Goal: Task Accomplishment & Management: Complete application form

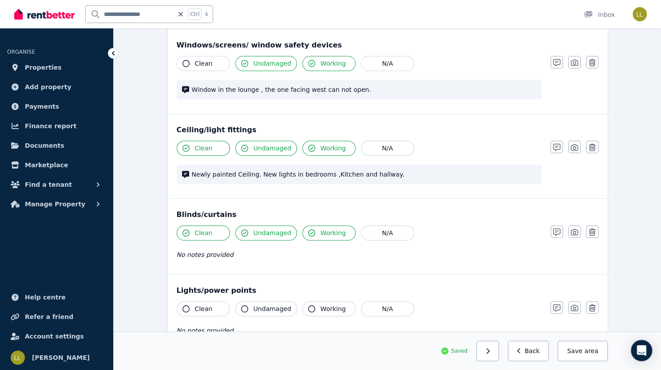
scroll to position [278, 0]
click at [560, 231] on icon "button" at bounding box center [556, 231] width 7 height 7
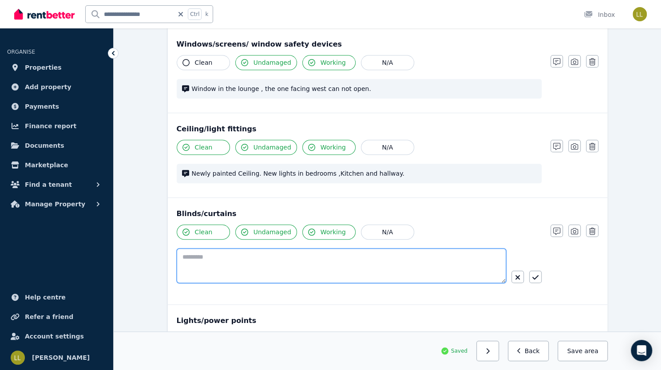
click at [288, 258] on textarea at bounding box center [342, 266] width 330 height 35
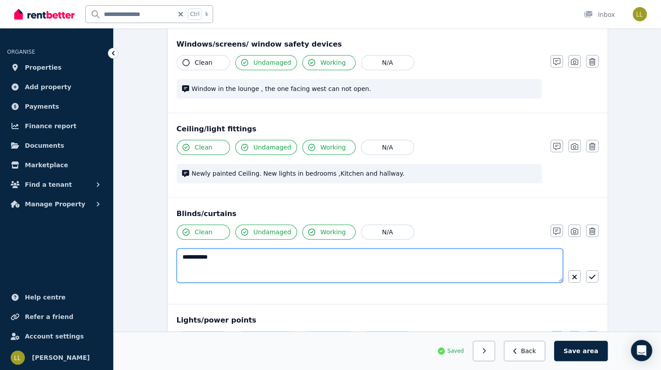
click at [241, 257] on textarea "**********" at bounding box center [370, 266] width 387 height 34
click at [273, 255] on textarea "**********" at bounding box center [370, 266] width 387 height 34
click at [377, 256] on textarea "**********" at bounding box center [370, 266] width 387 height 34
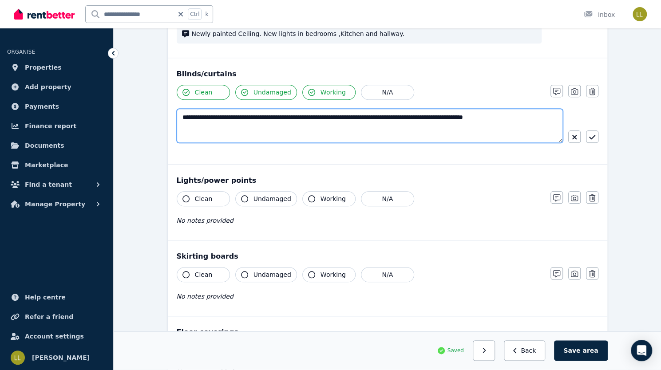
scroll to position [419, 0]
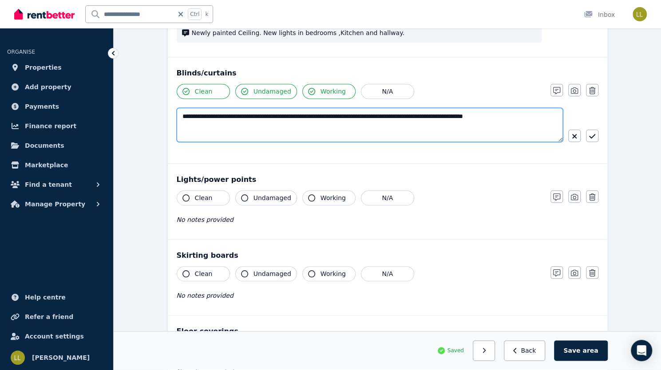
type textarea "**********"
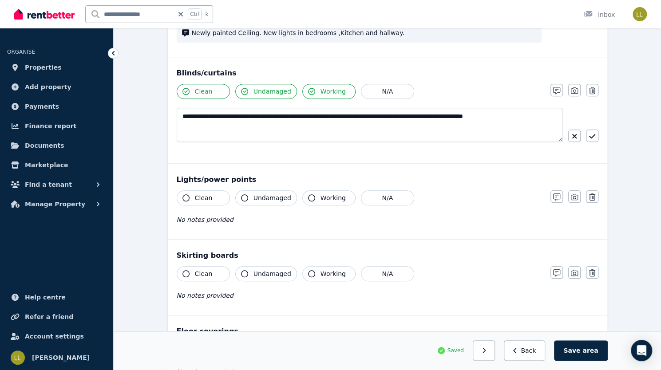
click at [183, 196] on icon "button" at bounding box center [186, 198] width 7 height 7
click at [241, 196] on icon "button" at bounding box center [244, 198] width 7 height 7
click at [308, 197] on icon "button" at bounding box center [311, 198] width 7 height 7
click at [218, 219] on div "No notes provided" at bounding box center [359, 220] width 365 height 11
click at [560, 195] on icon "button" at bounding box center [556, 197] width 7 height 7
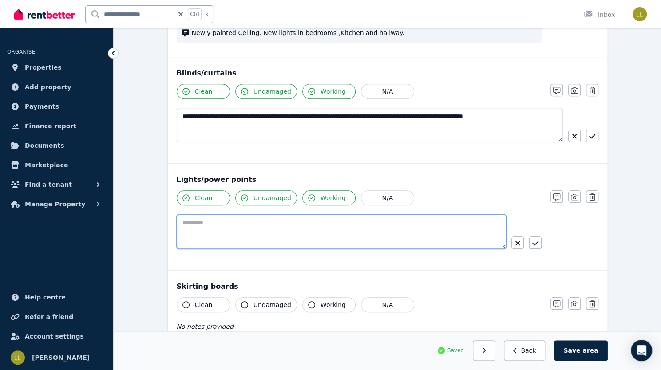
click at [300, 225] on textarea at bounding box center [342, 232] width 330 height 35
type textarea "*"
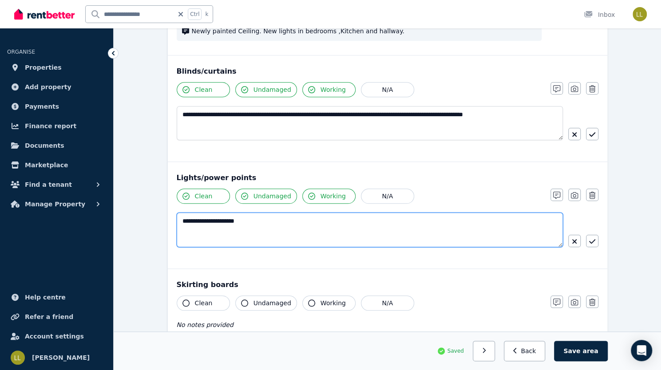
scroll to position [418, 0]
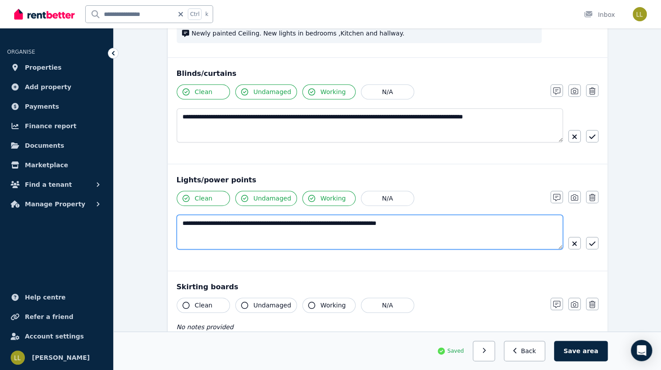
click at [302, 219] on textarea "**********" at bounding box center [370, 232] width 387 height 34
type textarea "**********"
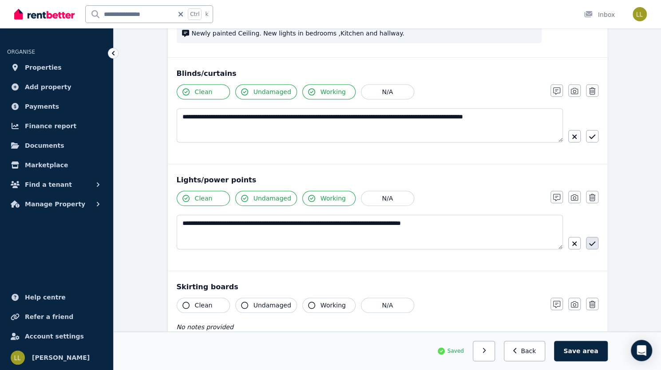
click at [589, 244] on icon "button" at bounding box center [592, 243] width 6 height 7
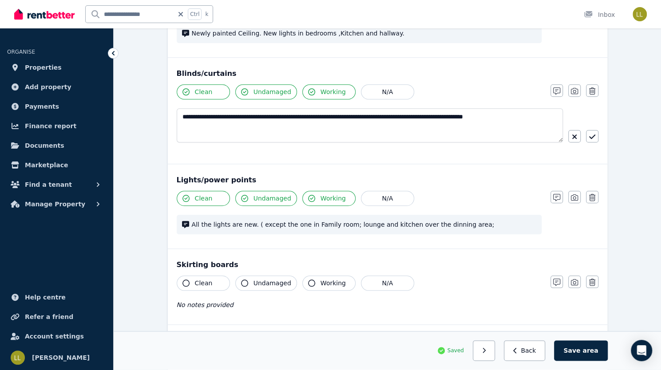
click at [183, 280] on icon "button" at bounding box center [186, 283] width 7 height 7
click at [241, 281] on icon "button" at bounding box center [244, 283] width 7 height 7
click at [308, 282] on icon "button" at bounding box center [311, 283] width 7 height 7
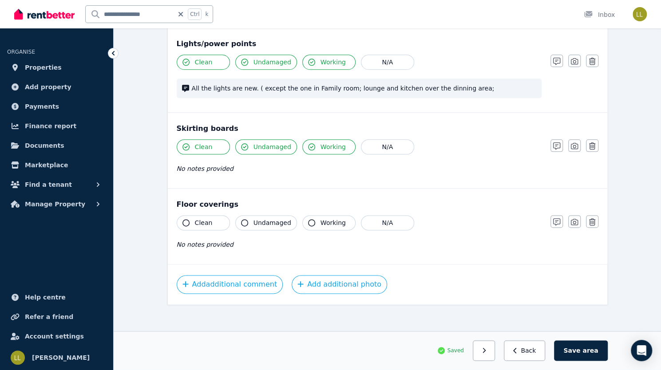
scroll to position [555, 0]
click at [183, 219] on icon "button" at bounding box center [186, 222] width 7 height 7
click at [241, 219] on icon "button" at bounding box center [244, 222] width 7 height 7
click at [308, 220] on icon "button" at bounding box center [311, 222] width 7 height 7
click at [560, 218] on icon "button" at bounding box center [556, 221] width 7 height 7
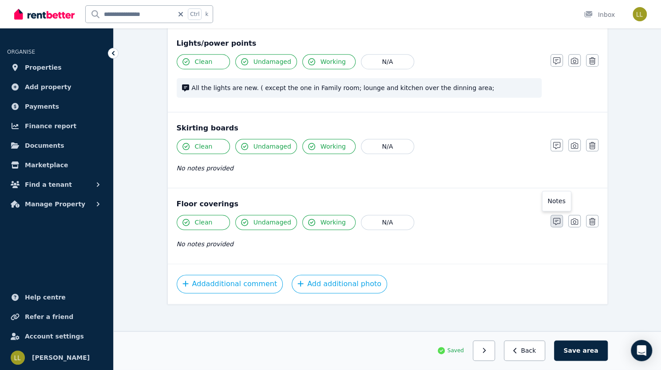
scroll to position [586, 0]
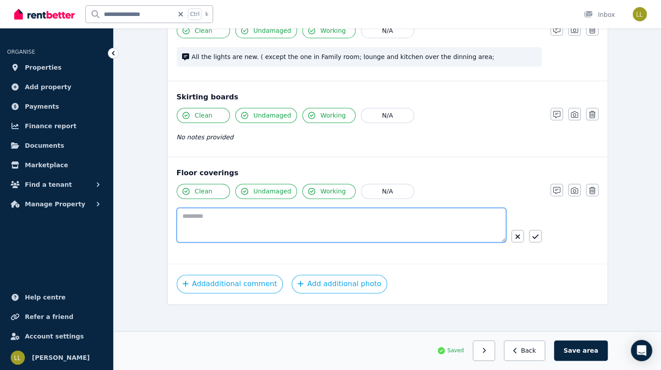
click at [310, 212] on textarea at bounding box center [342, 225] width 330 height 35
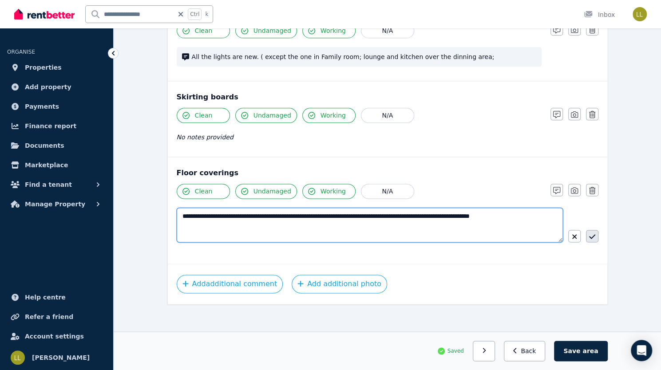
type textarea "**********"
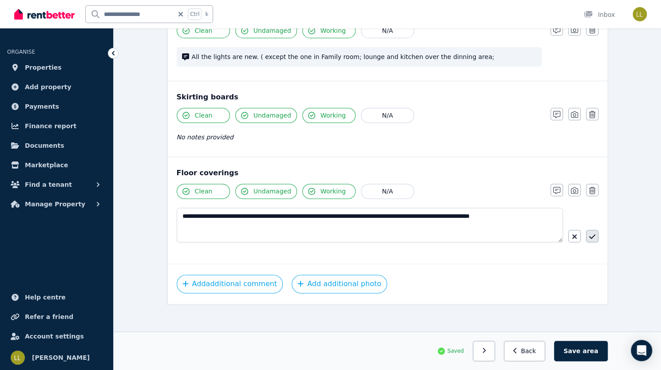
click at [589, 233] on icon "button" at bounding box center [592, 236] width 6 height 7
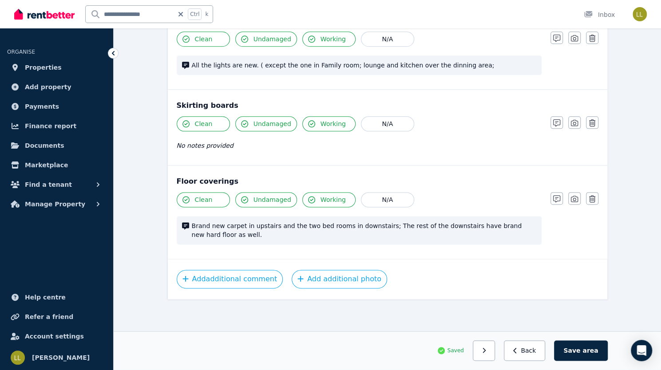
scroll to position [564, 0]
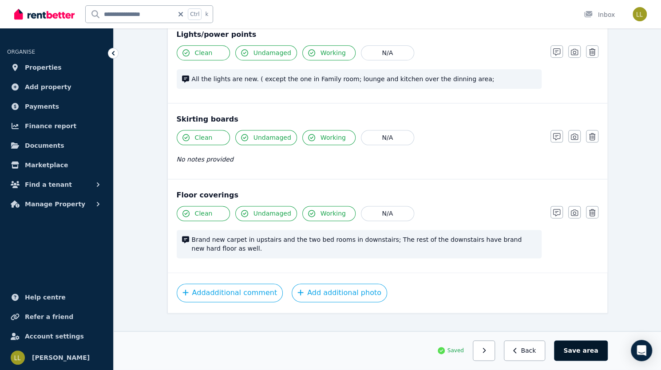
click at [608, 356] on button "Save area" at bounding box center [580, 351] width 53 height 20
click at [490, 354] on icon "button" at bounding box center [488, 351] width 4 height 6
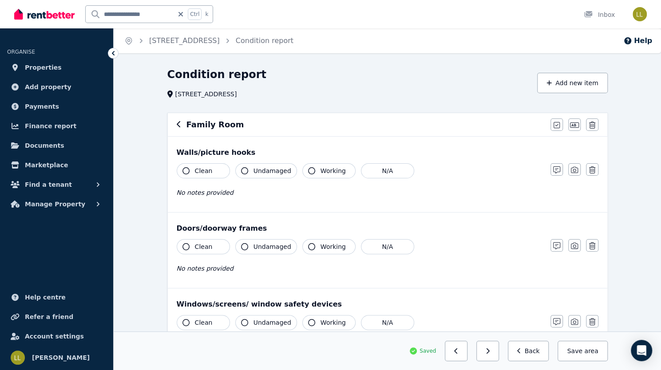
scroll to position [5, 0]
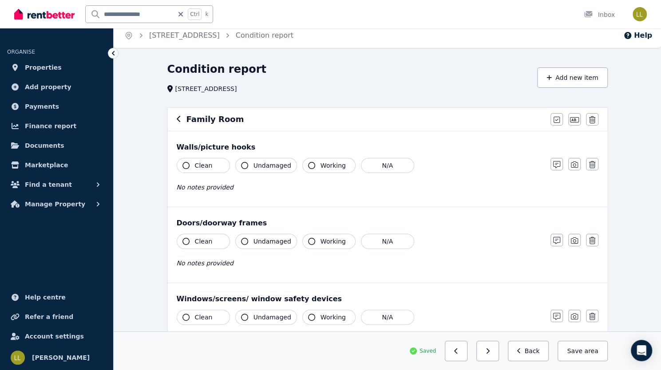
click at [183, 167] on icon "button" at bounding box center [186, 165] width 7 height 7
click at [241, 167] on icon "button" at bounding box center [244, 165] width 7 height 7
click at [308, 166] on icon "button" at bounding box center [311, 165] width 7 height 7
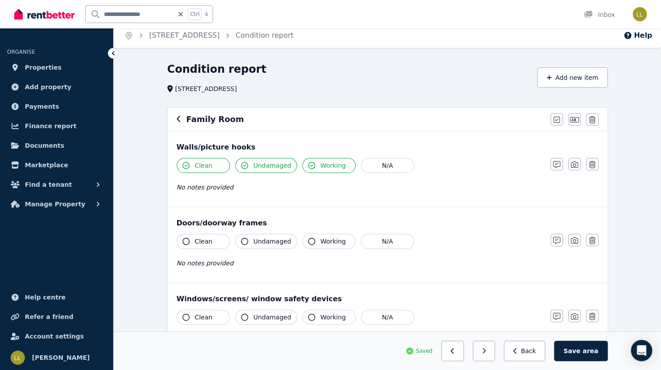
click at [183, 241] on icon "button" at bounding box center [186, 241] width 7 height 7
click at [241, 239] on icon "button" at bounding box center [244, 241] width 7 height 7
click at [308, 241] on icon "button" at bounding box center [311, 241] width 7 height 7
click at [229, 192] on div "Clean Undamaged Working N/A No notes provided" at bounding box center [359, 180] width 365 height 44
click at [563, 170] on button "button" at bounding box center [557, 164] width 12 height 12
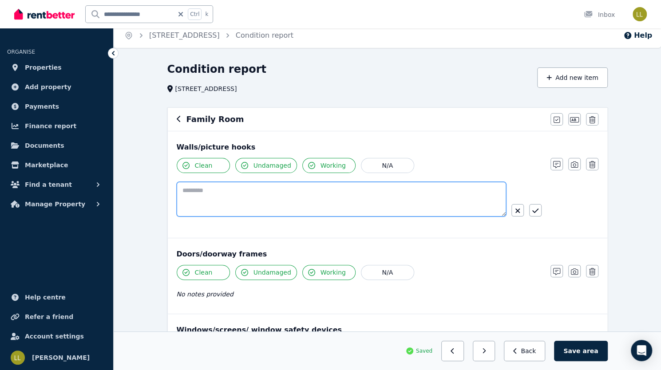
click at [314, 194] on textarea at bounding box center [342, 199] width 330 height 35
type textarea "**********"
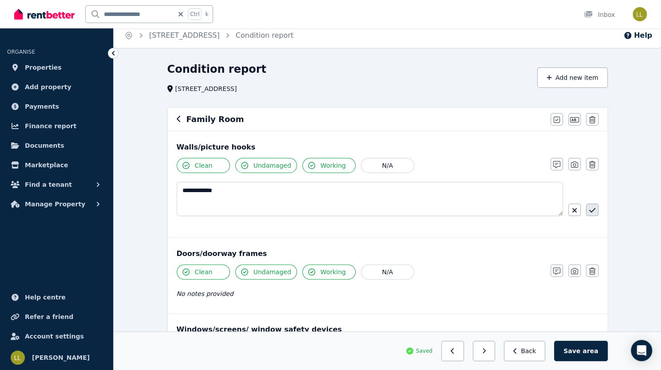
click at [589, 210] on icon "button" at bounding box center [592, 210] width 6 height 7
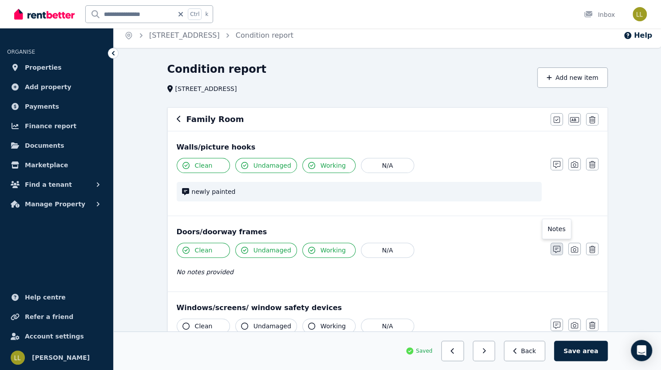
click at [560, 247] on icon "button" at bounding box center [556, 249] width 7 height 7
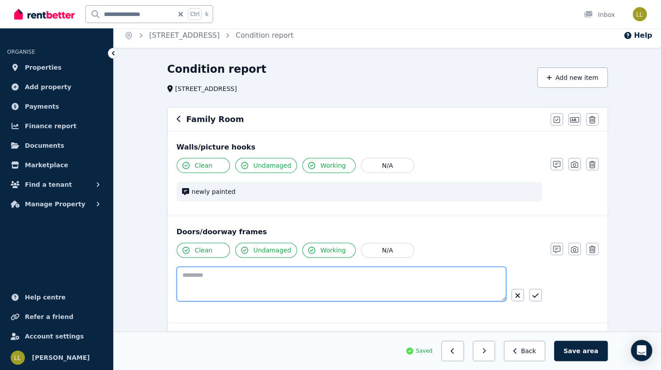
click at [302, 276] on textarea at bounding box center [342, 284] width 330 height 35
type textarea "**********"
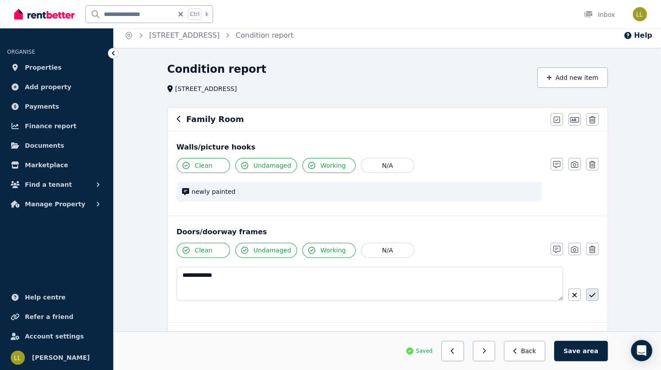
click at [586, 294] on button "button" at bounding box center [592, 295] width 12 height 12
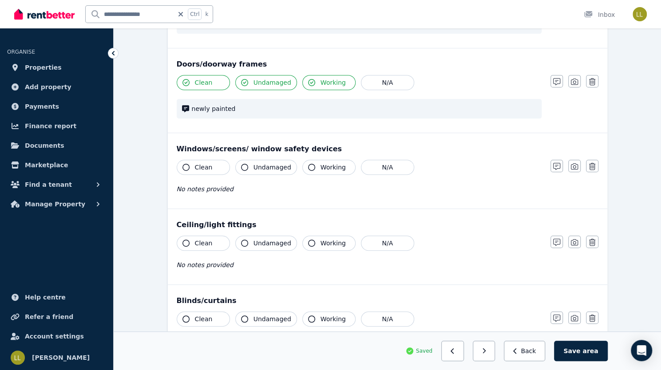
scroll to position [177, 0]
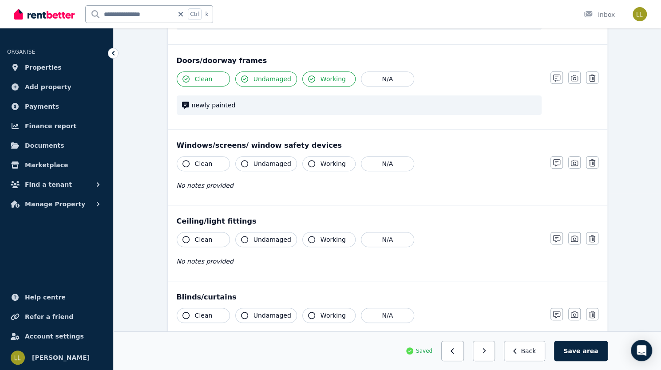
click at [241, 162] on icon "button" at bounding box center [244, 163] width 7 height 7
click at [308, 163] on icon "button" at bounding box center [311, 163] width 7 height 7
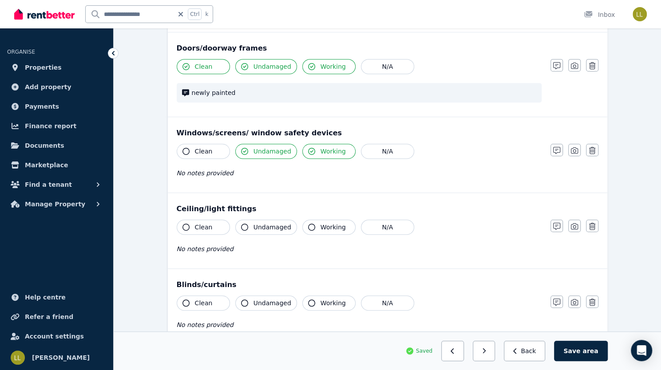
scroll to position [189, 0]
click at [560, 151] on icon "button" at bounding box center [556, 150] width 7 height 7
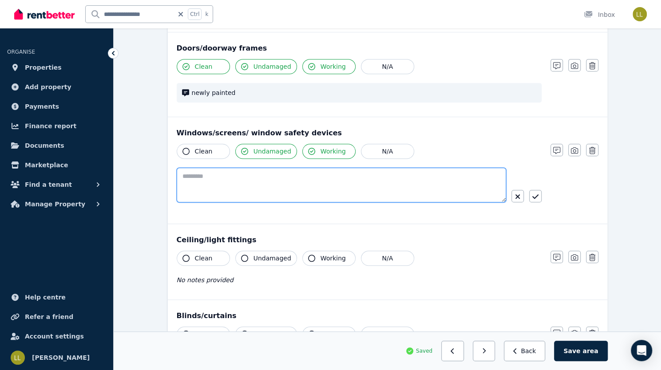
click at [267, 181] on textarea at bounding box center [342, 185] width 330 height 35
type textarea "**********"
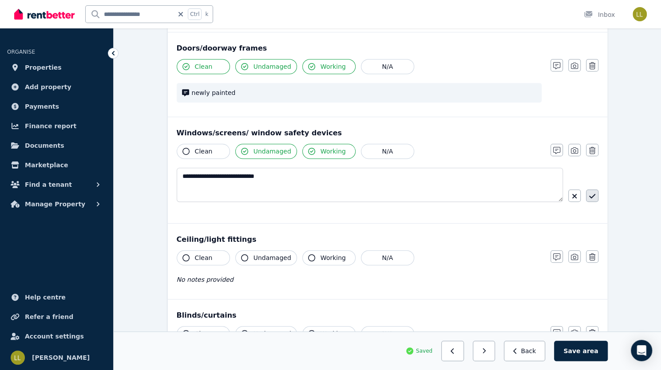
click at [589, 195] on icon "button" at bounding box center [592, 196] width 6 height 4
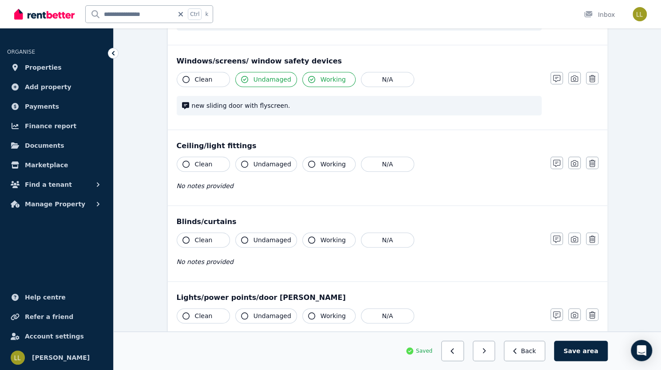
scroll to position [264, 0]
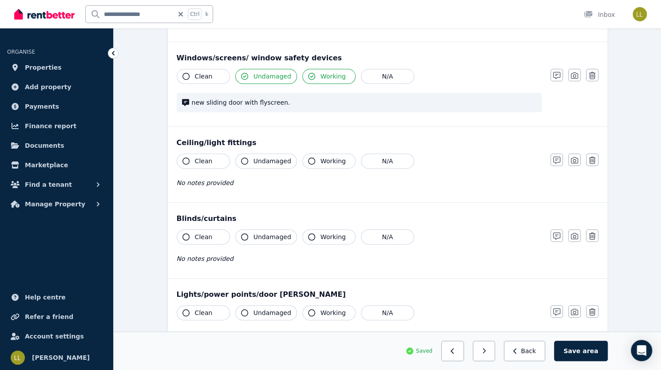
click at [183, 158] on icon "button" at bounding box center [186, 161] width 7 height 7
click at [241, 160] on icon "button" at bounding box center [244, 161] width 7 height 7
click at [308, 159] on icon "button" at bounding box center [311, 161] width 7 height 7
click at [560, 162] on icon "button" at bounding box center [556, 160] width 7 height 7
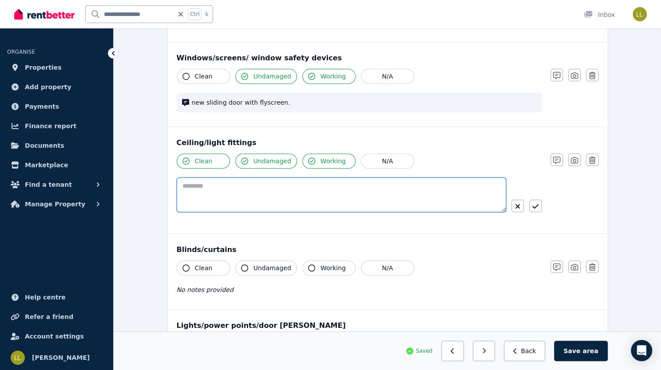
click at [290, 189] on textarea at bounding box center [342, 195] width 330 height 35
type textarea "**********"
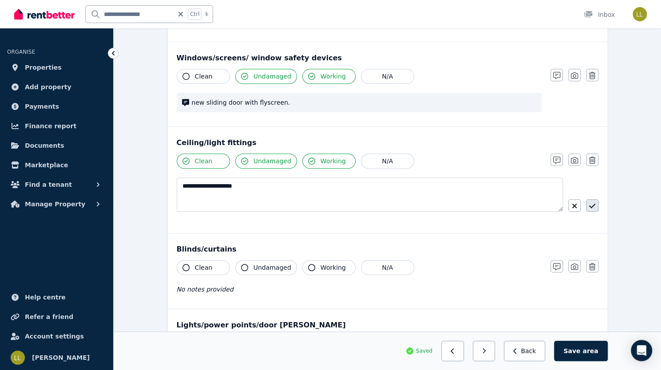
click at [589, 204] on icon "button" at bounding box center [592, 206] width 6 height 4
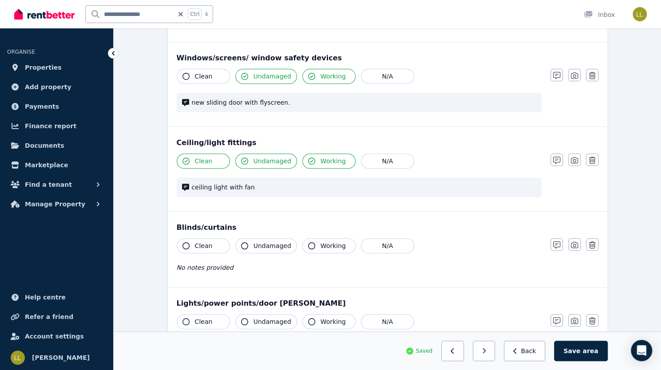
click at [183, 243] on icon "button" at bounding box center [186, 245] width 7 height 7
click at [241, 245] on icon "button" at bounding box center [244, 245] width 7 height 7
click at [308, 243] on icon "button" at bounding box center [311, 245] width 7 height 7
click at [563, 247] on button "button" at bounding box center [557, 244] width 12 height 12
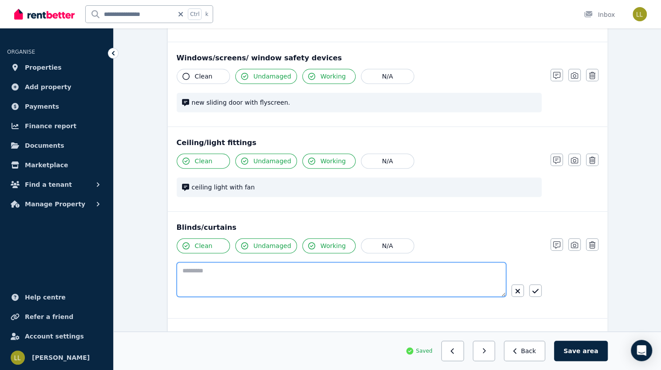
click at [350, 273] on textarea at bounding box center [342, 279] width 330 height 35
type textarea "**********"
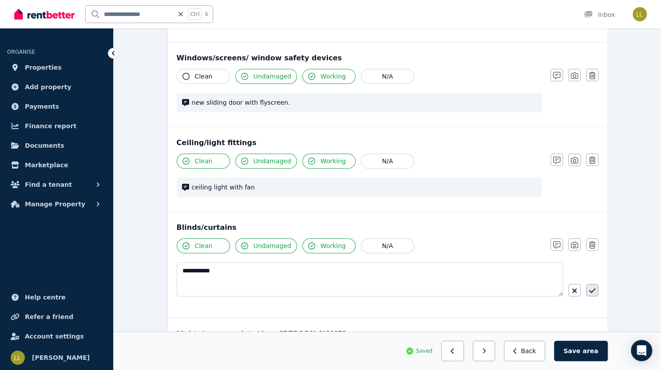
click at [589, 289] on icon "button" at bounding box center [592, 291] width 6 height 4
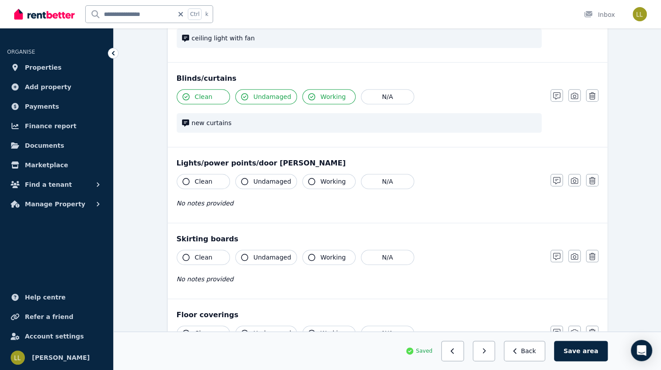
scroll to position [415, 0]
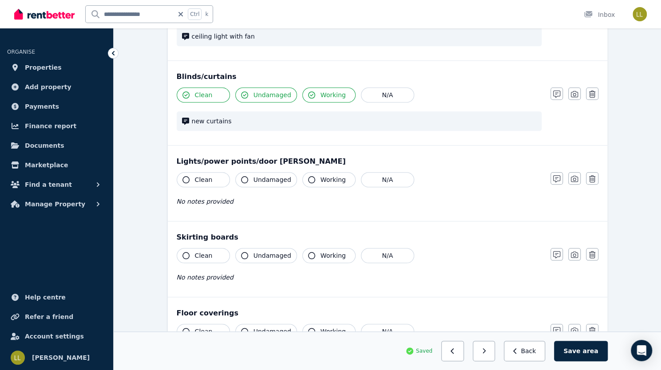
click at [183, 177] on icon "button" at bounding box center [186, 179] width 7 height 7
click at [241, 176] on icon "button" at bounding box center [244, 179] width 7 height 7
click at [308, 176] on icon "button" at bounding box center [311, 179] width 7 height 7
click at [183, 252] on icon "button" at bounding box center [186, 255] width 7 height 7
click at [241, 252] on icon "button" at bounding box center [244, 255] width 7 height 7
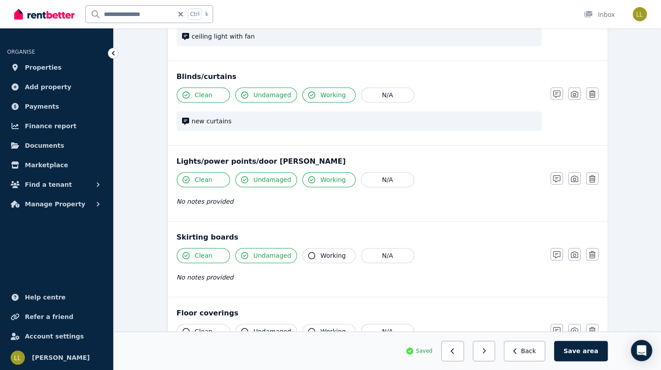
click at [308, 253] on icon "button" at bounding box center [311, 255] width 7 height 7
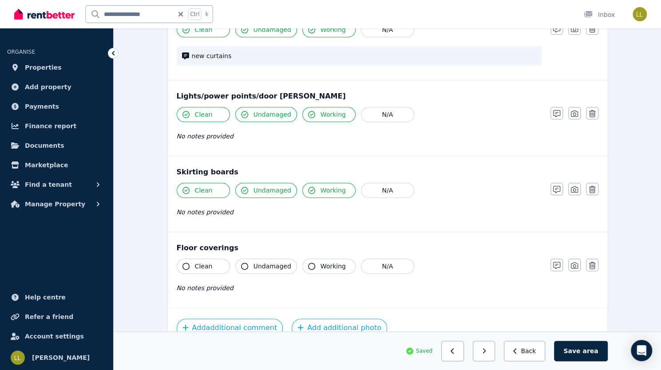
scroll to position [524, 0]
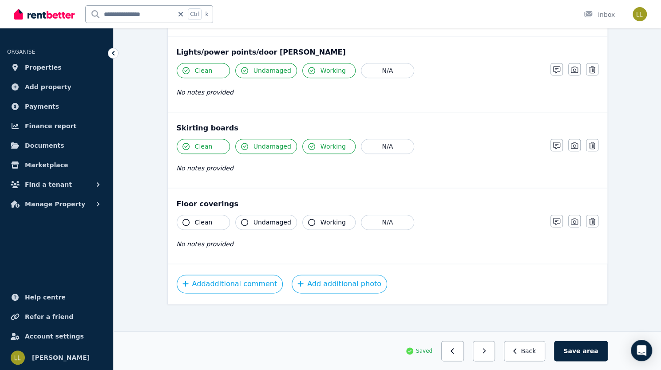
click at [183, 219] on icon "button" at bounding box center [186, 222] width 7 height 7
click at [241, 220] on icon "button" at bounding box center [244, 222] width 7 height 7
click at [308, 219] on icon "button" at bounding box center [311, 222] width 7 height 7
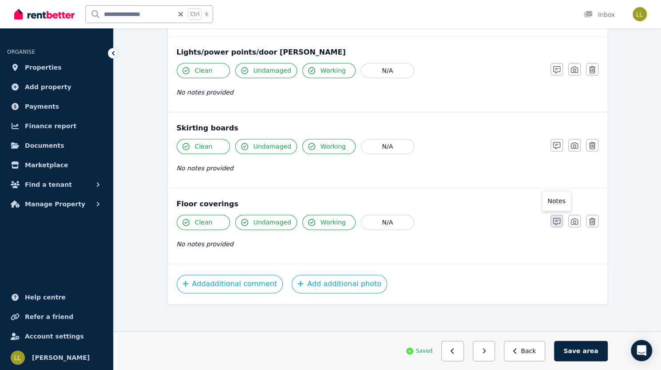
click at [560, 220] on icon "button" at bounding box center [556, 221] width 7 height 7
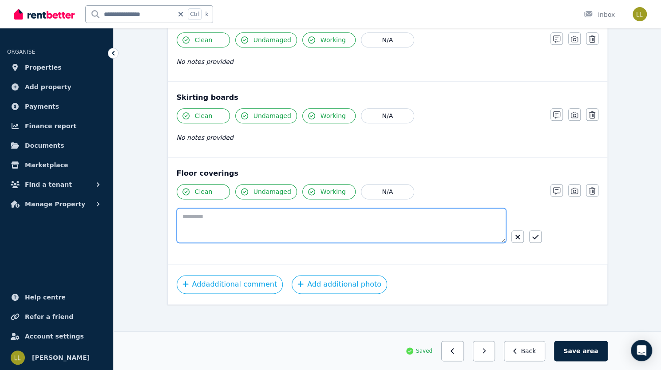
click at [350, 225] on textarea at bounding box center [342, 225] width 330 height 35
type textarea "*********"
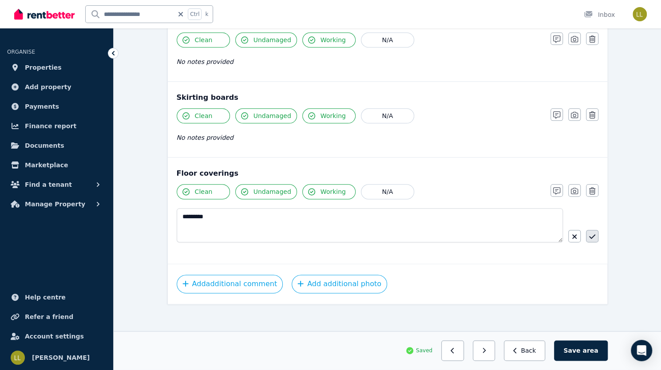
click at [589, 233] on icon "button" at bounding box center [592, 236] width 6 height 7
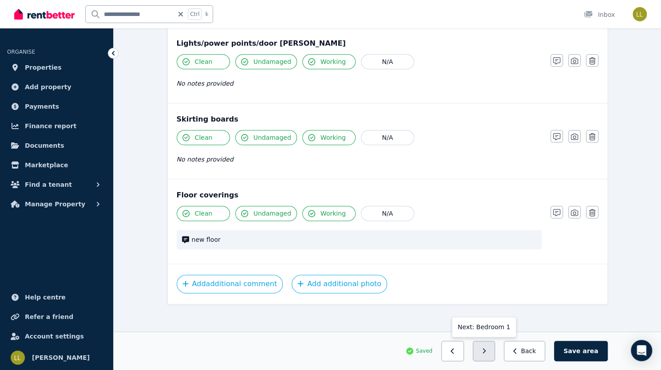
click at [496, 355] on button "button" at bounding box center [484, 351] width 23 height 20
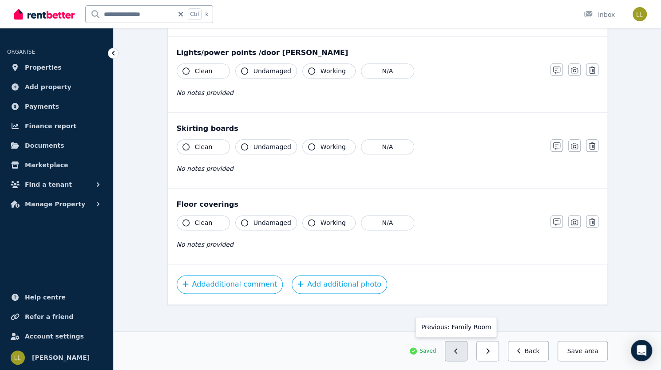
click at [458, 352] on icon "button" at bounding box center [456, 351] width 4 height 6
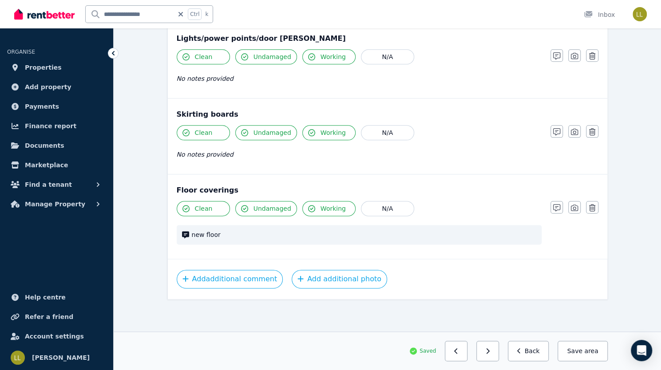
scroll to position [533, 0]
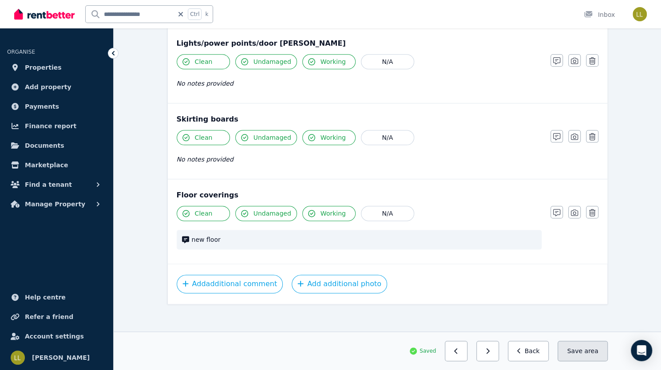
click at [608, 356] on button "Save area" at bounding box center [583, 351] width 50 height 20
click at [499, 352] on button "button" at bounding box center [488, 351] width 23 height 20
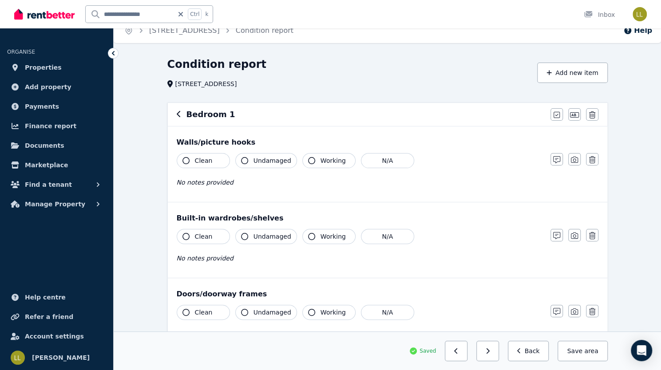
scroll to position [0, 0]
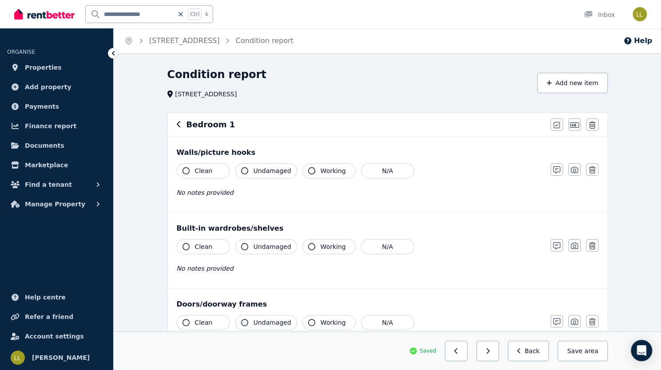
click at [183, 173] on icon "button" at bounding box center [186, 170] width 7 height 7
click at [241, 172] on icon "button" at bounding box center [244, 170] width 7 height 7
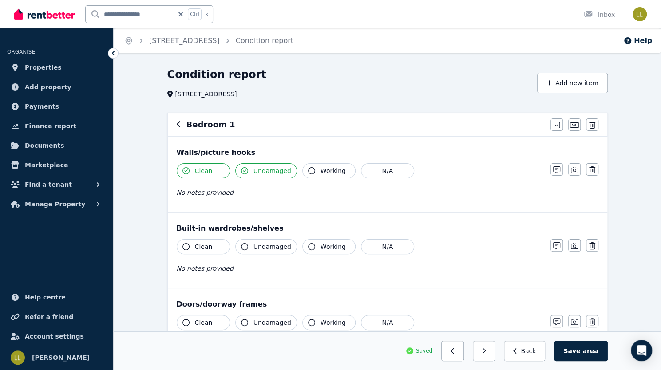
click at [308, 171] on icon "button" at bounding box center [311, 170] width 7 height 7
click at [224, 192] on div "No notes provided" at bounding box center [359, 192] width 365 height 11
click at [560, 170] on icon "button" at bounding box center [556, 170] width 7 height 7
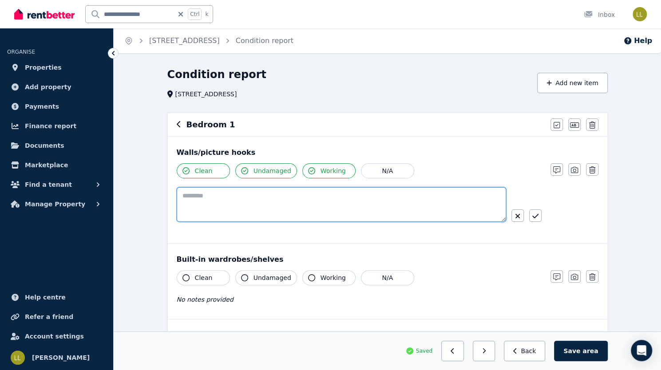
click at [263, 193] on textarea at bounding box center [342, 204] width 330 height 35
click at [263, 193] on textarea "*" at bounding box center [370, 204] width 387 height 34
drag, startPoint x: 202, startPoint y: 199, endPoint x: 146, endPoint y: 189, distance: 57.0
click at [168, 189] on div "**********" at bounding box center [388, 190] width 440 height 106
type textarea "**********"
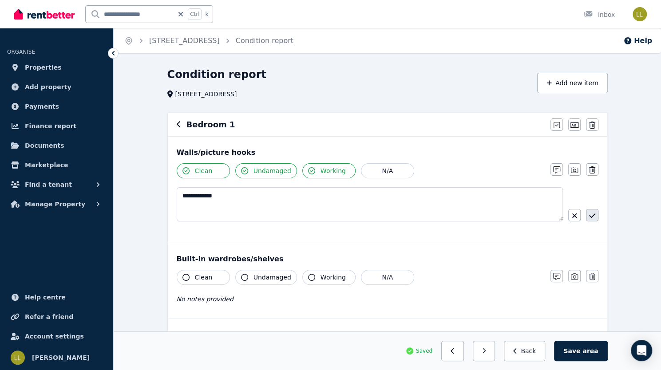
click at [589, 216] on icon "button" at bounding box center [592, 215] width 6 height 7
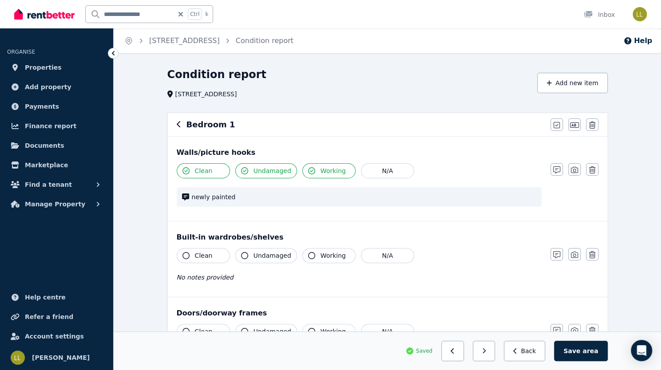
click at [183, 255] on icon "button" at bounding box center [186, 255] width 7 height 7
click at [241, 254] on icon "button" at bounding box center [244, 255] width 7 height 7
click at [308, 256] on icon "button" at bounding box center [311, 255] width 7 height 7
click at [246, 281] on div "No notes provided" at bounding box center [359, 277] width 365 height 11
click at [560, 255] on icon "button" at bounding box center [556, 254] width 7 height 7
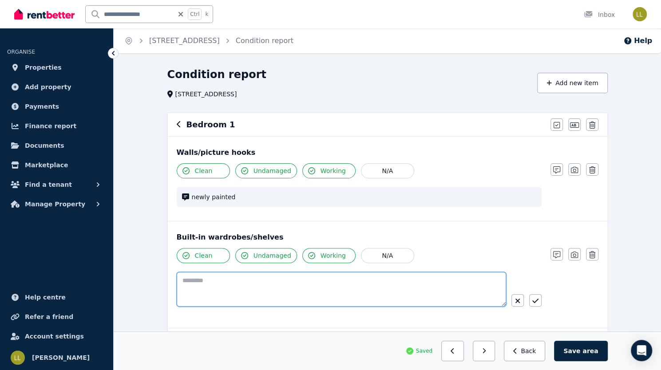
click at [195, 282] on textarea at bounding box center [342, 289] width 330 height 35
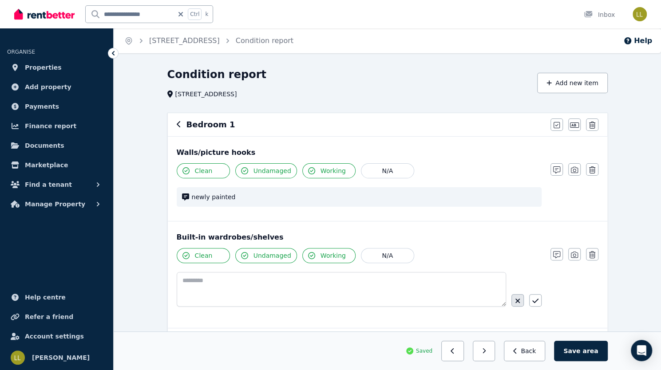
click at [524, 299] on button "button" at bounding box center [518, 300] width 12 height 12
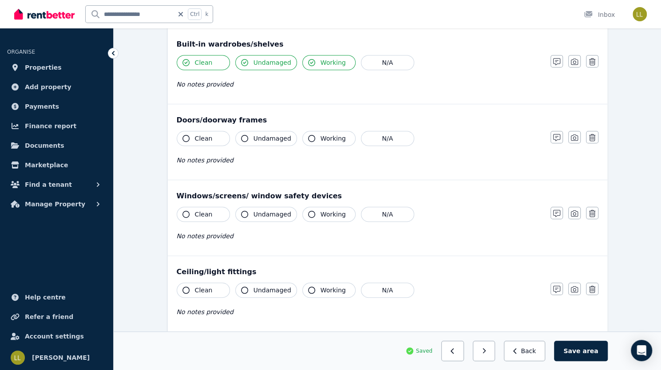
scroll to position [201, 0]
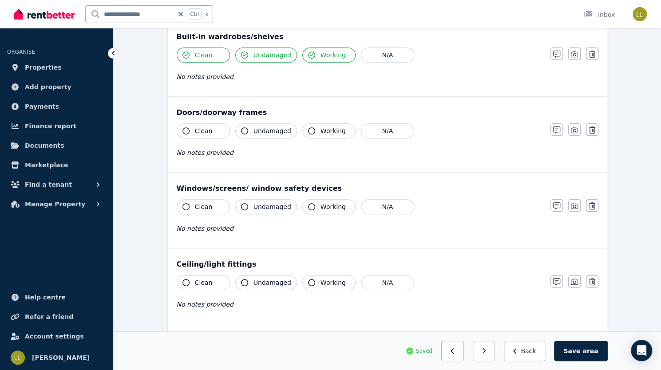
click at [183, 128] on icon "button" at bounding box center [186, 130] width 7 height 7
click at [235, 128] on button "Undamaged" at bounding box center [266, 130] width 62 height 15
click at [308, 130] on icon "button" at bounding box center [311, 130] width 7 height 7
click at [209, 155] on div "No notes provided" at bounding box center [359, 152] width 365 height 11
click at [177, 153] on span "No notes provided" at bounding box center [205, 152] width 57 height 7
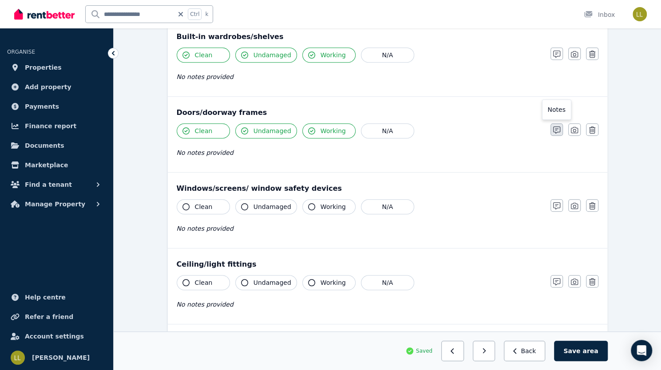
click at [560, 127] on icon "button" at bounding box center [556, 130] width 7 height 7
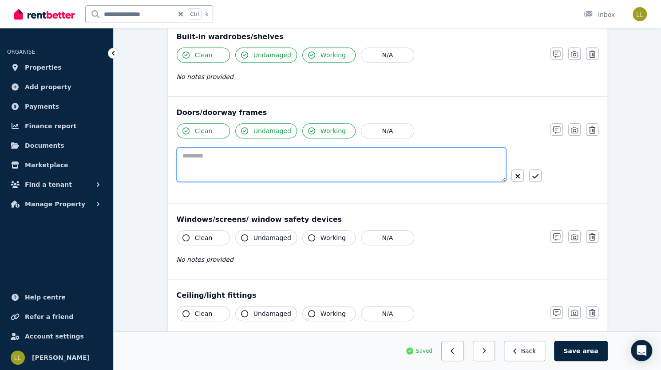
click at [355, 159] on textarea at bounding box center [342, 164] width 330 height 35
paste textarea "**********"
type textarea "**********"
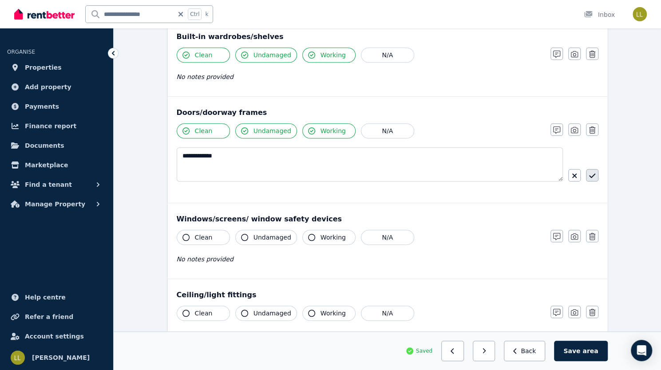
click at [589, 175] on icon "button" at bounding box center [592, 175] width 6 height 7
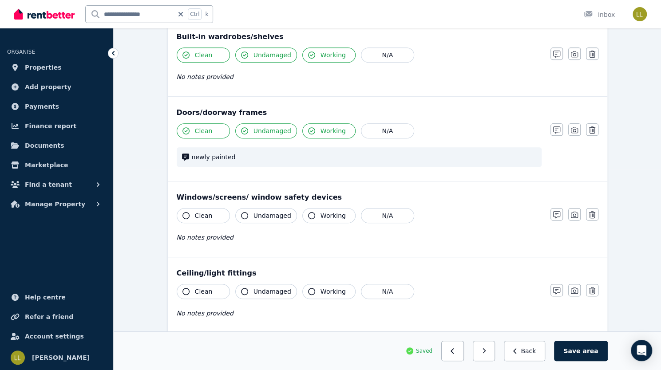
click at [183, 215] on icon "button" at bounding box center [186, 215] width 7 height 7
click at [241, 213] on icon "button" at bounding box center [244, 215] width 7 height 7
click at [308, 213] on icon "button" at bounding box center [311, 215] width 7 height 7
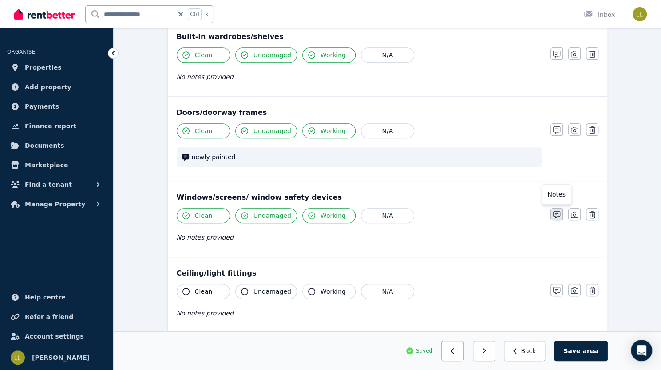
click at [563, 213] on button "button" at bounding box center [557, 214] width 12 height 12
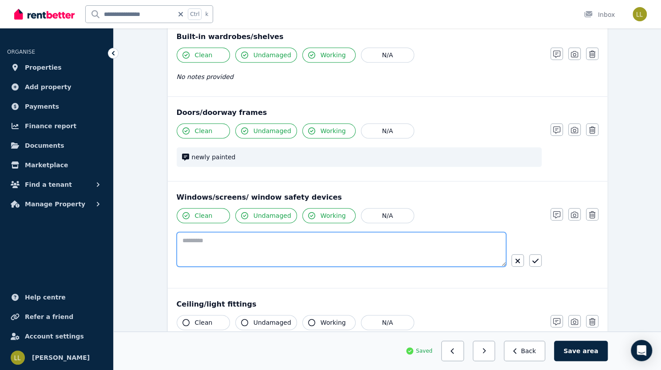
click at [316, 241] on textarea at bounding box center [342, 249] width 330 height 35
paste textarea "**********"
type textarea "**********"
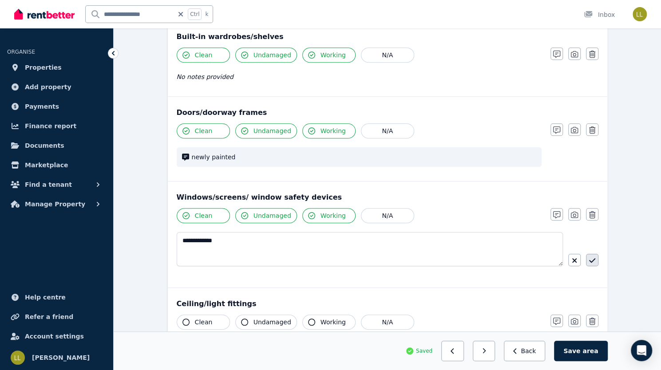
click at [589, 257] on icon "button" at bounding box center [592, 260] width 6 height 7
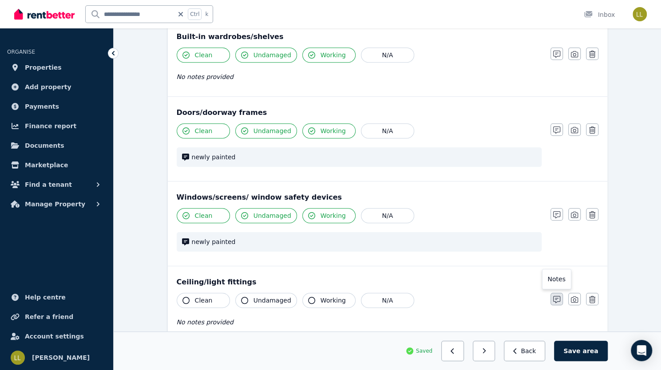
click at [560, 298] on icon "button" at bounding box center [556, 299] width 7 height 7
click at [219, 322] on textarea at bounding box center [342, 334] width 330 height 35
paste textarea "**********"
click at [183, 297] on icon "button" at bounding box center [186, 300] width 7 height 7
click at [241, 297] on icon "button" at bounding box center [244, 300] width 7 height 7
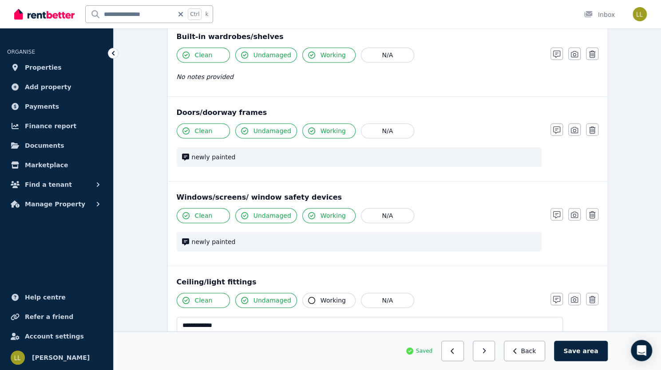
click at [308, 297] on icon "button" at bounding box center [311, 300] width 7 height 7
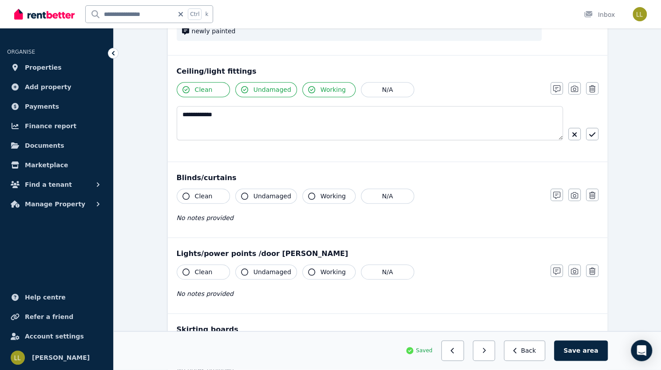
scroll to position [413, 0]
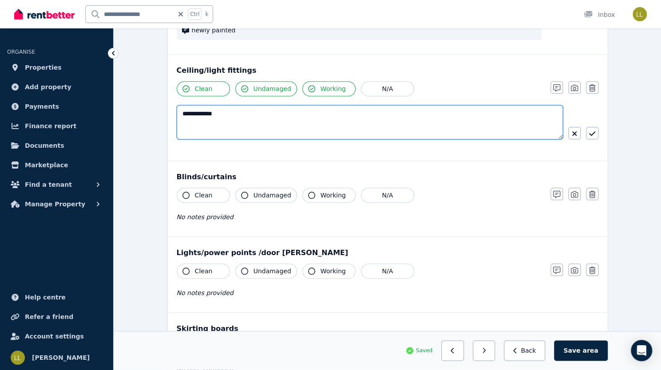
click at [248, 113] on textarea "**********" at bounding box center [370, 122] width 387 height 34
type textarea "**********"
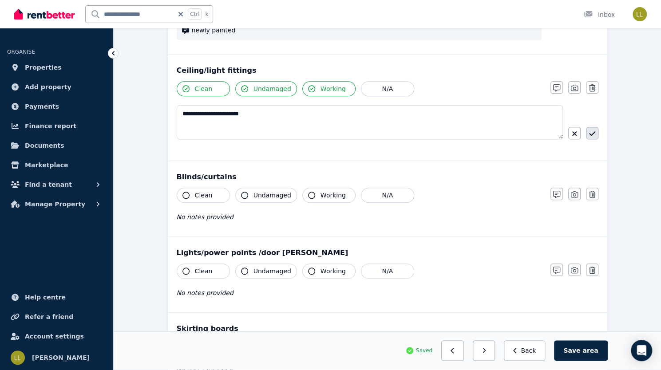
click at [589, 131] on icon "button" at bounding box center [592, 133] width 6 height 4
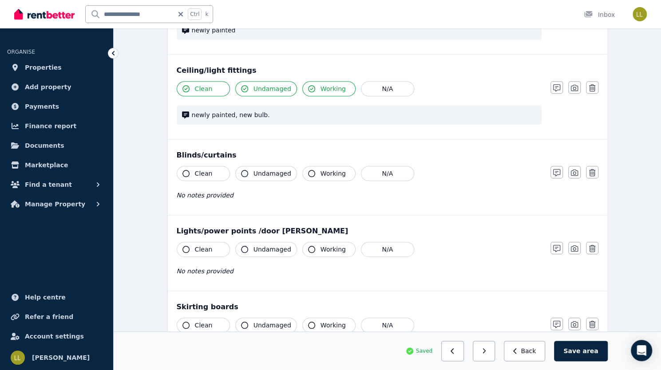
click at [183, 171] on icon "button" at bounding box center [186, 173] width 7 height 7
click at [241, 171] on icon "button" at bounding box center [244, 173] width 7 height 7
click at [308, 171] on icon "button" at bounding box center [311, 173] width 7 height 7
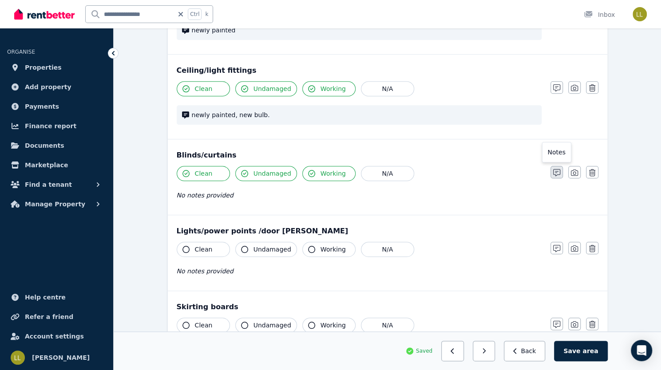
click at [560, 172] on icon "button" at bounding box center [556, 172] width 7 height 7
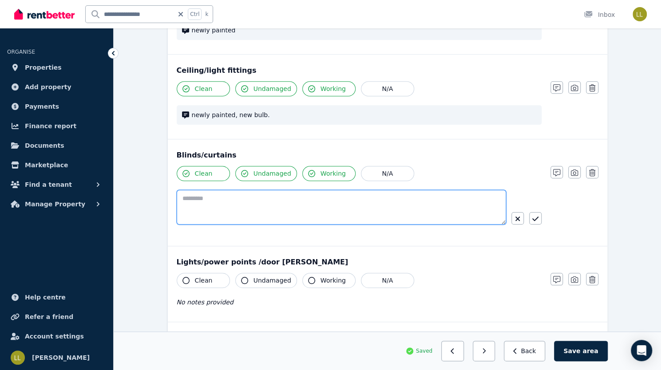
click at [321, 200] on textarea at bounding box center [342, 207] width 330 height 35
type textarea "**********"
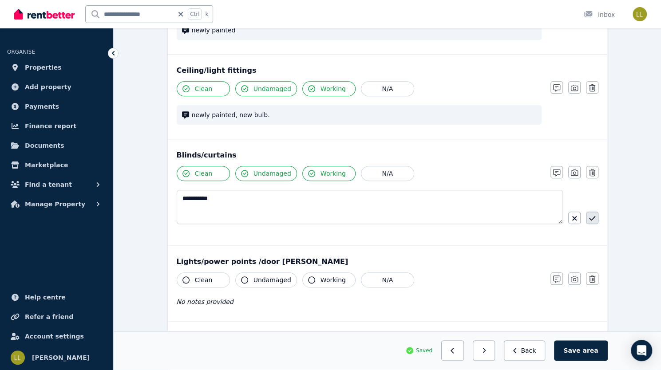
click at [589, 215] on icon "button" at bounding box center [592, 218] width 6 height 7
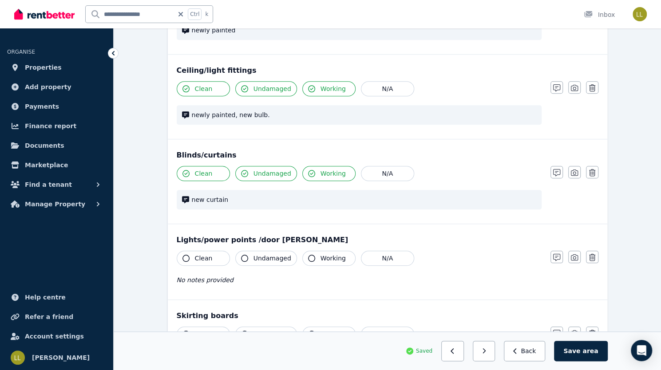
click at [183, 257] on icon "button" at bounding box center [186, 258] width 7 height 7
click at [241, 255] on icon "button" at bounding box center [244, 258] width 7 height 7
click at [308, 256] on icon "button" at bounding box center [311, 258] width 7 height 7
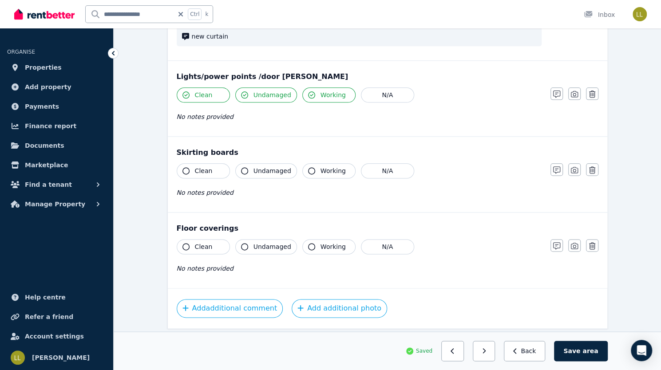
scroll to position [579, 0]
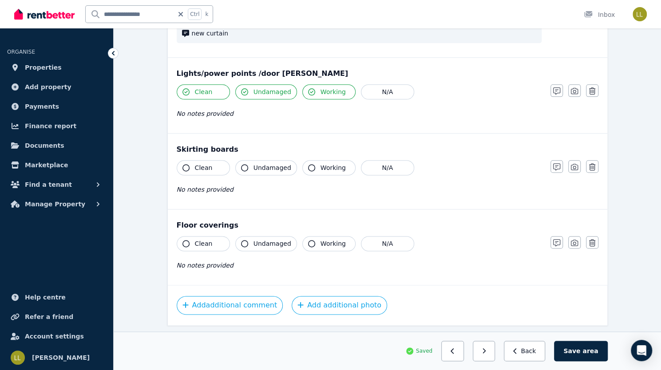
click at [183, 164] on icon "button" at bounding box center [186, 167] width 7 height 7
click at [241, 165] on icon "button" at bounding box center [244, 167] width 7 height 7
click at [308, 164] on icon "button" at bounding box center [311, 167] width 7 height 7
click at [183, 240] on icon "button" at bounding box center [186, 243] width 7 height 7
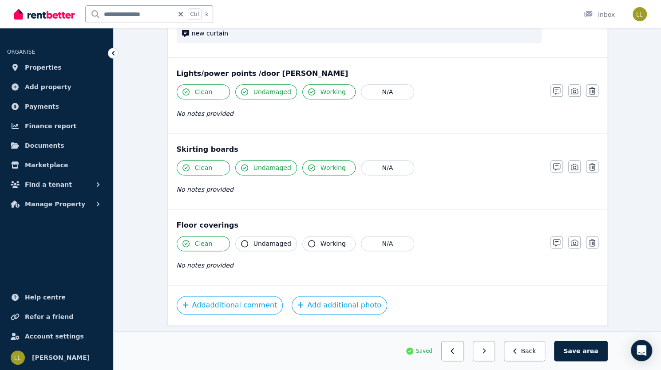
click at [241, 240] on icon "button" at bounding box center [244, 243] width 7 height 7
click at [308, 240] on icon "button" at bounding box center [311, 243] width 7 height 7
click at [220, 260] on div "No notes provided" at bounding box center [359, 265] width 365 height 11
click at [560, 239] on icon "button" at bounding box center [556, 242] width 7 height 7
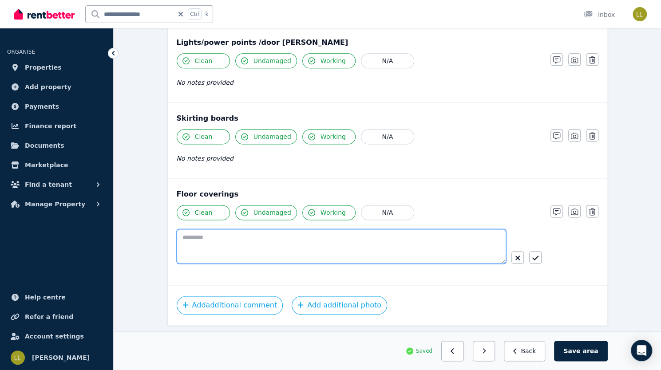
click at [294, 231] on textarea at bounding box center [342, 246] width 330 height 35
type textarea "**********"
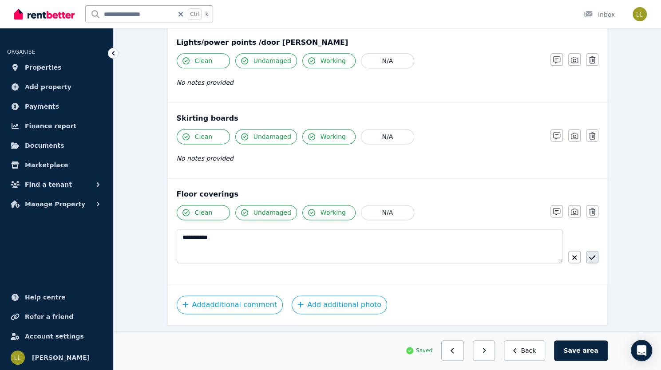
click at [589, 254] on icon "button" at bounding box center [592, 257] width 6 height 7
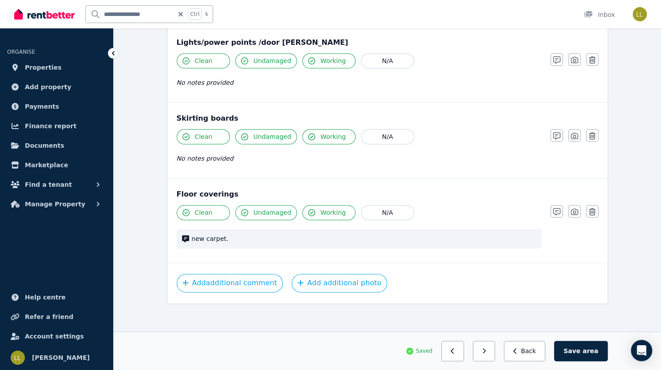
scroll to position [588, 0]
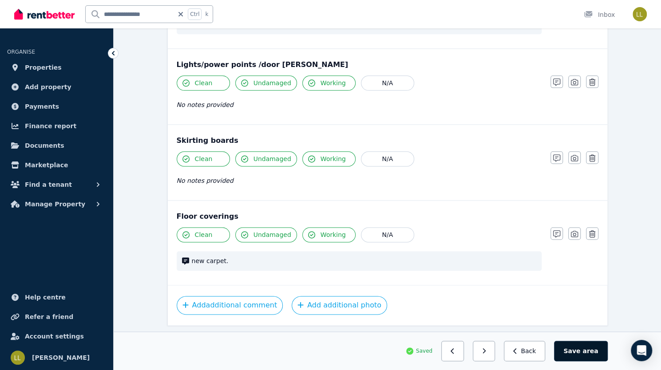
click at [608, 354] on button "Save area" at bounding box center [580, 351] width 53 height 20
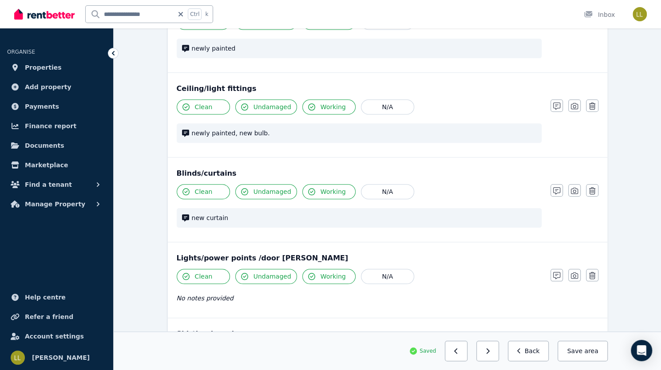
scroll to position [388, 0]
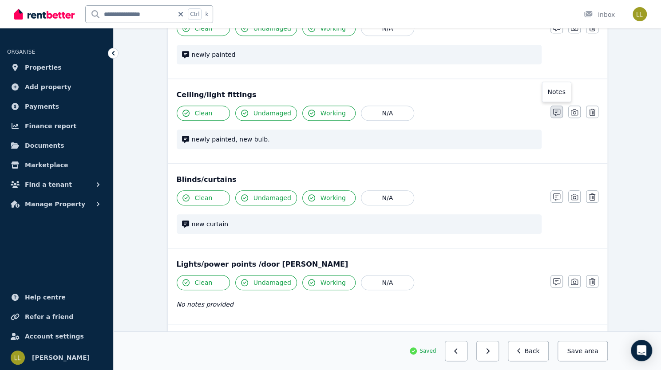
click at [560, 109] on icon "button" at bounding box center [556, 112] width 7 height 7
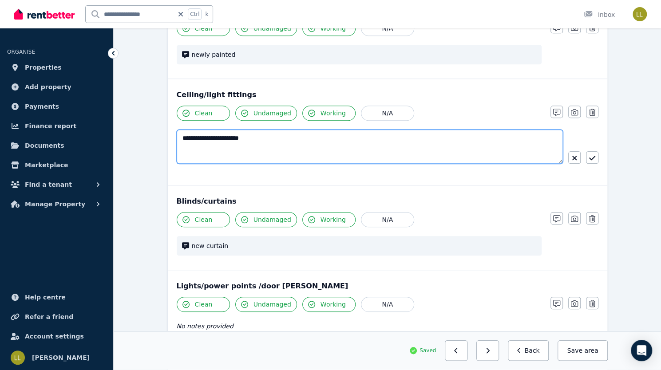
click at [326, 136] on textarea "**********" at bounding box center [370, 147] width 387 height 34
click at [264, 138] on textarea "**********" at bounding box center [370, 147] width 387 height 34
type textarea "**********"
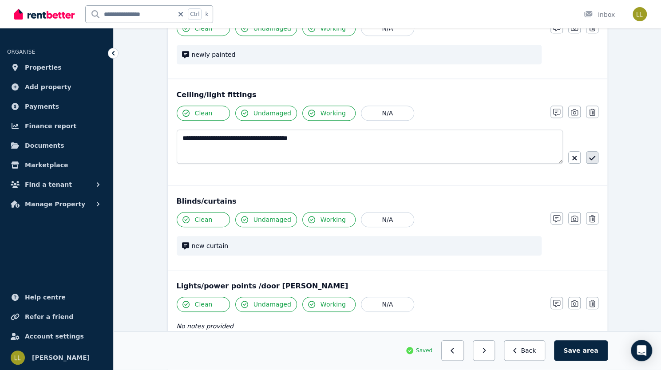
click at [589, 157] on icon "button" at bounding box center [592, 158] width 6 height 7
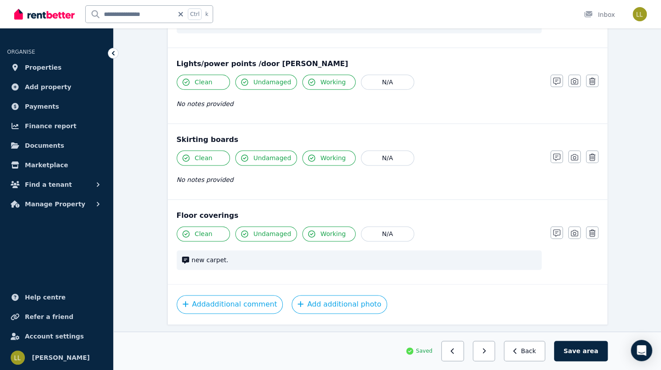
scroll to position [609, 0]
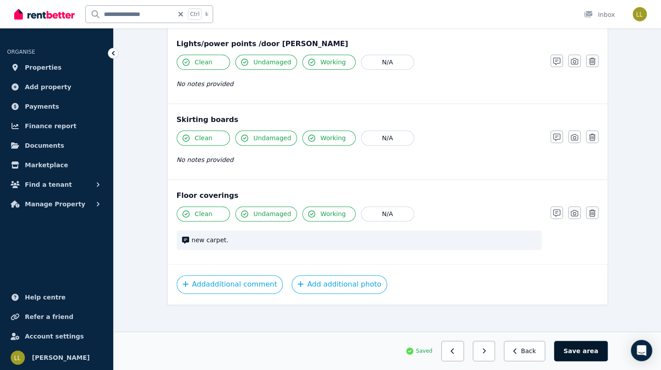
click at [608, 351] on button "Save area" at bounding box center [580, 351] width 53 height 20
click at [490, 354] on icon "button" at bounding box center [488, 351] width 4 height 6
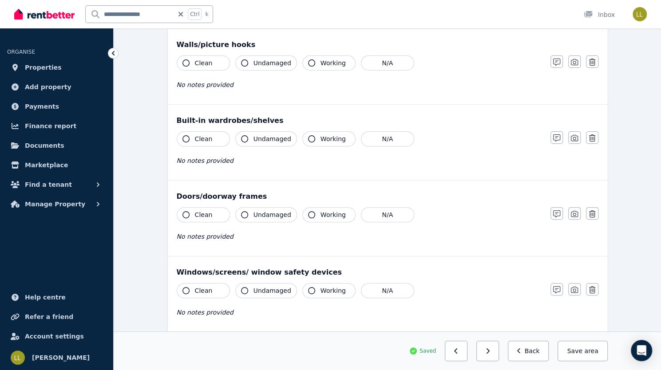
scroll to position [0, 0]
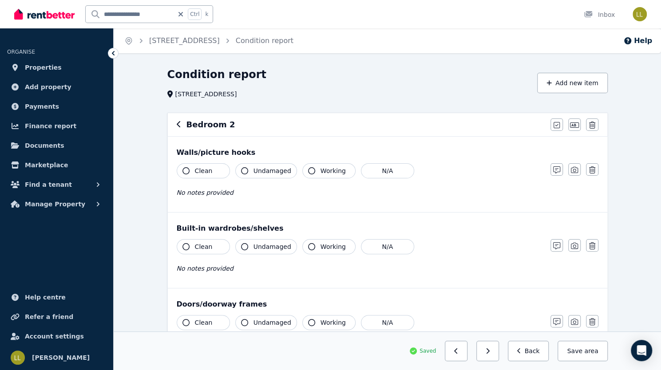
click at [183, 171] on icon "button" at bounding box center [186, 170] width 7 height 7
click at [241, 170] on icon "button" at bounding box center [244, 170] width 7 height 7
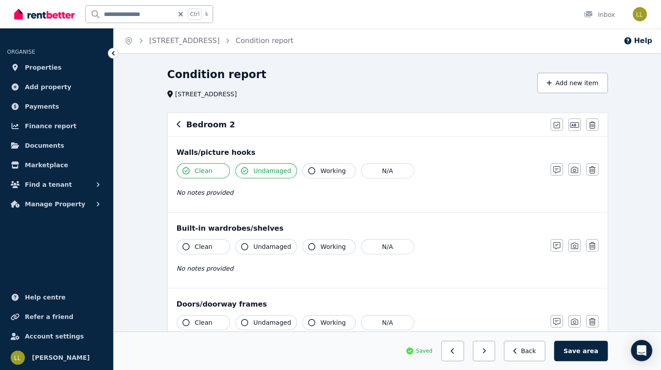
click at [308, 171] on icon "button" at bounding box center [311, 170] width 7 height 7
click at [560, 172] on icon "button" at bounding box center [556, 170] width 7 height 7
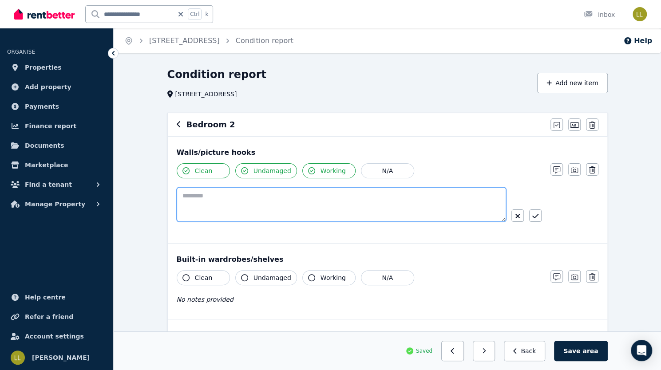
click at [300, 200] on textarea at bounding box center [342, 204] width 330 height 35
paste textarea "**********"
type textarea "**********"
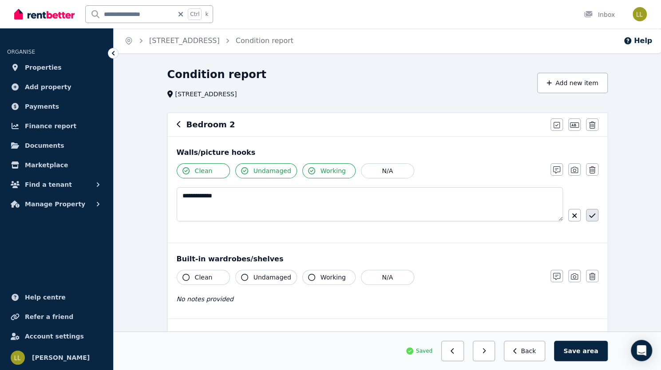
click at [586, 216] on button "button" at bounding box center [592, 215] width 12 height 12
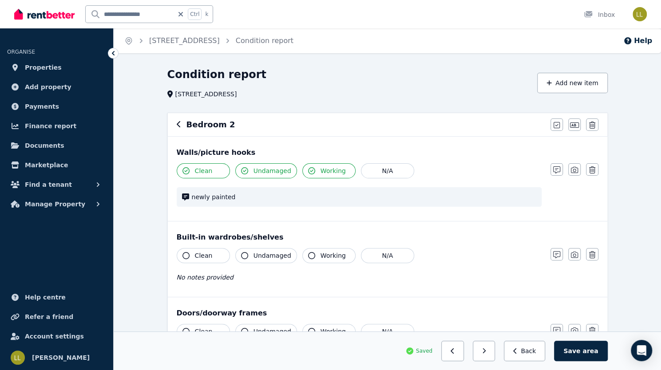
click at [183, 254] on icon "button" at bounding box center [186, 255] width 7 height 7
click at [241, 255] on icon "button" at bounding box center [244, 255] width 7 height 7
click at [308, 254] on icon "button" at bounding box center [311, 255] width 7 height 7
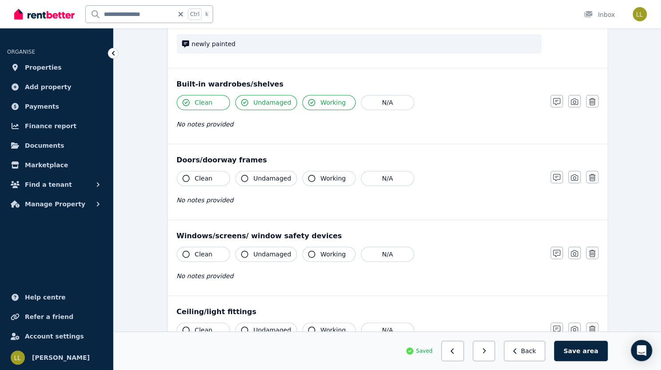
scroll to position [155, 0]
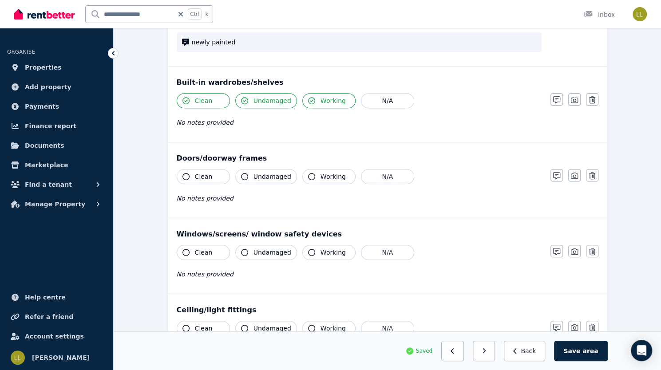
click at [183, 176] on icon "button" at bounding box center [186, 176] width 7 height 7
click at [241, 177] on icon "button" at bounding box center [244, 176] width 7 height 7
click at [308, 174] on icon "button" at bounding box center [311, 176] width 7 height 7
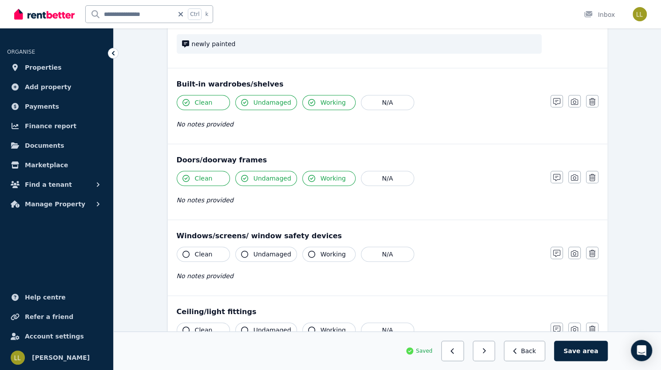
click at [183, 251] on icon "button" at bounding box center [186, 254] width 7 height 7
click at [241, 251] on icon "button" at bounding box center [244, 254] width 7 height 7
click at [308, 253] on icon "button" at bounding box center [311, 254] width 7 height 7
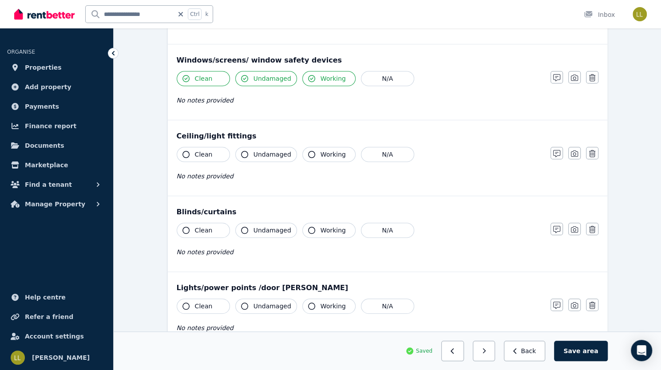
scroll to position [332, 0]
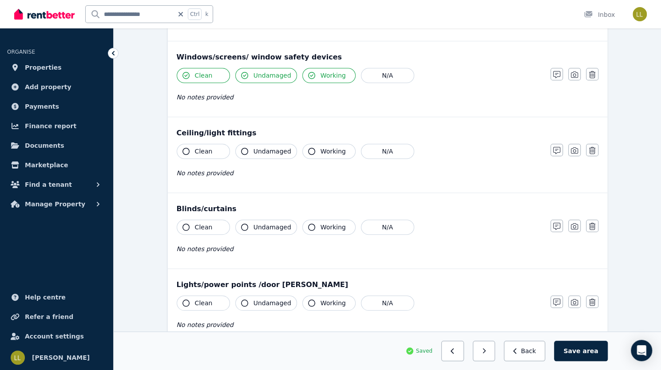
click at [183, 148] on icon "button" at bounding box center [186, 151] width 7 height 7
click at [241, 148] on icon "button" at bounding box center [244, 151] width 7 height 7
click at [308, 151] on icon "button" at bounding box center [311, 151] width 7 height 7
click at [560, 147] on icon "button" at bounding box center [556, 150] width 7 height 7
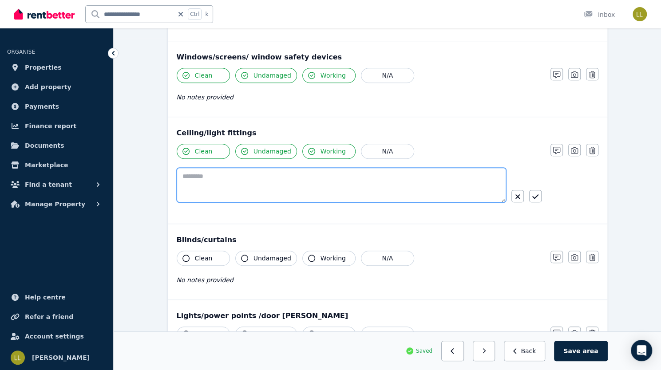
click at [313, 179] on textarea at bounding box center [342, 185] width 330 height 35
paste textarea "**********"
type textarea "**********"
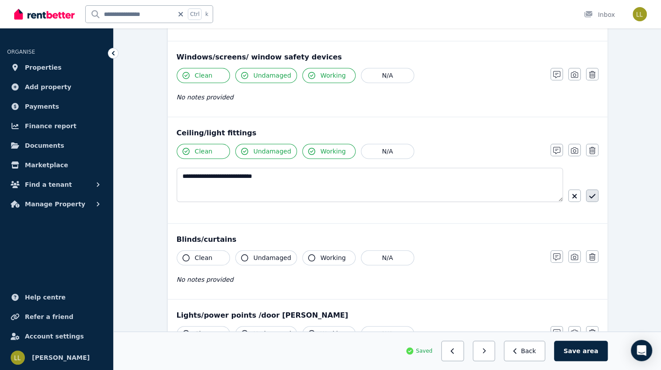
click at [589, 194] on icon "button" at bounding box center [592, 196] width 6 height 7
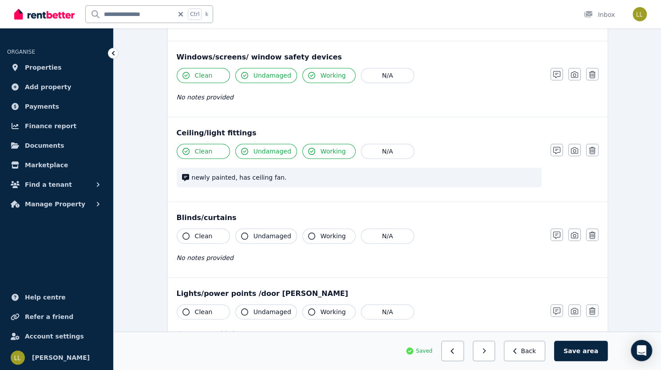
click at [183, 233] on icon "button" at bounding box center [186, 236] width 7 height 7
click at [241, 233] on icon "button" at bounding box center [244, 236] width 7 height 7
click at [308, 233] on icon "button" at bounding box center [311, 236] width 7 height 7
click at [560, 232] on icon "button" at bounding box center [556, 235] width 7 height 7
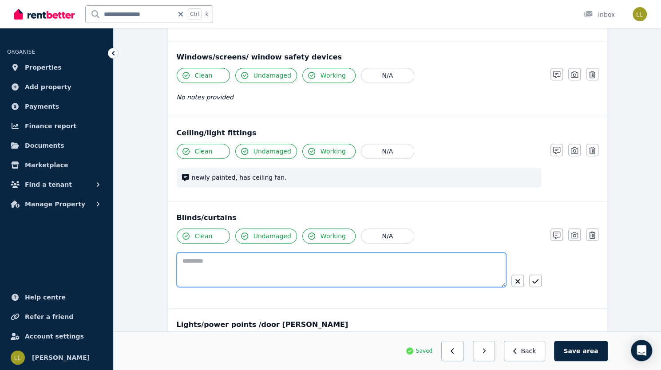
click at [304, 262] on textarea at bounding box center [342, 270] width 330 height 35
type textarea "*"
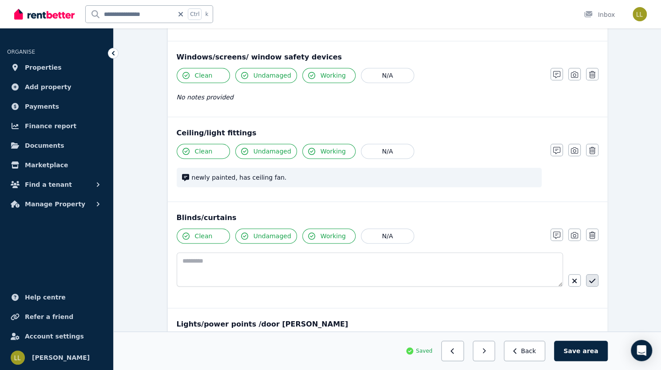
click at [586, 279] on button "button" at bounding box center [592, 280] width 12 height 12
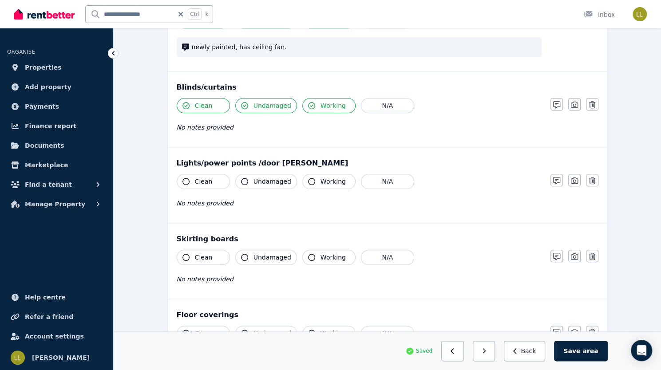
scroll to position [467, 0]
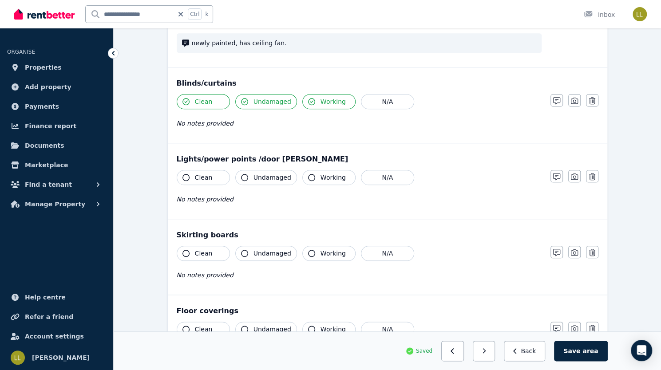
click at [183, 174] on icon "button" at bounding box center [186, 177] width 7 height 7
click at [241, 175] on icon "button" at bounding box center [244, 177] width 7 height 7
click at [308, 177] on icon "button" at bounding box center [311, 177] width 7 height 7
click at [183, 250] on icon "button" at bounding box center [186, 253] width 7 height 7
click at [241, 250] on icon "button" at bounding box center [244, 253] width 7 height 7
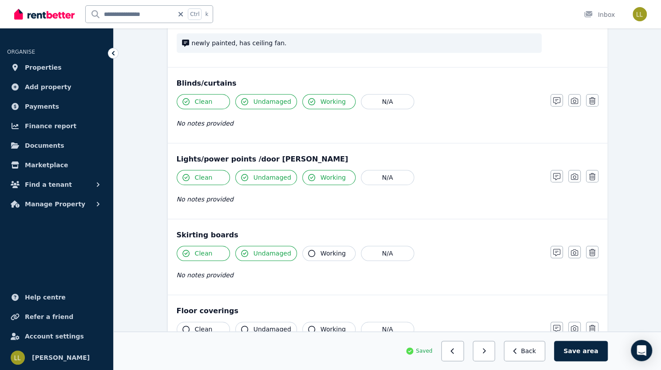
click at [302, 254] on button "Working" at bounding box center [328, 253] width 53 height 15
click at [183, 326] on icon "button" at bounding box center [186, 329] width 7 height 7
click at [241, 327] on icon "button" at bounding box center [244, 329] width 7 height 7
click at [308, 326] on icon "button" at bounding box center [311, 329] width 7 height 7
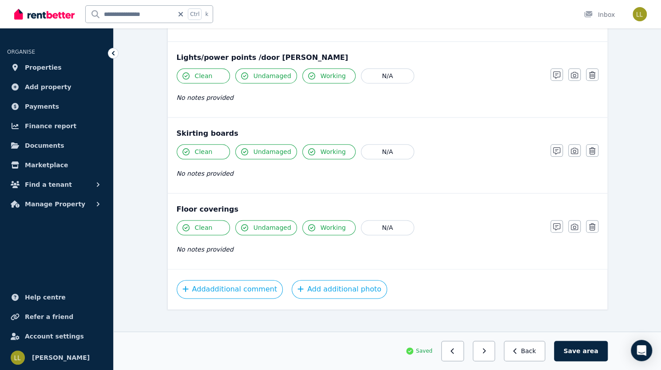
scroll to position [573, 0]
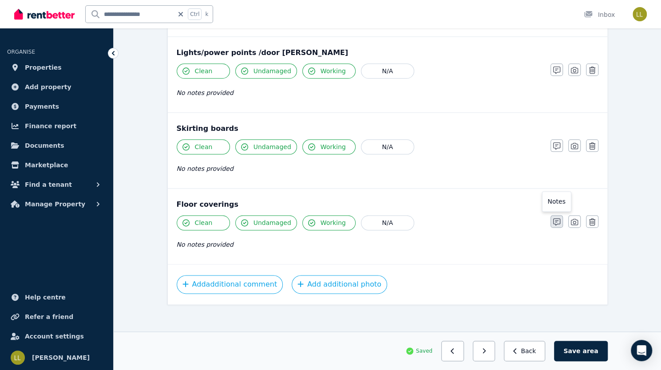
click at [560, 219] on icon "button" at bounding box center [556, 222] width 7 height 7
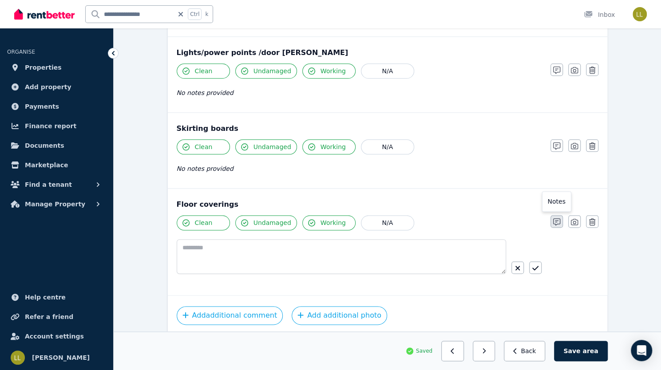
scroll to position [604, 0]
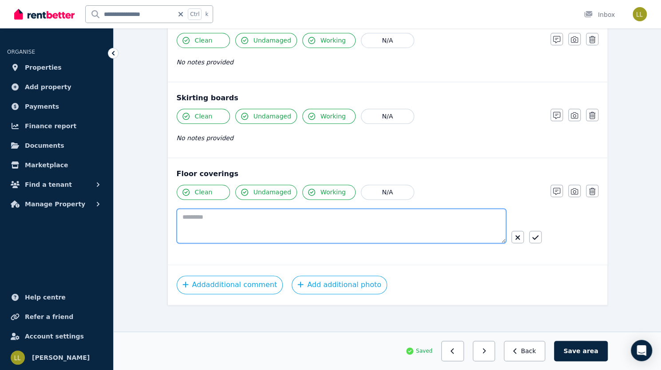
click at [296, 219] on textarea at bounding box center [342, 226] width 330 height 35
type textarea "**********"
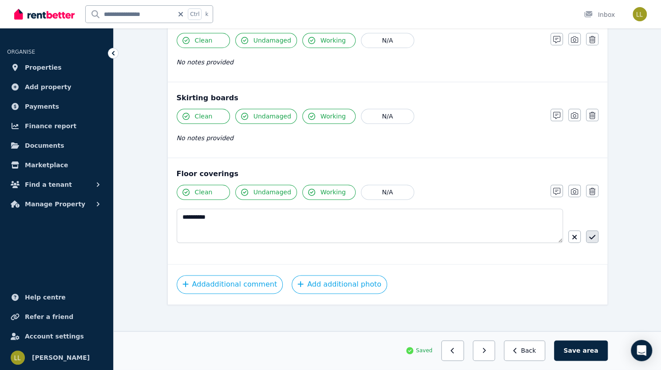
click at [589, 235] on icon "button" at bounding box center [592, 237] width 6 height 4
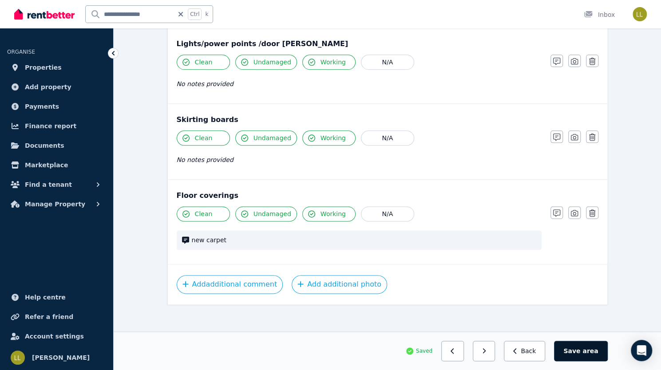
click at [606, 353] on button "Save area" at bounding box center [580, 351] width 53 height 20
click at [490, 352] on icon "button" at bounding box center [488, 351] width 4 height 6
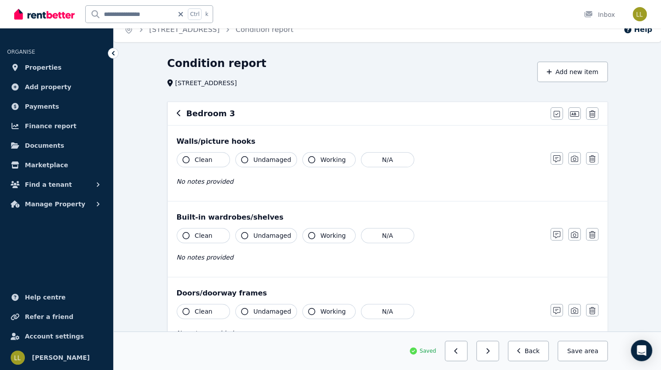
scroll to position [0, 0]
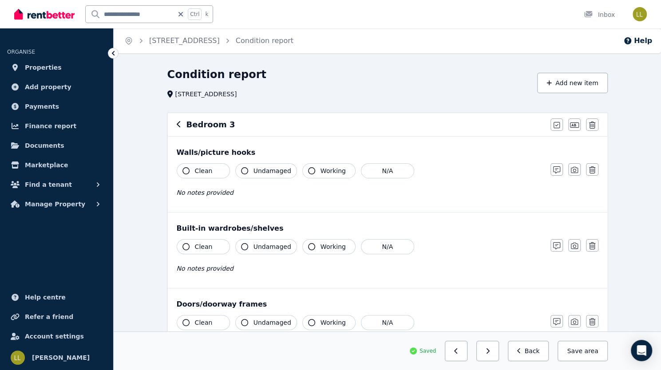
click at [183, 172] on icon "button" at bounding box center [186, 170] width 7 height 7
click at [241, 169] on icon "button" at bounding box center [244, 170] width 7 height 7
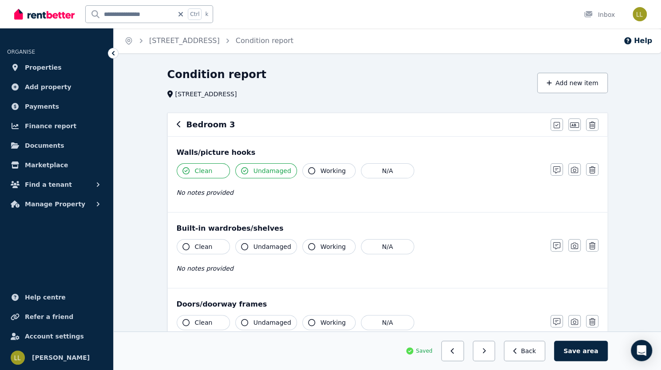
click at [308, 171] on icon "button" at bounding box center [311, 170] width 7 height 7
click at [560, 170] on icon "button" at bounding box center [556, 170] width 7 height 7
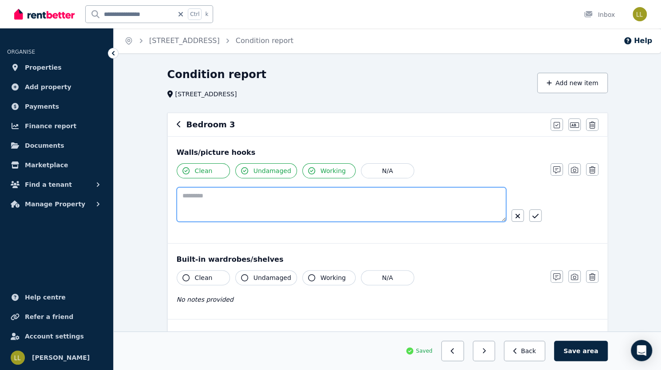
click at [349, 193] on textarea at bounding box center [342, 204] width 330 height 35
paste textarea "**********"
type textarea "**********"
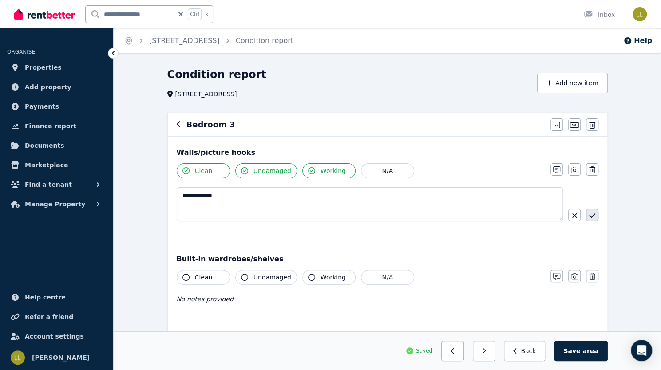
click at [589, 214] on icon "button" at bounding box center [592, 215] width 6 height 7
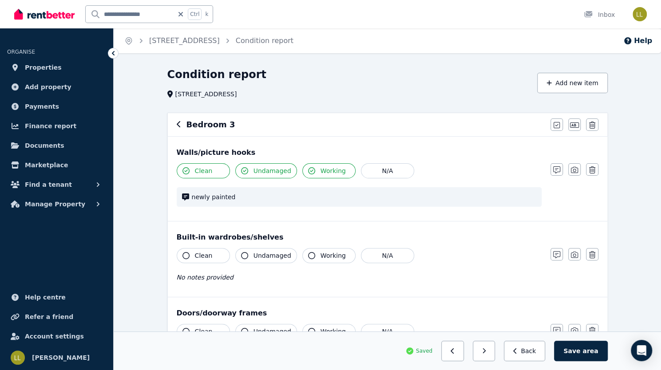
click at [183, 255] on icon "button" at bounding box center [186, 255] width 7 height 7
click at [241, 257] on icon "button" at bounding box center [244, 255] width 7 height 7
click at [308, 255] on icon "button" at bounding box center [311, 255] width 7 height 7
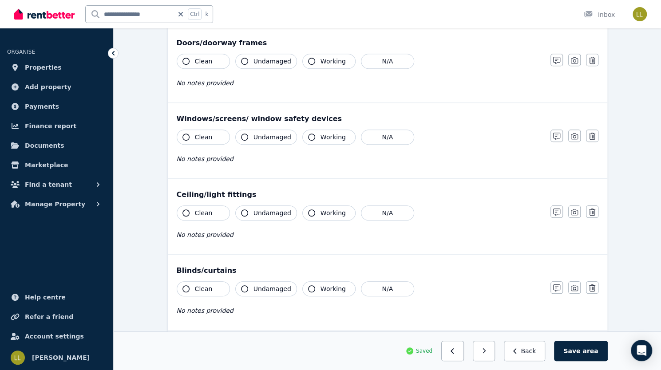
scroll to position [280, 0]
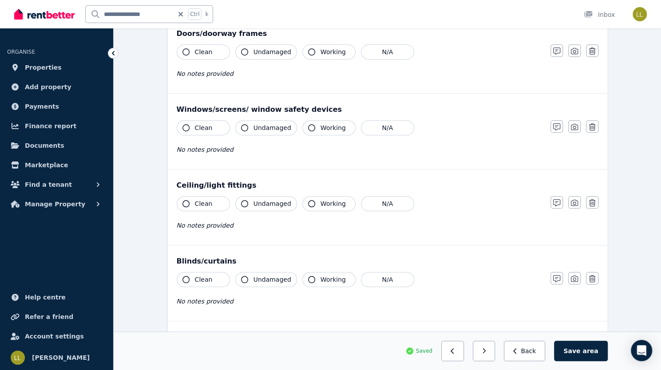
click at [183, 126] on icon "button" at bounding box center [186, 127] width 7 height 7
click at [241, 125] on icon "button" at bounding box center [244, 127] width 7 height 7
click at [308, 125] on icon "button" at bounding box center [311, 127] width 7 height 7
click at [183, 202] on icon "button" at bounding box center [186, 203] width 7 height 7
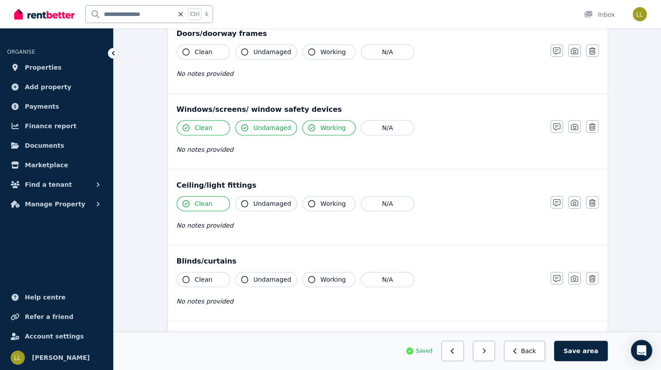
click at [241, 203] on icon "button" at bounding box center [244, 203] width 7 height 7
click at [308, 201] on icon "button" at bounding box center [311, 203] width 7 height 7
click at [563, 203] on button "button" at bounding box center [557, 202] width 12 height 12
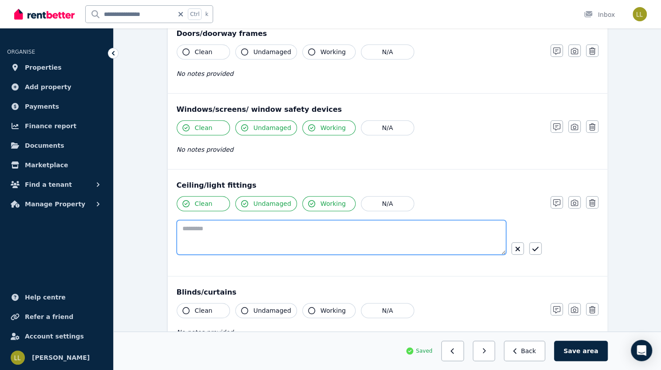
click at [316, 235] on textarea at bounding box center [342, 237] width 330 height 35
paste textarea "**********"
type textarea "**********"
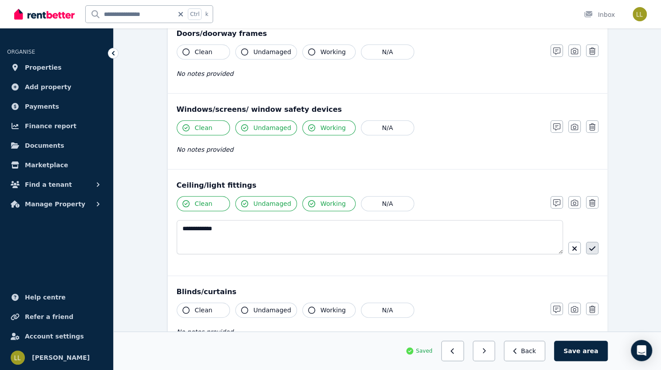
click at [589, 246] on icon "button" at bounding box center [592, 248] width 6 height 7
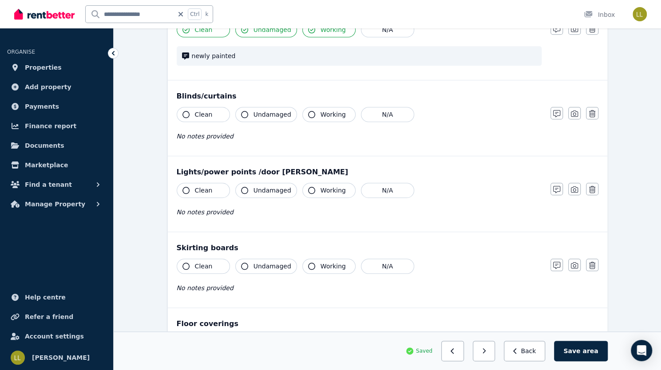
scroll to position [465, 0]
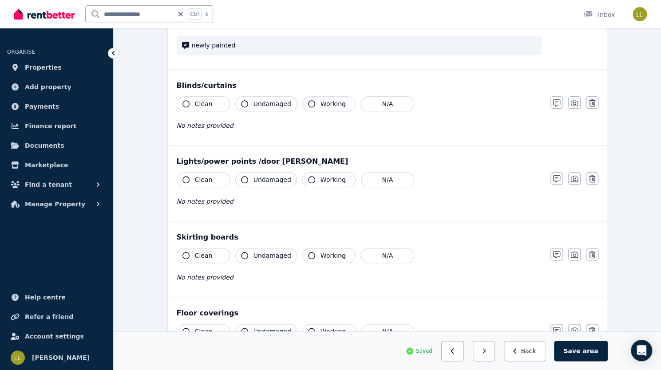
click at [183, 101] on icon "button" at bounding box center [186, 103] width 7 height 7
click at [241, 100] on icon "button" at bounding box center [244, 103] width 7 height 7
click at [308, 102] on icon "button" at bounding box center [311, 103] width 7 height 7
click at [218, 123] on div "No notes provided" at bounding box center [359, 125] width 365 height 11
click at [560, 101] on icon "button" at bounding box center [556, 102] width 7 height 7
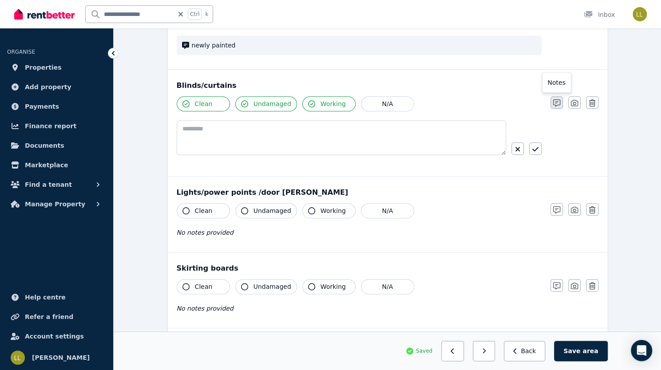
scroll to position [496, 0]
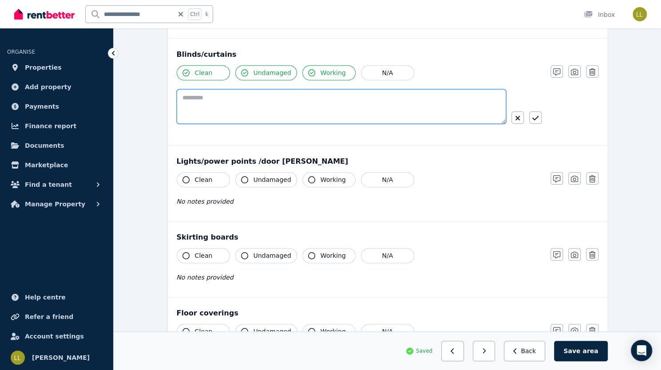
click at [422, 98] on textarea at bounding box center [342, 106] width 330 height 35
type textarea "**********"
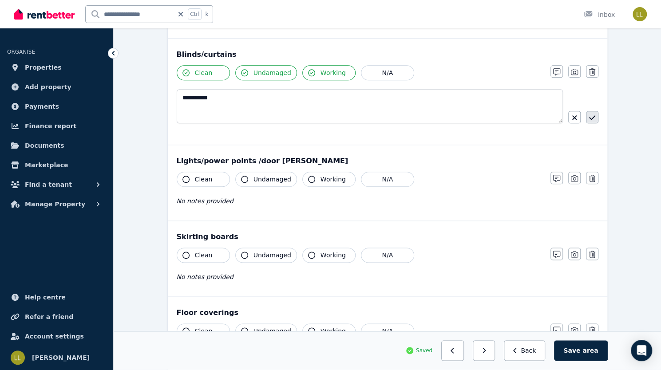
click at [589, 115] on icon "button" at bounding box center [592, 117] width 6 height 7
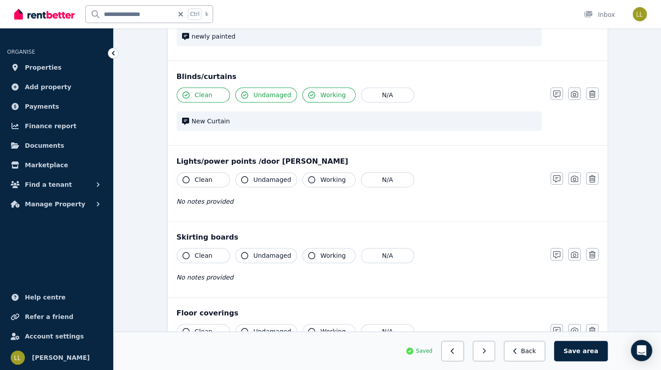
click at [183, 176] on icon "button" at bounding box center [186, 179] width 7 height 7
click at [241, 178] on icon "button" at bounding box center [244, 179] width 7 height 7
click at [308, 179] on icon "button" at bounding box center [311, 179] width 7 height 7
click at [560, 178] on icon "button" at bounding box center [556, 178] width 7 height 7
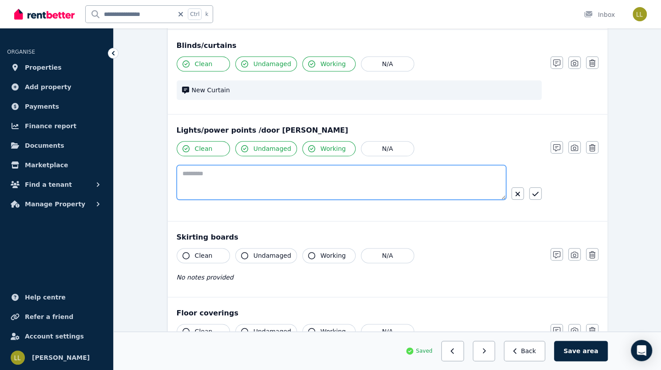
click at [327, 173] on textarea at bounding box center [342, 182] width 330 height 35
type textarea "*********"
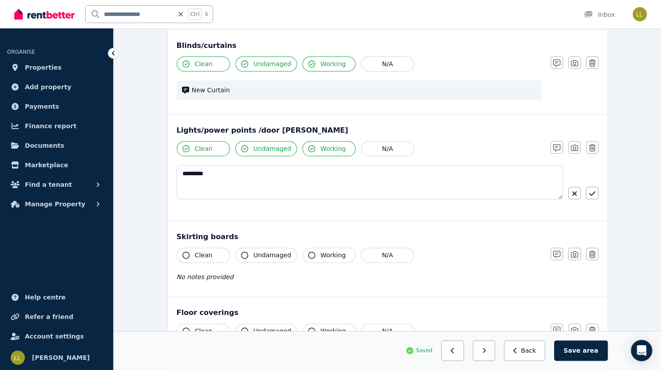
click at [183, 252] on icon "button" at bounding box center [186, 255] width 7 height 7
click at [241, 252] on icon "button" at bounding box center [244, 255] width 7 height 7
click at [308, 252] on icon "button" at bounding box center [311, 255] width 7 height 7
click at [183, 328] on icon "button" at bounding box center [186, 331] width 7 height 7
click at [241, 328] on icon "button" at bounding box center [244, 331] width 7 height 7
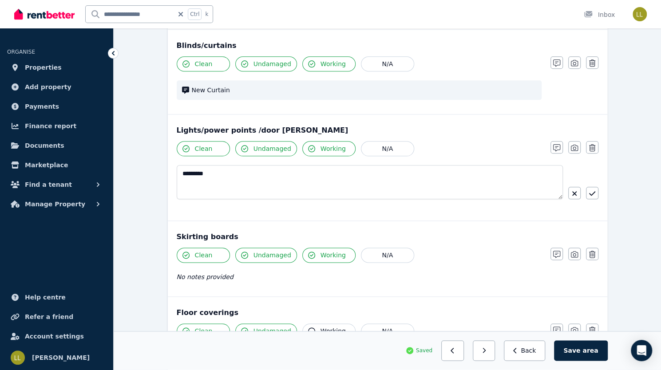
click at [308, 328] on icon "button" at bounding box center [311, 331] width 7 height 7
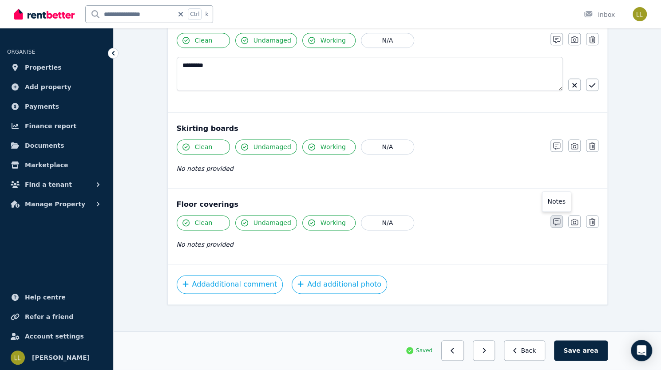
click at [560, 219] on icon "button" at bounding box center [556, 222] width 7 height 7
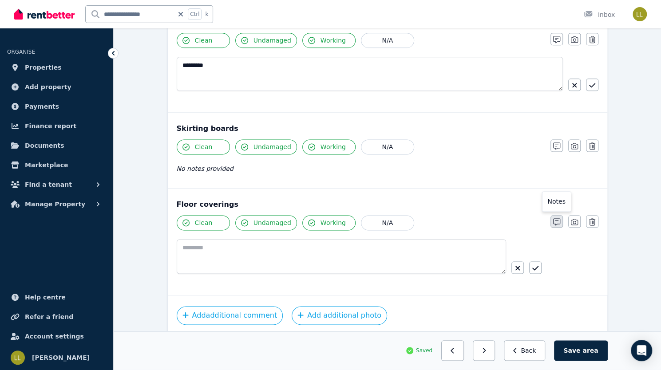
scroll to position [644, 0]
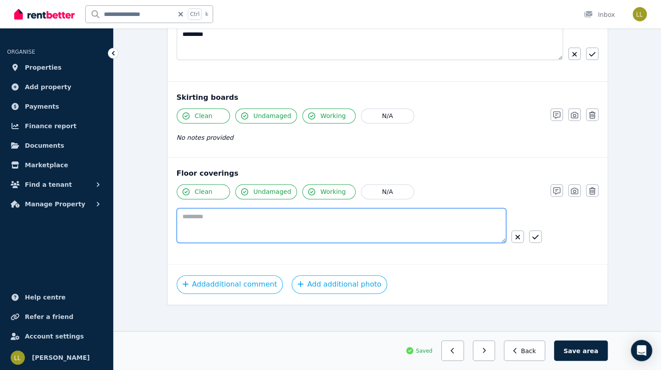
click at [226, 210] on textarea at bounding box center [342, 225] width 330 height 35
type textarea "**********"
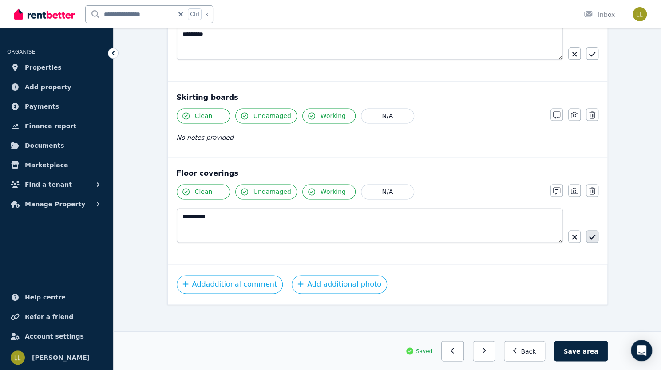
click at [589, 235] on icon "button" at bounding box center [592, 237] width 6 height 4
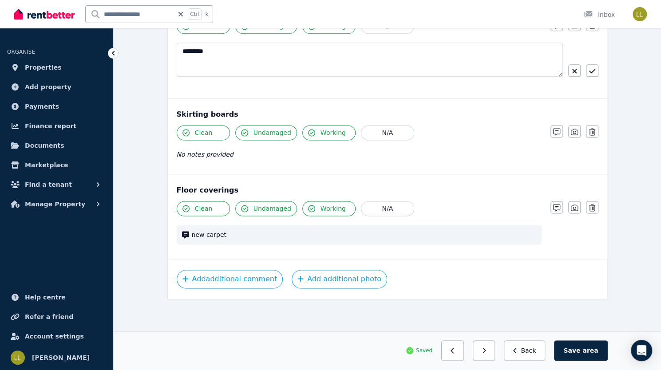
scroll to position [622, 0]
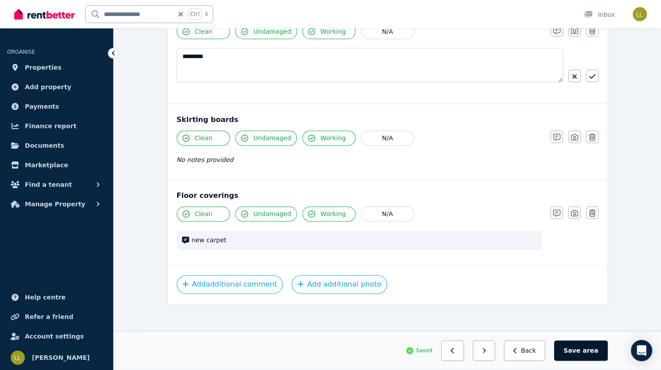
click at [608, 355] on button "Save area" at bounding box center [580, 351] width 53 height 20
click at [490, 352] on icon "button" at bounding box center [488, 351] width 4 height 6
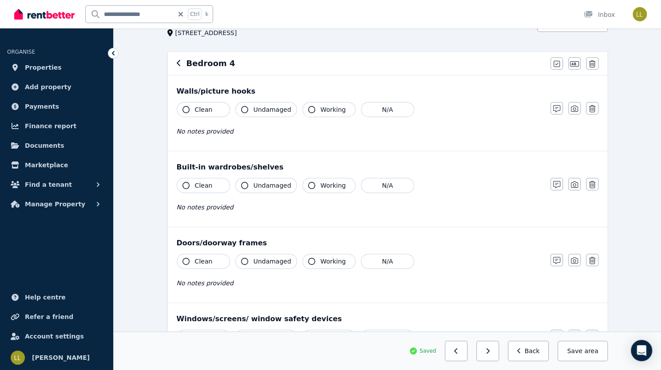
scroll to position [59, 0]
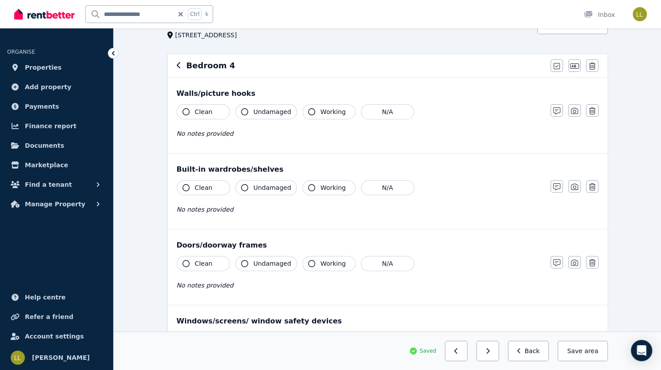
click at [183, 110] on icon "button" at bounding box center [186, 111] width 7 height 7
click at [241, 111] on icon "button" at bounding box center [244, 111] width 7 height 7
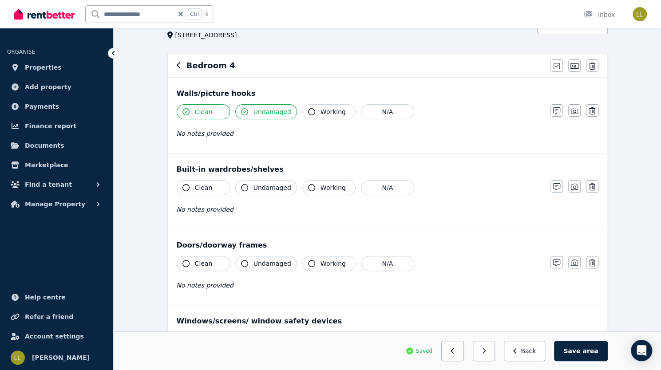
click at [308, 110] on icon "button" at bounding box center [311, 111] width 7 height 7
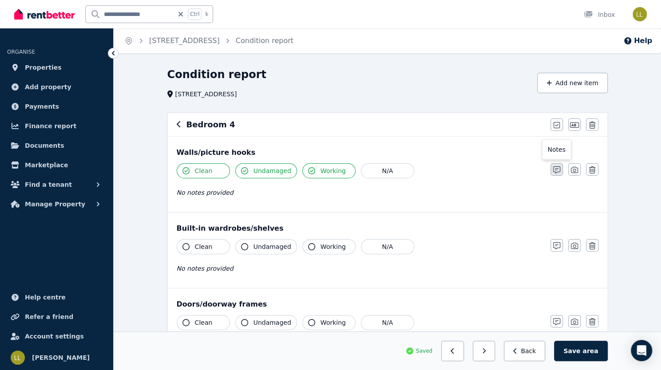
click at [560, 169] on icon "button" at bounding box center [556, 170] width 7 height 7
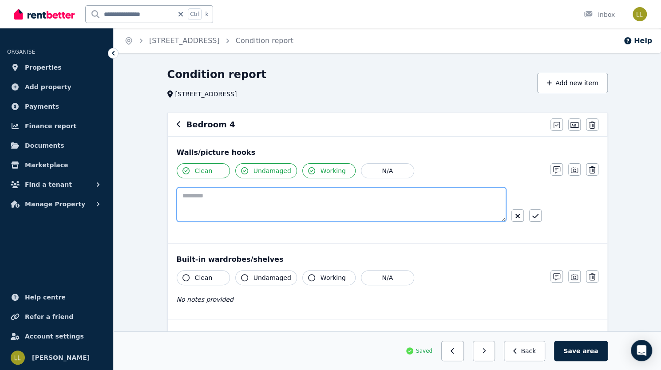
click at [323, 203] on textarea at bounding box center [342, 204] width 330 height 35
paste textarea "**********"
type textarea "**********"
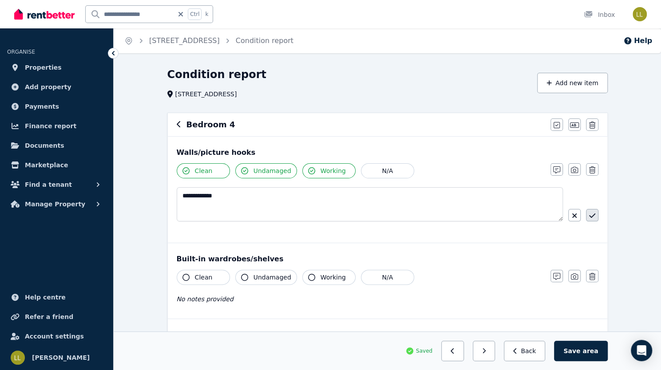
click at [589, 215] on icon "button" at bounding box center [592, 215] width 6 height 7
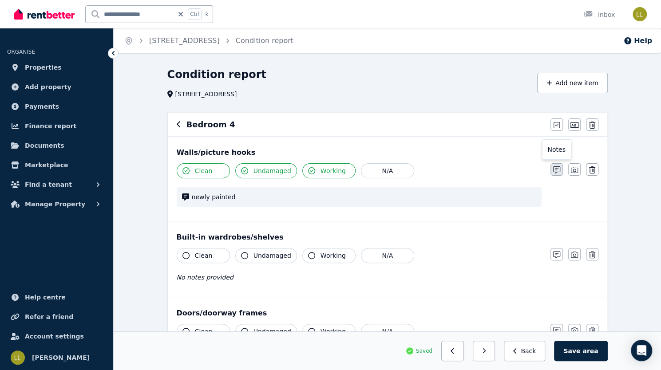
click at [560, 171] on icon "button" at bounding box center [556, 170] width 7 height 7
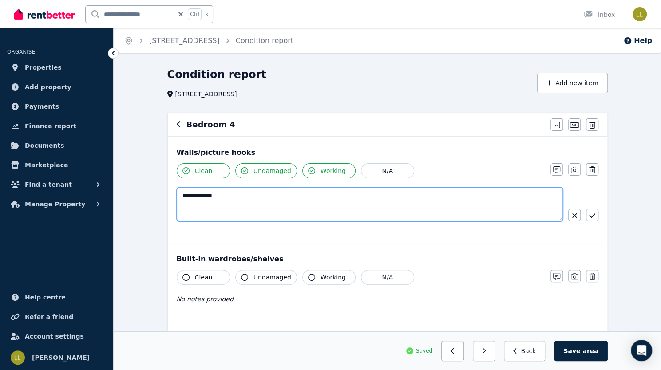
click at [286, 196] on textarea "**********" at bounding box center [370, 204] width 387 height 34
drag, startPoint x: 239, startPoint y: 195, endPoint x: 105, endPoint y: 183, distance: 134.6
click at [105, 183] on div "**********" at bounding box center [330, 185] width 661 height 370
type textarea "**********"
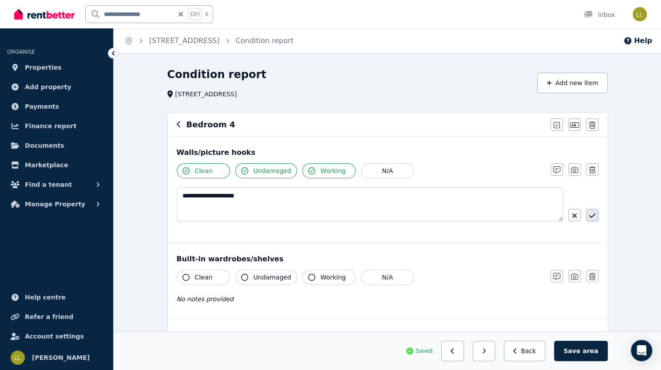
click at [589, 216] on icon "button" at bounding box center [592, 215] width 6 height 7
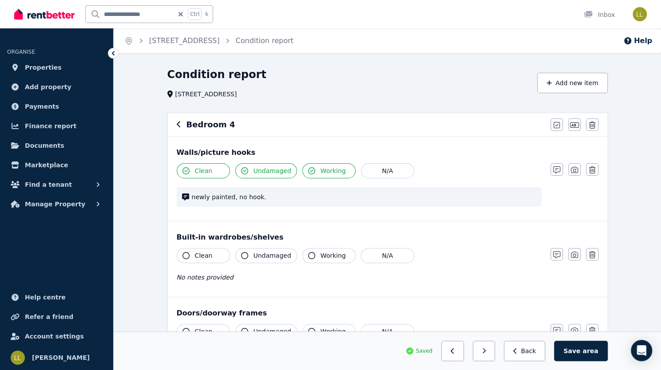
click at [183, 253] on icon "button" at bounding box center [186, 255] width 7 height 7
click at [241, 254] on icon "button" at bounding box center [244, 255] width 7 height 7
click at [308, 254] on icon "button" at bounding box center [311, 255] width 7 height 7
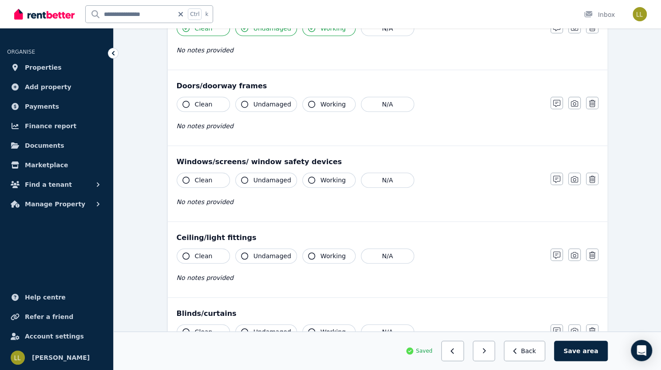
scroll to position [229, 0]
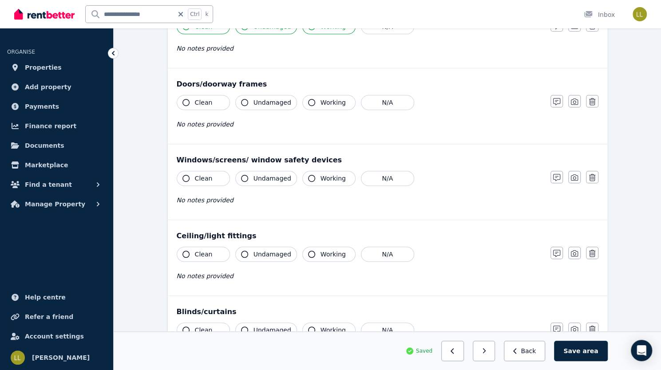
click at [183, 100] on icon "button" at bounding box center [186, 102] width 7 height 7
click at [241, 101] on icon "button" at bounding box center [244, 102] width 7 height 7
click at [308, 101] on icon "button" at bounding box center [311, 102] width 7 height 7
click at [560, 101] on icon "button" at bounding box center [556, 101] width 7 height 7
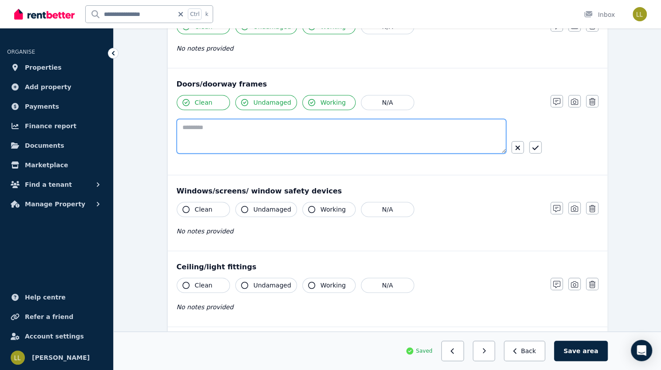
click at [334, 133] on textarea at bounding box center [342, 136] width 330 height 35
paste textarea "**********"
type textarea "**********"
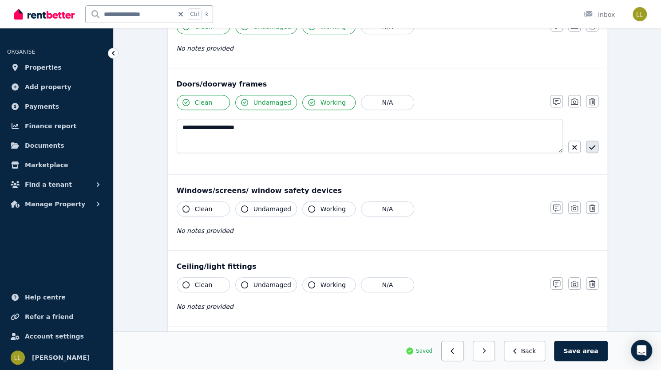
click at [589, 144] on icon "button" at bounding box center [592, 147] width 6 height 7
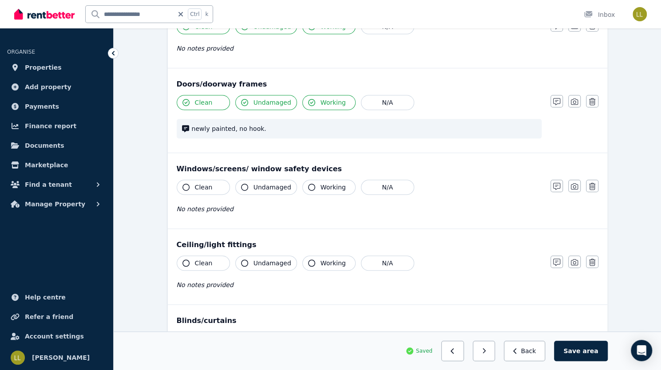
click at [241, 186] on icon "button" at bounding box center [244, 187] width 7 height 7
click at [302, 184] on button "Working" at bounding box center [328, 187] width 53 height 15
click at [183, 260] on icon "button" at bounding box center [186, 263] width 7 height 7
click at [241, 260] on icon "button" at bounding box center [244, 263] width 7 height 7
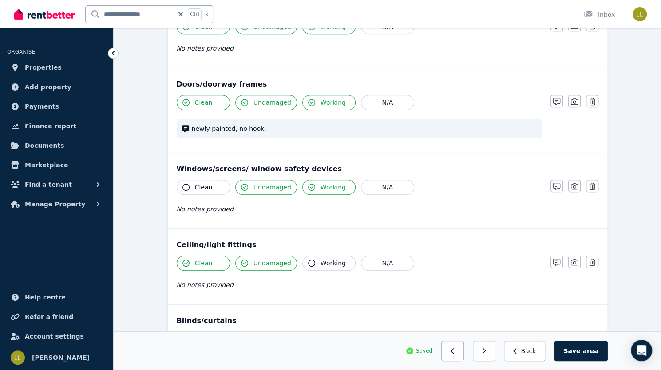
click at [308, 260] on icon "button" at bounding box center [311, 263] width 7 height 7
click at [560, 260] on icon "button" at bounding box center [556, 262] width 7 height 7
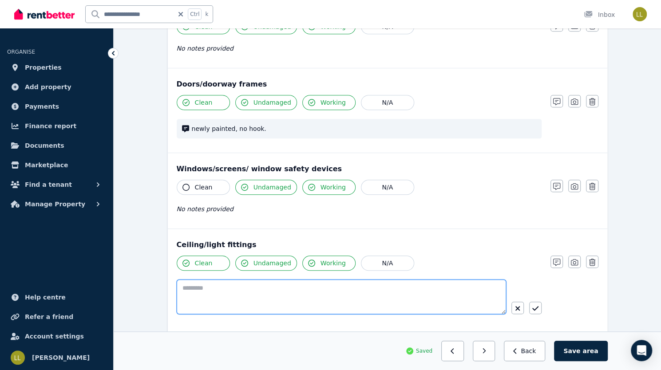
click at [331, 284] on textarea at bounding box center [342, 297] width 330 height 35
paste textarea "**********"
type textarea "**********"
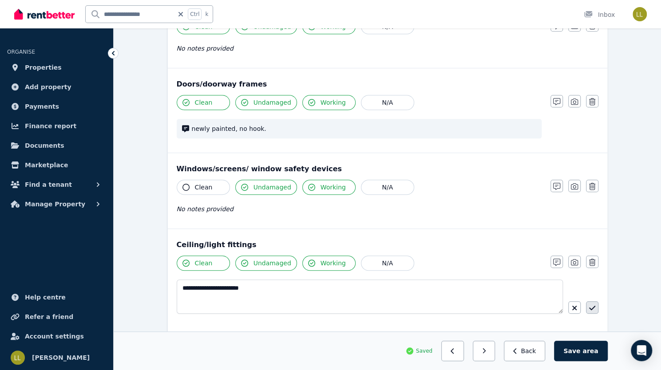
click at [589, 308] on icon "button" at bounding box center [592, 308] width 6 height 7
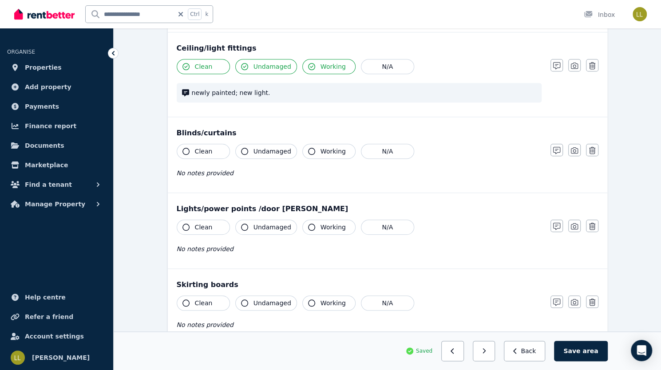
scroll to position [428, 0]
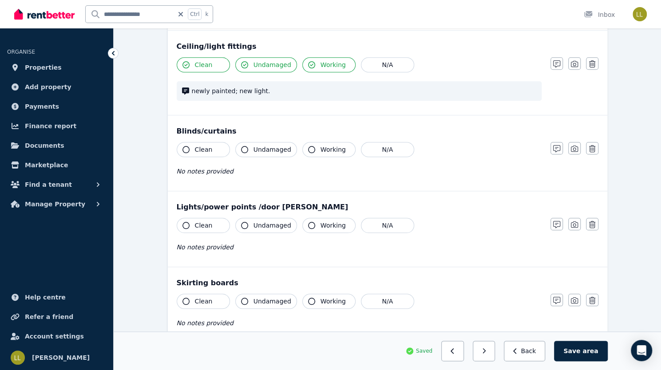
click at [183, 147] on icon "button" at bounding box center [186, 149] width 7 height 7
click at [241, 148] on icon "button" at bounding box center [244, 149] width 7 height 7
click at [308, 147] on icon "button" at bounding box center [311, 149] width 7 height 7
click at [560, 147] on icon "button" at bounding box center [556, 148] width 7 height 7
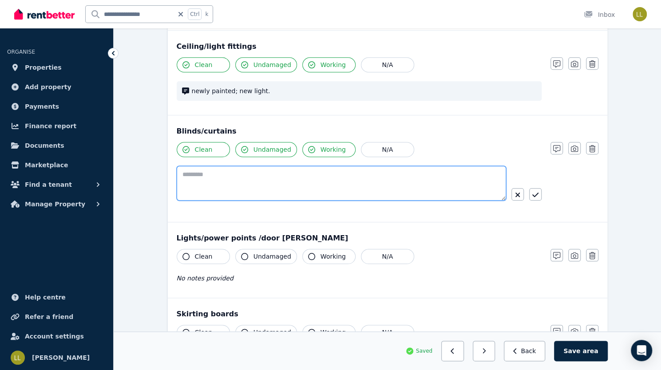
click at [266, 175] on textarea at bounding box center [342, 183] width 330 height 35
type textarea "**********"
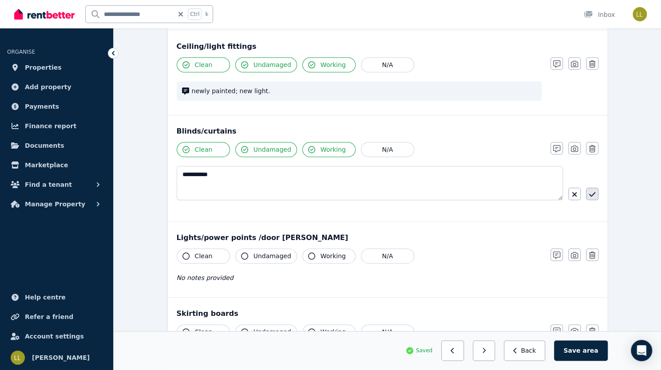
click at [589, 193] on icon "button" at bounding box center [592, 194] width 6 height 7
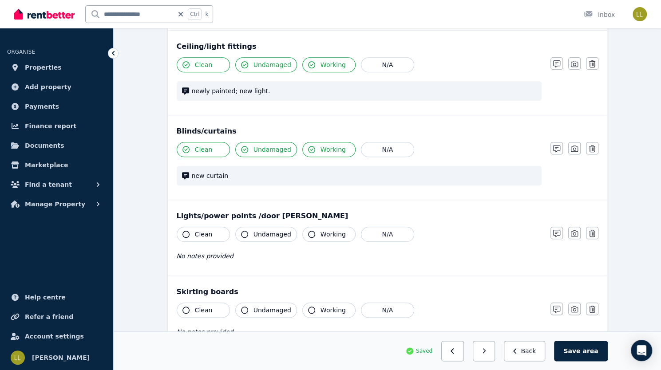
click at [183, 231] on icon "button" at bounding box center [186, 234] width 7 height 7
click at [241, 232] on icon "button" at bounding box center [244, 234] width 7 height 7
click at [308, 232] on icon "button" at bounding box center [311, 234] width 7 height 7
click at [560, 234] on icon "button" at bounding box center [556, 233] width 7 height 7
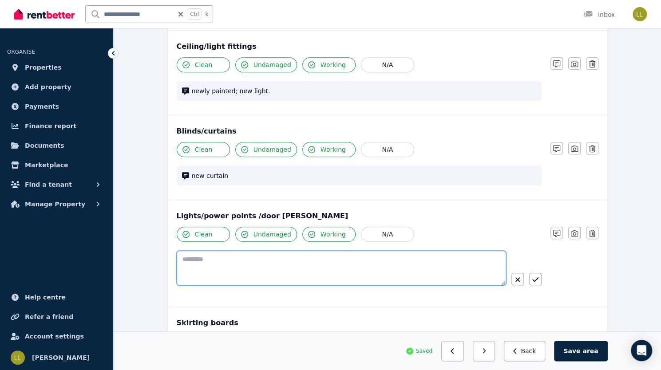
click at [296, 258] on textarea at bounding box center [342, 268] width 330 height 35
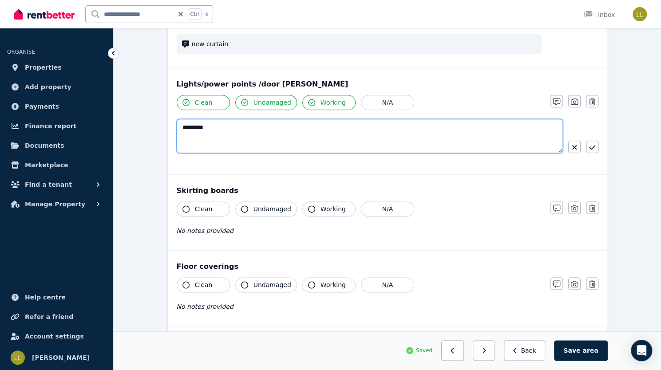
scroll to position [565, 0]
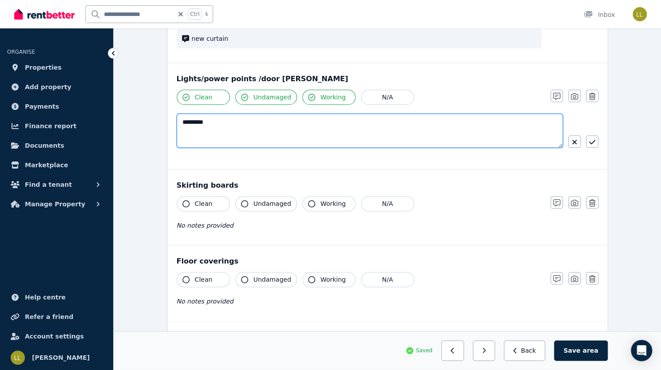
type textarea "*********"
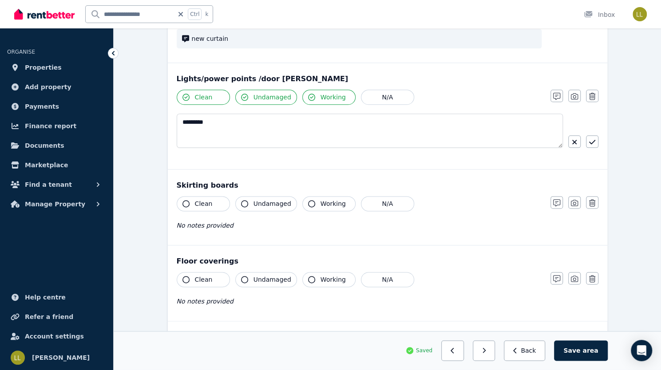
click at [183, 202] on icon "button" at bounding box center [186, 203] width 7 height 7
click at [241, 201] on icon "button" at bounding box center [244, 203] width 7 height 7
click at [308, 202] on icon "button" at bounding box center [311, 203] width 7 height 7
click at [183, 276] on icon "button" at bounding box center [186, 279] width 7 height 7
click at [241, 277] on icon "button" at bounding box center [244, 279] width 7 height 7
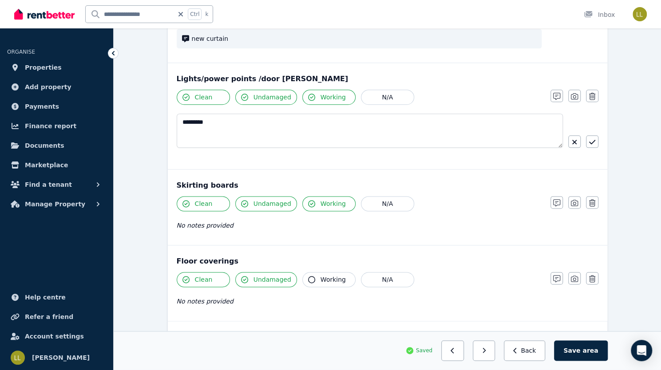
click at [308, 276] on icon "button" at bounding box center [311, 279] width 7 height 7
click at [560, 275] on icon "button" at bounding box center [556, 278] width 7 height 7
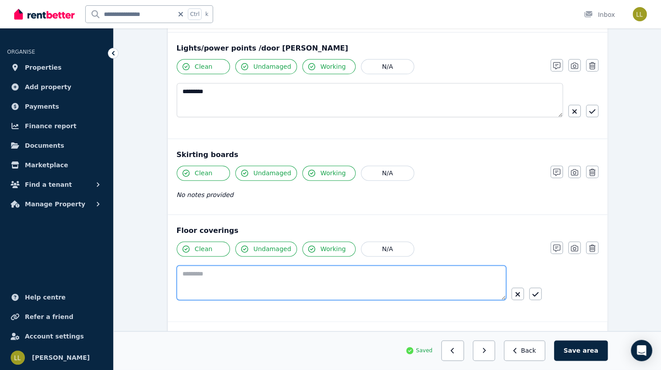
click at [298, 272] on textarea at bounding box center [342, 283] width 330 height 35
type textarea "*"
type textarea "**********"
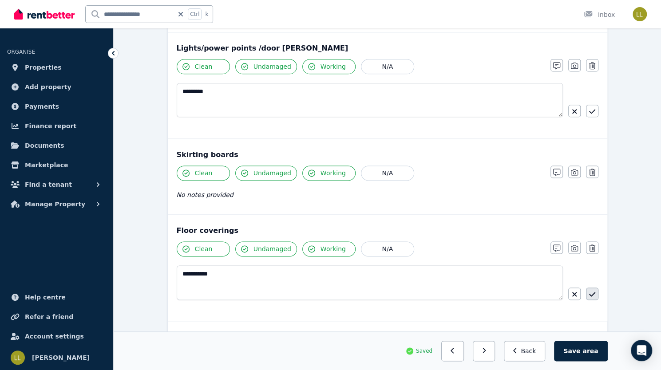
click at [589, 292] on icon "button" at bounding box center [592, 294] width 6 height 4
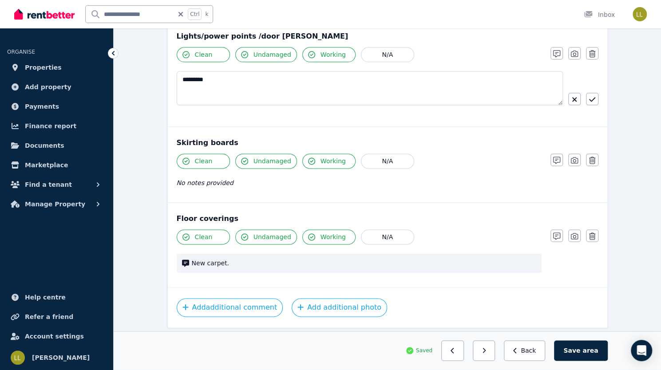
scroll to position [631, 0]
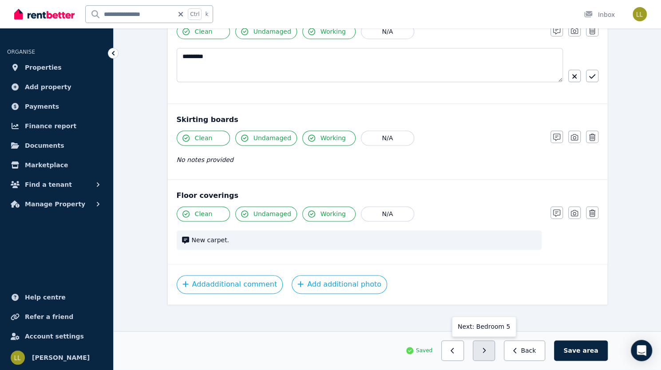
click at [496, 352] on button "button" at bounding box center [484, 351] width 23 height 20
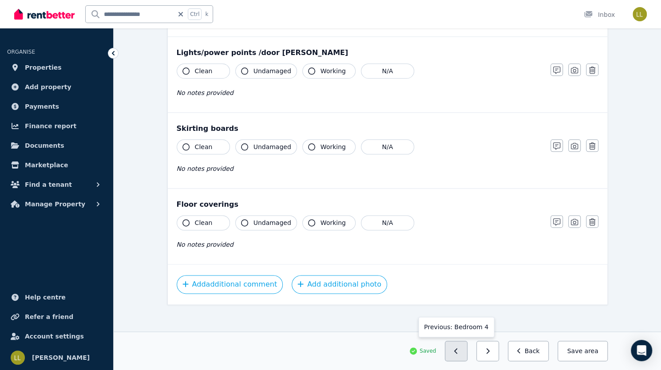
click at [458, 353] on icon "button" at bounding box center [456, 351] width 4 height 6
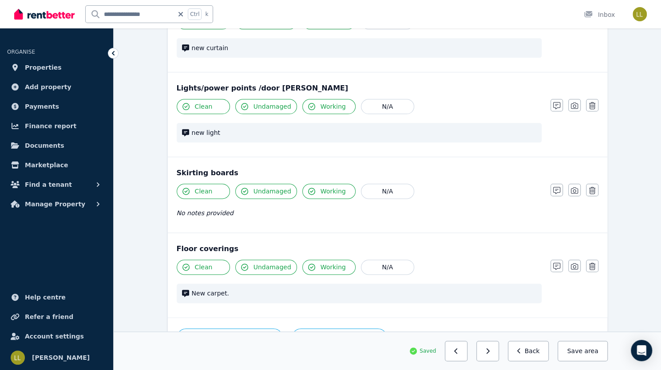
scroll to position [609, 0]
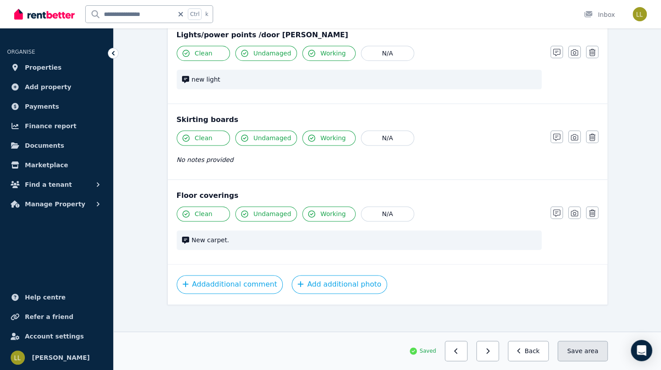
click at [608, 352] on button "Save area" at bounding box center [583, 351] width 50 height 20
click at [499, 352] on button "button" at bounding box center [488, 351] width 23 height 20
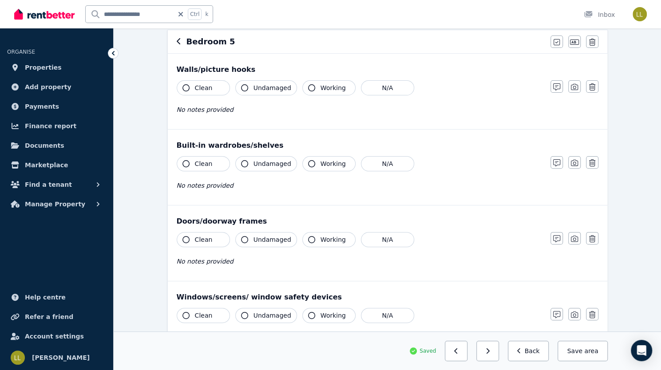
scroll to position [20, 0]
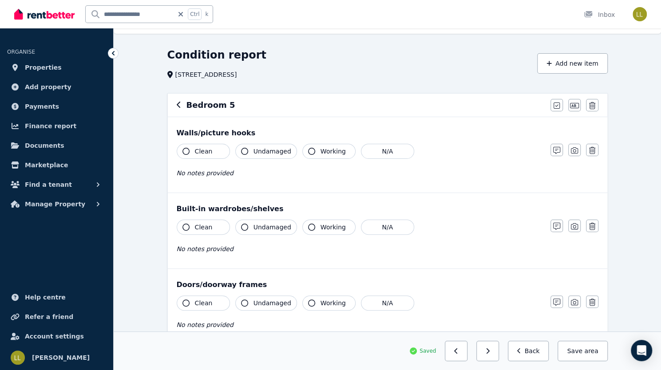
click at [183, 153] on icon "button" at bounding box center [186, 151] width 7 height 7
click at [241, 152] on icon "button" at bounding box center [244, 151] width 7 height 7
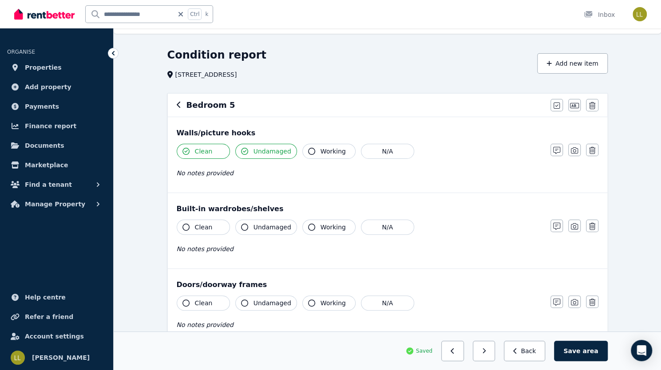
click at [308, 153] on icon "button" at bounding box center [311, 151] width 7 height 7
click at [560, 148] on icon "button" at bounding box center [556, 150] width 7 height 7
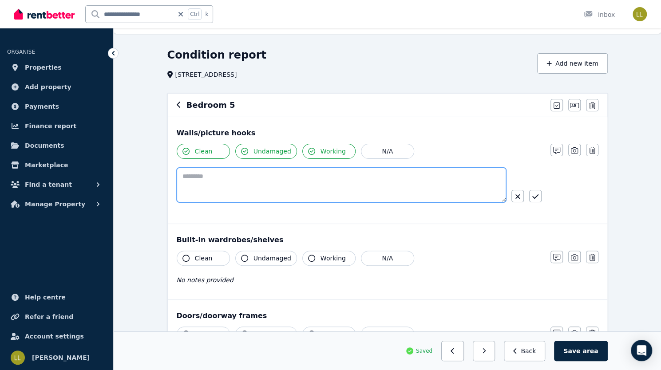
click at [266, 176] on textarea at bounding box center [342, 185] width 330 height 35
paste textarea "**********"
type textarea "**********"
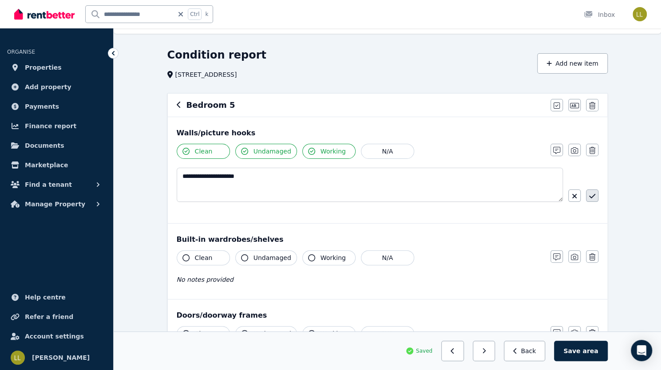
click at [586, 199] on button "button" at bounding box center [592, 196] width 12 height 12
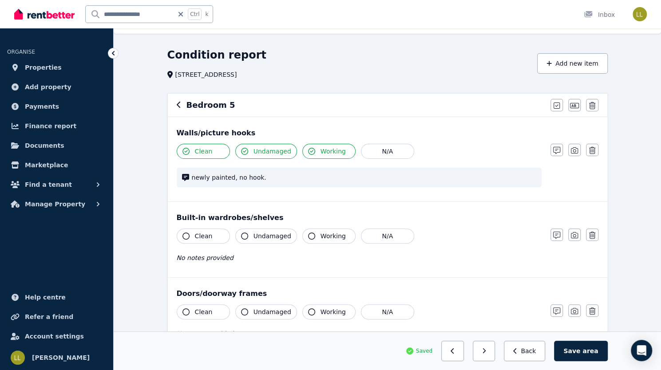
click at [591, 233] on div "Notes Photo Delete" at bounding box center [575, 235] width 48 height 12
click at [183, 234] on icon "button" at bounding box center [186, 236] width 7 height 7
click at [241, 234] on icon "button" at bounding box center [244, 236] width 7 height 7
click at [308, 236] on icon "button" at bounding box center [311, 236] width 7 height 7
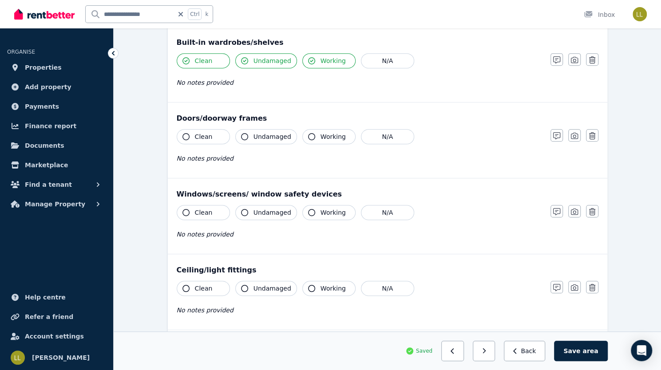
scroll to position [199, 0]
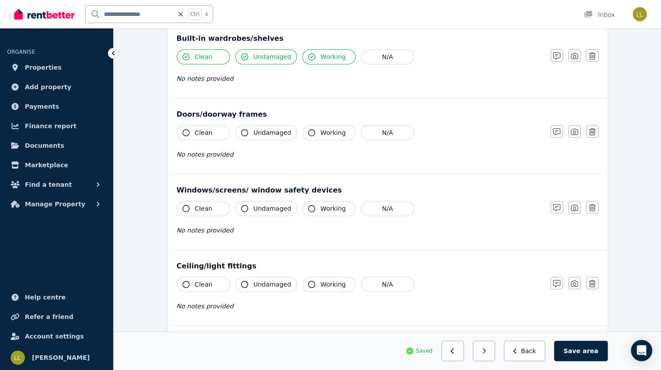
click at [183, 129] on icon "button" at bounding box center [186, 132] width 7 height 7
click at [241, 131] on icon "button" at bounding box center [244, 132] width 7 height 7
click at [308, 132] on icon "button" at bounding box center [311, 132] width 7 height 7
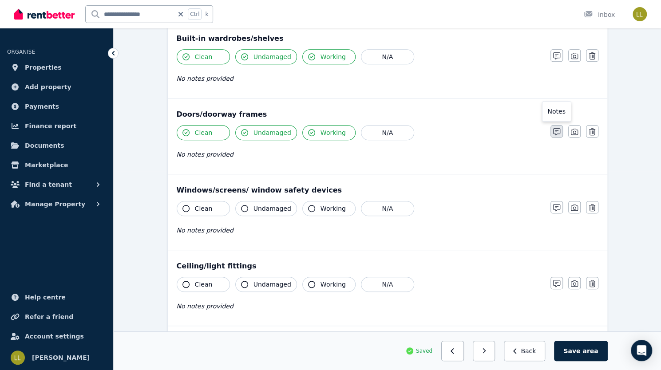
click at [560, 133] on icon "button" at bounding box center [556, 131] width 7 height 7
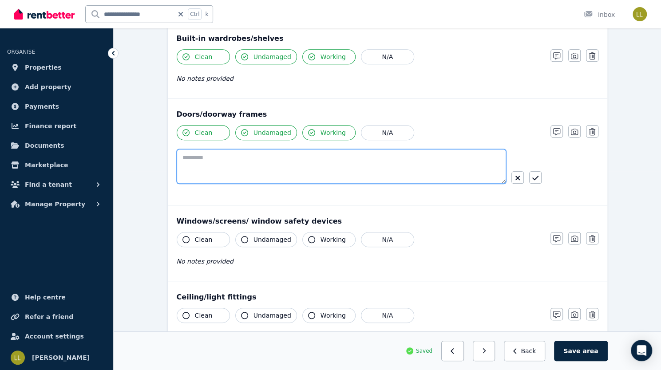
click at [347, 155] on textarea at bounding box center [342, 166] width 330 height 35
paste textarea "**********"
type textarea "**********"
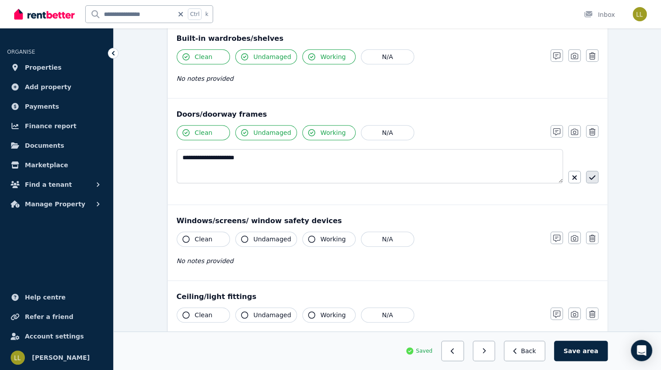
click at [589, 177] on icon "button" at bounding box center [592, 177] width 6 height 7
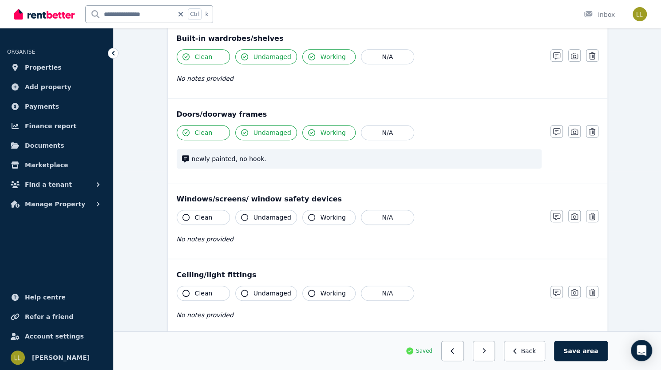
click at [241, 214] on icon "button" at bounding box center [244, 217] width 7 height 7
click at [308, 217] on icon "button" at bounding box center [311, 217] width 7 height 7
click at [560, 214] on icon "button" at bounding box center [556, 216] width 7 height 7
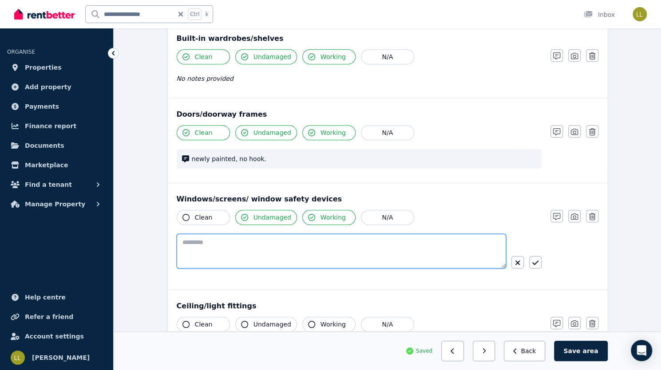
click at [385, 244] on textarea at bounding box center [342, 251] width 330 height 35
paste textarea "**********"
type textarea "**********"
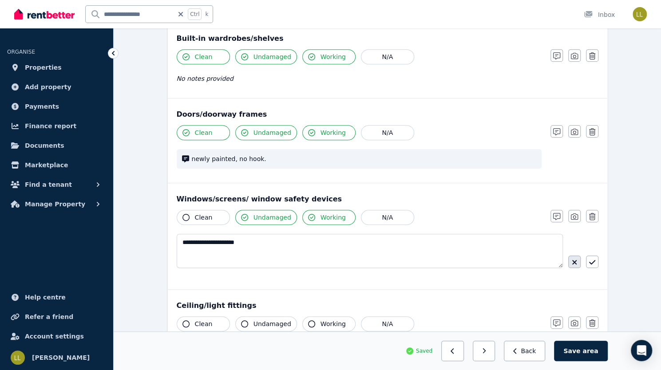
click at [572, 260] on icon "button" at bounding box center [574, 262] width 4 height 4
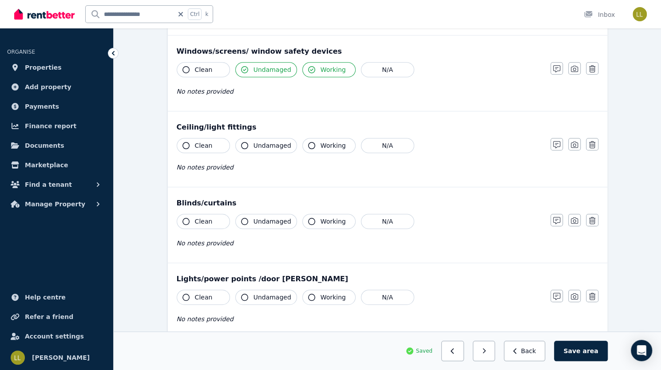
scroll to position [347, 0]
click at [183, 142] on icon "button" at bounding box center [186, 145] width 7 height 7
click at [241, 142] on icon "button" at bounding box center [244, 145] width 7 height 7
click at [308, 142] on icon "button" at bounding box center [311, 145] width 7 height 7
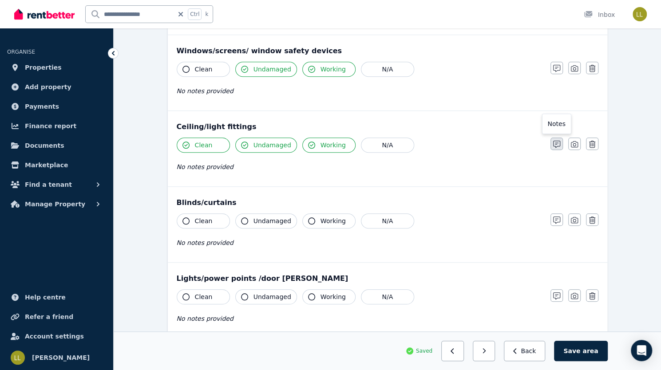
click at [560, 143] on icon "button" at bounding box center [556, 144] width 7 height 7
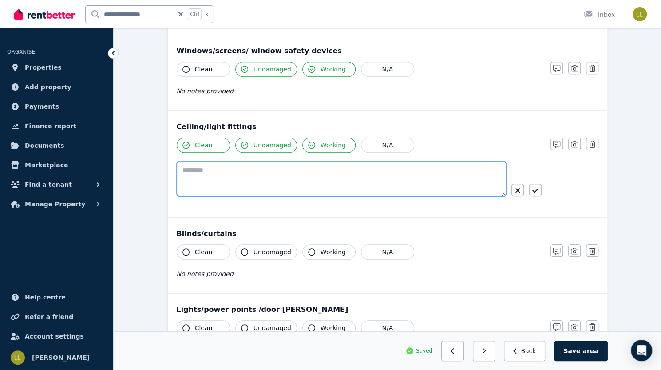
click at [305, 172] on textarea at bounding box center [342, 179] width 330 height 35
paste textarea "**********"
type textarea "**********"
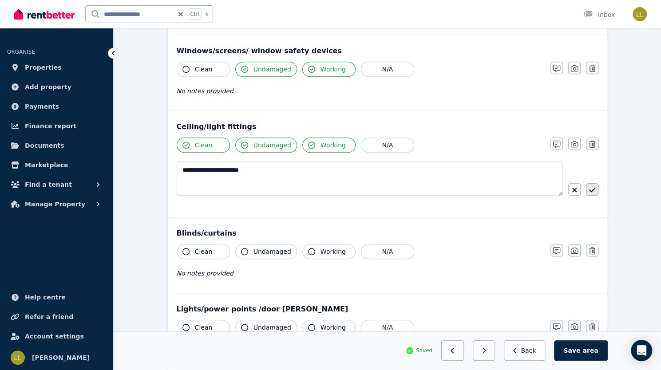
click at [589, 187] on icon "button" at bounding box center [592, 190] width 6 height 7
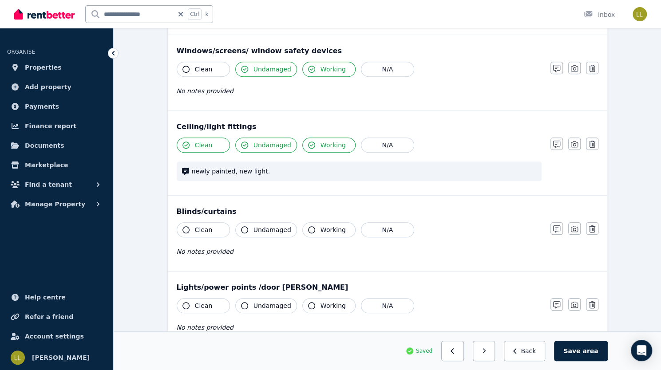
click at [183, 226] on icon "button" at bounding box center [186, 229] width 7 height 7
click at [241, 226] on icon "button" at bounding box center [244, 229] width 7 height 7
click at [308, 226] on icon "button" at bounding box center [311, 229] width 7 height 7
click at [560, 226] on icon "button" at bounding box center [556, 229] width 7 height 7
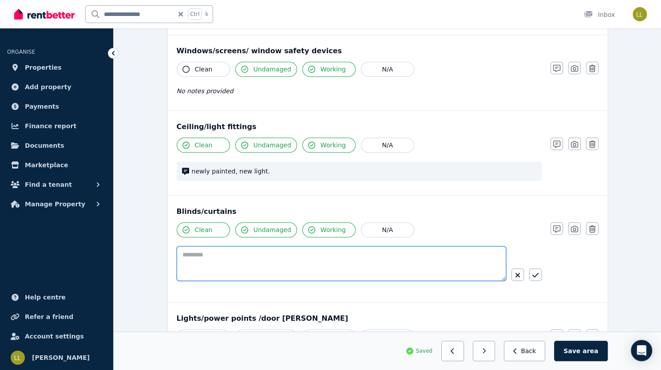
click at [309, 258] on textarea at bounding box center [342, 263] width 330 height 35
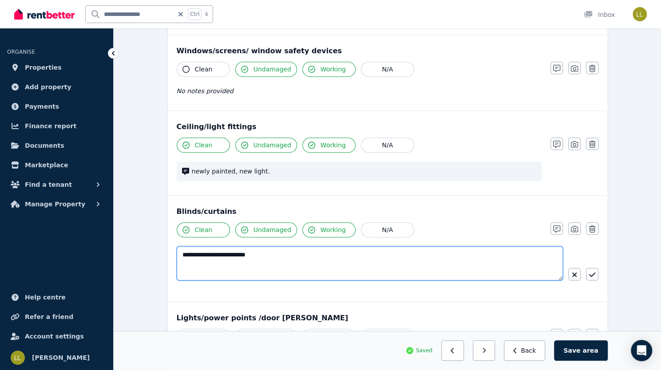
click at [205, 253] on textarea "**********" at bounding box center [370, 263] width 387 height 34
click at [223, 251] on textarea "**********" at bounding box center [370, 263] width 387 height 34
type textarea "**********"
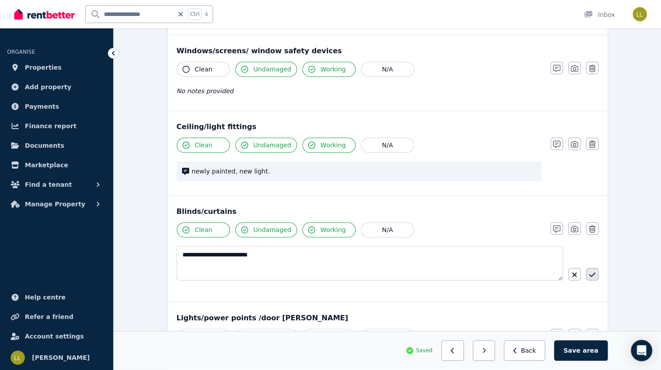
click at [589, 272] on icon "button" at bounding box center [592, 274] width 6 height 7
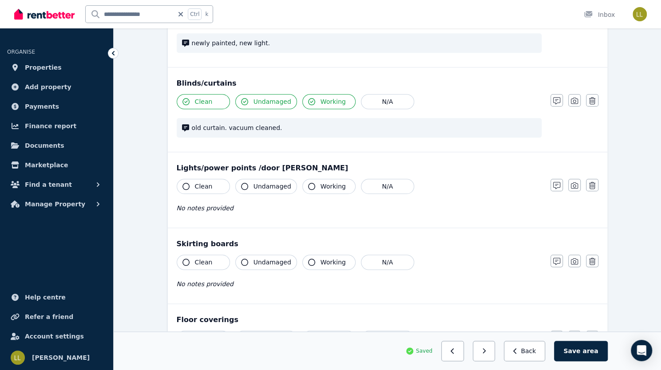
scroll to position [483, 0]
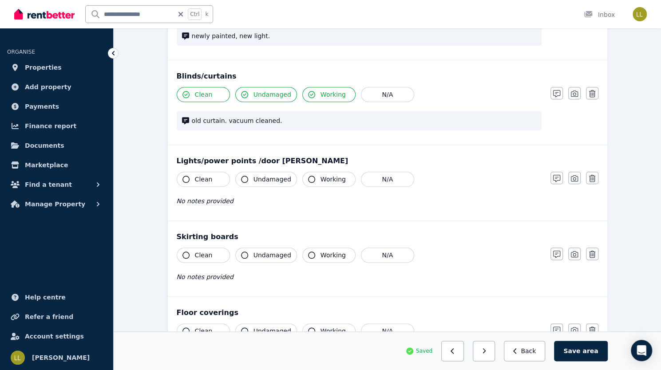
click at [183, 176] on icon "button" at bounding box center [186, 179] width 7 height 7
click at [241, 177] on icon "button" at bounding box center [244, 179] width 7 height 7
click at [308, 177] on icon "button" at bounding box center [311, 179] width 7 height 7
click at [560, 175] on icon "button" at bounding box center [556, 178] width 7 height 7
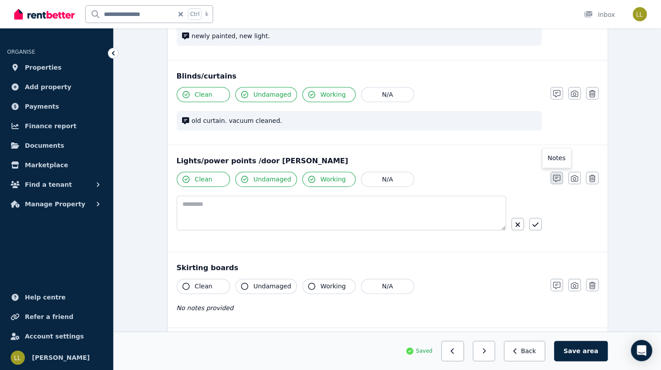
scroll to position [513, 0]
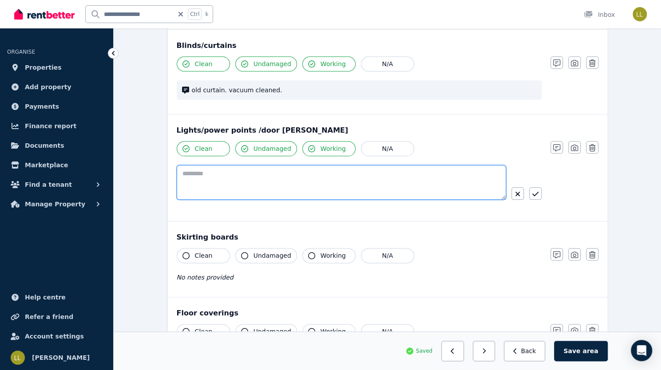
click at [366, 171] on textarea at bounding box center [342, 182] width 330 height 35
type textarea "**********"
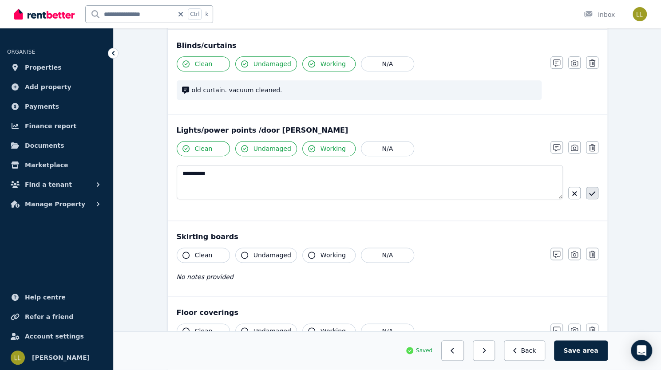
click at [589, 190] on icon "button" at bounding box center [592, 193] width 6 height 7
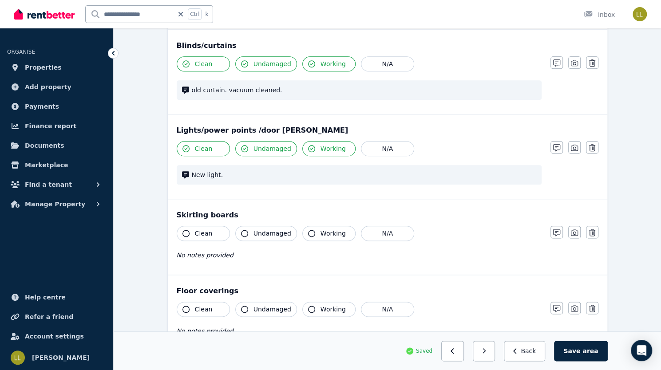
scroll to position [492, 0]
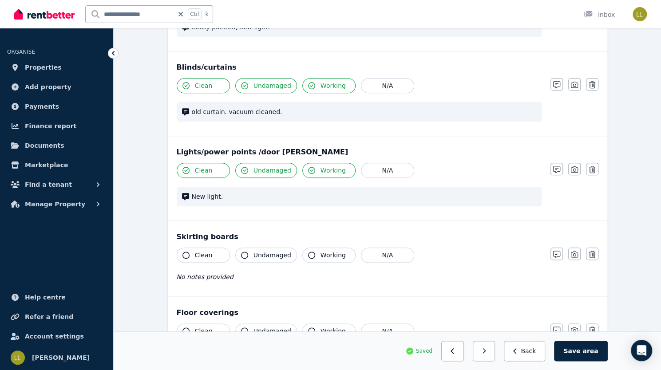
click at [183, 252] on icon "button" at bounding box center [186, 255] width 7 height 7
click at [235, 253] on button "Undamaged" at bounding box center [266, 255] width 62 height 15
click at [308, 253] on icon "button" at bounding box center [311, 255] width 7 height 7
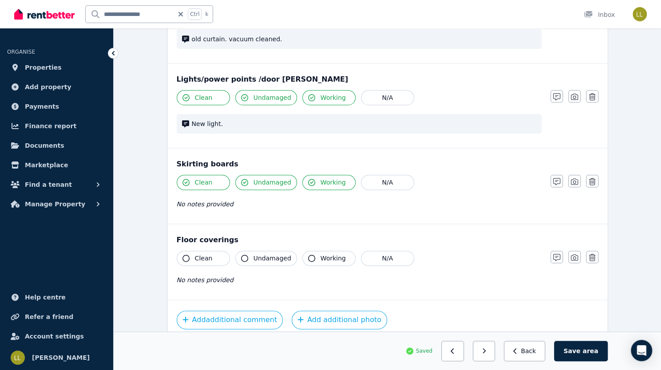
scroll to position [600, 0]
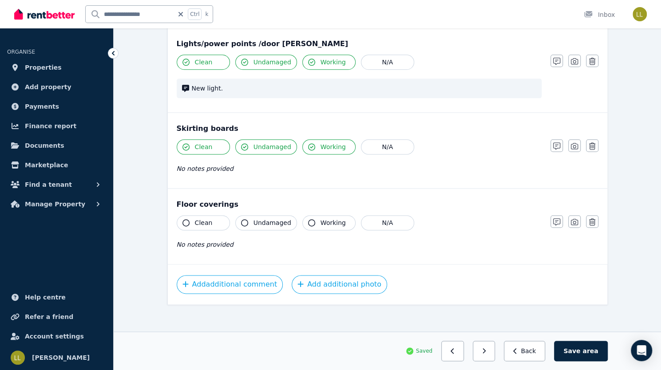
click at [183, 219] on icon "button" at bounding box center [186, 222] width 7 height 7
click at [241, 219] on icon "button" at bounding box center [244, 222] width 7 height 7
click at [308, 219] on icon "button" at bounding box center [311, 222] width 7 height 7
click at [560, 219] on icon "button" at bounding box center [556, 222] width 7 height 7
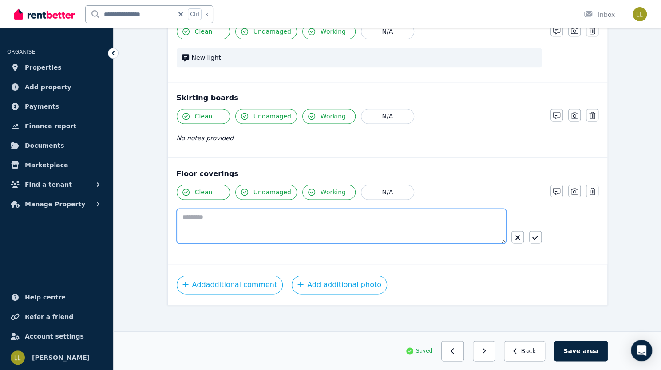
click at [320, 221] on textarea at bounding box center [342, 226] width 330 height 35
type textarea "*"
type textarea "**********"
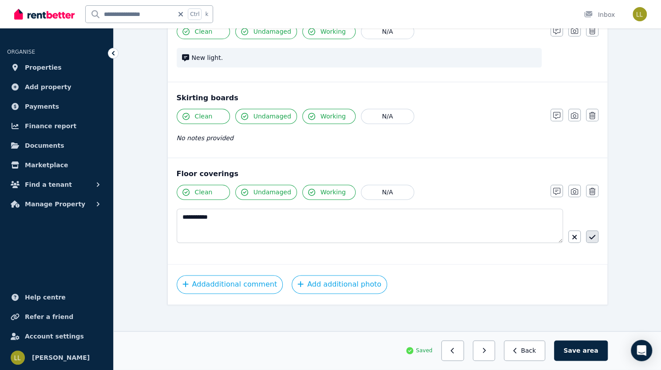
click at [589, 234] on icon "button" at bounding box center [592, 237] width 6 height 7
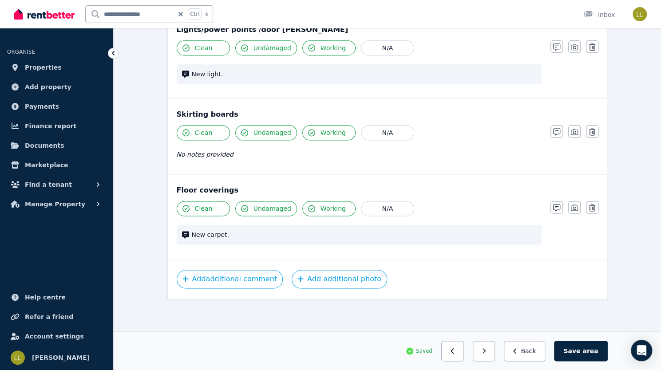
scroll to position [609, 0]
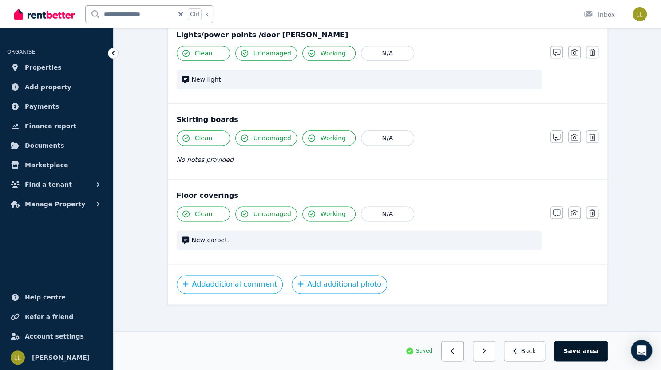
click at [598, 348] on span "area" at bounding box center [591, 351] width 16 height 9
click at [499, 355] on button "button" at bounding box center [488, 351] width 23 height 20
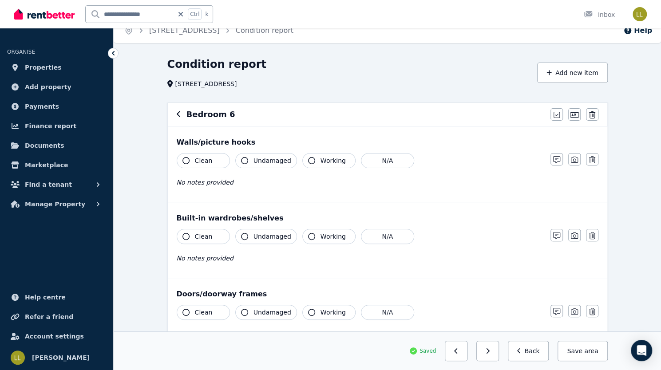
scroll to position [0, 0]
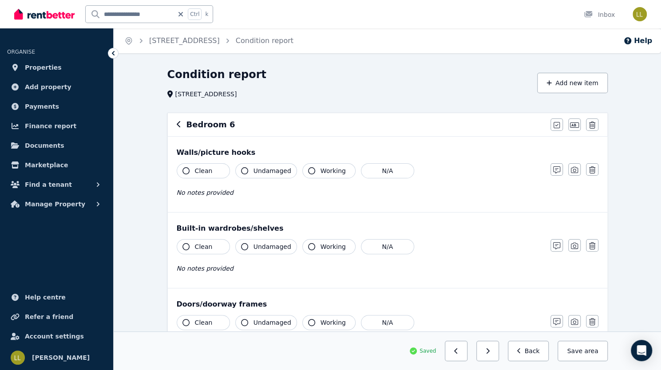
click at [183, 167] on icon "button" at bounding box center [186, 170] width 7 height 7
click at [241, 172] on icon "button" at bounding box center [244, 170] width 7 height 7
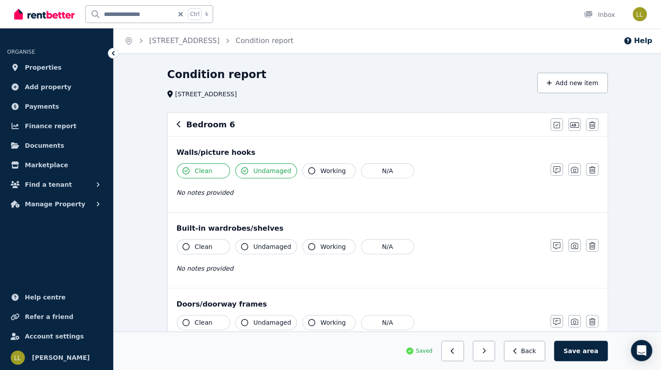
click at [308, 171] on icon "button" at bounding box center [311, 170] width 7 height 7
click at [560, 168] on icon "button" at bounding box center [556, 170] width 7 height 7
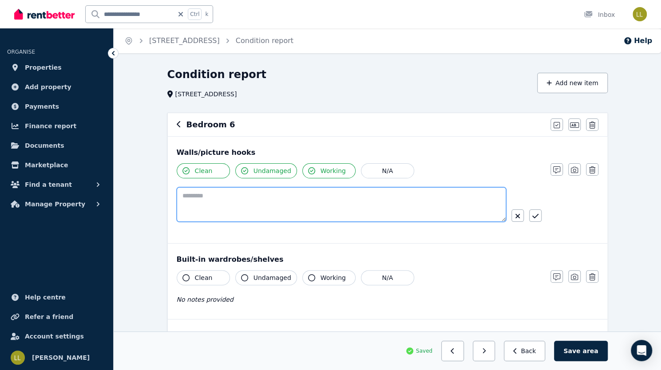
click at [440, 194] on textarea at bounding box center [342, 204] width 330 height 35
paste textarea "**********"
type textarea "**********"
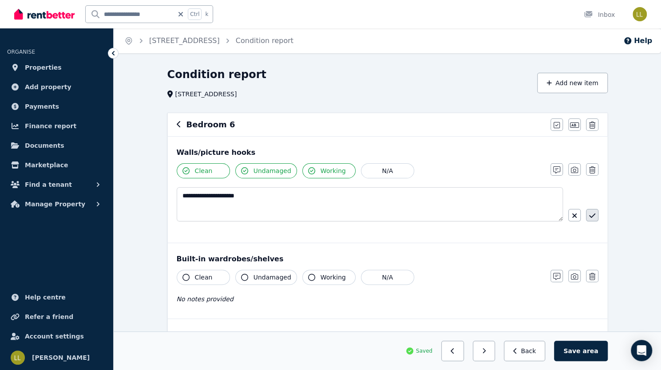
click at [586, 220] on button "button" at bounding box center [592, 215] width 12 height 12
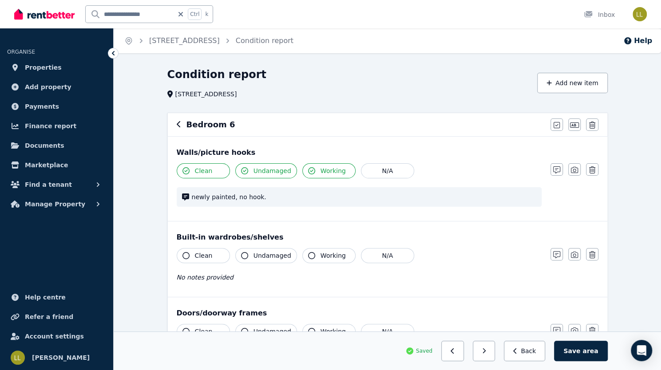
click at [183, 254] on icon "button" at bounding box center [186, 255] width 7 height 7
click at [241, 257] on icon "button" at bounding box center [244, 255] width 7 height 7
click at [308, 255] on icon "button" at bounding box center [311, 255] width 7 height 7
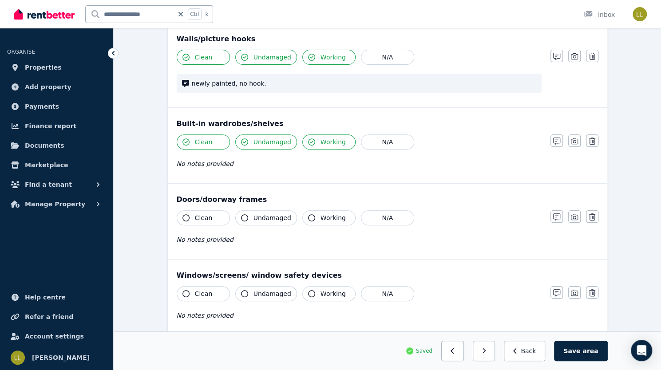
scroll to position [116, 0]
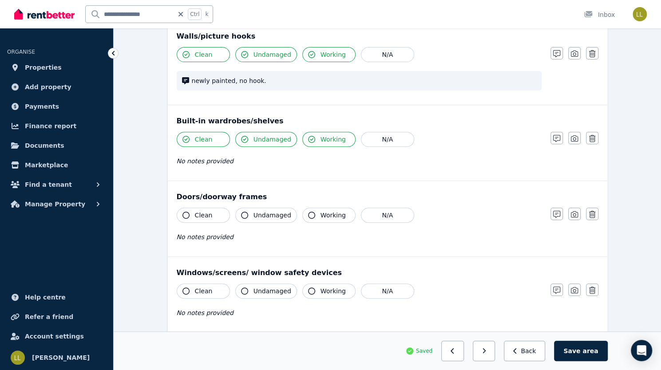
click at [183, 137] on icon "button" at bounding box center [186, 139] width 7 height 7
click at [241, 139] on icon "button" at bounding box center [244, 139] width 7 height 7
click at [308, 137] on icon "button" at bounding box center [311, 139] width 7 height 7
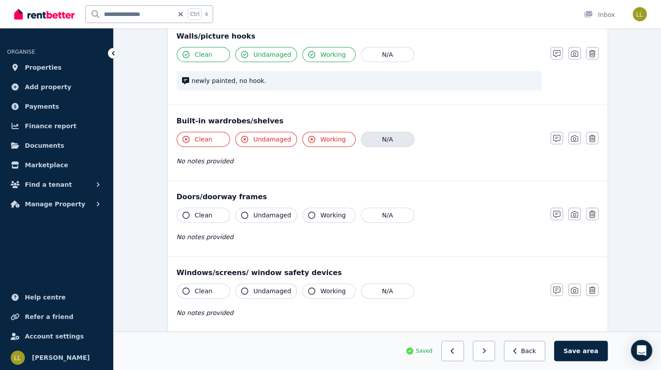
click at [361, 138] on button "N/A" at bounding box center [387, 139] width 53 height 15
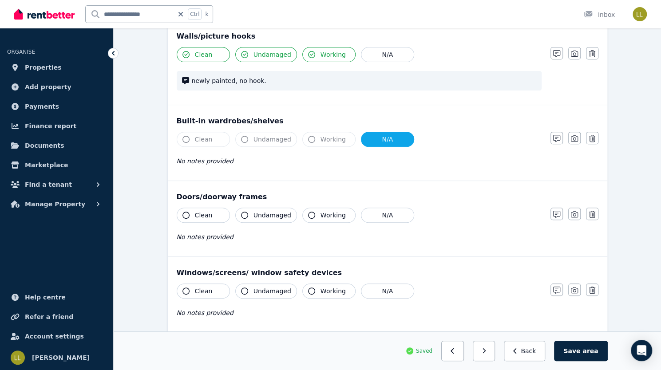
click at [183, 212] on icon "button" at bounding box center [186, 215] width 7 height 7
click at [241, 212] on icon "button" at bounding box center [244, 215] width 7 height 7
click at [308, 214] on icon "button" at bounding box center [311, 215] width 7 height 7
click at [560, 215] on icon "button" at bounding box center [556, 214] width 7 height 7
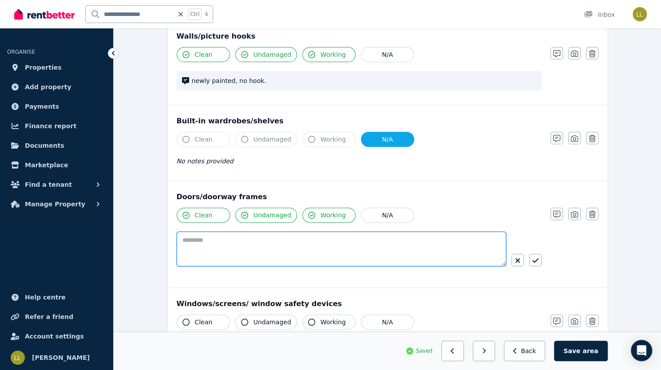
click at [331, 244] on textarea at bounding box center [342, 249] width 330 height 35
paste textarea "**********"
type textarea "**********"
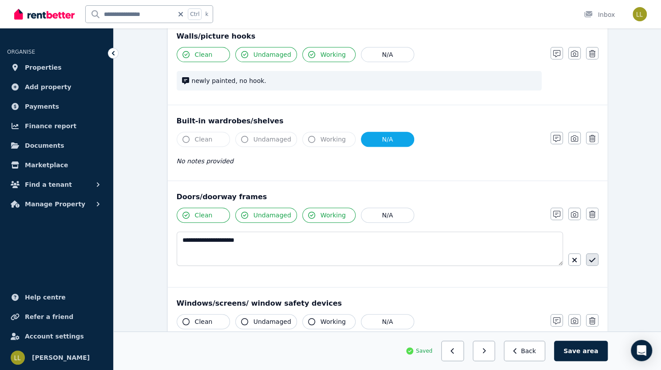
click at [589, 262] on icon "button" at bounding box center [592, 260] width 6 height 7
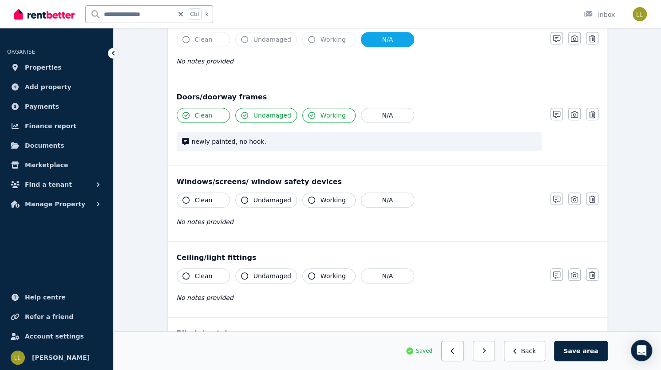
scroll to position [220, 0]
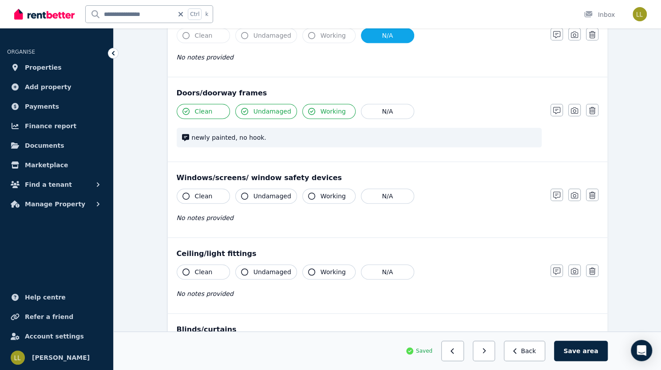
click at [241, 193] on icon "button" at bounding box center [244, 196] width 7 height 7
click at [308, 195] on icon "button" at bounding box center [311, 196] width 7 height 7
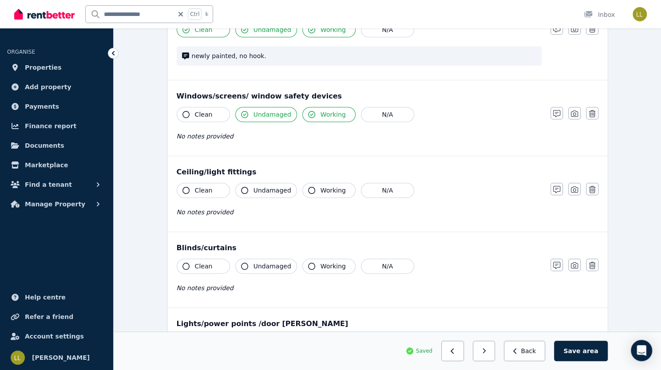
scroll to position [305, 0]
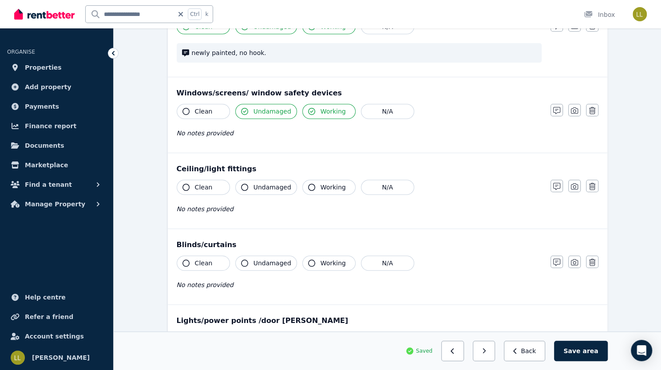
click at [183, 185] on icon "button" at bounding box center [186, 187] width 7 height 7
click at [241, 184] on icon "button" at bounding box center [244, 187] width 7 height 7
click at [308, 185] on icon "button" at bounding box center [311, 187] width 7 height 7
click at [560, 184] on icon "button" at bounding box center [556, 186] width 7 height 7
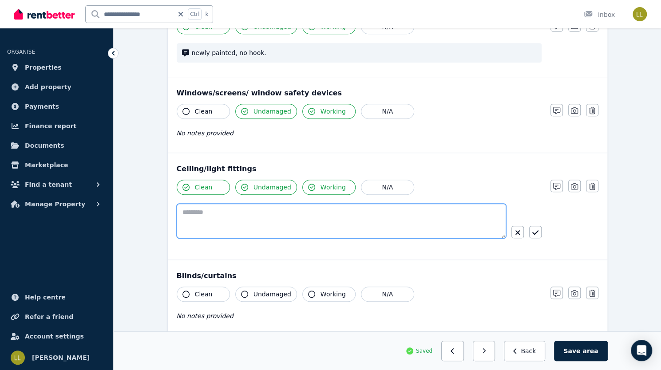
click at [295, 211] on textarea at bounding box center [342, 221] width 330 height 35
type textarea "*"
paste textarea "**********"
type textarea "**********"
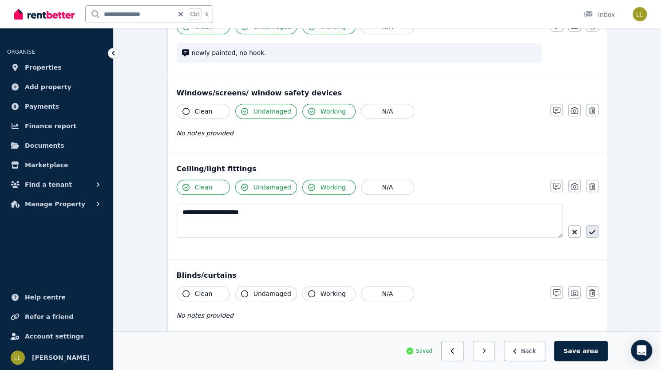
click at [589, 230] on icon "button" at bounding box center [592, 232] width 6 height 4
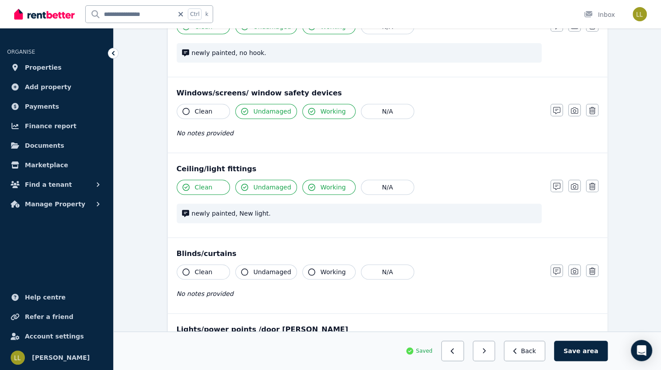
click at [183, 271] on icon "button" at bounding box center [186, 272] width 7 height 7
click at [241, 271] on icon "button" at bounding box center [244, 272] width 7 height 7
click at [308, 269] on icon "button" at bounding box center [311, 272] width 7 height 7
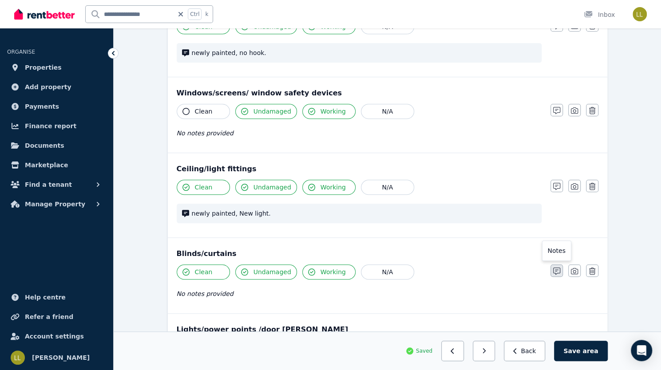
click at [560, 268] on icon "button" at bounding box center [556, 271] width 7 height 7
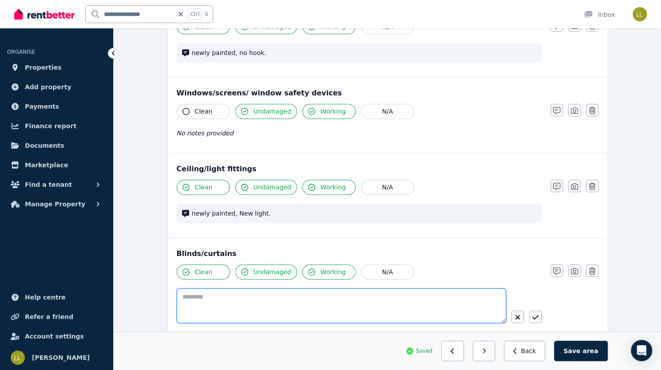
click at [403, 291] on textarea at bounding box center [342, 306] width 330 height 35
type textarea "**********"
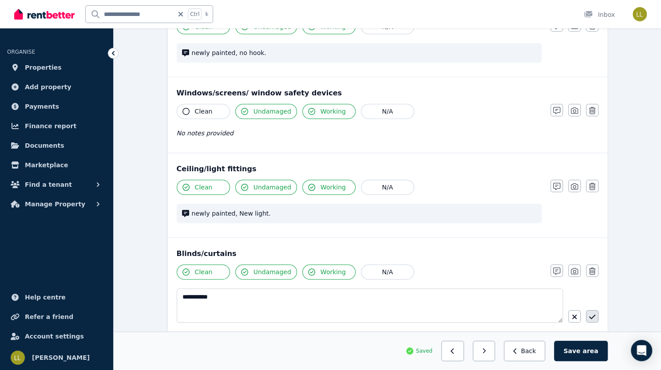
click at [589, 314] on icon "button" at bounding box center [592, 317] width 6 height 7
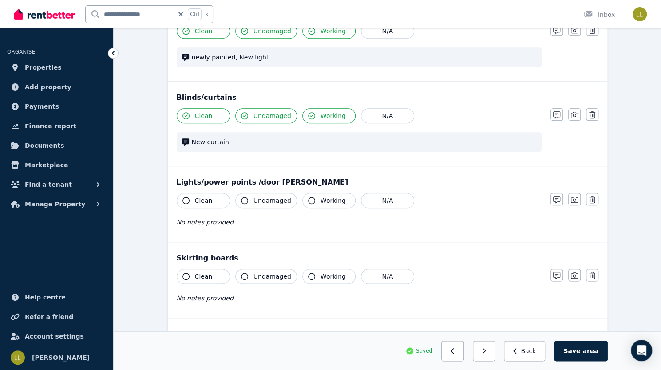
scroll to position [469, 0]
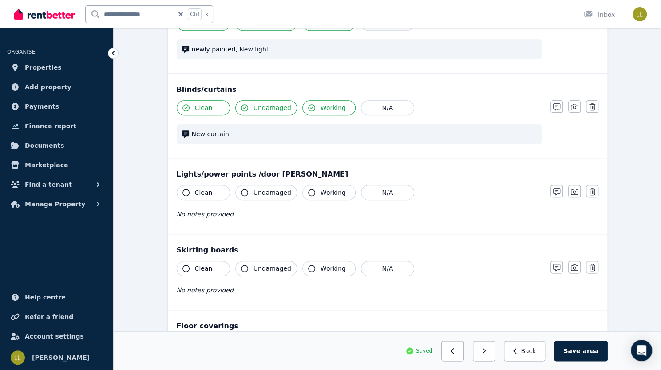
click at [183, 189] on icon "button" at bounding box center [186, 192] width 7 height 7
click at [241, 191] on icon "button" at bounding box center [244, 192] width 7 height 7
click at [308, 189] on icon "button" at bounding box center [311, 192] width 7 height 7
click at [560, 188] on icon "button" at bounding box center [556, 191] width 7 height 7
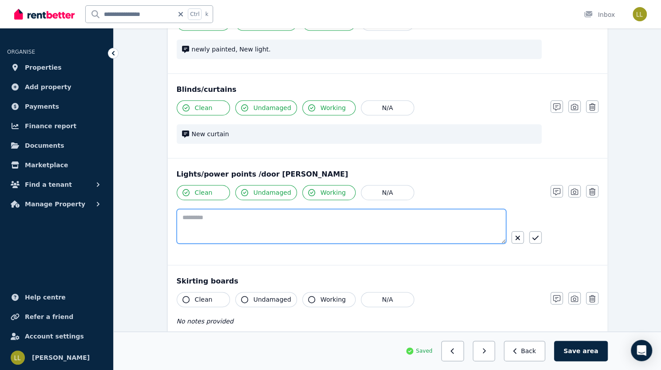
click at [358, 221] on textarea at bounding box center [342, 226] width 330 height 35
type textarea "*********"
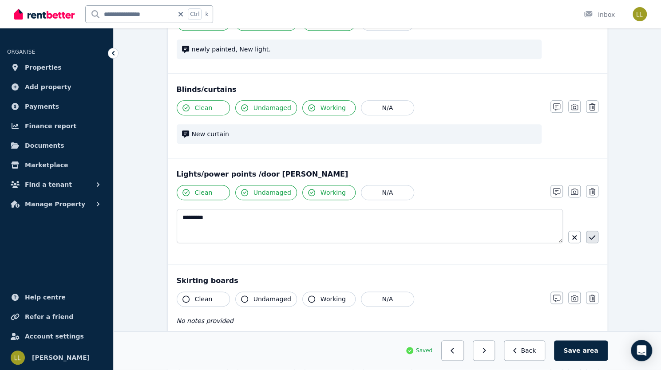
click at [589, 234] on icon "button" at bounding box center [592, 237] width 6 height 7
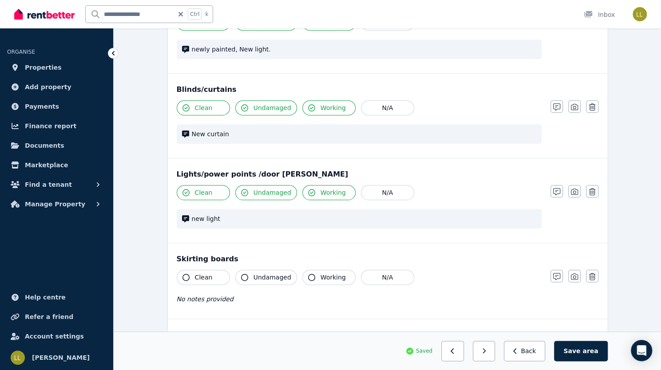
click at [183, 276] on icon "button" at bounding box center [186, 277] width 7 height 7
click at [241, 274] on icon "button" at bounding box center [244, 277] width 7 height 7
click at [308, 275] on icon "button" at bounding box center [311, 277] width 7 height 7
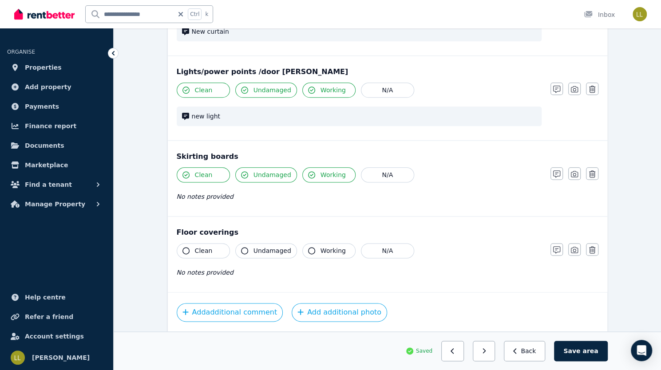
scroll to position [600, 0]
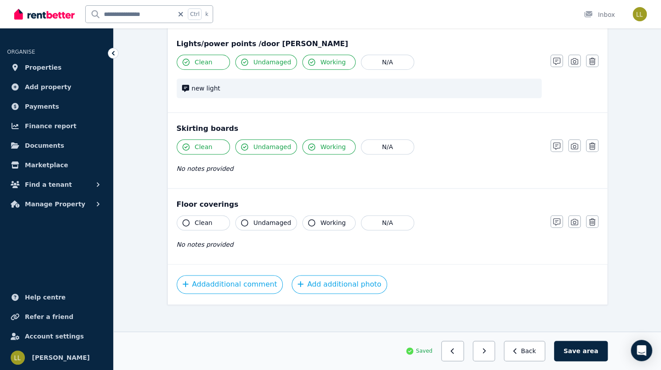
click at [183, 219] on icon "button" at bounding box center [186, 222] width 7 height 7
click at [241, 221] on icon "button" at bounding box center [244, 222] width 7 height 7
click at [308, 220] on icon "button" at bounding box center [311, 222] width 7 height 7
click at [560, 220] on icon "button" at bounding box center [556, 222] width 7 height 7
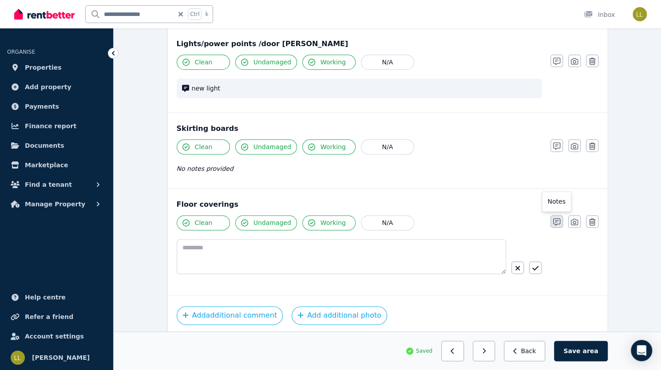
scroll to position [631, 0]
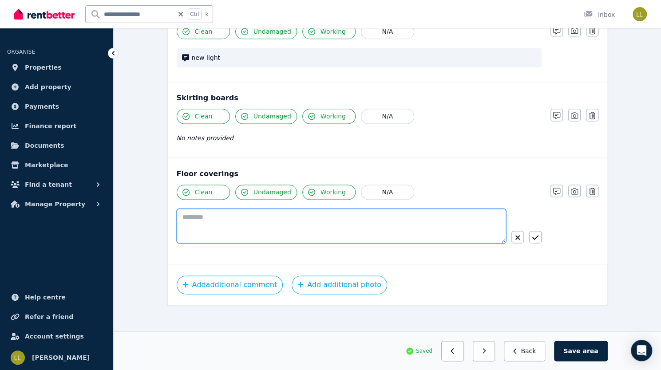
click at [361, 219] on textarea at bounding box center [342, 226] width 330 height 35
type textarea "**********"
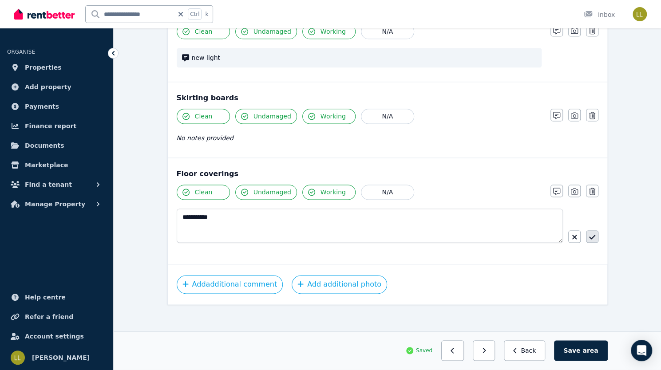
click at [589, 235] on icon "button" at bounding box center [592, 237] width 6 height 4
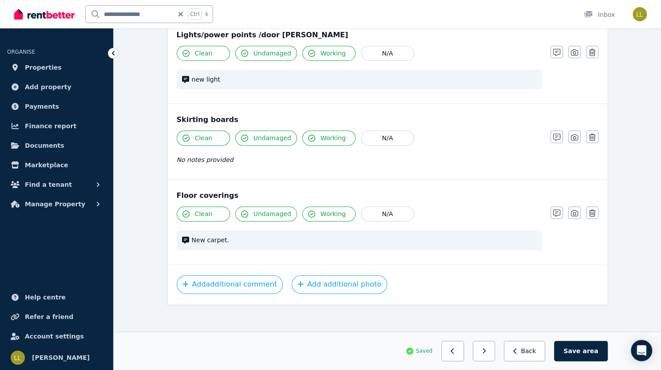
click at [608, 352] on button "Save area" at bounding box center [580, 351] width 53 height 20
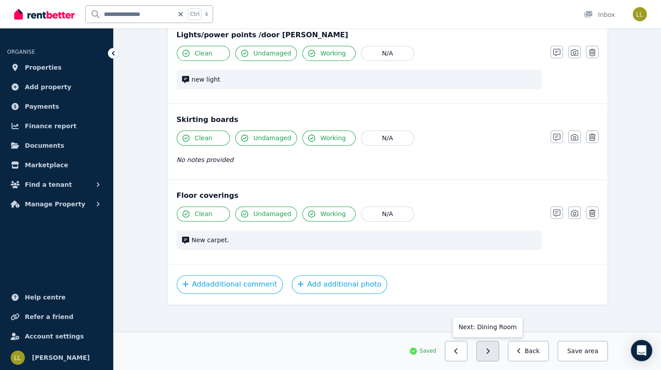
click at [499, 353] on button "button" at bounding box center [488, 351] width 23 height 20
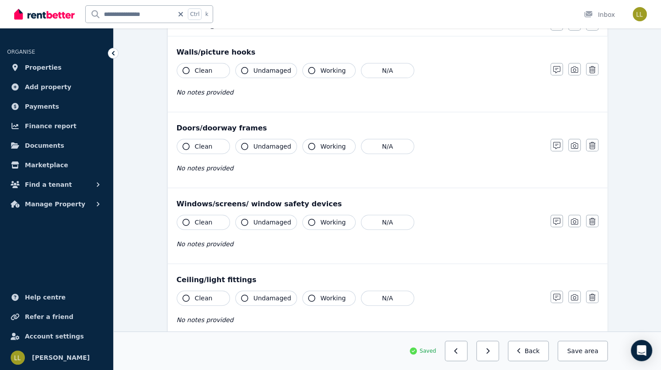
scroll to position [0, 0]
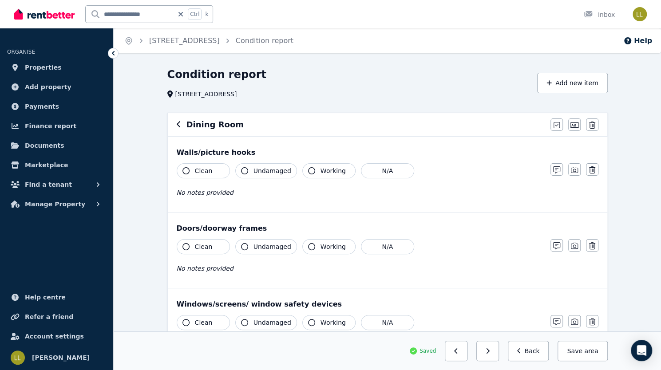
click at [183, 171] on icon "button" at bounding box center [186, 170] width 7 height 7
click at [241, 171] on icon "button" at bounding box center [244, 170] width 7 height 7
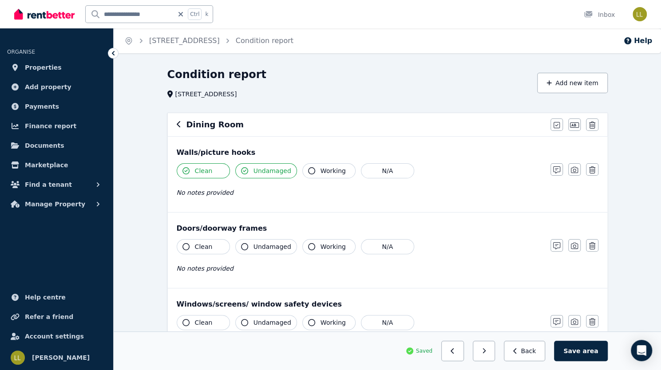
click at [308, 168] on icon "button" at bounding box center [311, 170] width 7 height 7
click at [560, 171] on icon "button" at bounding box center [556, 170] width 7 height 7
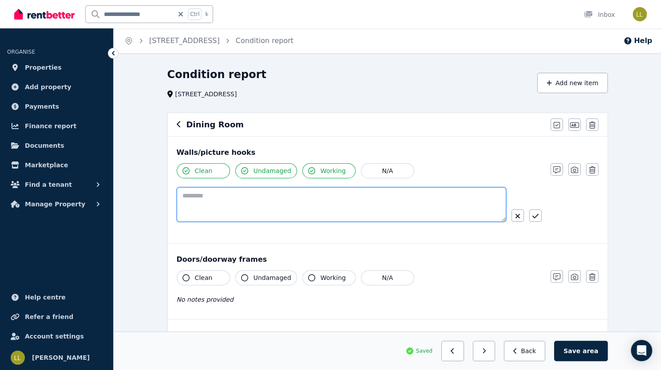
click at [395, 202] on textarea at bounding box center [342, 204] width 330 height 35
paste textarea "**********"
type textarea "**********"
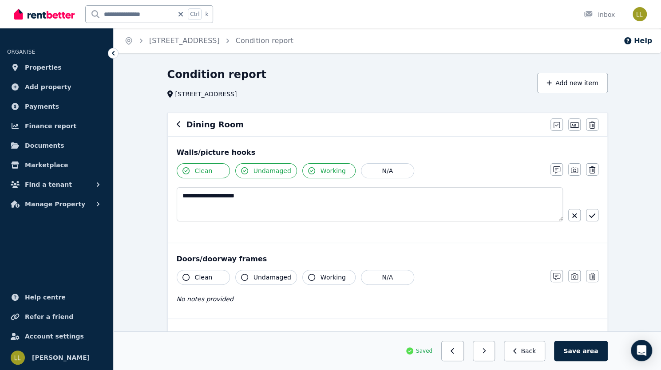
click at [183, 277] on icon "button" at bounding box center [186, 277] width 7 height 7
click at [241, 278] on icon "button" at bounding box center [244, 277] width 7 height 7
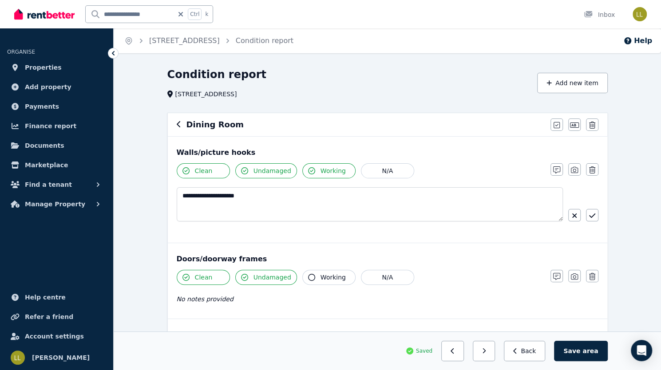
click at [308, 275] on icon "button" at bounding box center [311, 277] width 7 height 7
click at [560, 277] on icon "button" at bounding box center [556, 276] width 7 height 7
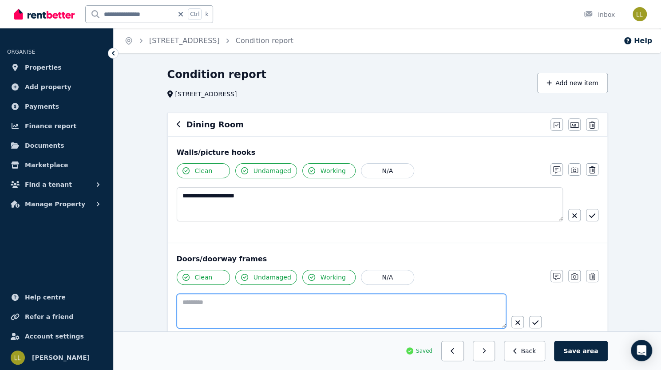
click at [409, 308] on textarea at bounding box center [342, 311] width 330 height 35
paste textarea "**********"
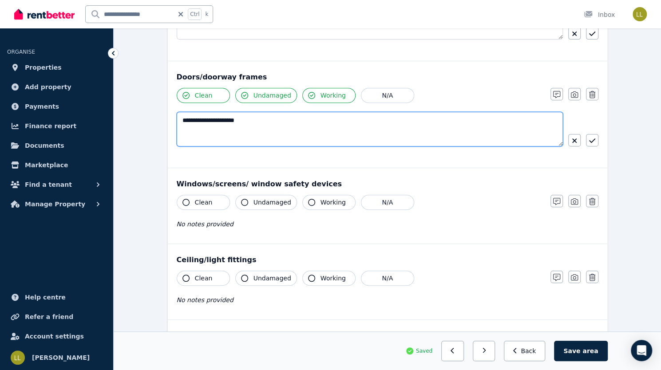
scroll to position [188, 0]
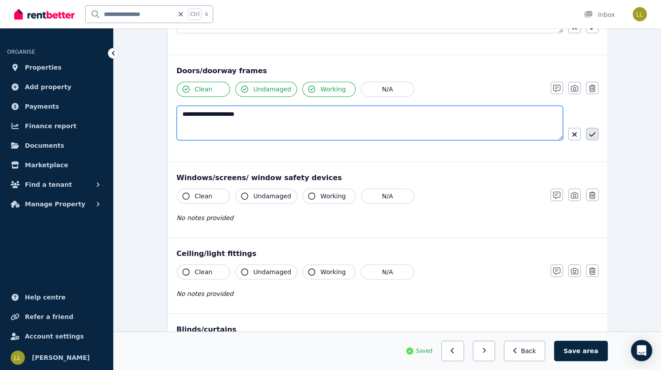
type textarea "**********"
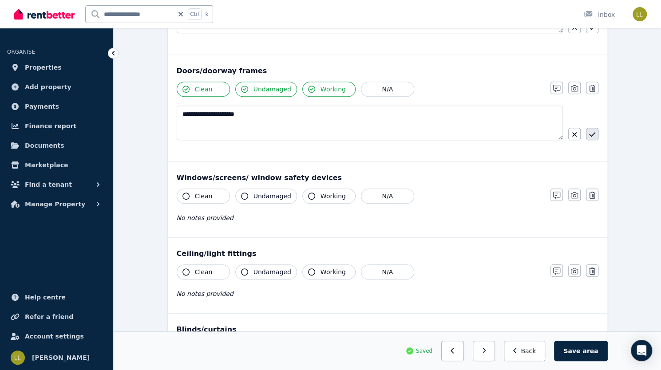
click at [589, 133] on icon "button" at bounding box center [592, 134] width 6 height 7
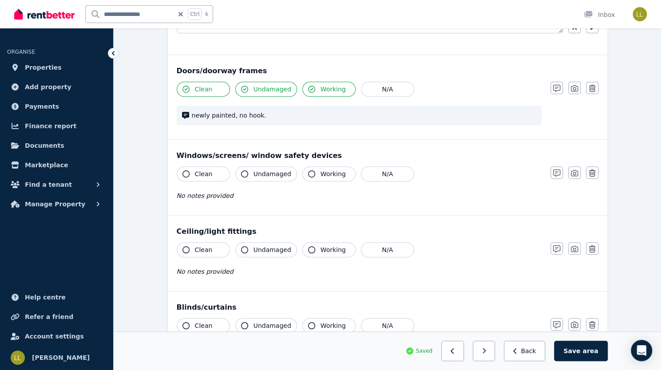
click at [183, 171] on icon "button" at bounding box center [186, 174] width 7 height 7
click at [241, 173] on icon "button" at bounding box center [244, 174] width 7 height 7
click at [308, 173] on icon "button" at bounding box center [311, 174] width 7 height 7
click at [183, 248] on icon "button" at bounding box center [186, 249] width 7 height 7
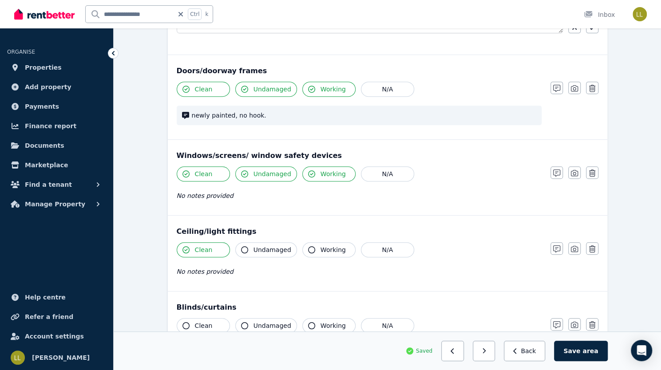
click at [241, 246] on icon "button" at bounding box center [244, 249] width 7 height 7
click at [308, 246] on icon "button" at bounding box center [311, 249] width 7 height 7
click at [183, 325] on icon "button" at bounding box center [186, 325] width 7 height 7
click at [241, 325] on icon "button" at bounding box center [244, 325] width 7 height 7
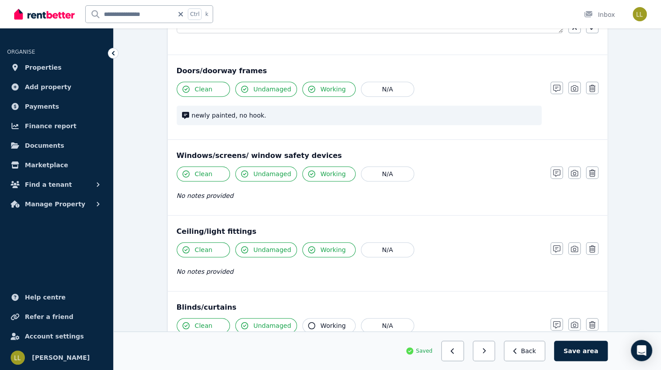
click at [308, 322] on icon "button" at bounding box center [311, 325] width 7 height 7
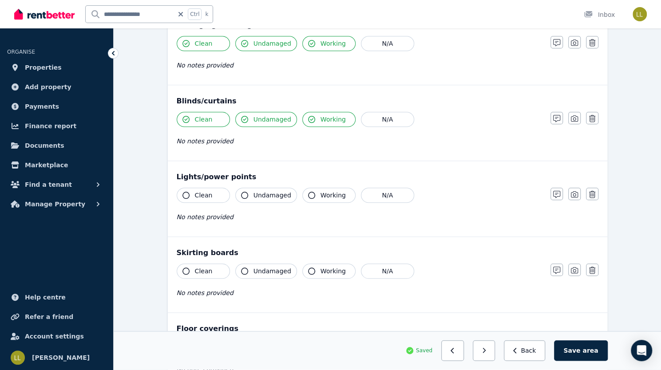
scroll to position [396, 0]
click at [560, 115] on icon "button" at bounding box center [556, 117] width 7 height 7
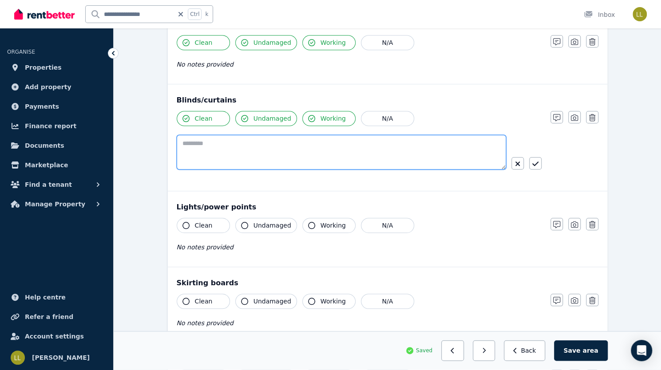
click at [370, 148] on textarea at bounding box center [342, 152] width 330 height 35
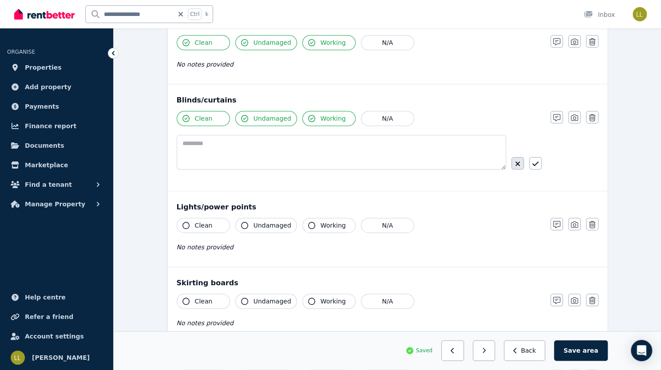
click at [524, 166] on button "button" at bounding box center [518, 163] width 12 height 12
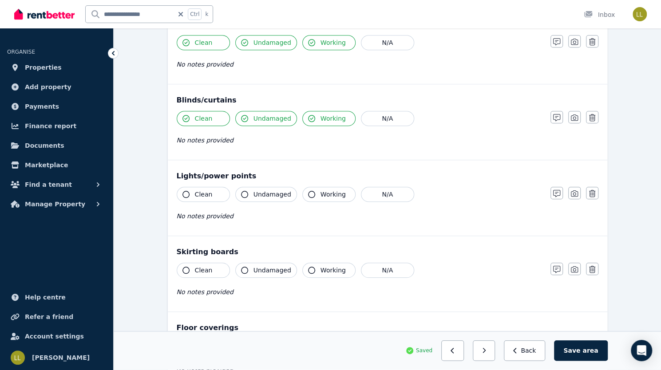
click at [183, 192] on icon "button" at bounding box center [186, 194] width 7 height 7
click at [241, 194] on icon "button" at bounding box center [244, 194] width 7 height 7
click at [302, 193] on button "Working" at bounding box center [328, 194] width 53 height 15
click at [560, 192] on icon "button" at bounding box center [556, 193] width 7 height 7
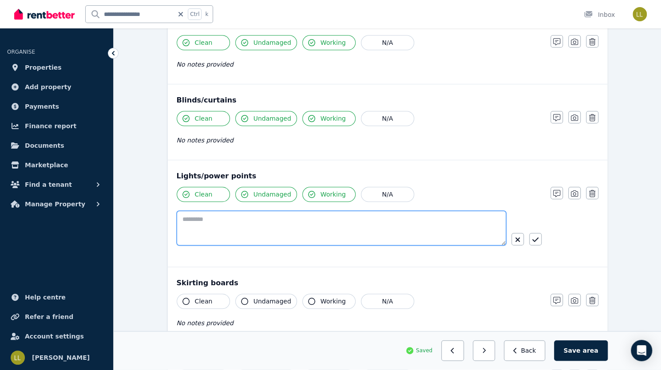
click at [368, 222] on textarea at bounding box center [342, 228] width 330 height 35
type textarea "**********"
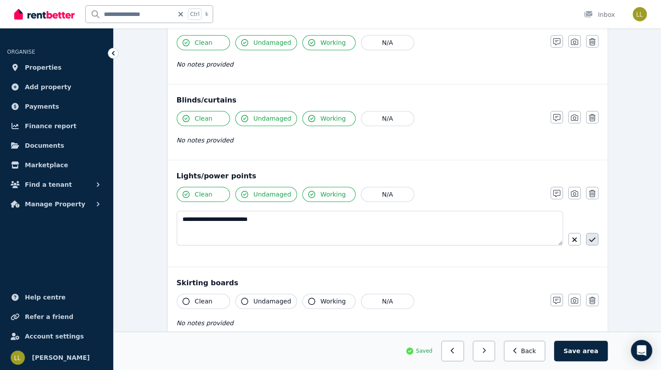
click at [586, 237] on button "button" at bounding box center [592, 239] width 12 height 12
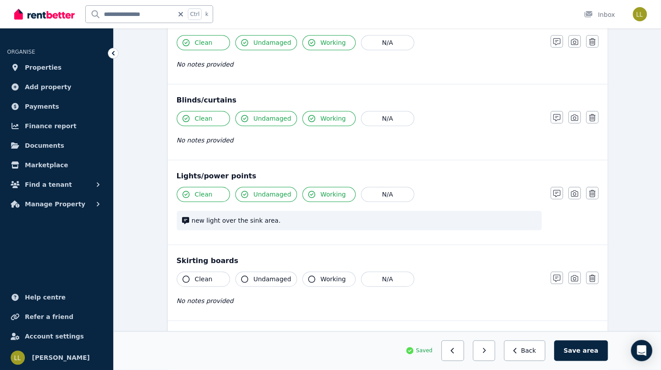
click at [183, 277] on icon "button" at bounding box center [186, 279] width 7 height 7
click at [241, 276] on icon "button" at bounding box center [244, 279] width 7 height 7
click at [308, 276] on icon "button" at bounding box center [311, 279] width 7 height 7
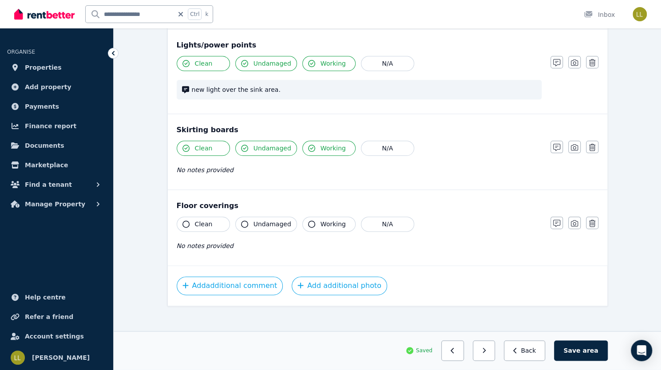
scroll to position [528, 0]
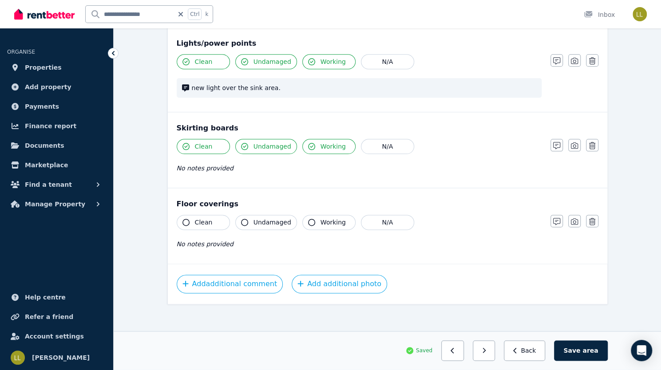
click at [183, 219] on icon "button" at bounding box center [186, 222] width 7 height 7
click at [241, 220] on icon "button" at bounding box center [244, 222] width 7 height 7
click at [308, 219] on icon "button" at bounding box center [311, 222] width 7 height 7
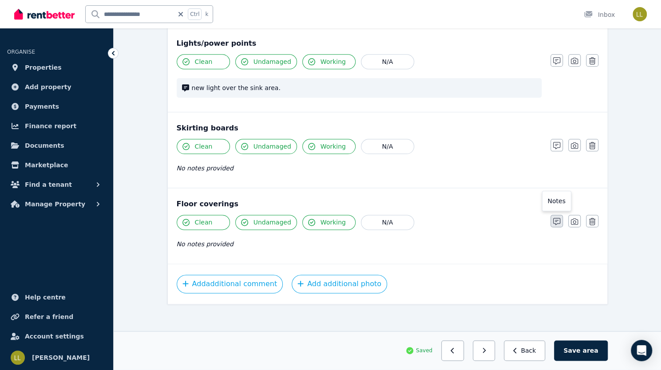
click at [560, 218] on icon "button" at bounding box center [556, 221] width 7 height 7
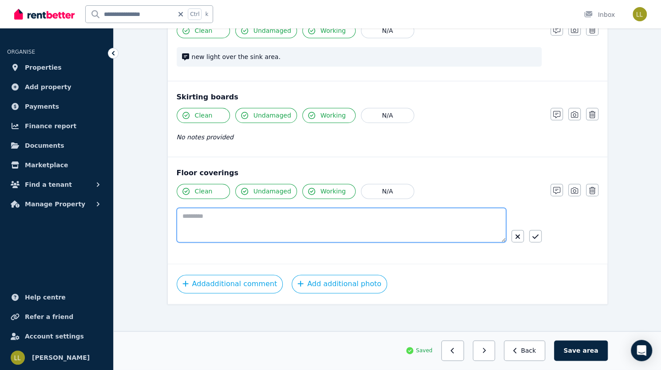
click at [397, 215] on textarea at bounding box center [342, 225] width 330 height 35
type textarea "**********"
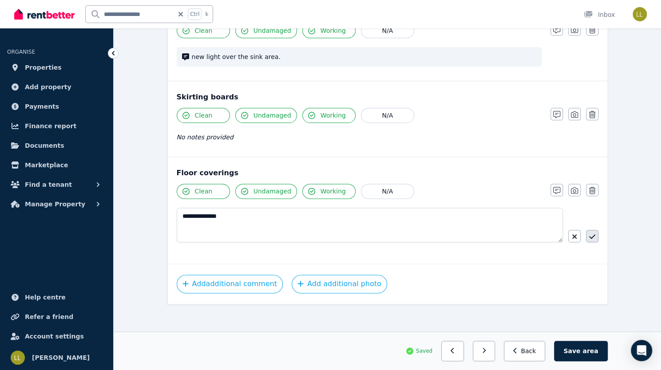
click at [589, 233] on icon "button" at bounding box center [592, 236] width 6 height 7
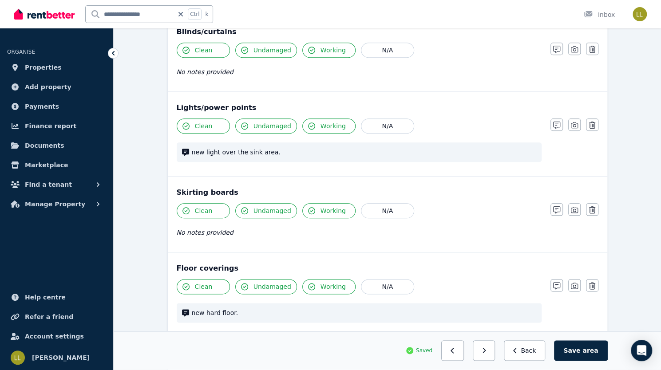
scroll to position [457, 0]
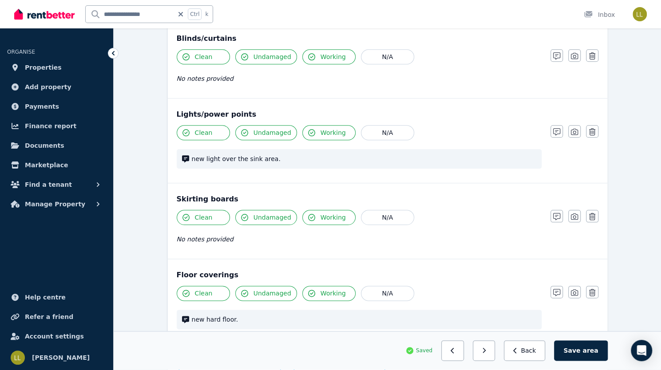
click at [275, 155] on span "new light over the sink area." at bounding box center [364, 159] width 345 height 9
click at [560, 131] on icon "button" at bounding box center [556, 131] width 7 height 7
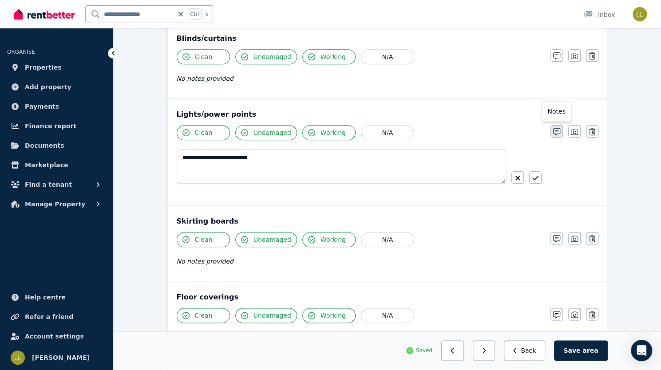
scroll to position [479, 0]
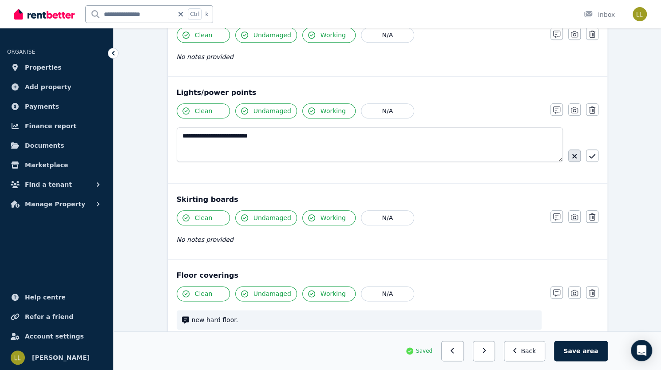
click at [572, 154] on icon "button" at bounding box center [574, 156] width 4 height 4
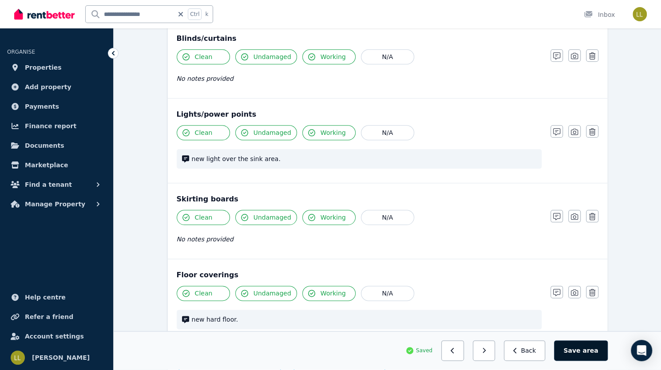
click at [608, 354] on button "Save area" at bounding box center [580, 351] width 53 height 20
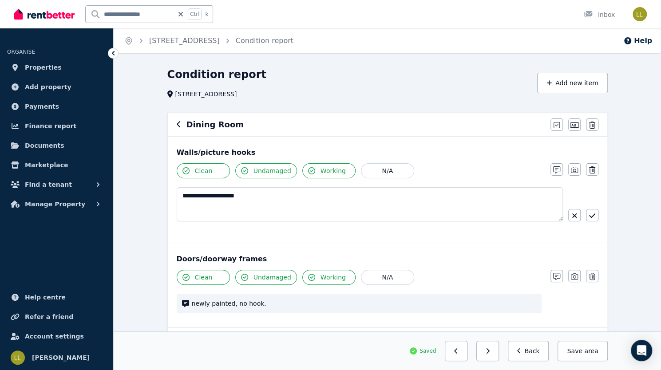
scroll to position [205, 0]
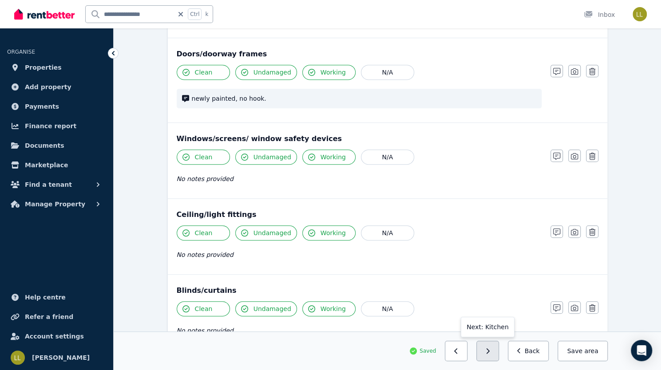
click at [490, 354] on icon "button" at bounding box center [488, 351] width 4 height 6
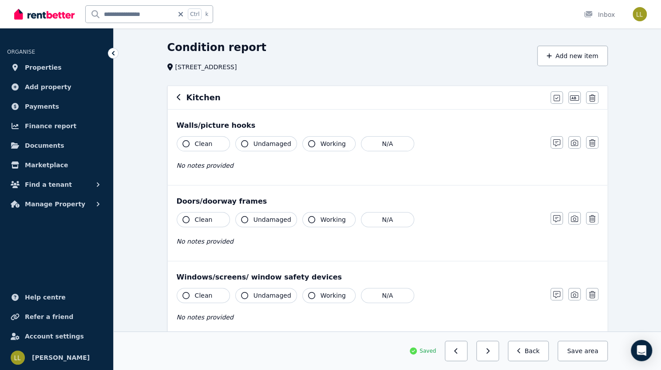
scroll to position [0, 0]
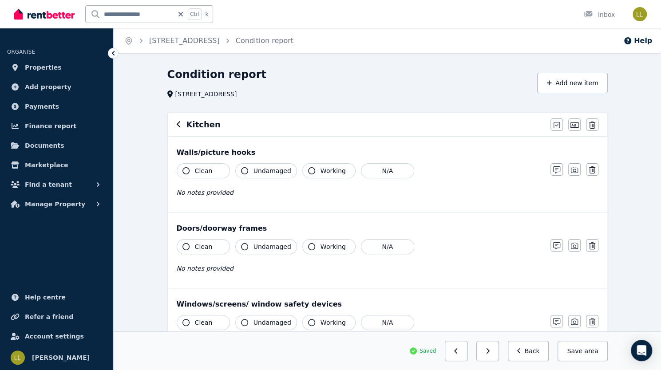
click at [183, 169] on icon "button" at bounding box center [186, 170] width 7 height 7
click at [241, 170] on icon "button" at bounding box center [244, 170] width 7 height 7
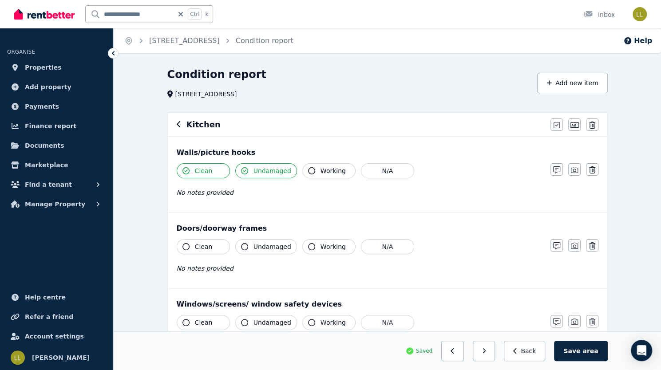
click at [308, 169] on icon "button" at bounding box center [311, 170] width 7 height 7
click at [560, 167] on icon "button" at bounding box center [556, 170] width 7 height 7
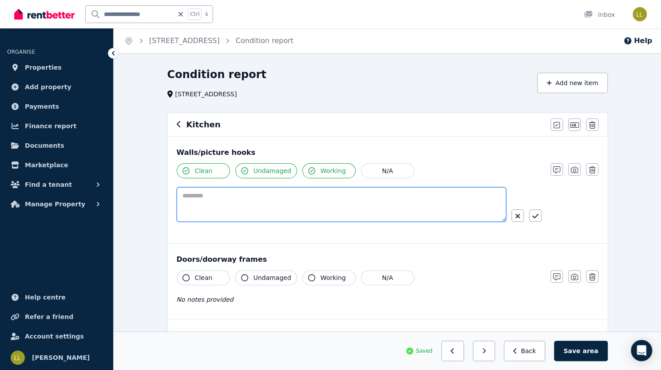
click at [336, 202] on textarea at bounding box center [342, 204] width 330 height 35
paste textarea "**********"
click at [336, 202] on textarea "**********" at bounding box center [342, 204] width 330 height 35
type textarea "**********"
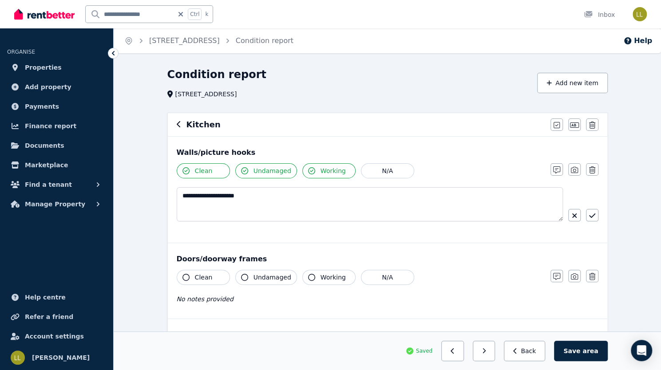
click at [183, 276] on icon "button" at bounding box center [186, 277] width 7 height 7
click at [361, 277] on button "N/A" at bounding box center [387, 277] width 53 height 15
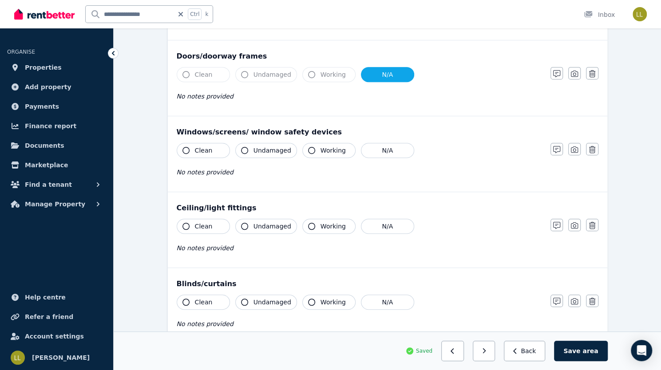
scroll to position [214, 0]
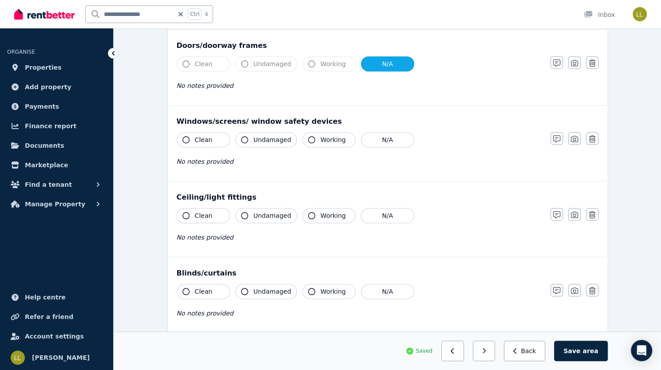
click at [241, 137] on icon "button" at bounding box center [244, 139] width 7 height 7
click at [308, 139] on icon "button" at bounding box center [311, 139] width 7 height 7
click at [183, 214] on icon "button" at bounding box center [186, 215] width 7 height 7
click at [241, 216] on icon "button" at bounding box center [244, 215] width 7 height 7
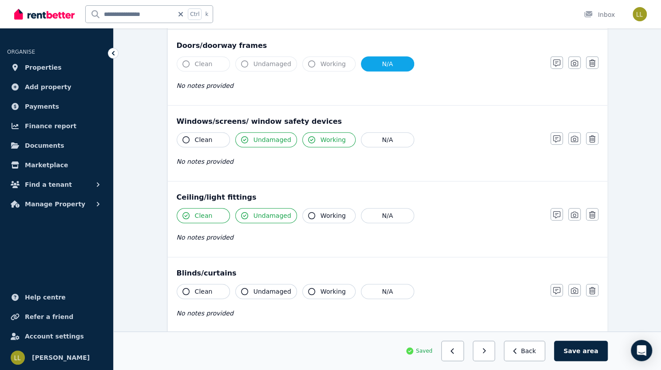
click at [308, 214] on icon "button" at bounding box center [311, 215] width 7 height 7
click at [560, 213] on icon "button" at bounding box center [556, 214] width 7 height 7
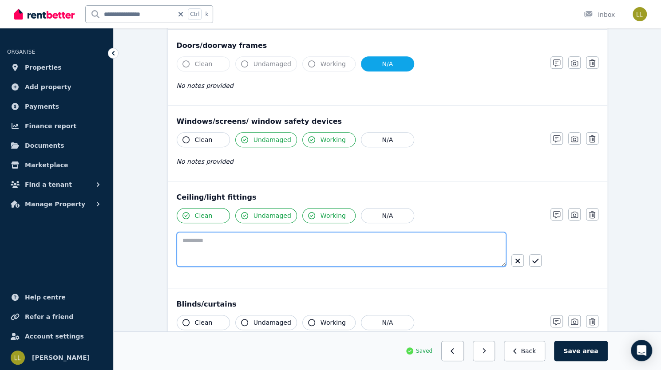
click at [374, 244] on textarea at bounding box center [342, 249] width 330 height 35
type textarea "*********"
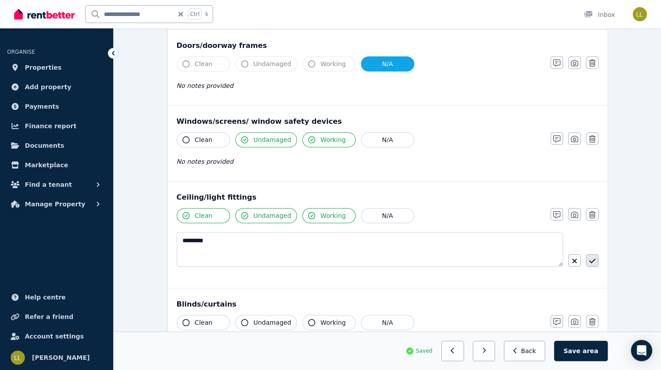
click at [589, 258] on icon "button" at bounding box center [592, 261] width 6 height 7
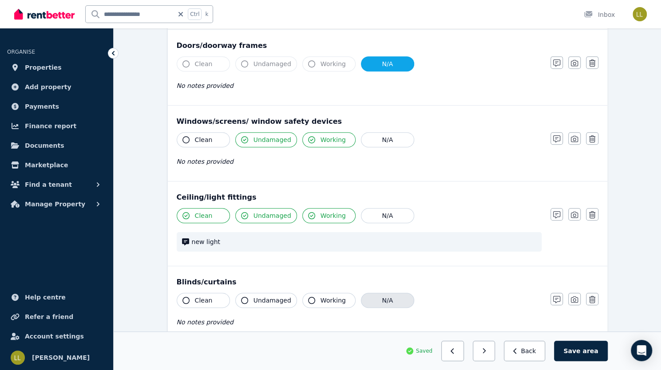
click at [361, 301] on button "N/A" at bounding box center [387, 300] width 53 height 15
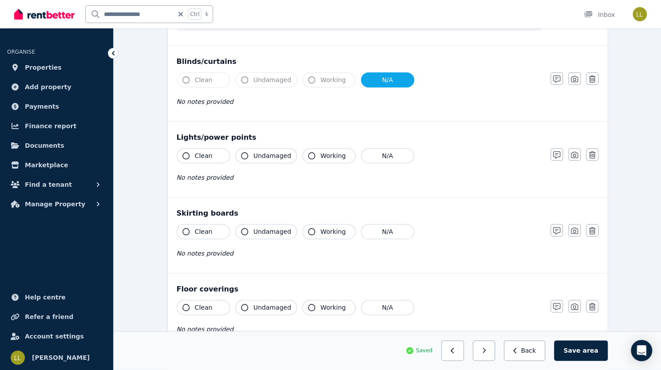
scroll to position [436, 0]
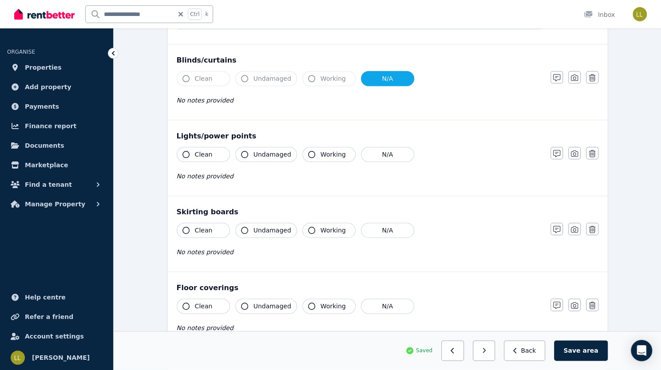
click at [183, 151] on icon "button" at bounding box center [186, 154] width 7 height 7
click at [241, 151] on icon "button" at bounding box center [244, 154] width 7 height 7
click at [308, 151] on icon "button" at bounding box center [311, 154] width 7 height 7
click at [183, 228] on icon "button" at bounding box center [186, 230] width 7 height 7
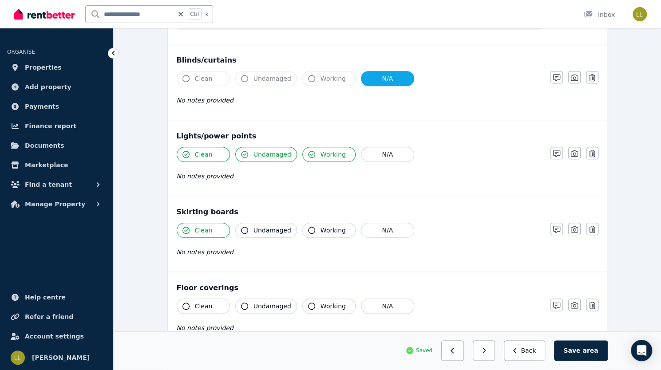
click at [241, 227] on icon "button" at bounding box center [244, 230] width 7 height 7
click at [308, 227] on icon "button" at bounding box center [311, 230] width 7 height 7
click at [183, 303] on icon "button" at bounding box center [186, 306] width 7 height 7
click at [241, 303] on icon "button" at bounding box center [244, 306] width 7 height 7
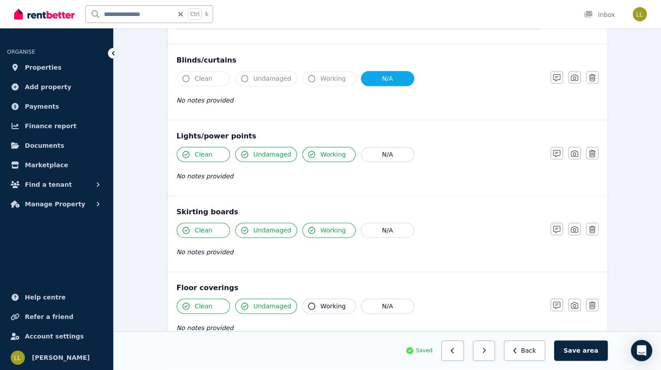
click at [308, 303] on icon "button" at bounding box center [311, 306] width 7 height 7
click at [560, 304] on icon "button" at bounding box center [556, 305] width 7 height 7
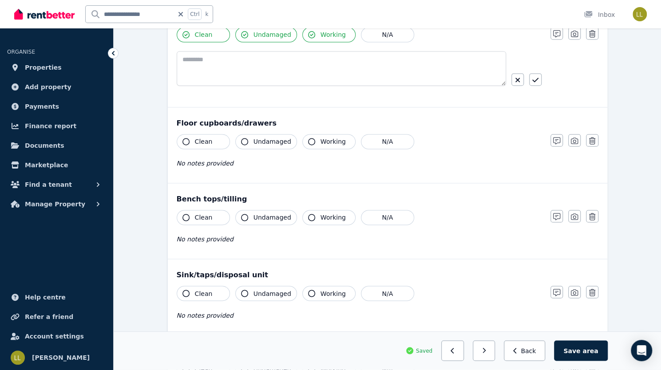
scroll to position [716, 0]
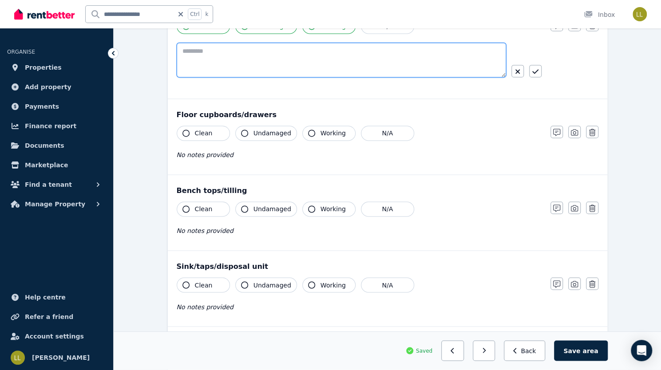
click at [432, 46] on textarea at bounding box center [342, 60] width 330 height 35
type textarea "*********"
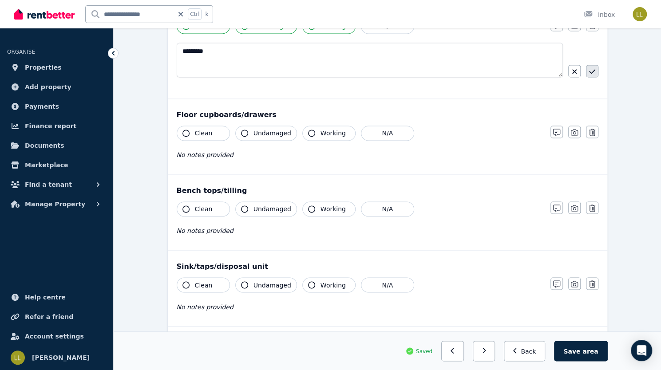
click at [589, 68] on icon "button" at bounding box center [592, 71] width 6 height 7
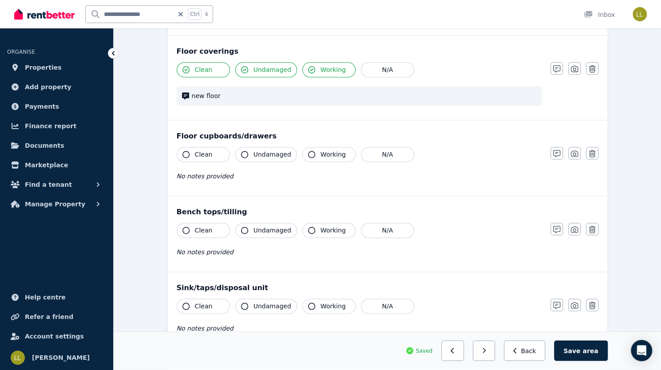
scroll to position [677, 0]
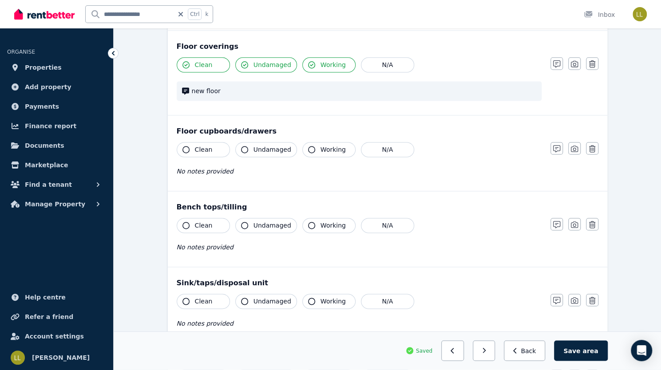
click at [183, 147] on icon "button" at bounding box center [186, 149] width 7 height 7
click at [241, 146] on icon "button" at bounding box center [244, 149] width 7 height 7
click at [308, 146] on icon "button" at bounding box center [311, 149] width 7 height 7
click at [183, 222] on icon "button" at bounding box center [186, 225] width 7 height 7
click at [241, 222] on icon "button" at bounding box center [244, 225] width 7 height 7
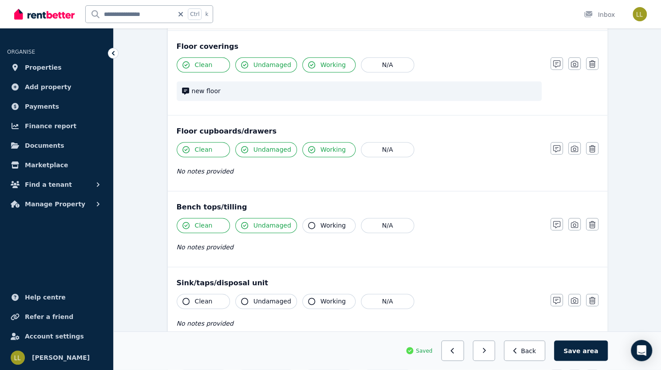
click at [308, 222] on icon "button" at bounding box center [311, 225] width 7 height 7
click at [183, 298] on icon "button" at bounding box center [186, 301] width 7 height 7
click at [241, 298] on icon "button" at bounding box center [244, 301] width 7 height 7
click at [308, 298] on icon "button" at bounding box center [311, 301] width 7 height 7
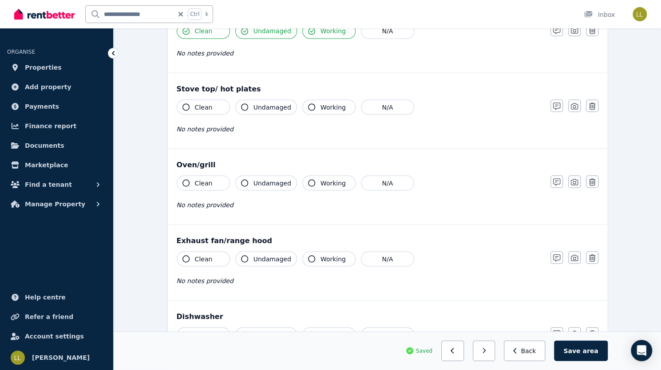
scroll to position [955, 0]
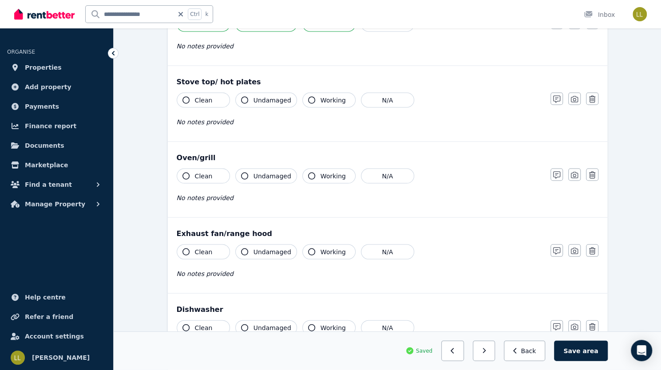
click at [183, 97] on icon "button" at bounding box center [186, 99] width 7 height 7
click at [241, 96] on icon "button" at bounding box center [244, 99] width 7 height 7
click at [308, 96] on icon "button" at bounding box center [311, 99] width 7 height 7
click at [183, 172] on icon "button" at bounding box center [186, 175] width 7 height 7
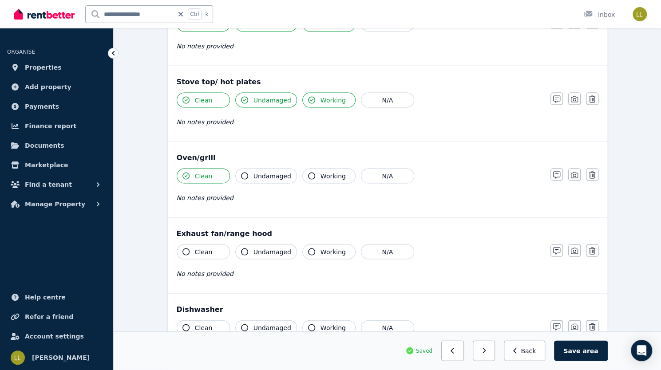
click at [241, 172] on icon "button" at bounding box center [244, 175] width 7 height 7
click at [308, 172] on icon "button" at bounding box center [311, 175] width 7 height 7
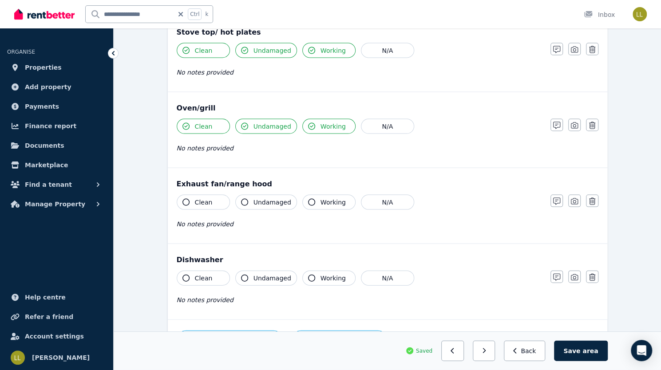
scroll to position [1019, 0]
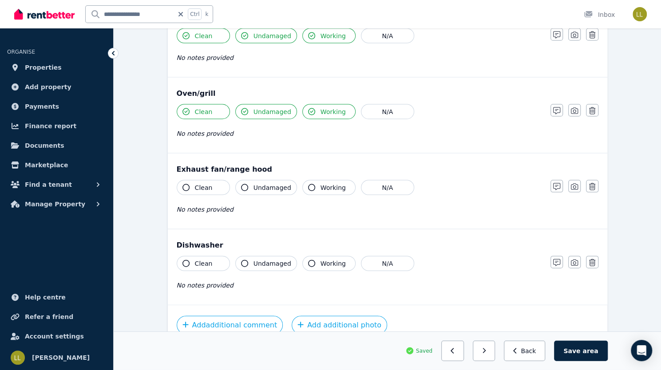
click at [183, 184] on icon "button" at bounding box center [186, 187] width 7 height 7
click at [241, 184] on icon "button" at bounding box center [244, 187] width 7 height 7
click at [308, 184] on icon "button" at bounding box center [311, 187] width 7 height 7
click at [183, 184] on icon "button" at bounding box center [186, 187] width 7 height 7
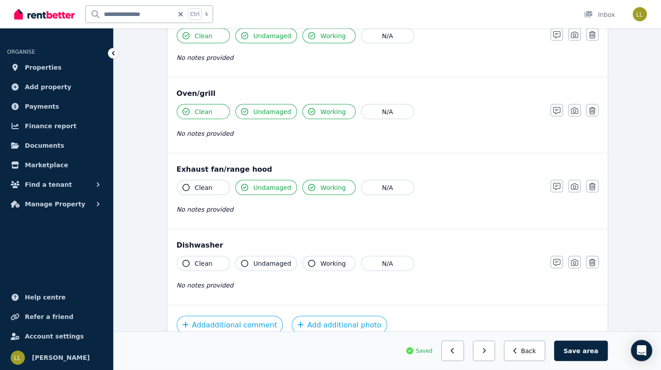
click at [183, 184] on icon "button" at bounding box center [186, 187] width 7 height 7
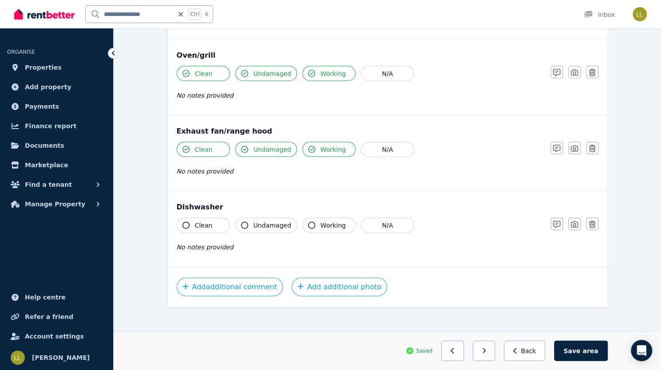
click at [183, 222] on icon "button" at bounding box center [186, 225] width 7 height 7
click at [241, 222] on icon "button" at bounding box center [244, 225] width 7 height 7
click at [308, 222] on icon "button" at bounding box center [311, 225] width 7 height 7
click at [563, 218] on button "button" at bounding box center [557, 224] width 12 height 12
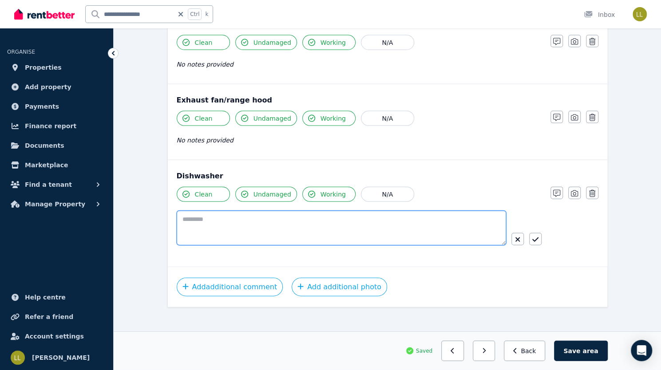
click at [454, 215] on textarea at bounding box center [342, 228] width 330 height 35
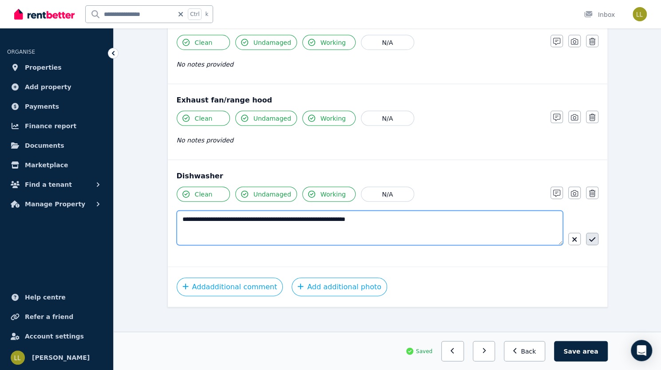
type textarea "**********"
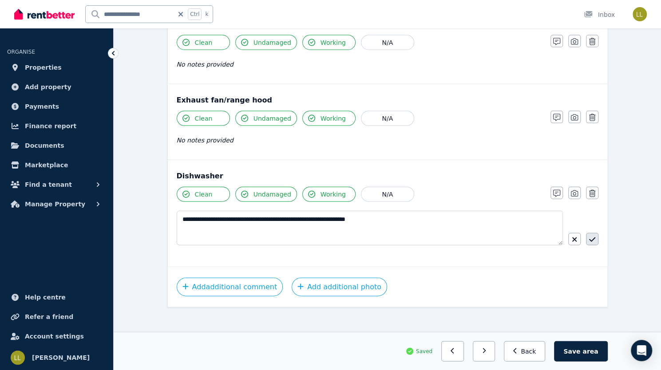
click at [589, 236] on icon "button" at bounding box center [592, 239] width 6 height 7
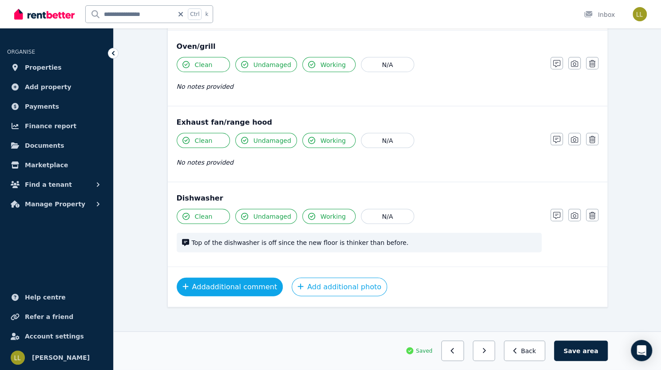
click at [207, 283] on button "Add additional comment" at bounding box center [230, 287] width 107 height 19
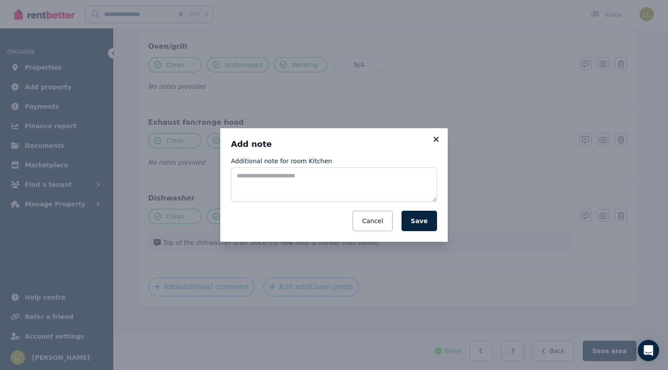
click at [436, 141] on icon at bounding box center [436, 139] width 9 height 8
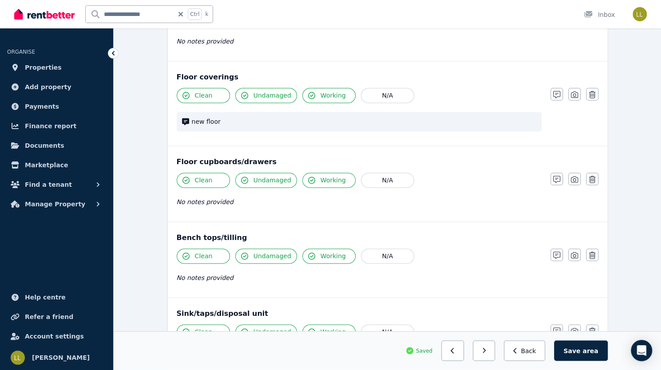
scroll to position [652, 0]
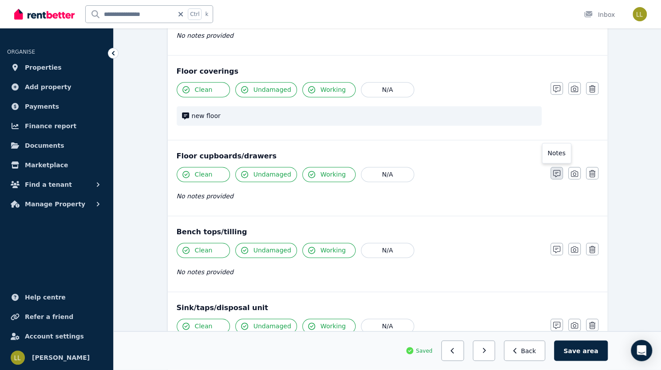
click at [560, 170] on icon "button" at bounding box center [556, 173] width 7 height 7
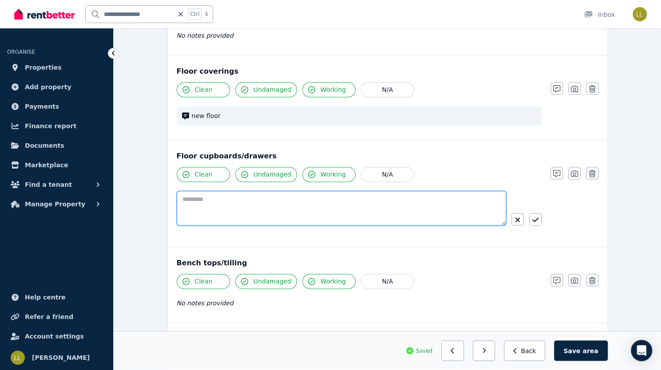
click at [326, 198] on textarea at bounding box center [342, 208] width 330 height 35
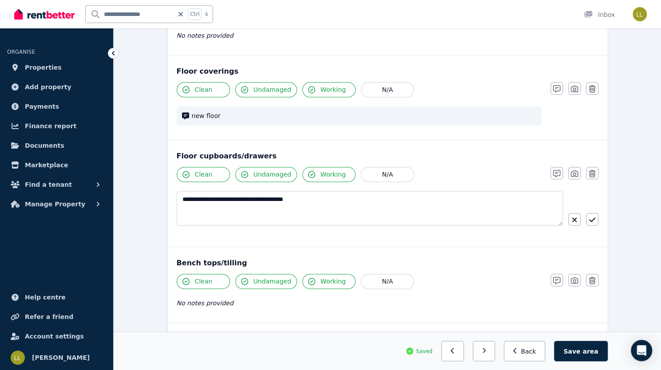
drag, startPoint x: 301, startPoint y: 198, endPoint x: 496, endPoint y: 204, distance: 195.1
click at [496, 204] on div "**********" at bounding box center [359, 211] width 365 height 41
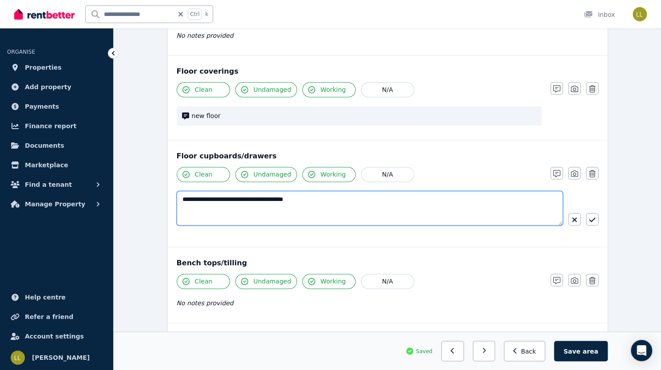
click at [331, 195] on textarea "**********" at bounding box center [370, 208] width 387 height 34
type textarea "**********"
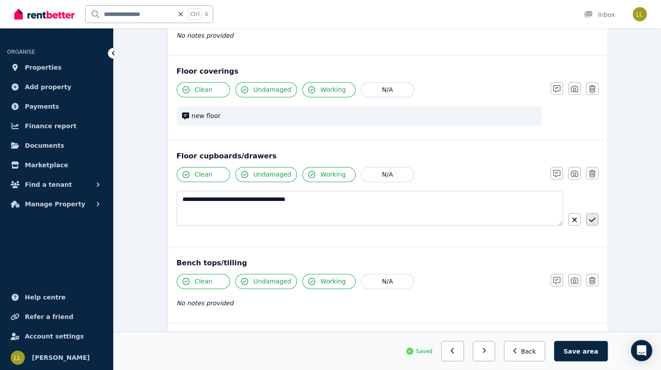
click at [589, 218] on icon "button" at bounding box center [592, 220] width 6 height 4
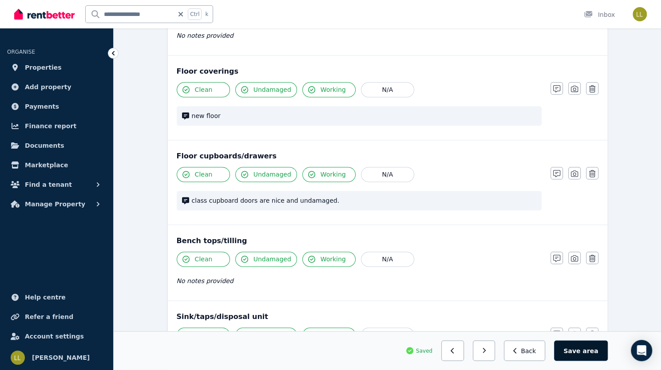
click at [604, 352] on button "Save area" at bounding box center [580, 351] width 53 height 20
click at [490, 351] on icon "button" at bounding box center [488, 351] width 3 height 5
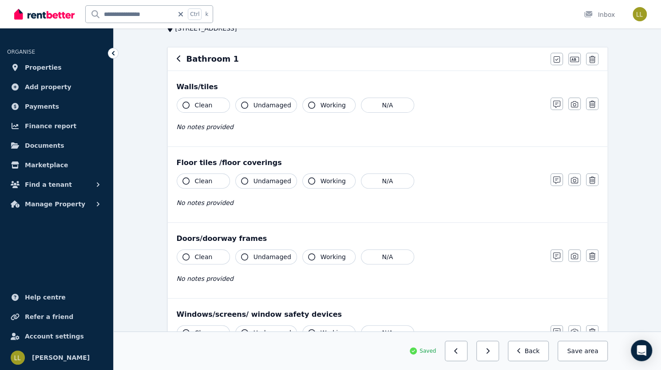
scroll to position [74, 0]
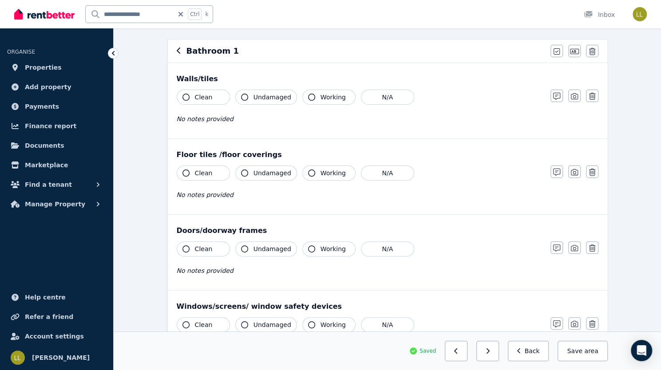
click at [183, 97] on icon "button" at bounding box center [186, 97] width 7 height 7
click at [241, 99] on icon "button" at bounding box center [244, 97] width 7 height 7
click at [308, 98] on icon "button" at bounding box center [311, 97] width 7 height 7
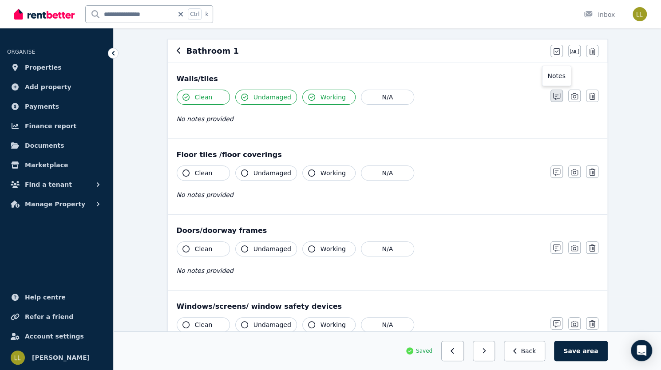
click at [560, 94] on icon "button" at bounding box center [556, 96] width 7 height 7
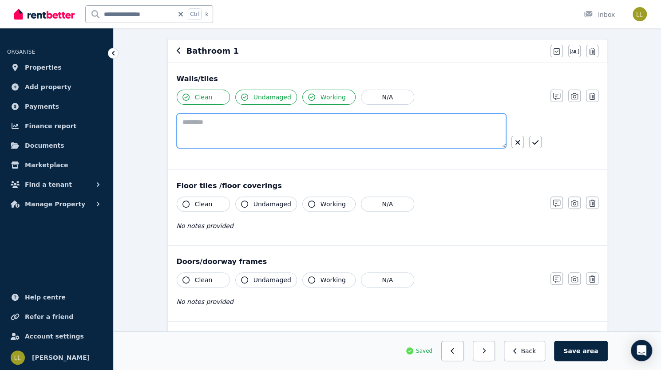
click at [324, 121] on textarea at bounding box center [342, 131] width 330 height 35
paste textarea "**********"
click at [250, 120] on textarea "**********" at bounding box center [370, 131] width 387 height 34
type textarea "**********"
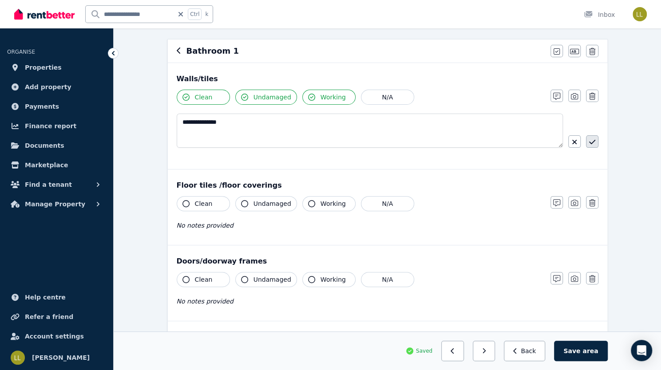
click at [589, 141] on icon "button" at bounding box center [592, 142] width 6 height 7
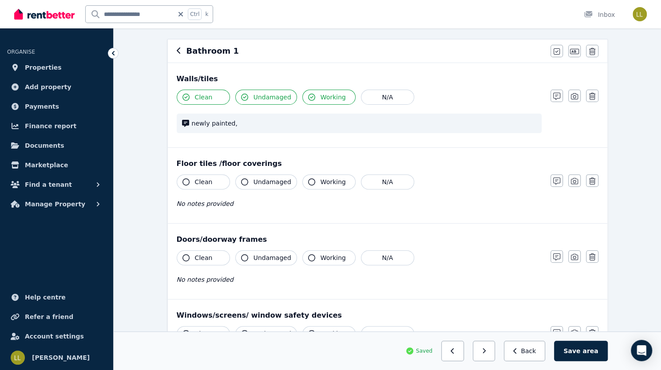
click at [183, 179] on icon "button" at bounding box center [186, 182] width 7 height 7
click at [241, 182] on icon "button" at bounding box center [244, 182] width 7 height 7
click at [308, 183] on icon "button" at bounding box center [311, 182] width 7 height 7
click at [183, 255] on icon "button" at bounding box center [186, 257] width 7 height 7
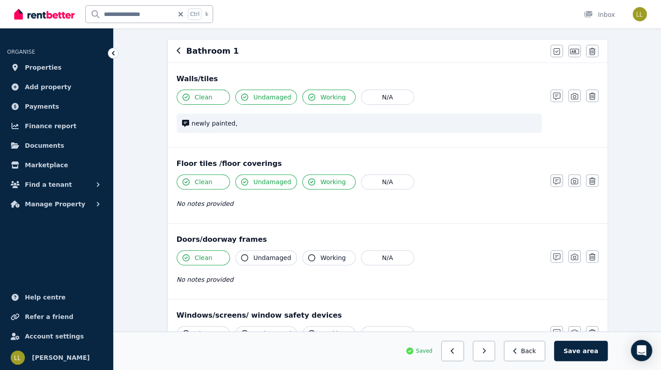
click at [241, 258] on icon "button" at bounding box center [244, 257] width 7 height 7
click at [308, 254] on icon "button" at bounding box center [311, 257] width 7 height 7
click at [560, 254] on icon "button" at bounding box center [556, 257] width 7 height 7
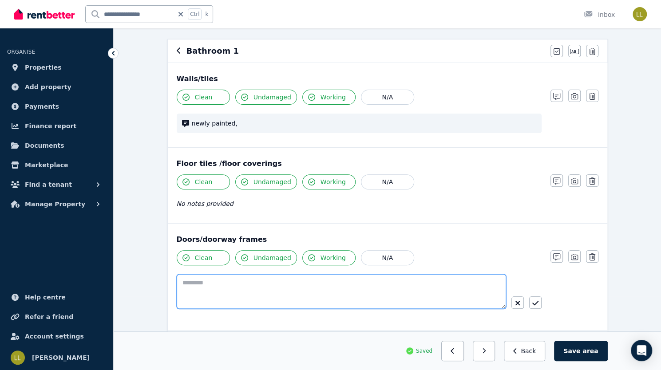
click at [360, 277] on textarea at bounding box center [342, 291] width 330 height 35
paste textarea "**********"
type textarea "**********"
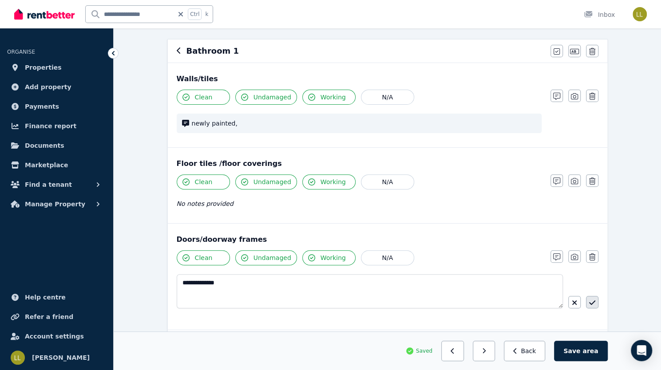
click at [589, 299] on icon "button" at bounding box center [592, 302] width 6 height 7
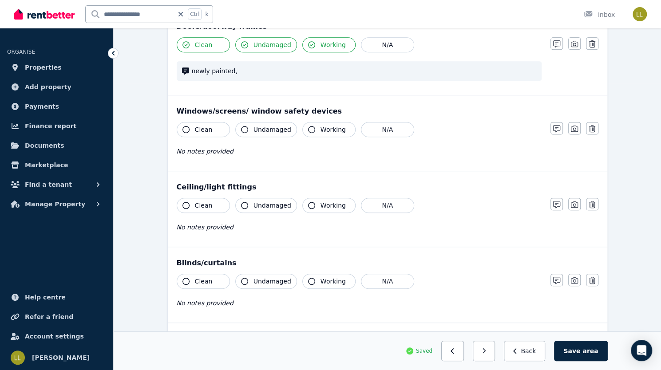
scroll to position [288, 0]
click at [241, 126] on icon "button" at bounding box center [244, 128] width 7 height 7
click at [560, 129] on icon "button" at bounding box center [556, 127] width 7 height 7
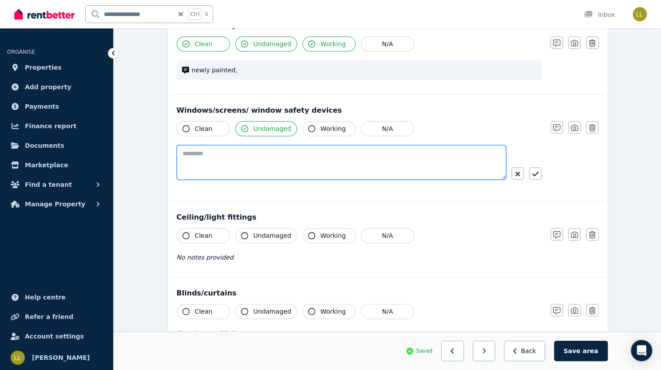
click at [323, 155] on textarea at bounding box center [342, 162] width 330 height 35
type textarea "**********"
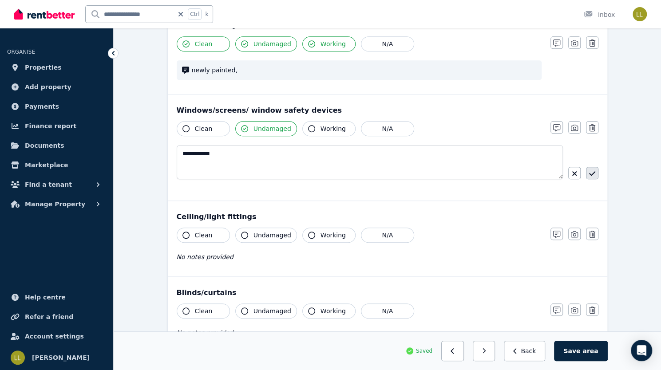
click at [589, 175] on icon "button" at bounding box center [592, 173] width 6 height 7
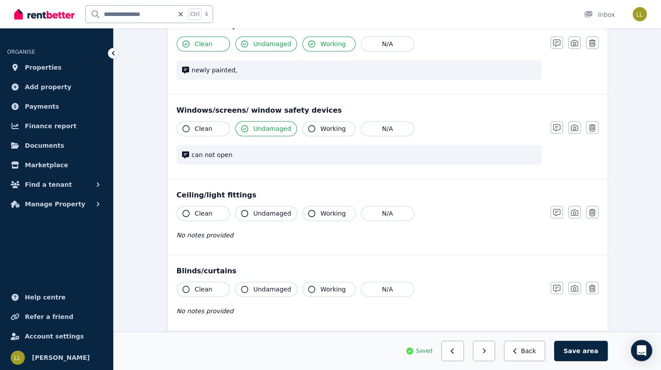
click at [227, 155] on span "can not open" at bounding box center [364, 155] width 345 height 9
click at [560, 124] on icon "button" at bounding box center [556, 127] width 7 height 7
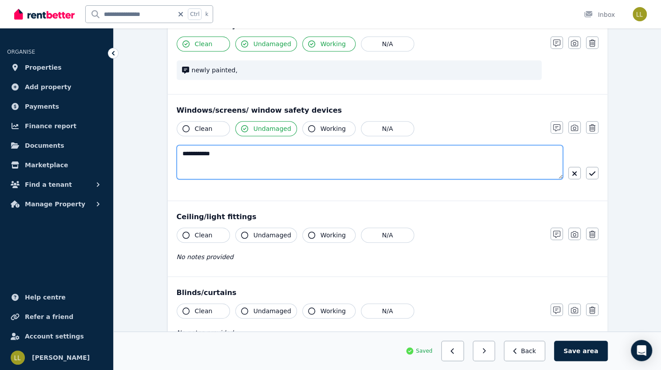
click at [223, 153] on textarea "**********" at bounding box center [370, 162] width 387 height 34
type textarea "**********"
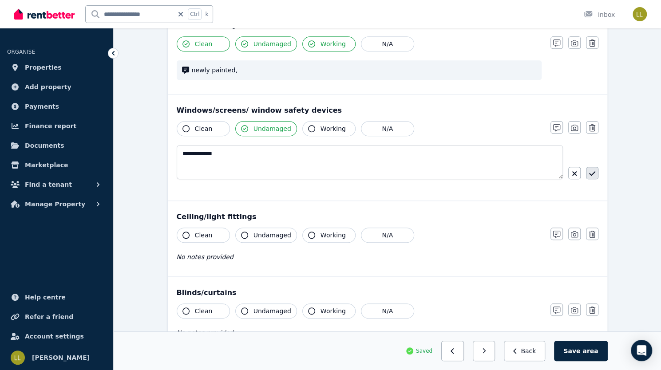
click at [589, 170] on icon "button" at bounding box center [592, 173] width 6 height 7
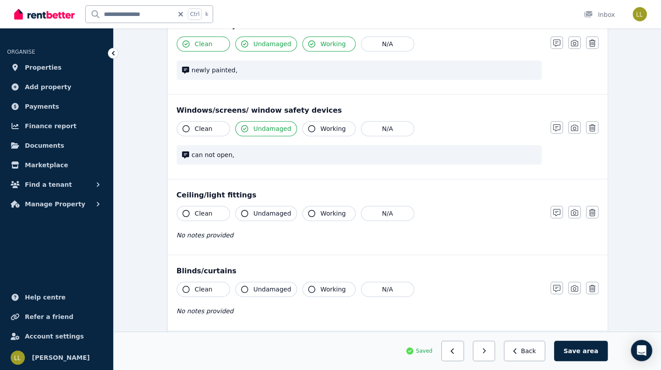
click at [183, 210] on icon "button" at bounding box center [186, 213] width 7 height 7
click at [241, 210] on icon "button" at bounding box center [244, 213] width 7 height 7
click at [308, 213] on icon "button" at bounding box center [311, 213] width 7 height 7
click at [560, 209] on icon "button" at bounding box center [556, 212] width 7 height 7
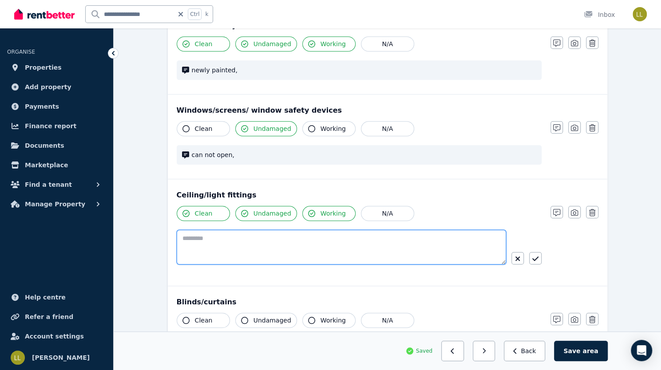
click at [355, 233] on textarea at bounding box center [342, 247] width 330 height 35
paste textarea "**********"
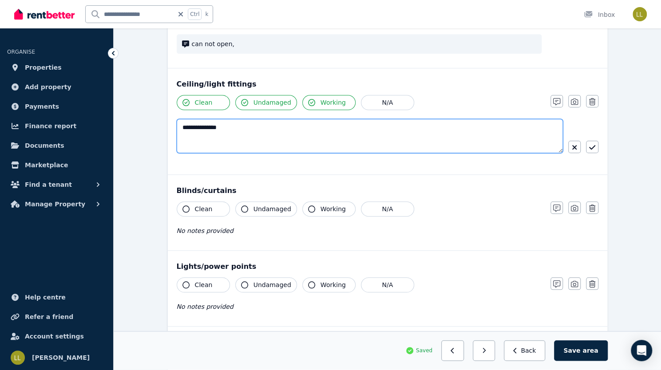
scroll to position [422, 0]
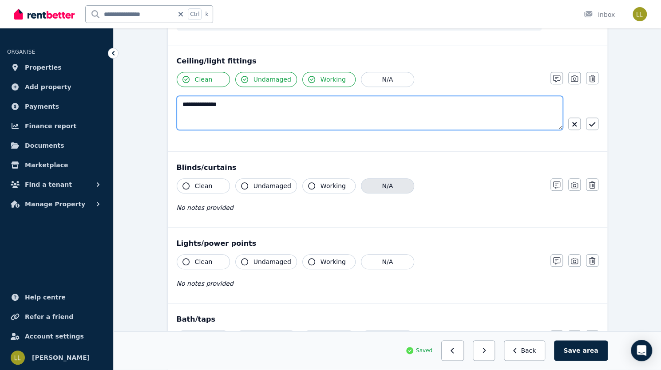
type textarea "**********"
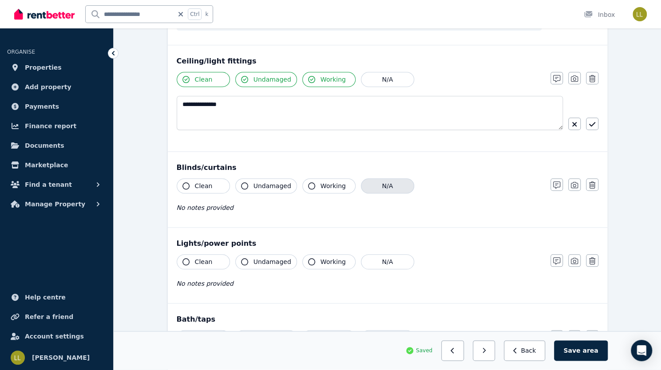
click at [361, 181] on button "N/A" at bounding box center [387, 186] width 53 height 15
click at [362, 257] on button "N/A" at bounding box center [387, 261] width 53 height 15
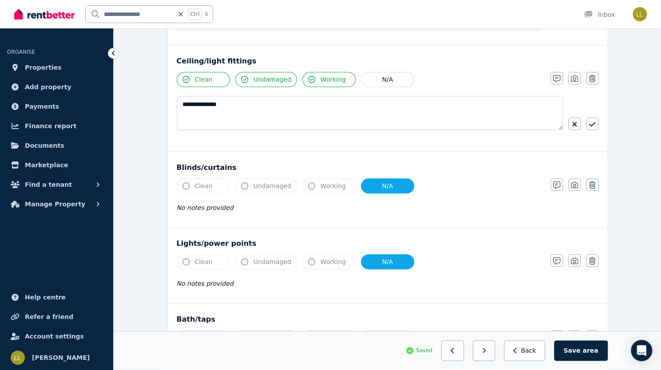
click at [362, 259] on button "N/A" at bounding box center [387, 261] width 53 height 15
click at [241, 259] on icon "button" at bounding box center [244, 261] width 7 height 7
click at [183, 260] on icon "button" at bounding box center [186, 261] width 7 height 7
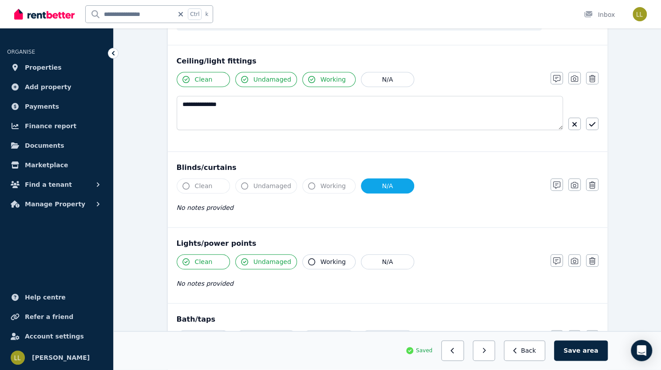
click at [308, 260] on icon "button" at bounding box center [311, 261] width 7 height 7
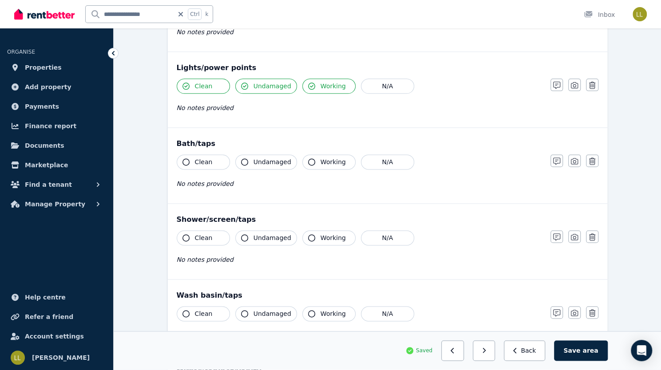
scroll to position [605, 0]
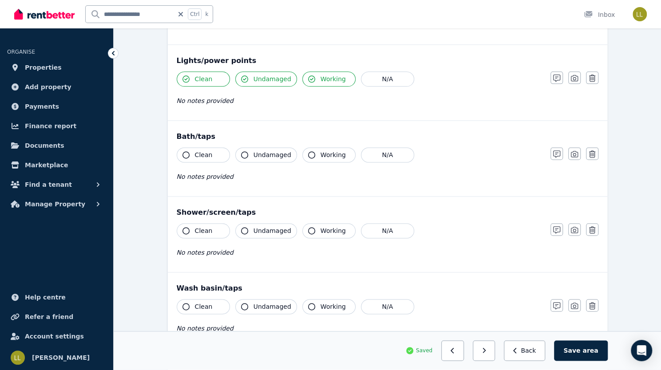
click at [183, 151] on icon "button" at bounding box center [186, 154] width 7 height 7
click at [241, 152] on icon "button" at bounding box center [244, 154] width 7 height 7
click at [308, 153] on icon "button" at bounding box center [311, 154] width 7 height 7
click at [183, 227] on icon "button" at bounding box center [186, 230] width 7 height 7
click at [241, 227] on icon "button" at bounding box center [244, 230] width 7 height 7
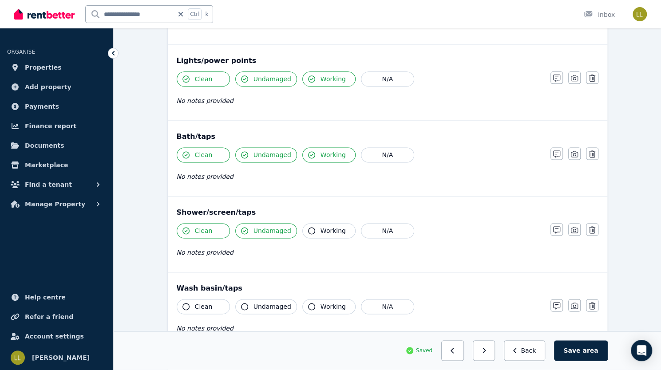
click at [308, 227] on icon "button" at bounding box center [311, 230] width 7 height 7
click at [183, 303] on icon "button" at bounding box center [186, 306] width 7 height 7
click at [241, 303] on icon "button" at bounding box center [244, 306] width 7 height 7
click at [308, 303] on icon "button" at bounding box center [311, 306] width 7 height 7
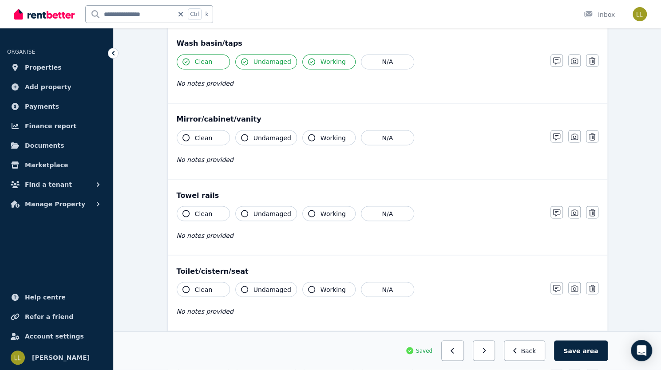
scroll to position [858, 0]
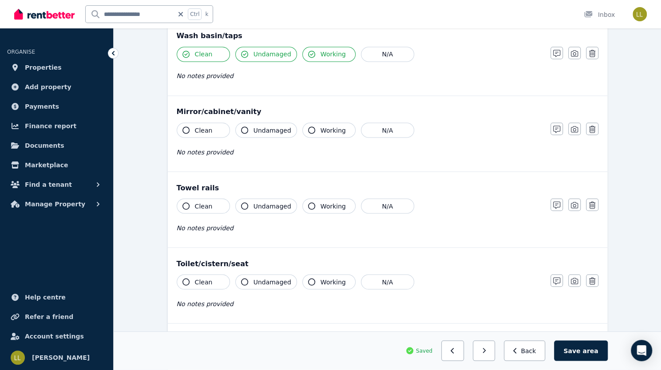
click at [183, 127] on icon "button" at bounding box center [186, 130] width 7 height 7
click at [241, 127] on icon "button" at bounding box center [244, 130] width 7 height 7
click at [308, 127] on icon "button" at bounding box center [311, 130] width 7 height 7
click at [183, 203] on icon "button" at bounding box center [186, 206] width 7 height 7
click at [241, 203] on icon "button" at bounding box center [244, 206] width 7 height 7
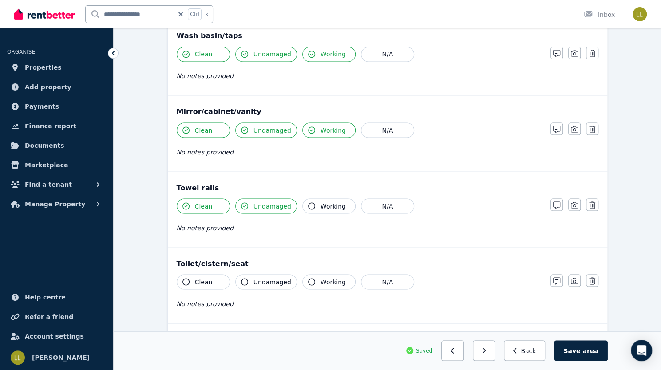
click at [308, 203] on icon "button" at bounding box center [311, 206] width 7 height 7
click at [183, 278] on icon "button" at bounding box center [186, 281] width 7 height 7
click at [241, 278] on icon "button" at bounding box center [244, 281] width 7 height 7
click at [308, 279] on icon "button" at bounding box center [311, 281] width 7 height 7
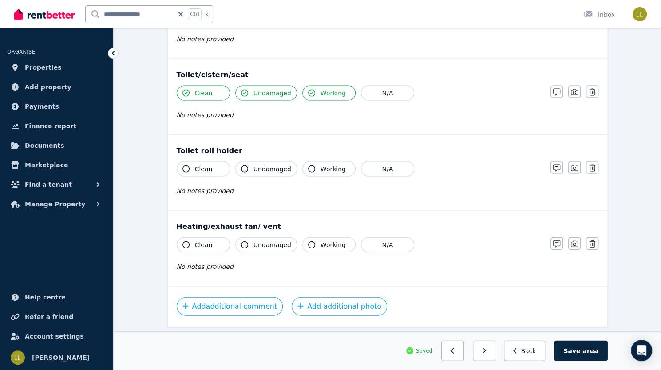
scroll to position [1049, 0]
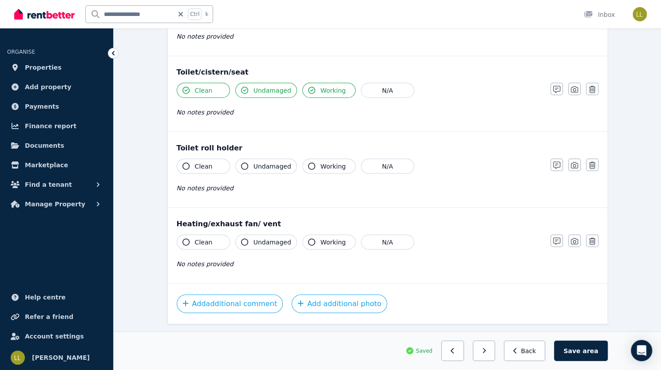
click at [183, 163] on icon "button" at bounding box center [186, 166] width 7 height 7
click at [241, 163] on icon "button" at bounding box center [244, 166] width 7 height 7
click at [308, 163] on icon "button" at bounding box center [311, 166] width 7 height 7
click at [183, 239] on icon "button" at bounding box center [186, 242] width 7 height 7
click at [241, 239] on icon "button" at bounding box center [244, 242] width 7 height 7
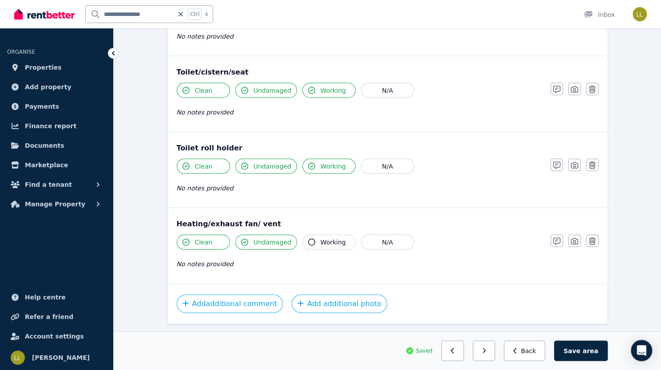
click at [308, 239] on icon "button" at bounding box center [311, 242] width 7 height 7
click at [608, 352] on button "Save area" at bounding box center [580, 351] width 53 height 20
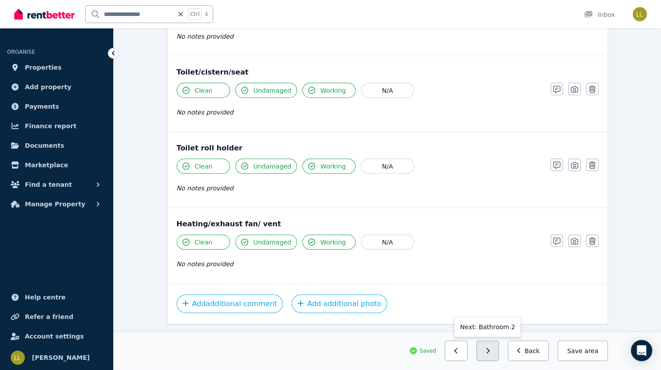
click at [490, 349] on icon "button" at bounding box center [488, 351] width 4 height 6
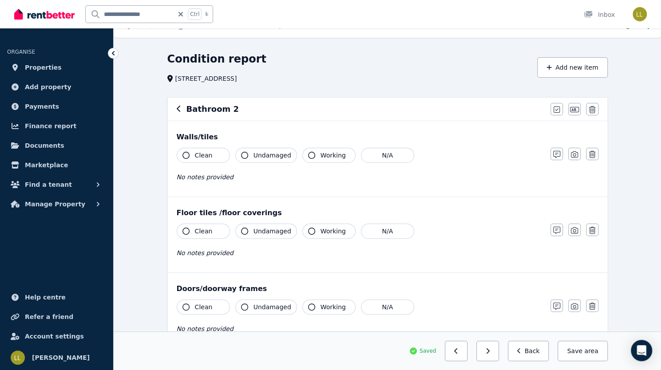
scroll to position [0, 0]
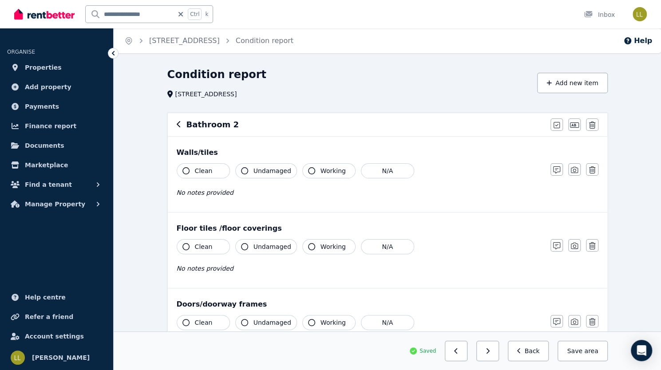
click at [183, 173] on icon "button" at bounding box center [186, 170] width 7 height 7
click at [241, 172] on icon "button" at bounding box center [244, 170] width 7 height 7
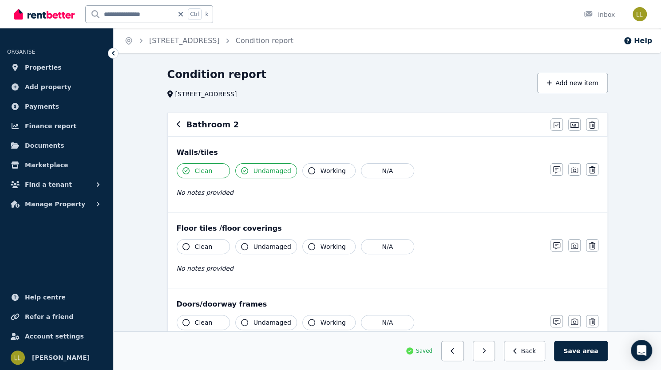
click at [302, 172] on button "Working" at bounding box center [328, 170] width 53 height 15
click at [560, 168] on icon "button" at bounding box center [556, 170] width 7 height 7
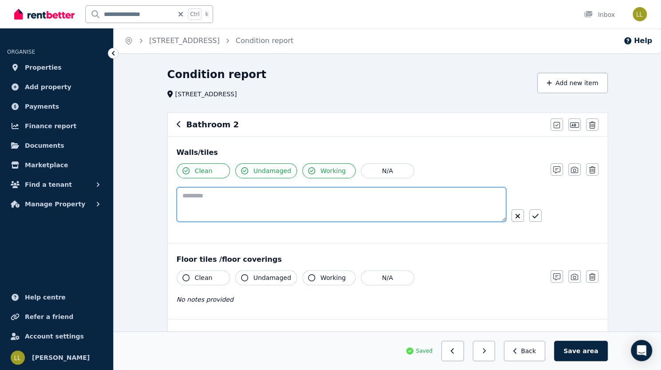
click at [358, 195] on textarea at bounding box center [342, 204] width 330 height 35
paste textarea "**********"
type textarea "**********"
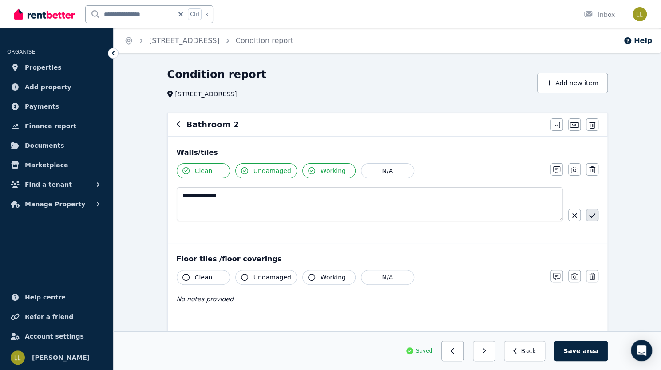
click at [589, 214] on icon "button" at bounding box center [592, 215] width 6 height 7
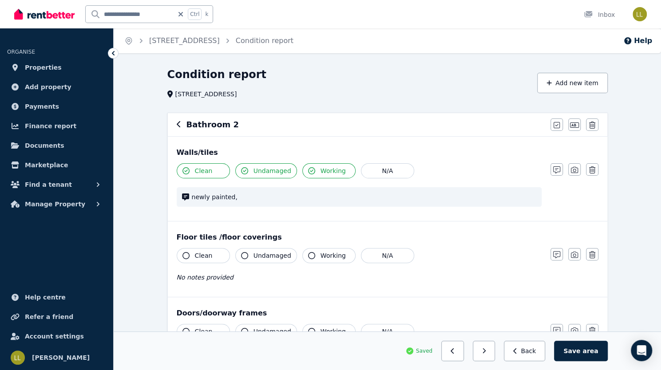
click at [183, 253] on icon "button" at bounding box center [186, 255] width 7 height 7
click at [241, 256] on icon "button" at bounding box center [244, 255] width 7 height 7
click at [308, 253] on icon "button" at bounding box center [311, 255] width 7 height 7
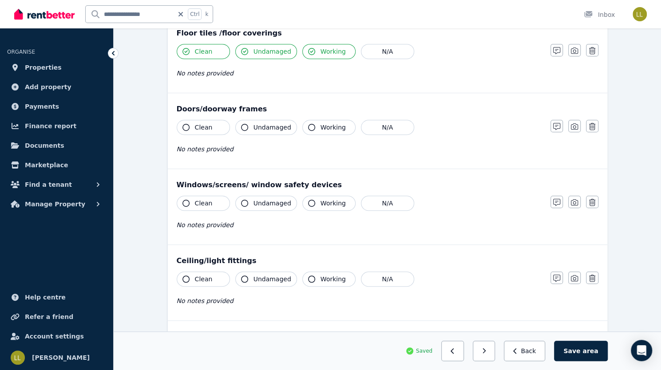
scroll to position [206, 0]
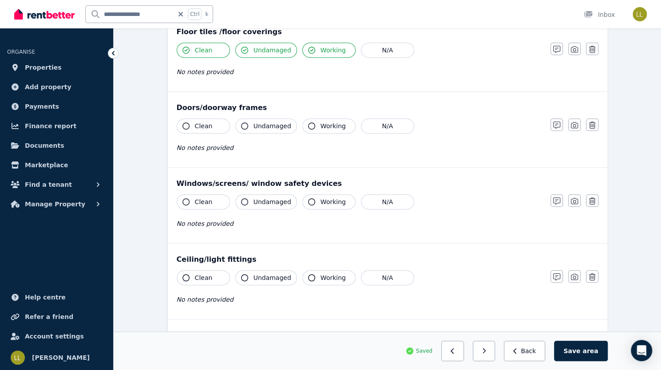
click at [183, 124] on icon "button" at bounding box center [186, 126] width 7 height 7
click at [241, 123] on icon "button" at bounding box center [244, 126] width 7 height 7
click at [308, 123] on icon "button" at bounding box center [311, 126] width 7 height 7
click at [560, 125] on icon "button" at bounding box center [556, 125] width 7 height 7
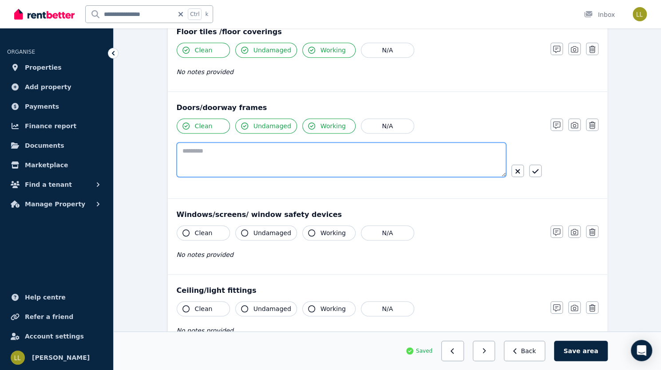
click at [365, 147] on textarea at bounding box center [342, 160] width 330 height 35
type textarea "**********"
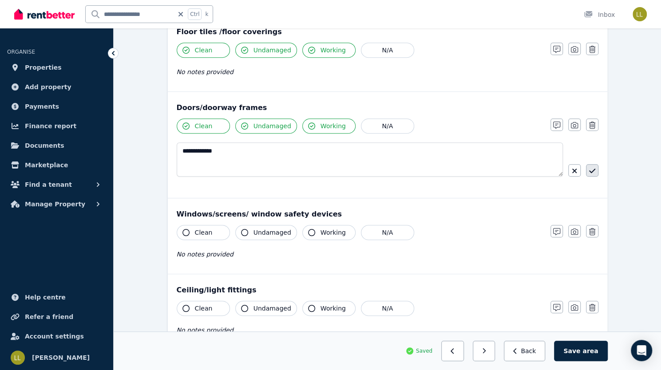
click at [589, 169] on icon "button" at bounding box center [592, 170] width 6 height 7
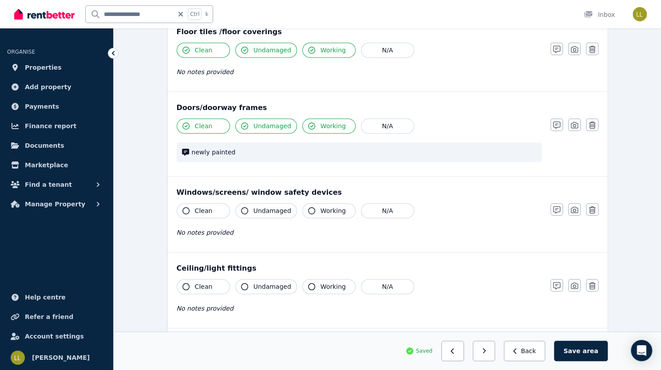
click at [177, 206] on button "Clean" at bounding box center [203, 210] width 53 height 15
click at [241, 208] on icon "button" at bounding box center [244, 210] width 7 height 7
click at [308, 209] on icon "button" at bounding box center [311, 210] width 7 height 7
click at [183, 285] on icon "button" at bounding box center [186, 286] width 7 height 7
click at [241, 284] on icon "button" at bounding box center [244, 286] width 7 height 7
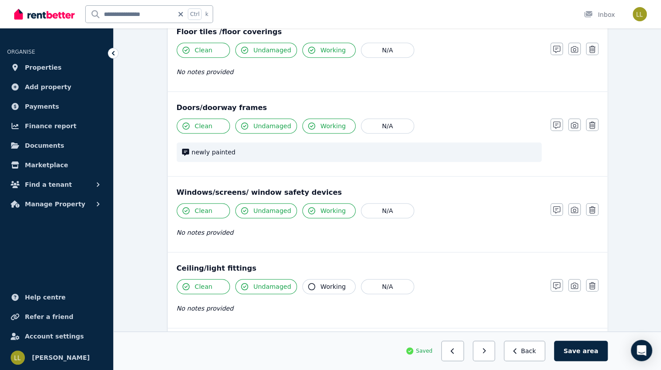
click at [308, 285] on icon "button" at bounding box center [311, 286] width 7 height 7
click at [560, 282] on icon "button" at bounding box center [556, 285] width 7 height 7
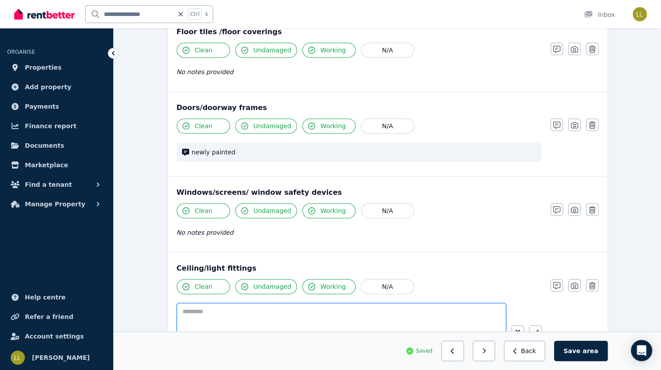
click at [312, 311] on textarea at bounding box center [342, 320] width 330 height 35
type textarea "**********"
click at [589, 328] on icon "button" at bounding box center [592, 331] width 6 height 7
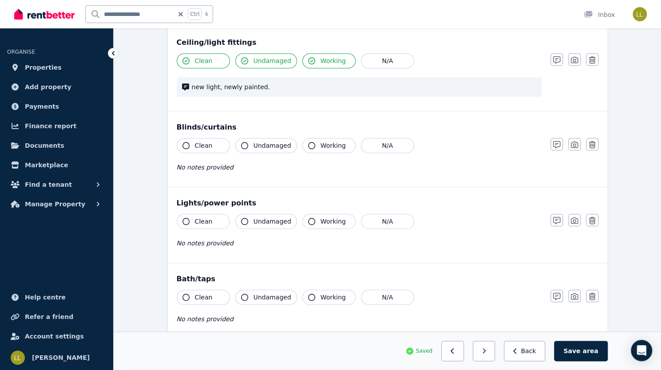
scroll to position [423, 0]
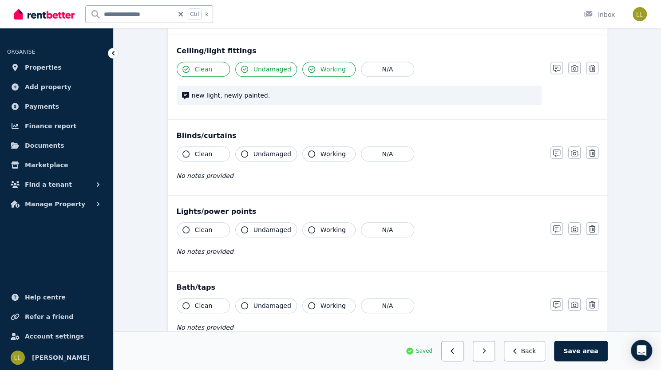
click at [183, 151] on icon "button" at bounding box center [186, 154] width 7 height 7
click at [241, 151] on icon "button" at bounding box center [244, 154] width 7 height 7
click at [361, 154] on button "N/A" at bounding box center [387, 154] width 53 height 15
click at [183, 227] on icon "button" at bounding box center [186, 229] width 7 height 7
click at [241, 227] on icon "button" at bounding box center [244, 229] width 7 height 7
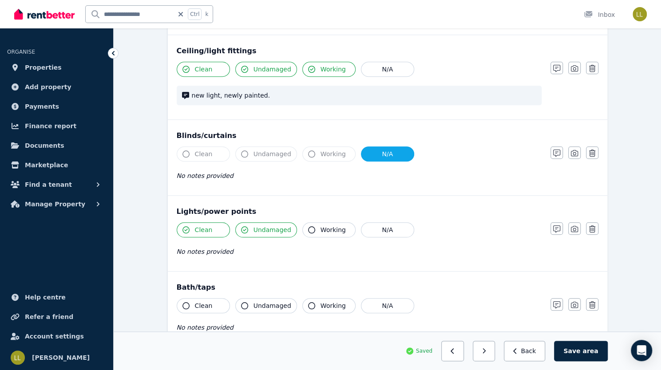
click at [308, 226] on icon "button" at bounding box center [311, 229] width 7 height 7
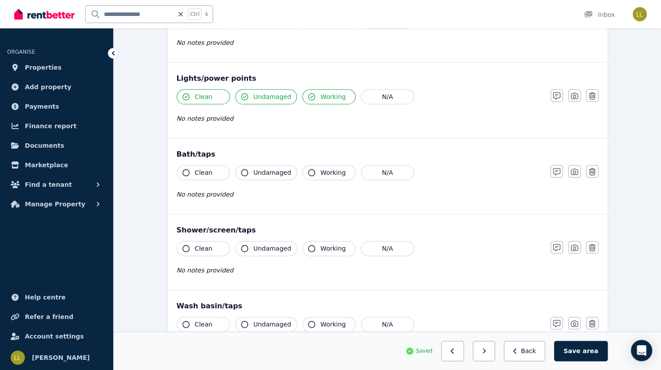
scroll to position [562, 0]
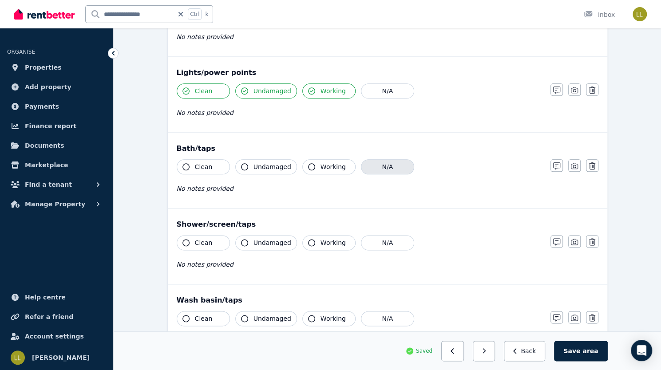
click at [367, 159] on button "N/A" at bounding box center [387, 166] width 53 height 15
click at [183, 239] on icon "button" at bounding box center [186, 242] width 7 height 7
click at [241, 239] on icon "button" at bounding box center [244, 242] width 7 height 7
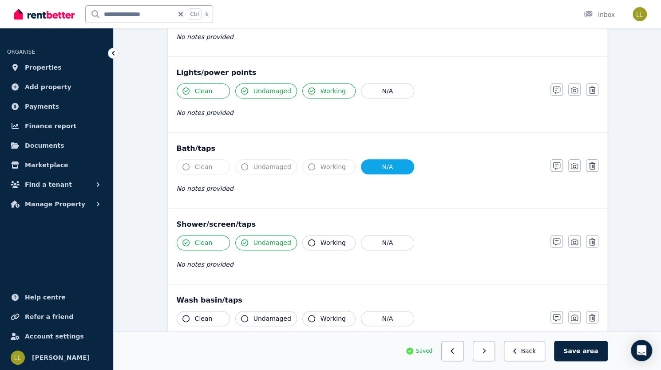
click at [308, 239] on icon "button" at bounding box center [311, 242] width 7 height 7
click at [560, 238] on icon "button" at bounding box center [556, 241] width 7 height 7
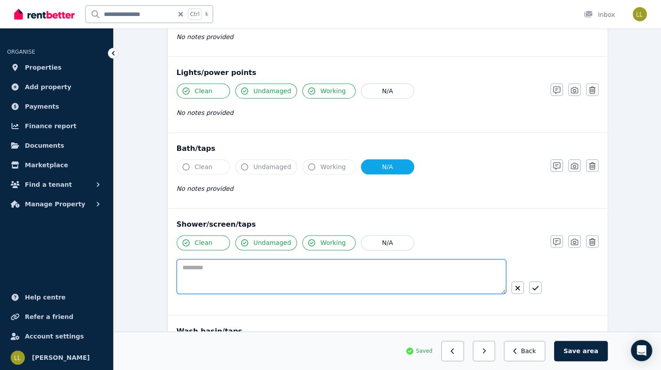
click at [313, 266] on textarea at bounding box center [342, 276] width 330 height 35
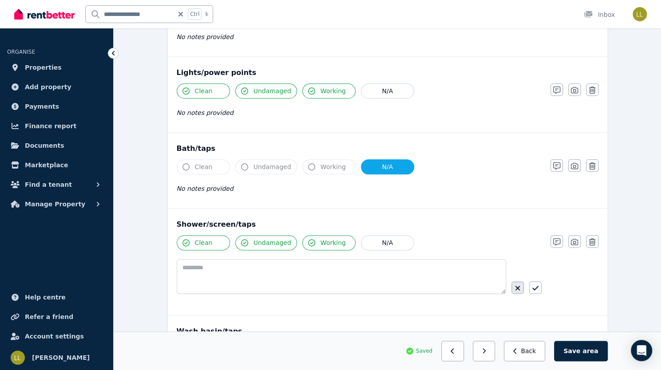
click at [520, 285] on icon "button" at bounding box center [517, 288] width 5 height 7
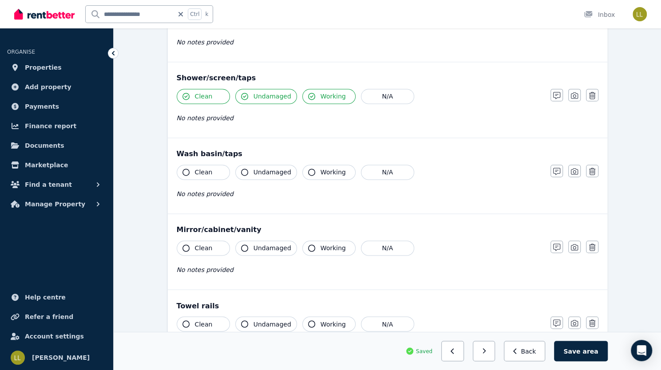
scroll to position [725, 0]
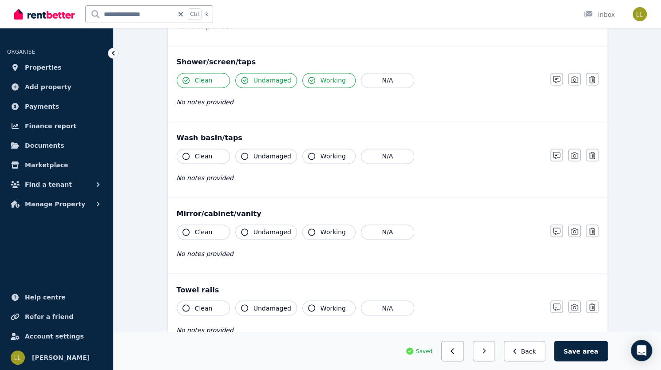
click at [177, 149] on button "Clean" at bounding box center [203, 156] width 53 height 15
click at [241, 153] on icon "button" at bounding box center [244, 156] width 7 height 7
click at [308, 153] on icon "button" at bounding box center [311, 156] width 7 height 7
click at [183, 230] on icon "button" at bounding box center [186, 232] width 7 height 7
click at [235, 225] on button "Undamaged" at bounding box center [266, 232] width 62 height 15
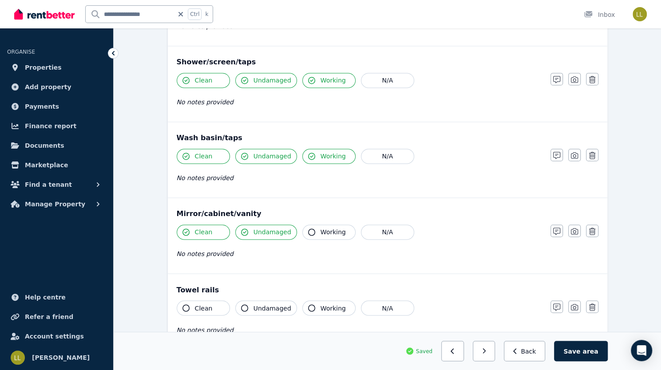
click at [308, 229] on icon "button" at bounding box center [311, 232] width 7 height 7
click at [183, 305] on icon "button" at bounding box center [186, 308] width 7 height 7
click at [241, 305] on icon "button" at bounding box center [244, 308] width 7 height 7
click at [308, 305] on icon "button" at bounding box center [311, 308] width 7 height 7
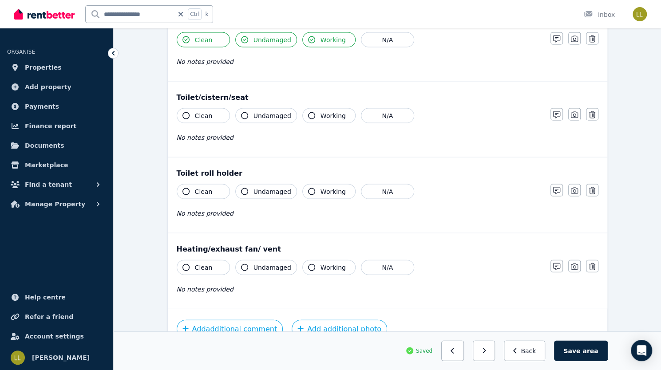
scroll to position [998, 0]
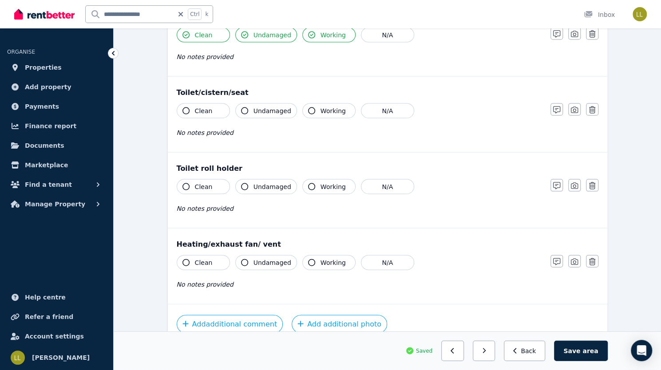
click at [183, 107] on icon "button" at bounding box center [186, 110] width 7 height 7
click at [241, 107] on icon "button" at bounding box center [244, 110] width 7 height 7
click at [308, 107] on icon "button" at bounding box center [311, 110] width 7 height 7
click at [183, 183] on icon "button" at bounding box center [186, 186] width 7 height 7
click at [241, 183] on icon "button" at bounding box center [244, 186] width 7 height 7
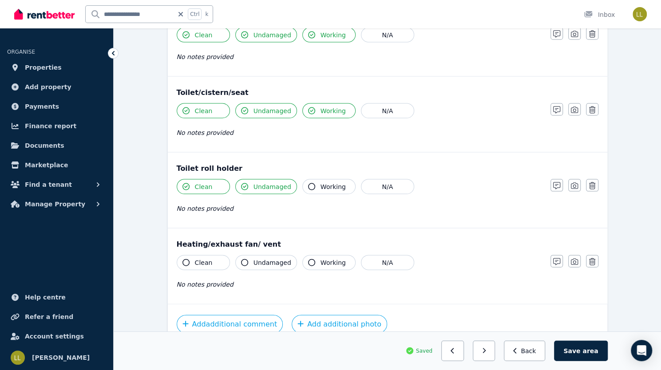
click at [308, 183] on icon "button" at bounding box center [311, 186] width 7 height 7
click at [183, 259] on icon "button" at bounding box center [186, 262] width 7 height 7
click at [235, 255] on button "Undamaged" at bounding box center [266, 262] width 62 height 15
click at [308, 259] on icon "button" at bounding box center [311, 262] width 7 height 7
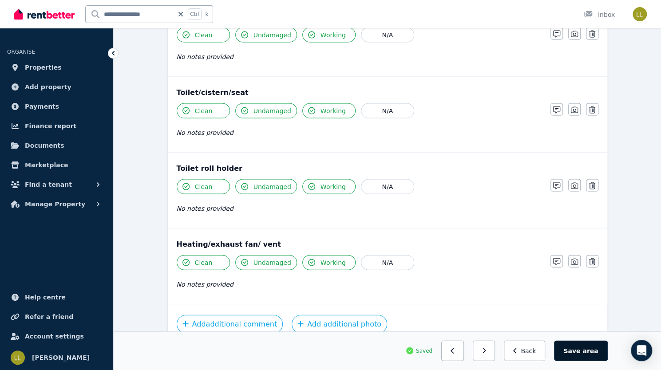
click at [602, 350] on button "Save area" at bounding box center [580, 351] width 53 height 20
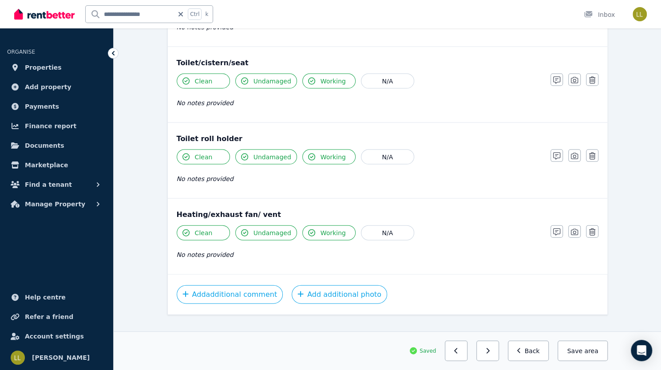
scroll to position [1035, 0]
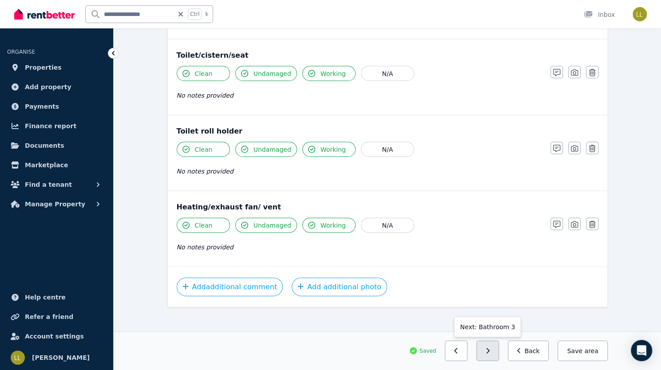
click at [499, 357] on button "button" at bounding box center [488, 351] width 23 height 20
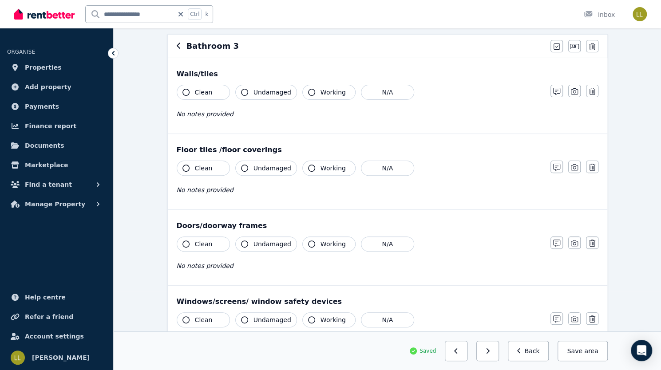
scroll to position [0, 0]
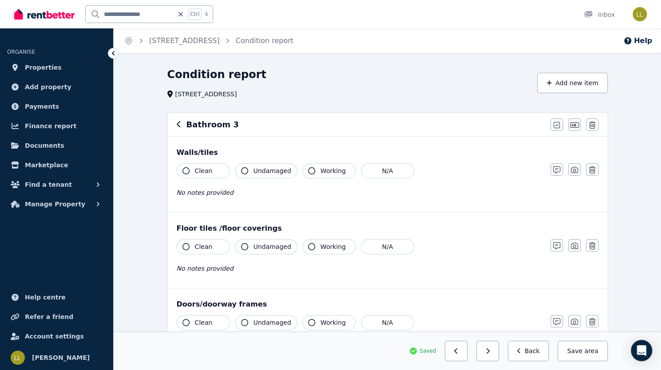
click at [183, 170] on icon "button" at bounding box center [186, 170] width 7 height 7
click at [235, 170] on button "Undamaged" at bounding box center [266, 170] width 62 height 15
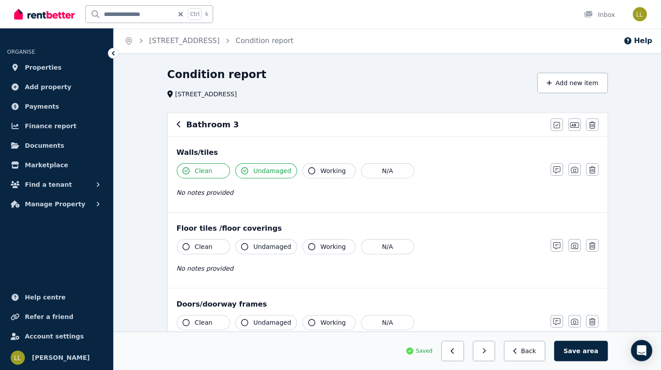
click at [308, 167] on icon "button" at bounding box center [311, 170] width 7 height 7
click at [560, 171] on icon "button" at bounding box center [556, 170] width 7 height 7
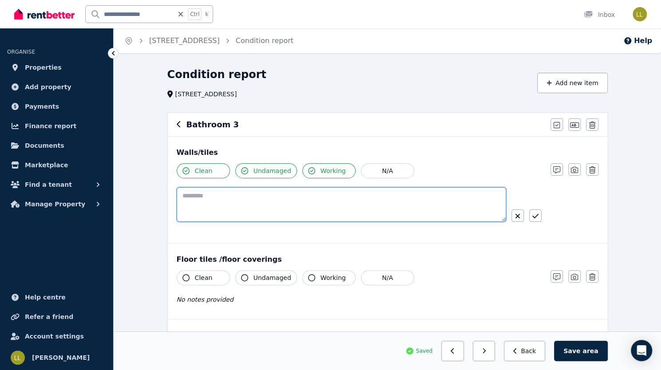
click at [419, 191] on textarea at bounding box center [342, 204] width 330 height 35
type textarea "**********"
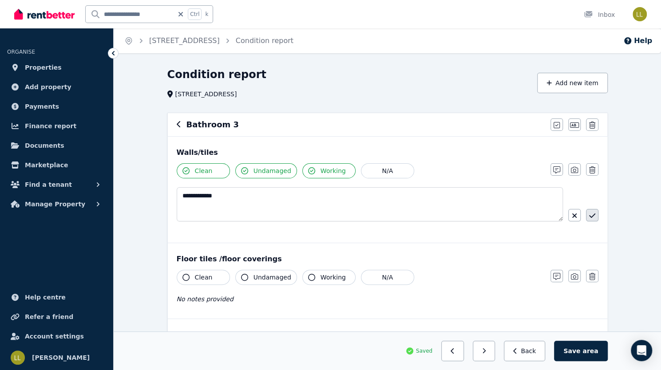
click at [589, 215] on icon "button" at bounding box center [592, 216] width 6 height 4
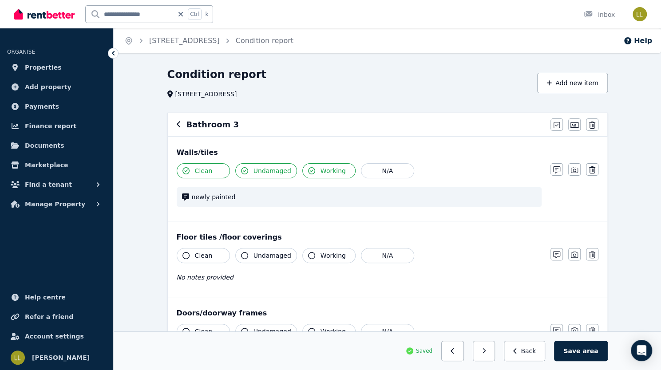
click at [183, 254] on icon "button" at bounding box center [186, 255] width 7 height 7
click at [241, 252] on icon "button" at bounding box center [244, 255] width 7 height 7
click at [308, 253] on icon "button" at bounding box center [311, 255] width 7 height 7
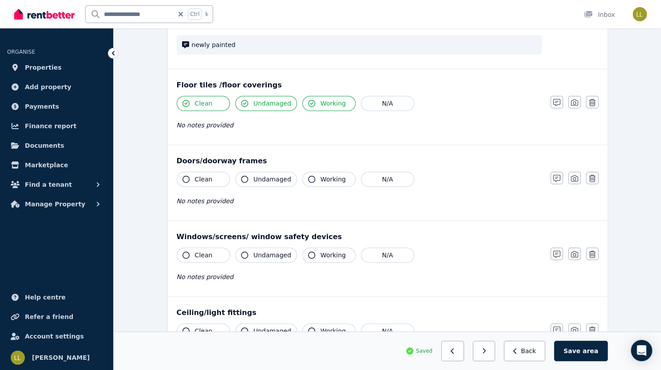
scroll to position [155, 0]
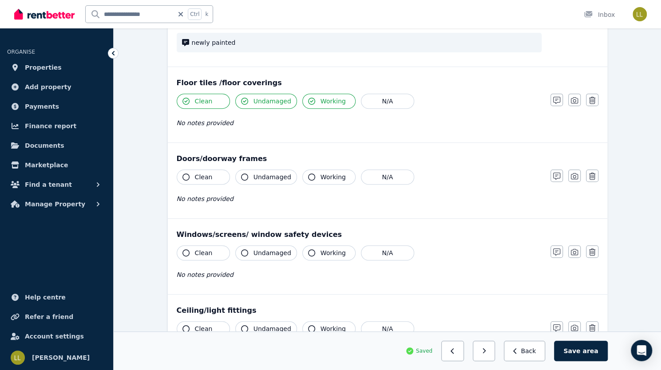
click at [183, 178] on icon "button" at bounding box center [186, 177] width 7 height 7
click at [241, 176] on icon "button" at bounding box center [244, 177] width 7 height 7
click at [308, 174] on icon "button" at bounding box center [311, 177] width 7 height 7
click at [560, 175] on icon "button" at bounding box center [556, 176] width 7 height 7
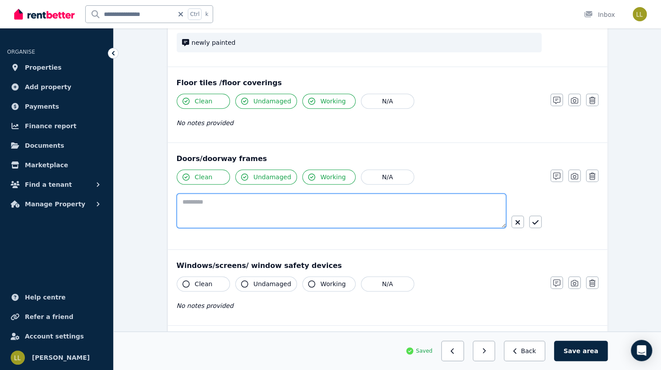
click at [351, 208] on textarea at bounding box center [342, 211] width 330 height 35
type textarea "**********"
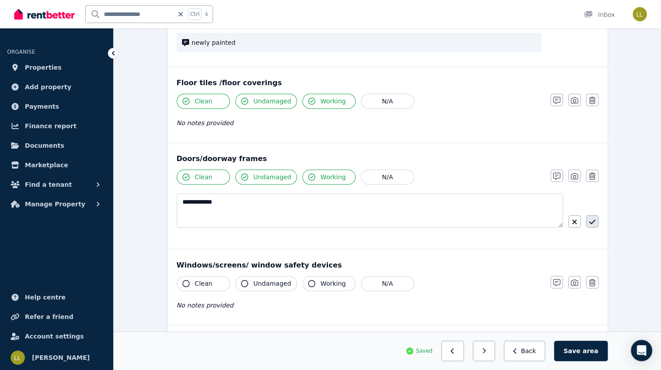
click at [589, 222] on icon "button" at bounding box center [592, 222] width 6 height 4
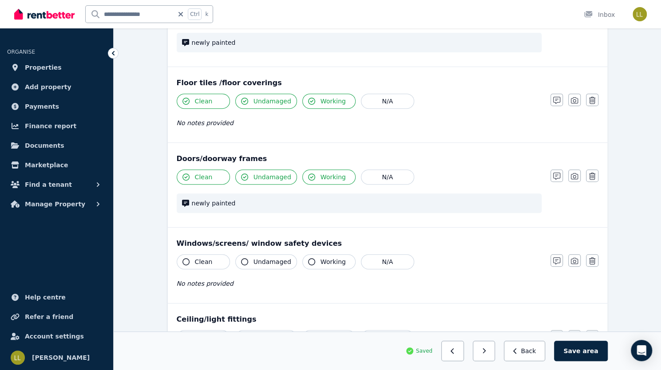
click at [241, 260] on icon "button" at bounding box center [244, 261] width 7 height 7
click at [308, 260] on icon "button" at bounding box center [311, 261] width 7 height 7
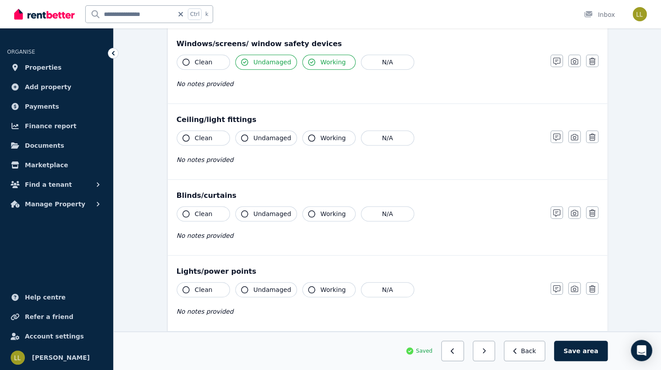
scroll to position [362, 0]
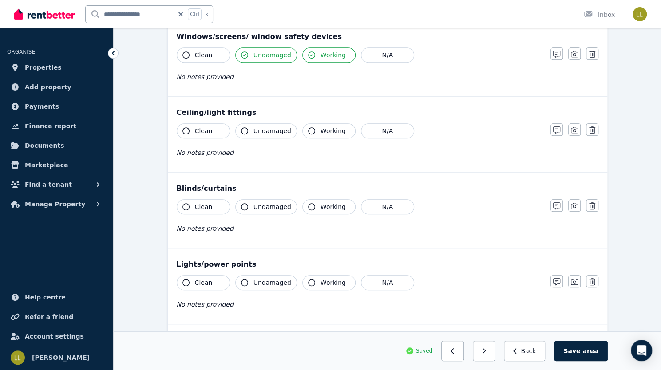
click at [183, 129] on icon "button" at bounding box center [186, 130] width 7 height 7
click at [241, 129] on icon "button" at bounding box center [244, 130] width 7 height 7
click at [308, 129] on icon "button" at bounding box center [311, 130] width 7 height 7
click at [560, 129] on icon "button" at bounding box center [556, 130] width 7 height 7
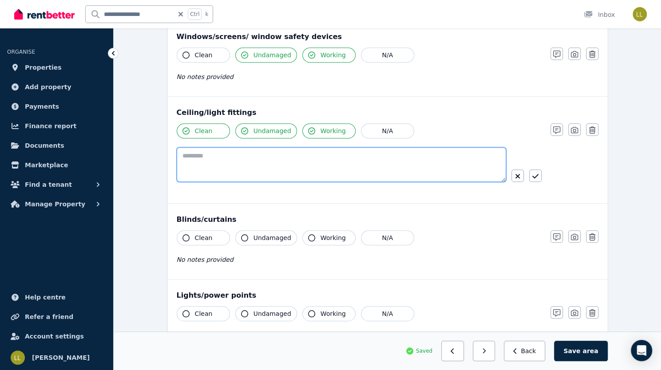
click at [351, 151] on textarea at bounding box center [342, 164] width 330 height 35
type textarea "**********"
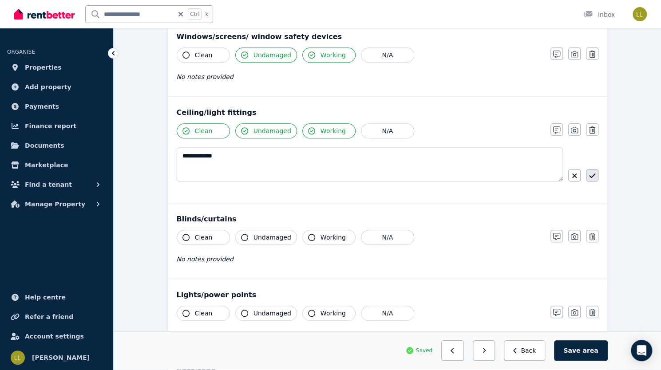
click at [589, 172] on icon "button" at bounding box center [592, 175] width 6 height 7
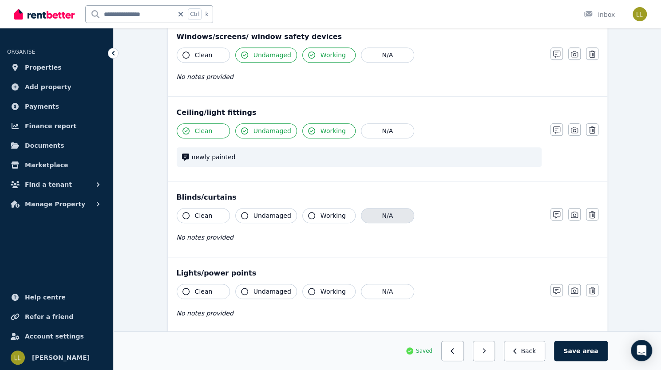
click at [361, 215] on button "N/A" at bounding box center [387, 215] width 53 height 15
click at [183, 290] on icon "button" at bounding box center [186, 291] width 7 height 7
click at [235, 290] on button "Undamaged" at bounding box center [266, 291] width 62 height 15
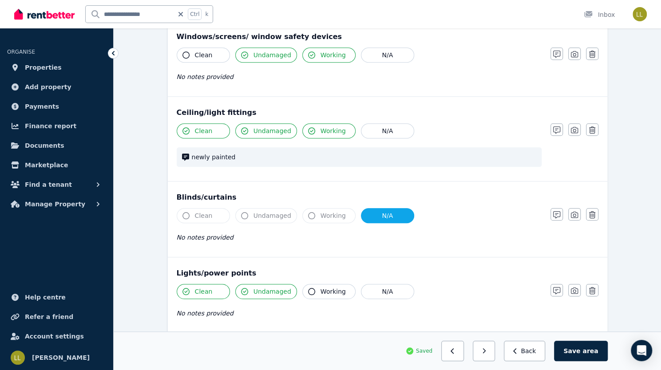
click at [308, 289] on icon "button" at bounding box center [311, 291] width 7 height 7
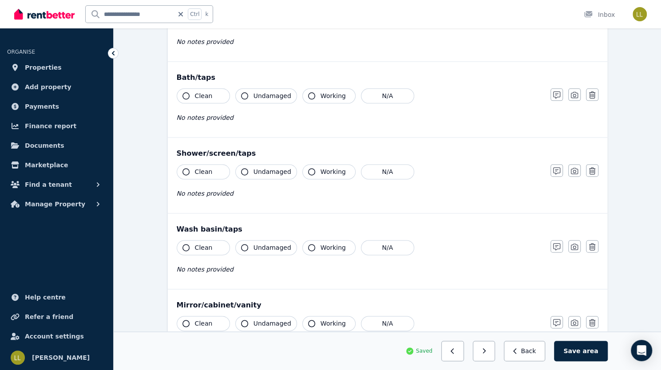
scroll to position [635, 0]
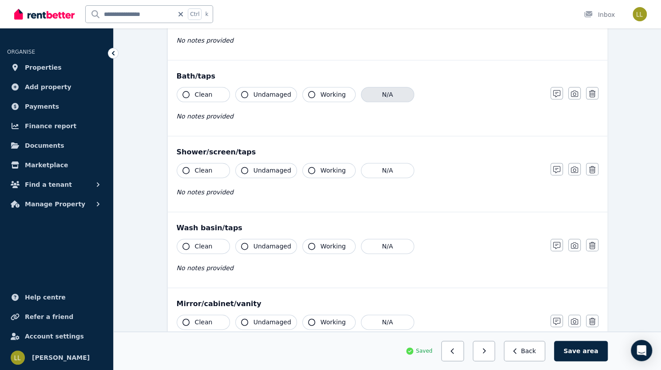
click at [361, 97] on button "N/A" at bounding box center [387, 94] width 53 height 15
click at [183, 168] on icon "button" at bounding box center [186, 170] width 7 height 7
click at [241, 167] on icon "button" at bounding box center [244, 170] width 7 height 7
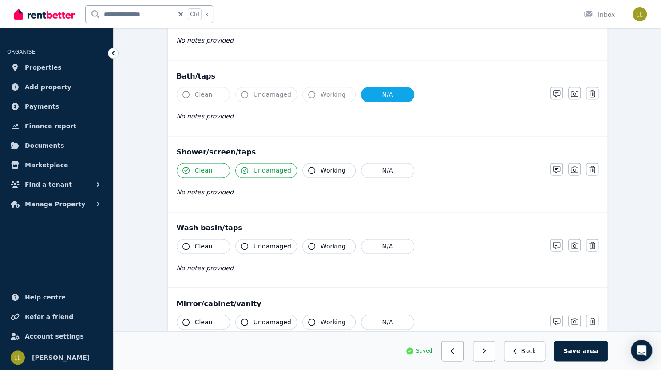
click at [308, 168] on icon "button" at bounding box center [311, 170] width 7 height 7
click at [183, 243] on icon "button" at bounding box center [186, 246] width 7 height 7
click at [241, 243] on icon "button" at bounding box center [244, 246] width 7 height 7
click at [308, 243] on icon "button" at bounding box center [311, 246] width 7 height 7
click at [183, 319] on icon "button" at bounding box center [186, 322] width 7 height 7
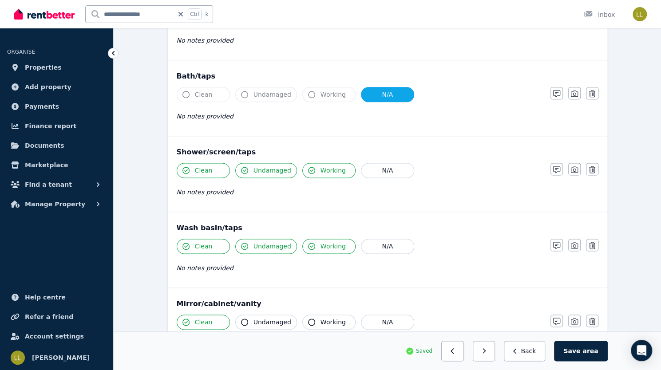
click at [241, 319] on icon "button" at bounding box center [244, 322] width 7 height 7
click at [308, 319] on icon "button" at bounding box center [311, 322] width 7 height 7
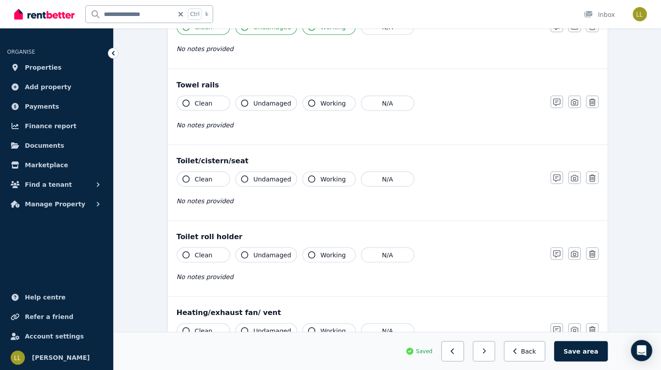
scroll to position [938, 0]
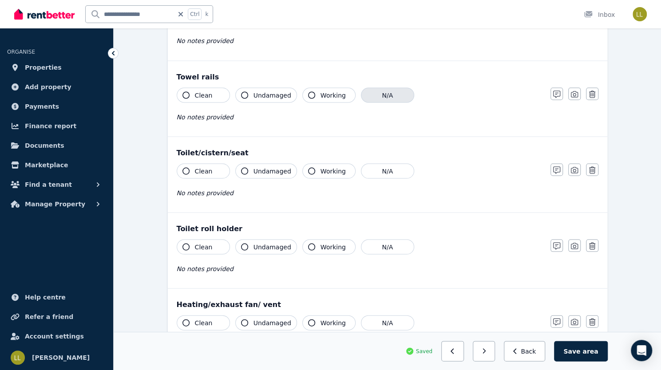
click at [361, 94] on button "N/A" at bounding box center [387, 94] width 53 height 15
click at [183, 167] on icon "button" at bounding box center [186, 170] width 7 height 7
click at [241, 167] on icon "button" at bounding box center [244, 170] width 7 height 7
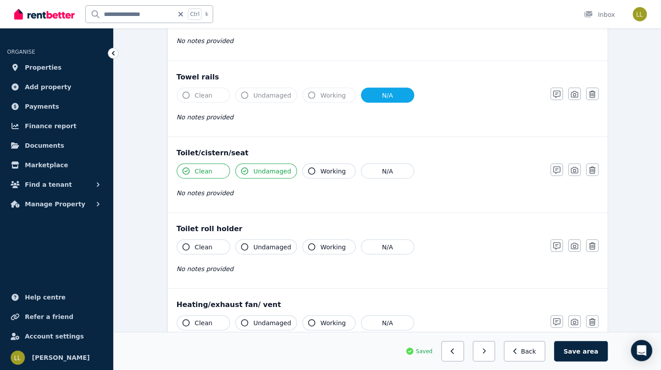
click at [308, 167] on icon "button" at bounding box center [311, 170] width 7 height 7
click at [183, 243] on icon "button" at bounding box center [186, 246] width 7 height 7
click at [241, 243] on icon "button" at bounding box center [244, 246] width 7 height 7
click at [308, 243] on icon "button" at bounding box center [311, 246] width 7 height 7
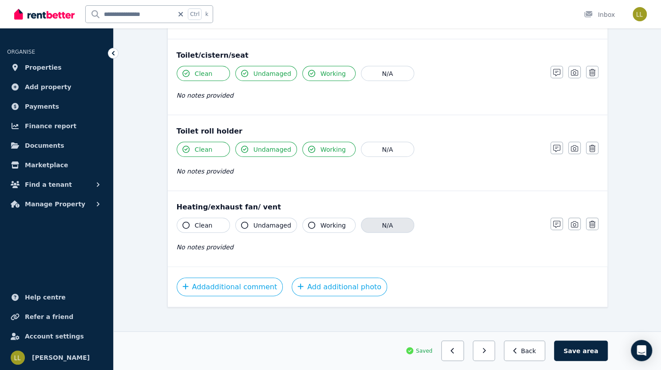
click at [361, 222] on button "N/A" at bounding box center [387, 225] width 53 height 15
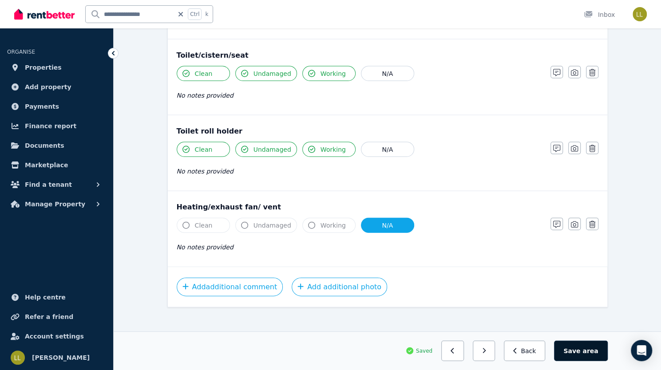
click at [608, 349] on button "Save area" at bounding box center [580, 351] width 53 height 20
click at [499, 347] on button "button" at bounding box center [488, 351] width 23 height 20
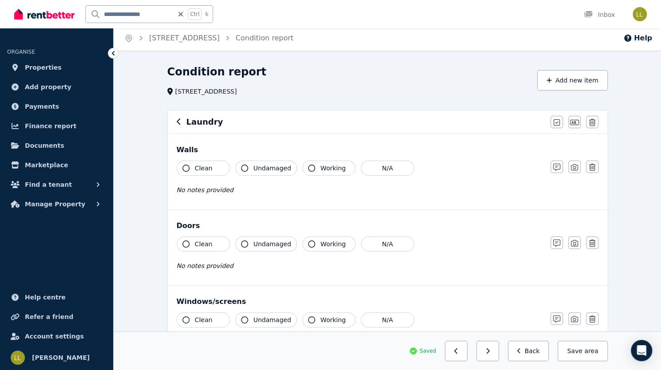
scroll to position [0, 0]
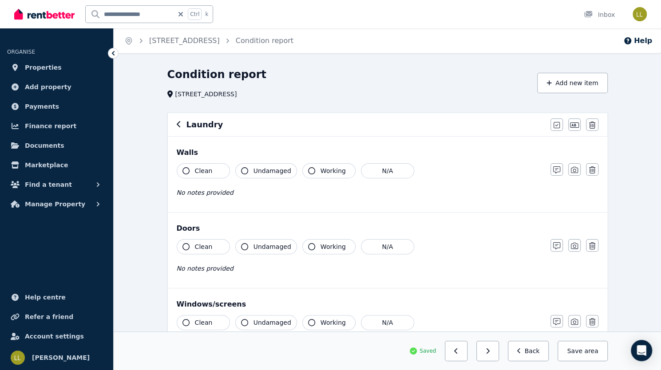
click at [183, 167] on icon "button" at bounding box center [186, 170] width 7 height 7
click at [241, 170] on icon "button" at bounding box center [244, 170] width 7 height 7
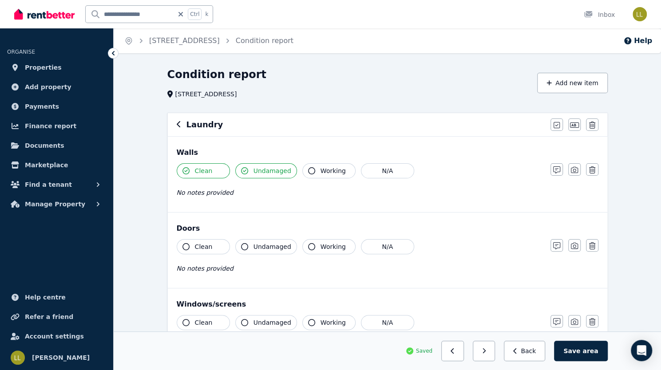
click at [308, 172] on icon "button" at bounding box center [311, 170] width 7 height 7
click at [560, 171] on icon "button" at bounding box center [556, 170] width 7 height 7
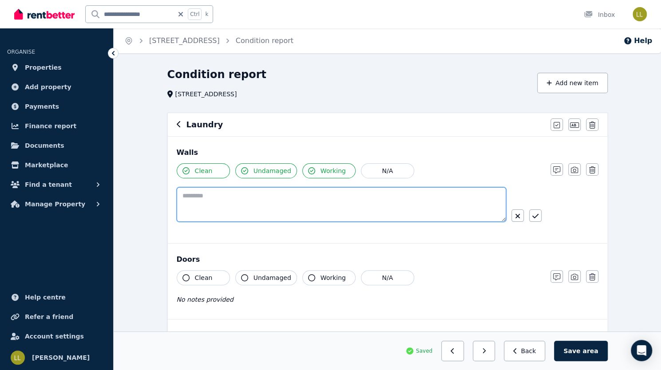
click at [318, 202] on textarea at bounding box center [342, 204] width 330 height 35
type textarea "**********"
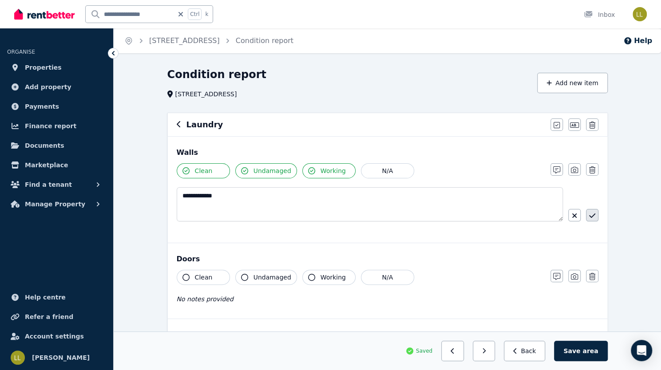
click at [589, 217] on icon "button" at bounding box center [592, 216] width 6 height 4
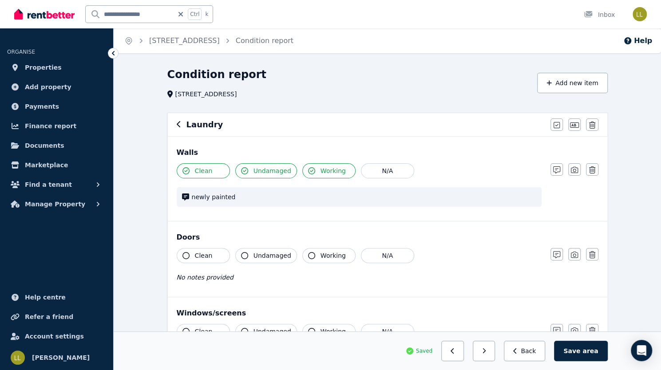
click at [183, 255] on icon "button" at bounding box center [186, 255] width 7 height 7
click at [241, 256] on icon "button" at bounding box center [244, 255] width 7 height 7
click at [308, 254] on icon "button" at bounding box center [311, 255] width 7 height 7
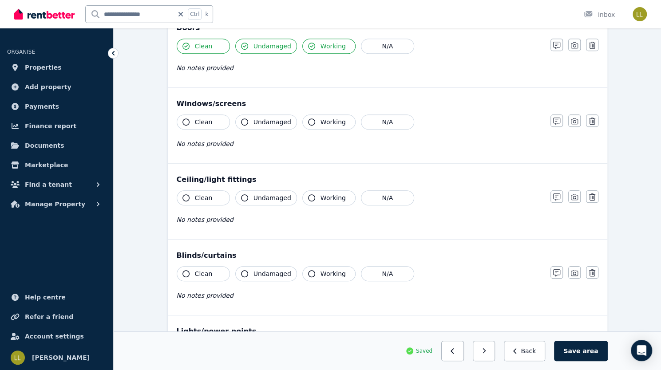
scroll to position [211, 0]
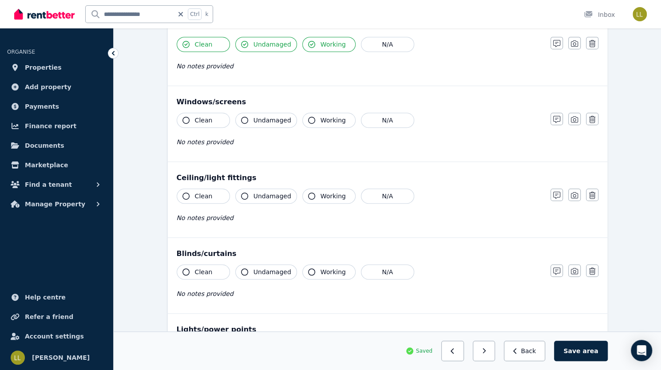
click at [241, 119] on icon "button" at bounding box center [244, 120] width 7 height 7
click at [302, 116] on button "Working" at bounding box center [328, 120] width 53 height 15
click at [183, 193] on icon "button" at bounding box center [186, 196] width 7 height 7
click at [210, 184] on div "Ceiling/light fittings Clean Undamaged Working N/A No notes provided Notes Phot…" at bounding box center [388, 199] width 440 height 75
click at [241, 194] on icon "button" at bounding box center [244, 196] width 7 height 7
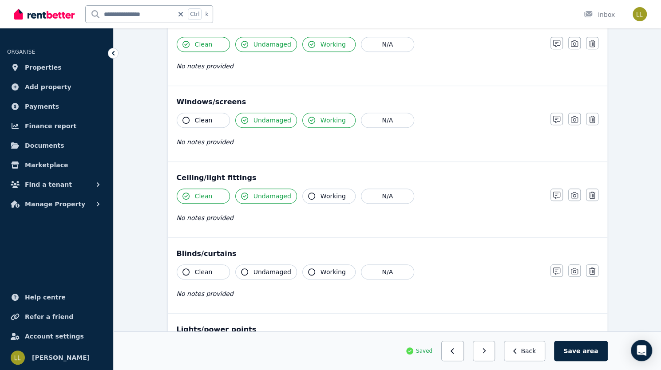
click at [308, 196] on icon "button" at bounding box center [311, 196] width 7 height 7
click at [560, 195] on icon "button" at bounding box center [556, 195] width 7 height 7
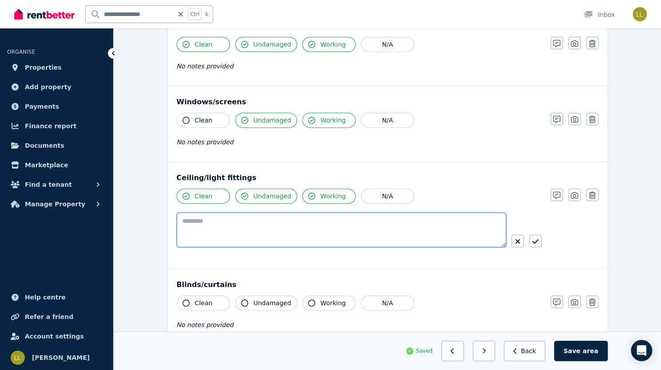
click at [418, 219] on textarea at bounding box center [342, 230] width 330 height 35
type textarea "**********"
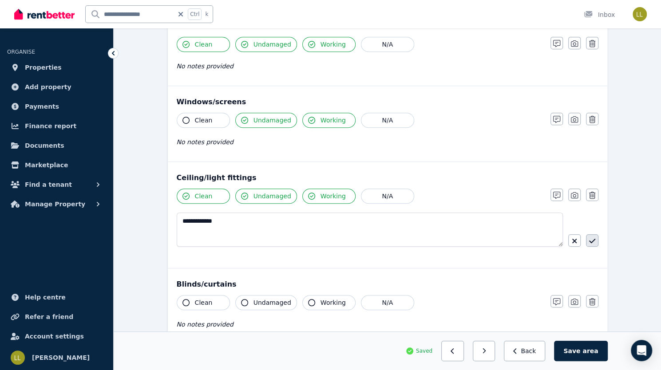
click at [589, 241] on icon "button" at bounding box center [592, 241] width 6 height 7
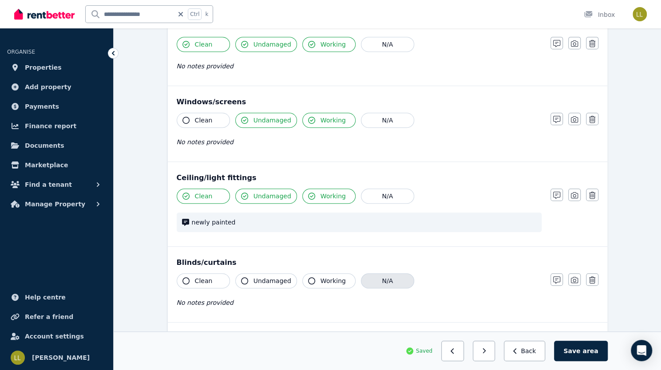
click at [361, 280] on button "N/A" at bounding box center [387, 281] width 53 height 15
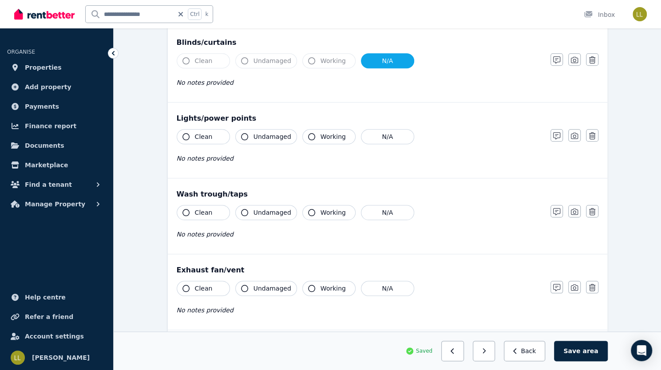
scroll to position [437, 0]
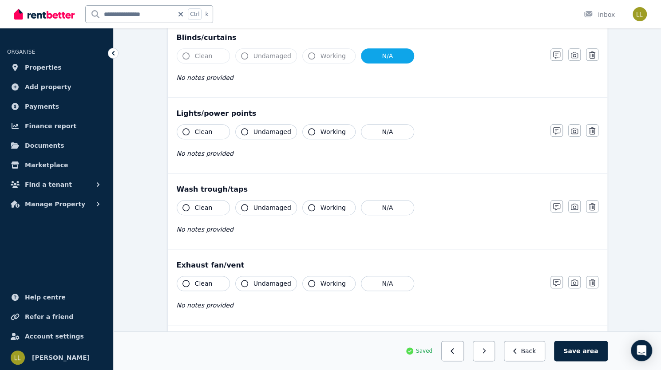
click at [183, 131] on icon "button" at bounding box center [186, 131] width 7 height 7
click at [241, 128] on icon "button" at bounding box center [244, 131] width 7 height 7
click at [308, 128] on icon "button" at bounding box center [311, 131] width 7 height 7
click at [361, 206] on button "N/A" at bounding box center [387, 207] width 53 height 15
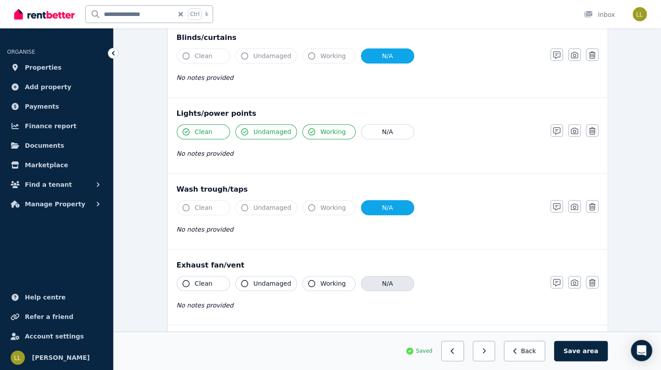
click at [362, 281] on button "N/A" at bounding box center [387, 283] width 53 height 15
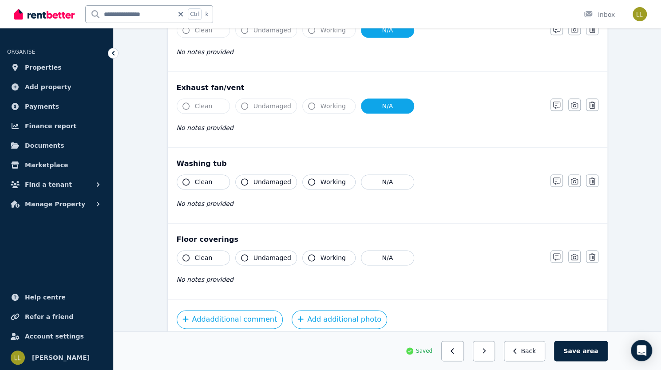
scroll to position [626, 0]
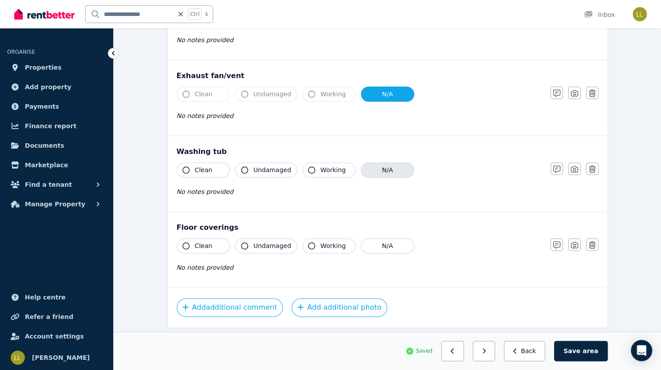
click at [363, 169] on button "N/A" at bounding box center [387, 170] width 53 height 15
click at [183, 243] on icon "button" at bounding box center [186, 245] width 7 height 7
click at [241, 242] on icon "button" at bounding box center [244, 245] width 7 height 7
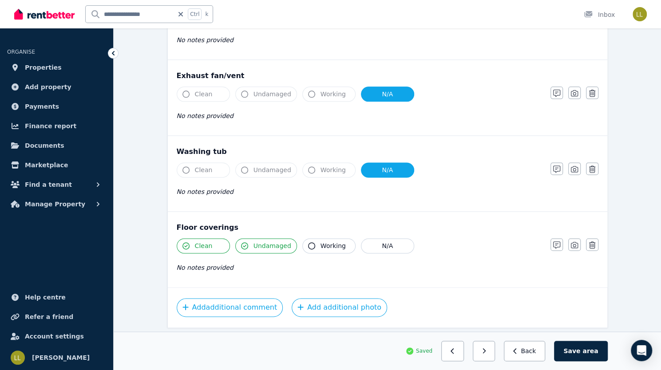
click at [308, 242] on icon "button" at bounding box center [311, 245] width 7 height 7
click at [608, 350] on button "Save area" at bounding box center [580, 351] width 53 height 20
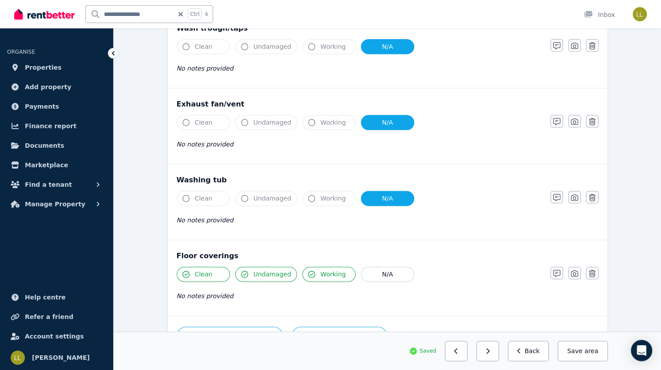
scroll to position [600, 0]
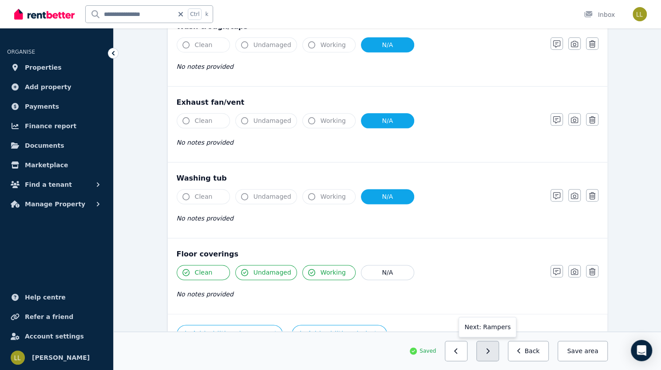
click at [490, 353] on icon "button" at bounding box center [488, 351] width 3 height 5
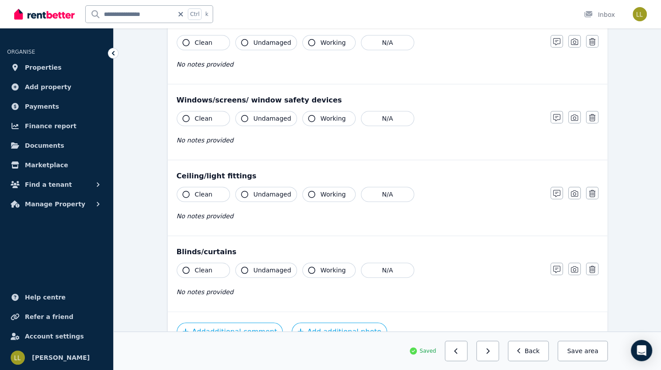
scroll to position [0, 0]
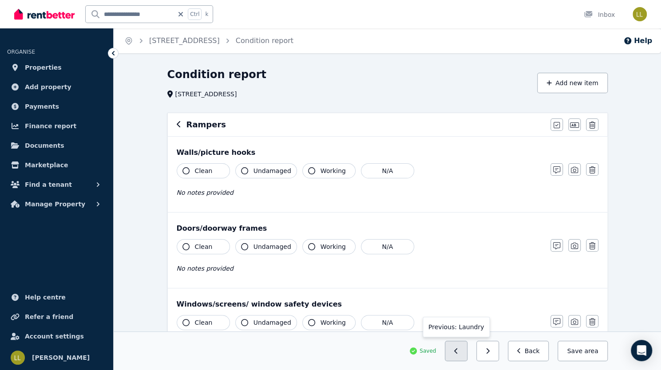
click at [468, 354] on button "button" at bounding box center [456, 351] width 23 height 20
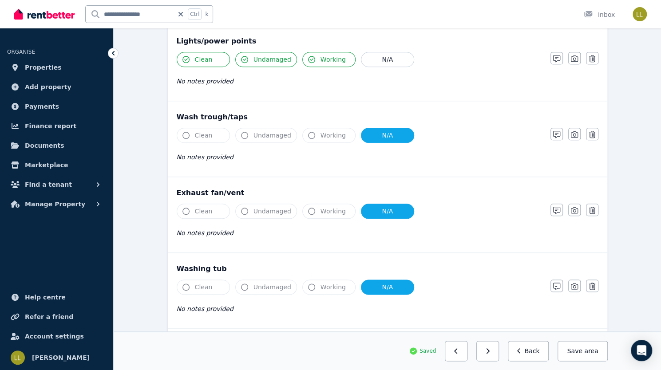
scroll to position [511, 0]
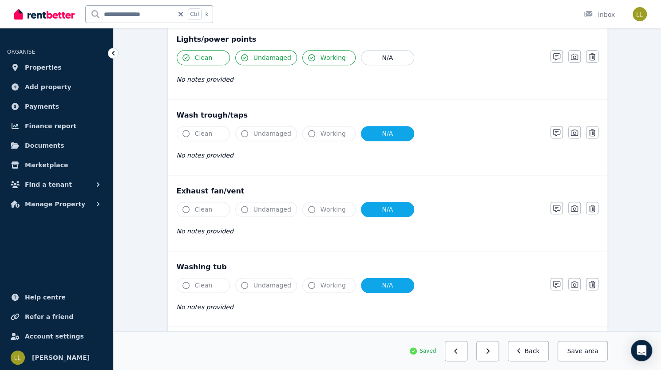
click at [371, 132] on button "N/A" at bounding box center [387, 133] width 53 height 15
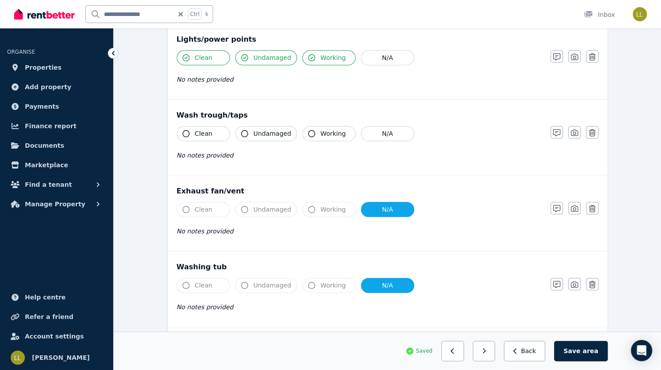
click at [183, 131] on icon "button" at bounding box center [186, 133] width 7 height 7
click at [241, 131] on icon "button" at bounding box center [244, 133] width 7 height 7
click at [308, 130] on icon "button" at bounding box center [311, 133] width 7 height 7
click at [361, 208] on button "N/A" at bounding box center [387, 209] width 53 height 15
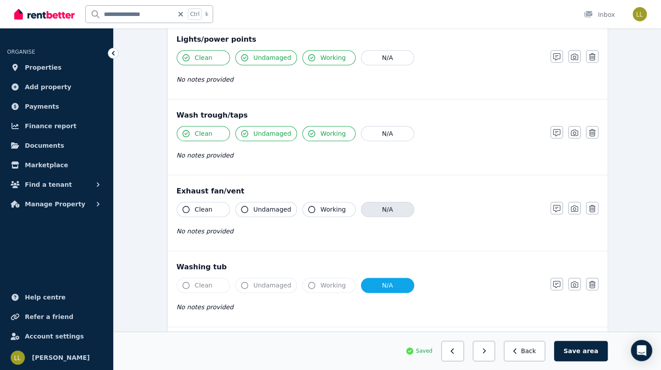
click at [361, 204] on button "N/A" at bounding box center [387, 209] width 53 height 15
click at [361, 282] on button "N/A" at bounding box center [387, 285] width 53 height 15
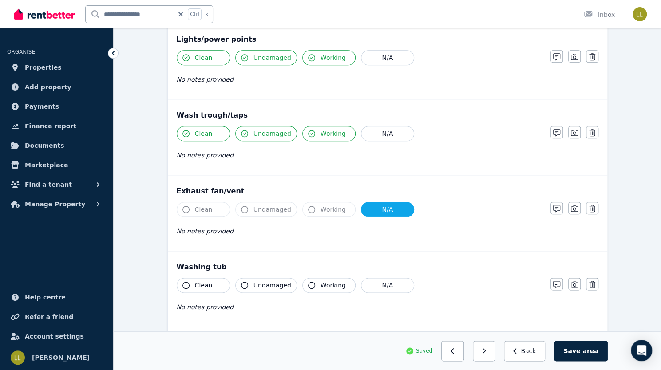
click at [183, 282] on icon "button" at bounding box center [186, 285] width 7 height 7
click at [241, 282] on icon "button" at bounding box center [244, 285] width 7 height 7
click at [308, 282] on icon "button" at bounding box center [311, 285] width 7 height 7
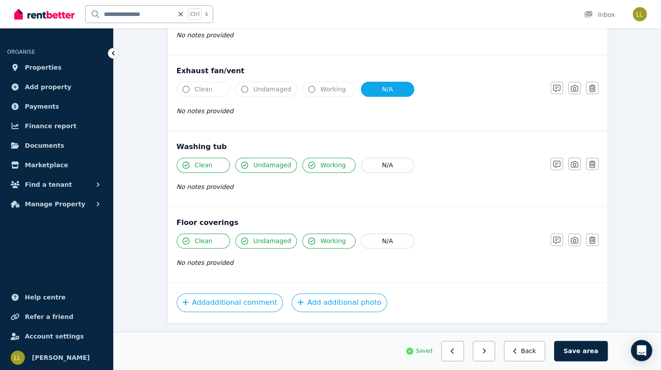
scroll to position [649, 0]
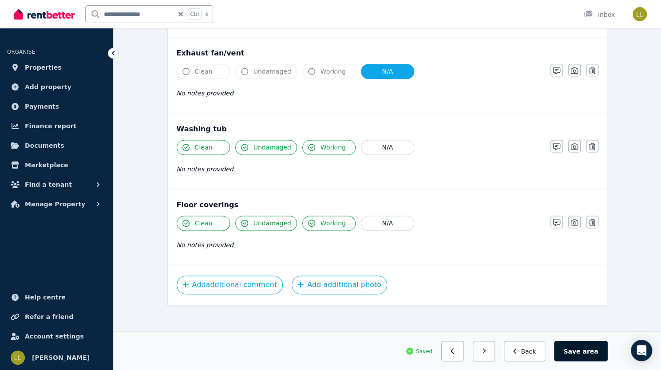
click at [608, 354] on button "Save area" at bounding box center [580, 351] width 53 height 20
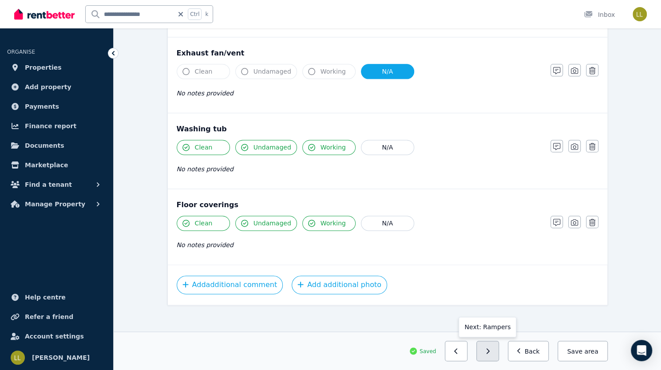
click at [499, 354] on button "button" at bounding box center [488, 351] width 23 height 20
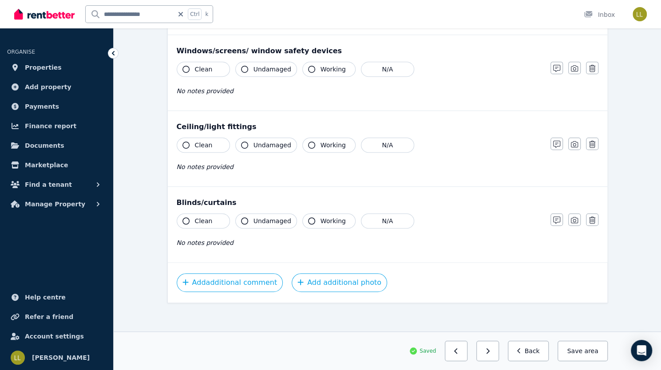
scroll to position [0, 0]
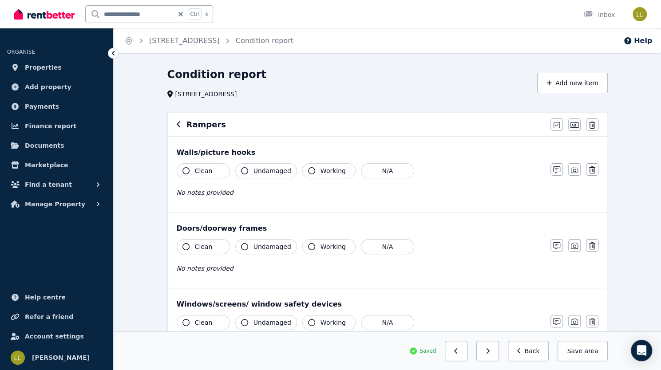
click at [183, 169] on icon "button" at bounding box center [186, 170] width 7 height 7
click at [241, 172] on icon "button" at bounding box center [244, 170] width 7 height 7
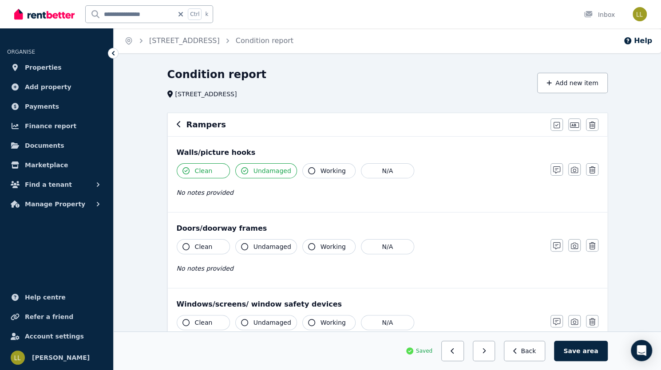
click at [308, 171] on icon "button" at bounding box center [311, 170] width 7 height 7
click at [560, 171] on icon "button" at bounding box center [556, 170] width 7 height 7
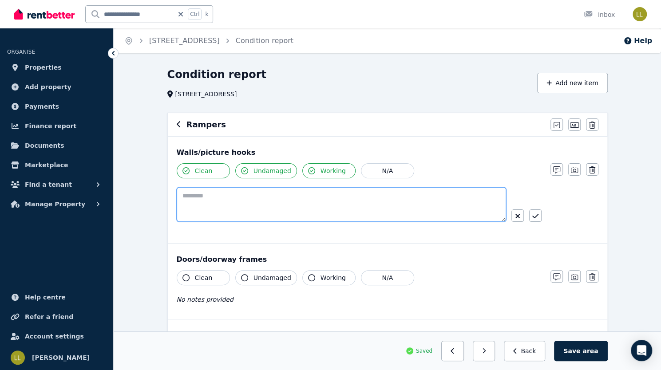
click at [361, 191] on textarea at bounding box center [342, 204] width 330 height 35
click at [177, 195] on textarea "**********" at bounding box center [370, 204] width 387 height 34
type textarea "**********"
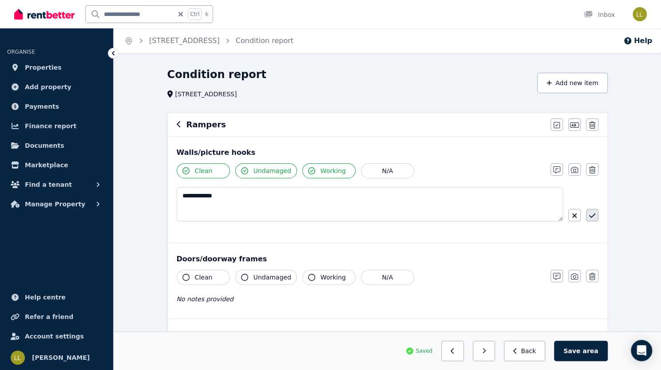
click at [586, 214] on button "button" at bounding box center [592, 215] width 12 height 12
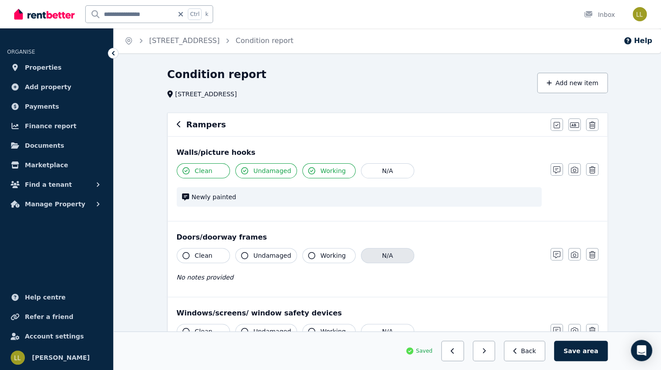
click at [361, 255] on button "N/A" at bounding box center [387, 255] width 53 height 15
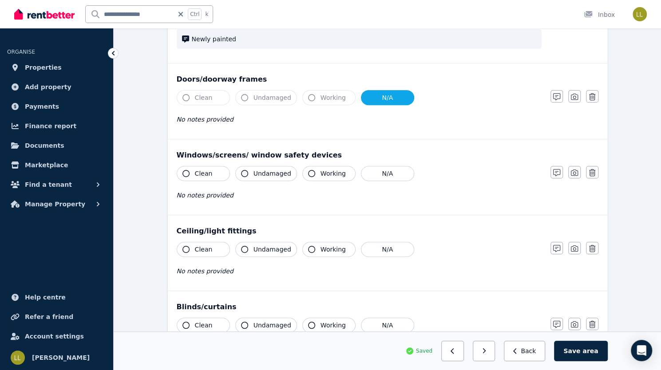
scroll to position [159, 0]
click at [241, 173] on icon "button" at bounding box center [244, 173] width 7 height 7
click at [308, 174] on icon "button" at bounding box center [311, 173] width 7 height 7
click at [183, 246] on icon "button" at bounding box center [186, 249] width 7 height 7
click at [241, 246] on icon "button" at bounding box center [244, 249] width 7 height 7
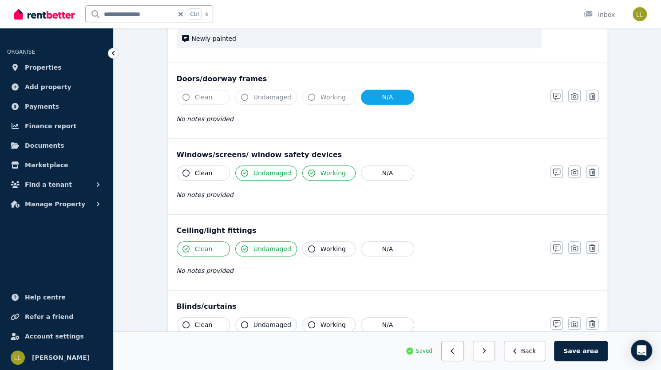
click at [308, 246] on icon "button" at bounding box center [311, 249] width 7 height 7
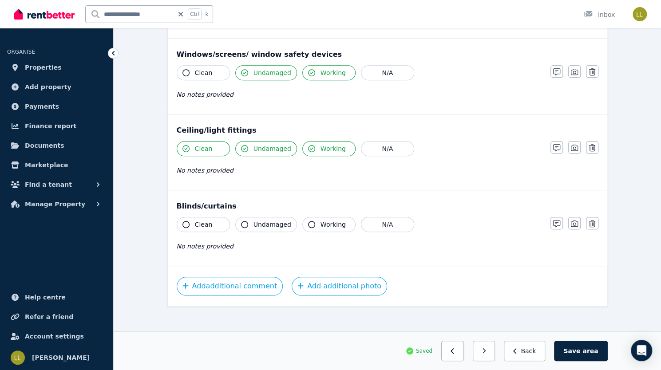
scroll to position [262, 0]
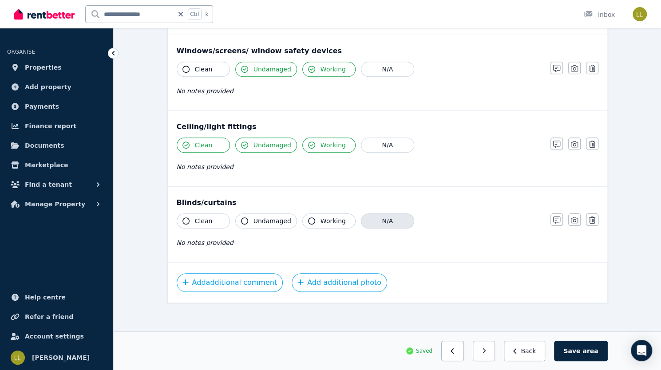
click at [361, 221] on button "N/A" at bounding box center [387, 221] width 53 height 15
click at [598, 353] on span "area" at bounding box center [591, 351] width 16 height 9
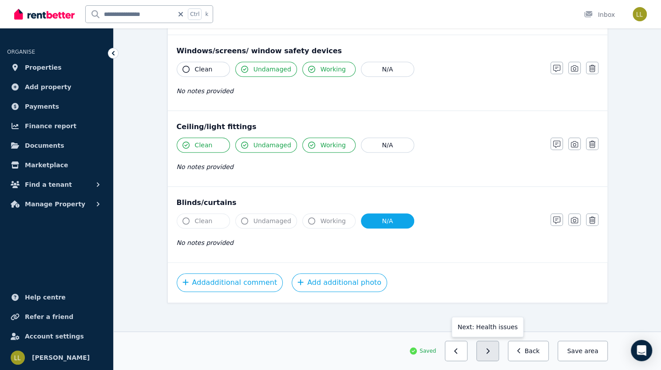
click at [490, 352] on icon "button" at bounding box center [488, 351] width 4 height 6
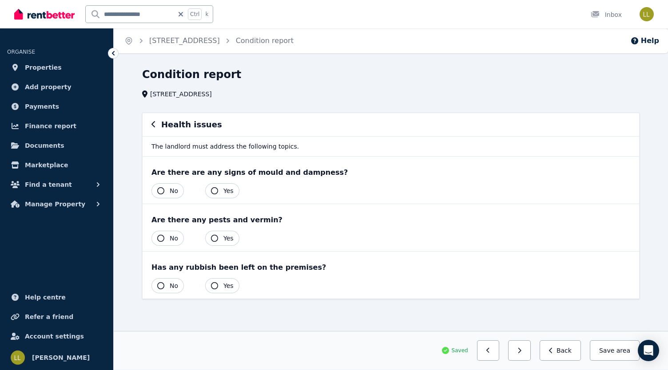
click at [160, 188] on icon "button" at bounding box center [160, 190] width 7 height 7
click at [160, 237] on icon "button" at bounding box center [160, 238] width 7 height 7
click at [213, 284] on icon "button" at bounding box center [214, 285] width 7 height 7
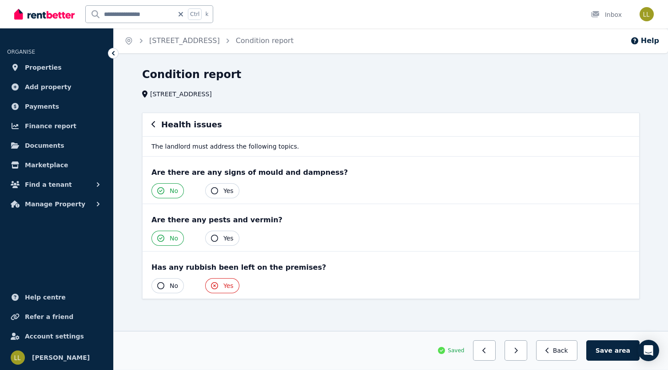
click at [163, 283] on icon "button" at bounding box center [160, 285] width 7 height 7
click at [617, 347] on button "Save area" at bounding box center [612, 351] width 53 height 20
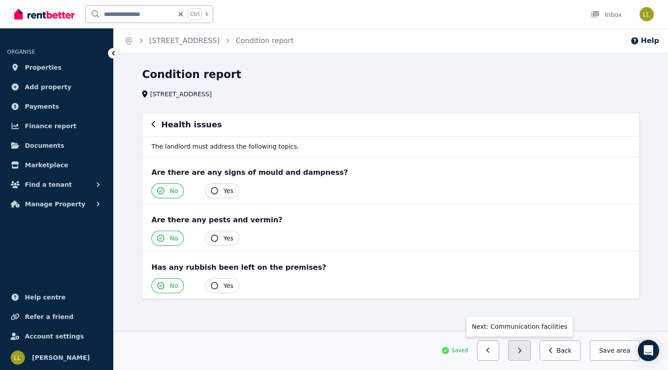
click at [523, 353] on button "button" at bounding box center [519, 351] width 23 height 20
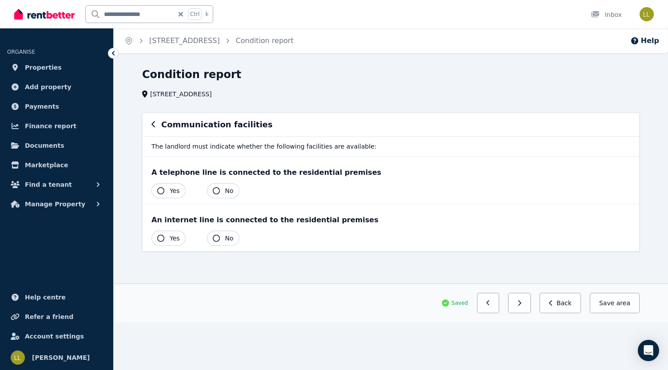
click at [161, 188] on icon "button" at bounding box center [160, 190] width 7 height 7
click at [159, 238] on icon "button" at bounding box center [160, 238] width 7 height 7
click at [627, 306] on span "area" at bounding box center [623, 303] width 16 height 9
click at [618, 303] on button "Save area" at bounding box center [615, 303] width 50 height 20
click at [570, 308] on button "Back" at bounding box center [560, 303] width 41 height 20
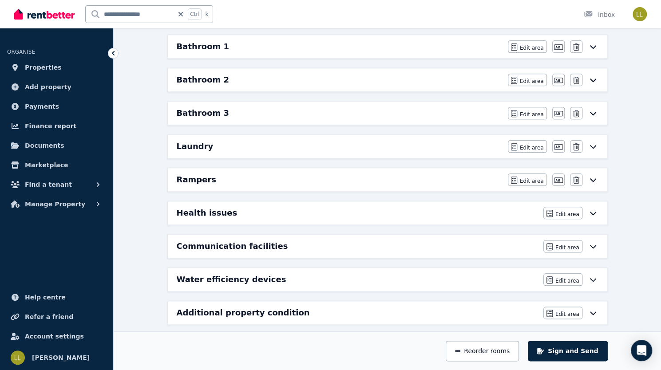
scroll to position [456, 0]
click at [419, 306] on div "Additional property condition" at bounding box center [358, 312] width 362 height 12
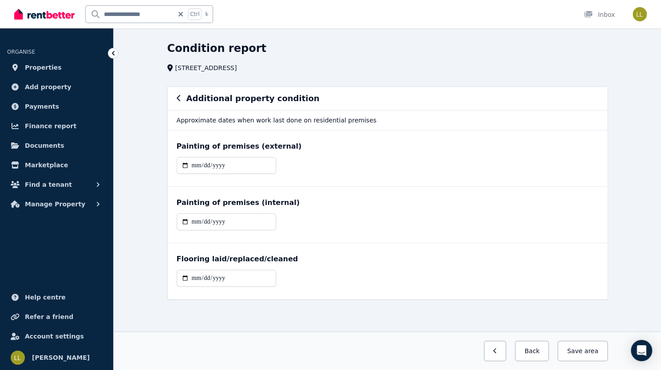
scroll to position [0, 0]
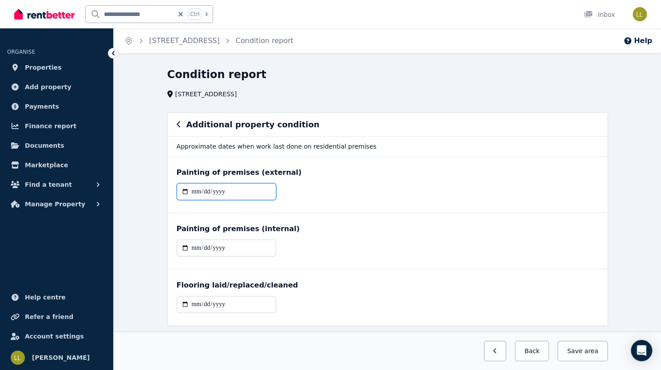
click at [206, 192] on input "date" at bounding box center [226, 191] width 99 height 17
click at [207, 251] on input "date" at bounding box center [226, 248] width 99 height 17
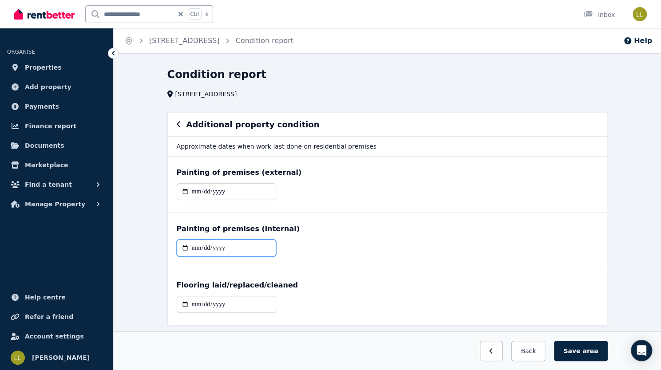
type input "**********"
click at [203, 303] on input "date" at bounding box center [226, 304] width 99 height 17
type input "**********"
click at [608, 356] on button "Save area" at bounding box center [580, 351] width 53 height 20
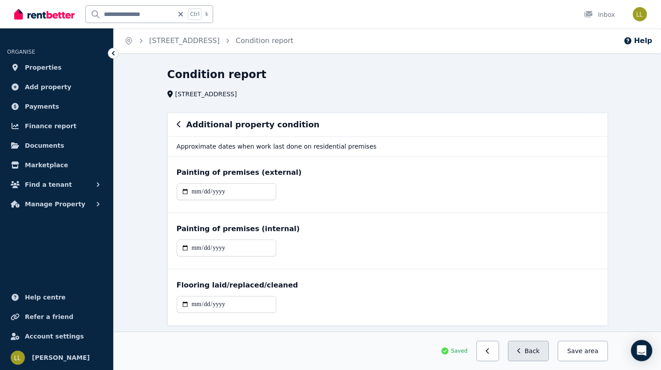
click at [549, 354] on button "Back" at bounding box center [528, 351] width 41 height 20
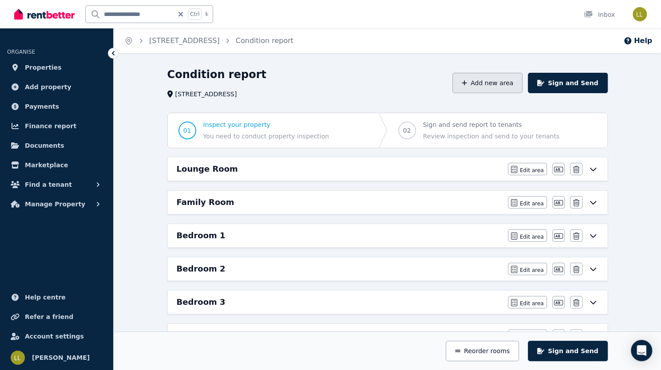
click at [522, 86] on button "Add new area" at bounding box center [488, 83] width 70 height 20
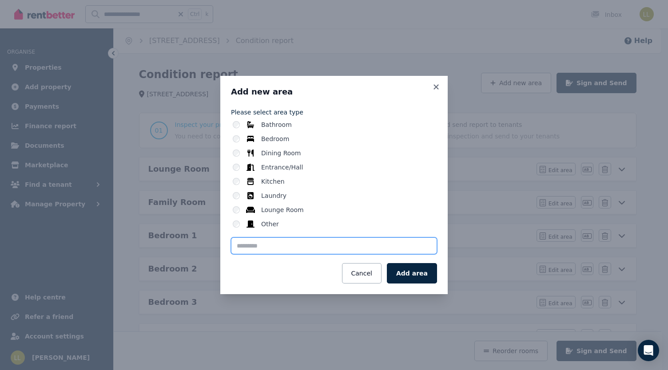
click at [262, 246] on input "text" at bounding box center [334, 246] width 206 height 17
type input "******"
click at [417, 275] on button "Add area" at bounding box center [412, 273] width 50 height 20
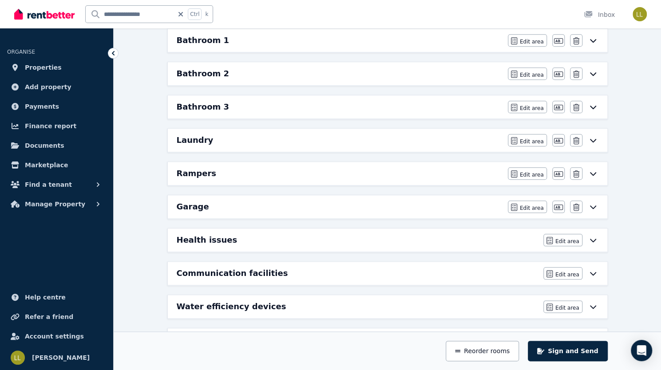
scroll to position [489, 0]
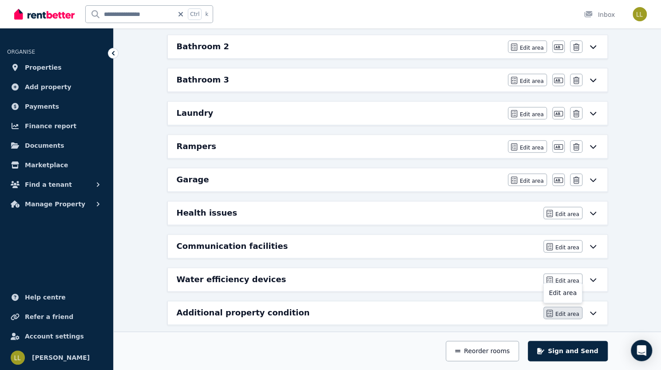
click at [580, 311] on span "Edit area" at bounding box center [568, 314] width 24 height 7
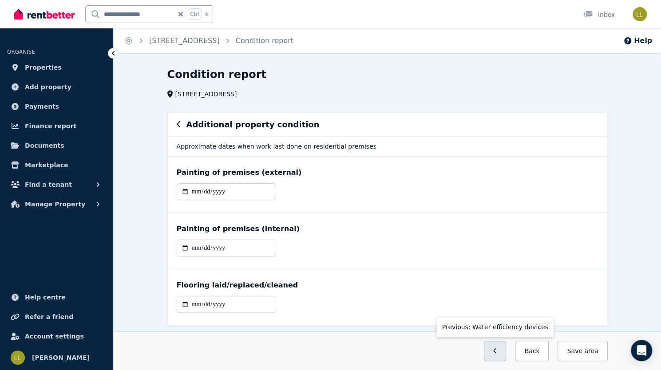
click at [507, 354] on button "button" at bounding box center [495, 351] width 23 height 20
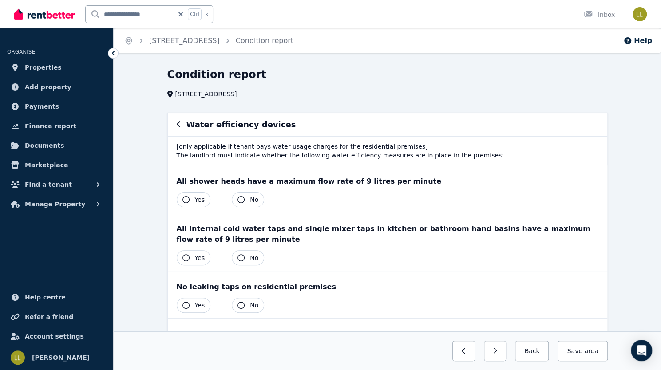
click at [183, 302] on icon "button" at bounding box center [186, 305] width 7 height 7
click at [183, 254] on icon "button" at bounding box center [186, 257] width 7 height 7
click at [183, 198] on icon "button" at bounding box center [186, 199] width 7 height 7
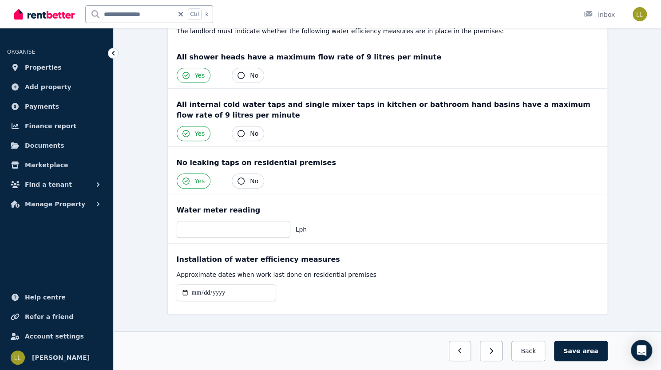
scroll to position [125, 0]
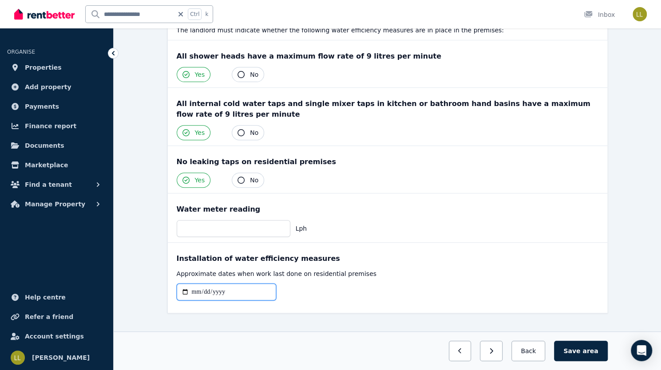
click at [197, 284] on input "date" at bounding box center [226, 292] width 99 height 17
type input "**********"
click at [608, 353] on button "Save area" at bounding box center [580, 351] width 53 height 20
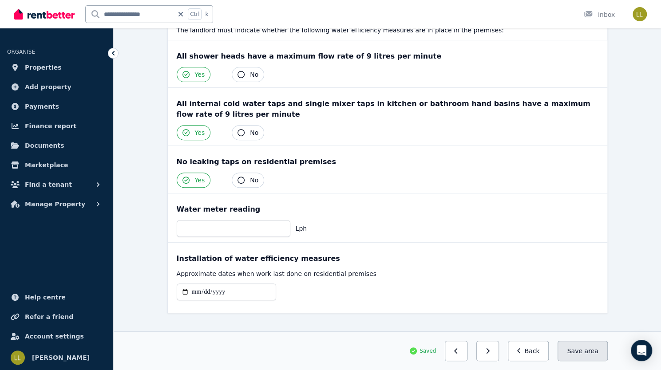
click at [608, 351] on button "Save area" at bounding box center [583, 351] width 50 height 20
click at [521, 354] on icon "button" at bounding box center [519, 351] width 4 height 6
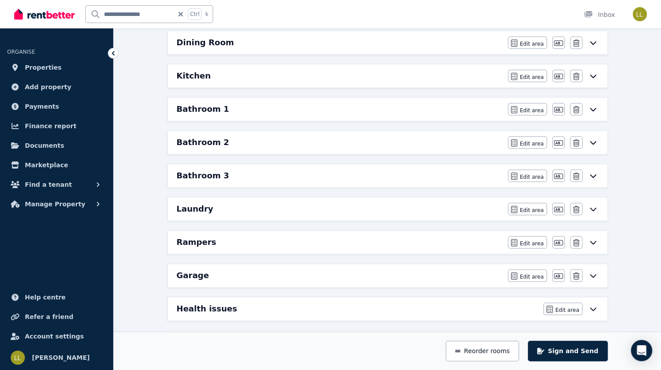
scroll to position [401, 0]
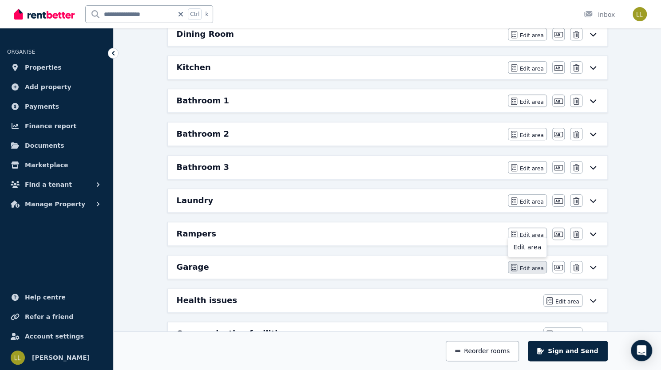
click at [544, 265] on span "Edit area" at bounding box center [532, 268] width 24 height 7
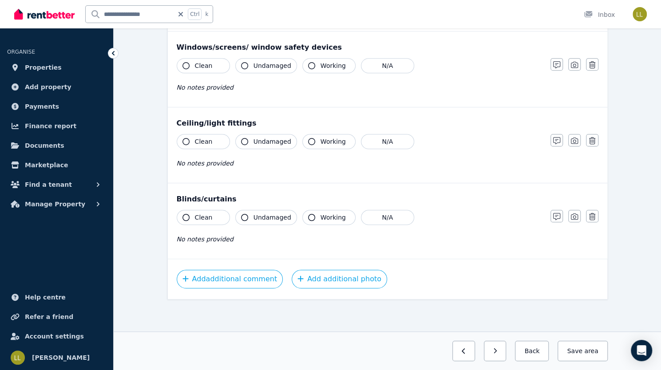
scroll to position [0, 0]
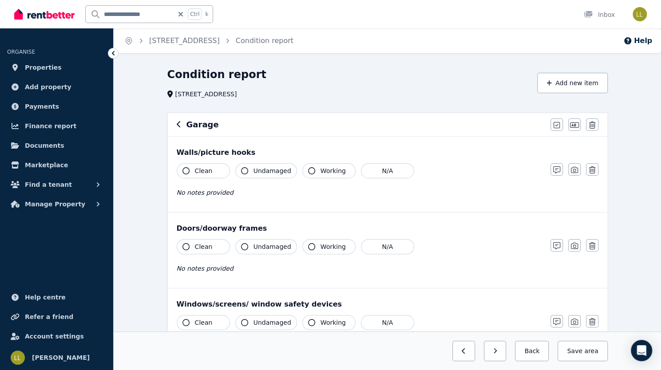
click at [308, 172] on icon "button" at bounding box center [311, 170] width 7 height 7
click at [241, 170] on icon "button" at bounding box center [244, 170] width 7 height 7
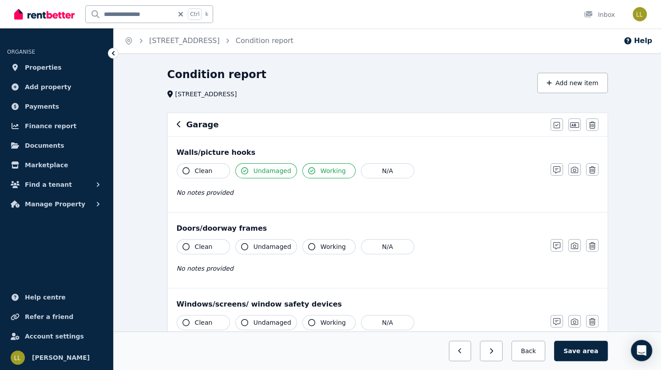
click at [308, 244] on icon "button" at bounding box center [311, 246] width 7 height 7
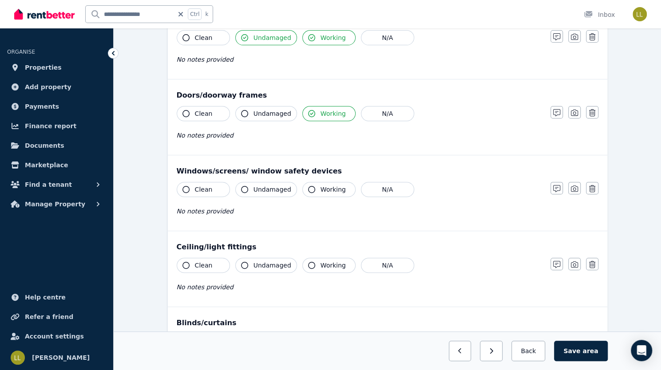
scroll to position [134, 0]
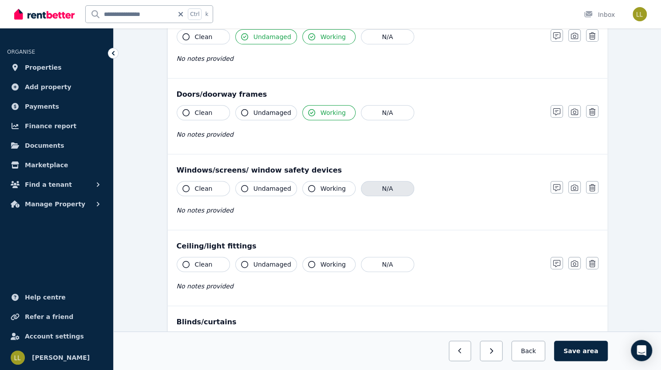
click at [361, 186] on button "N/A" at bounding box center [387, 188] width 53 height 15
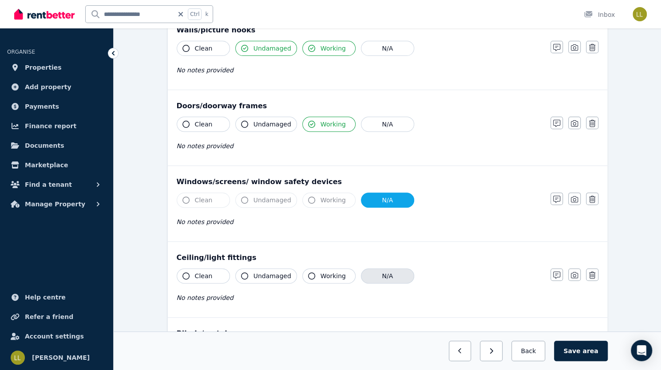
click at [361, 274] on button "N/A" at bounding box center [387, 276] width 53 height 15
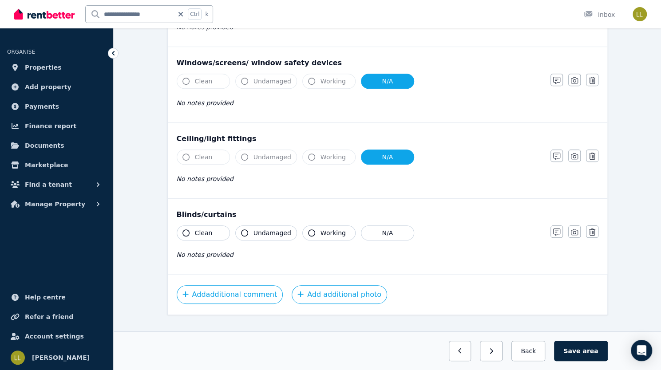
scroll to position [243, 0]
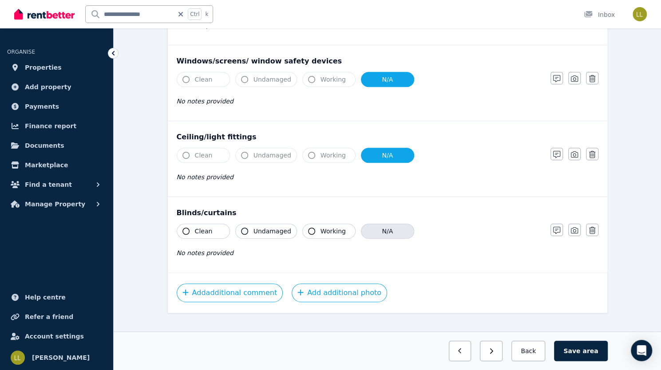
click at [361, 225] on button "N/A" at bounding box center [387, 231] width 53 height 15
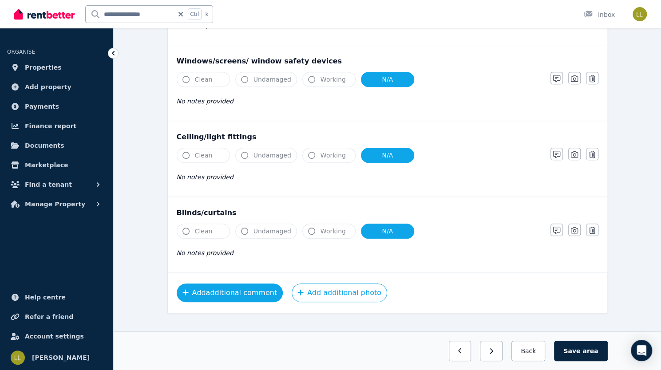
click at [226, 294] on button "Add additional comment" at bounding box center [230, 293] width 107 height 19
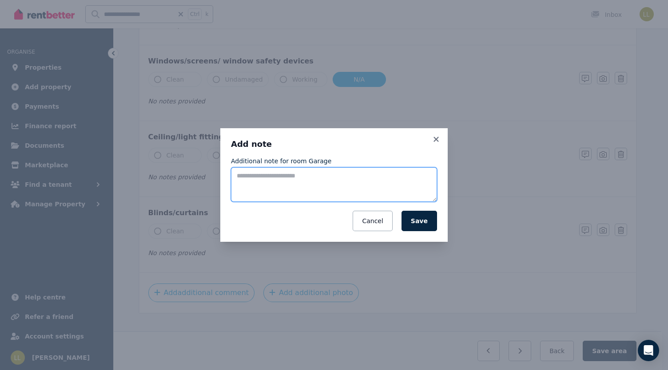
click at [262, 181] on textarea "Additional note for room Garage" at bounding box center [334, 184] width 206 height 35
type textarea "*"
type textarea "**********"
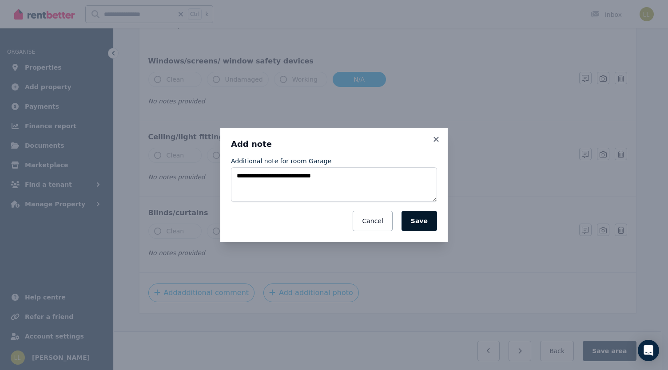
click at [421, 221] on button "Save" at bounding box center [419, 221] width 36 height 20
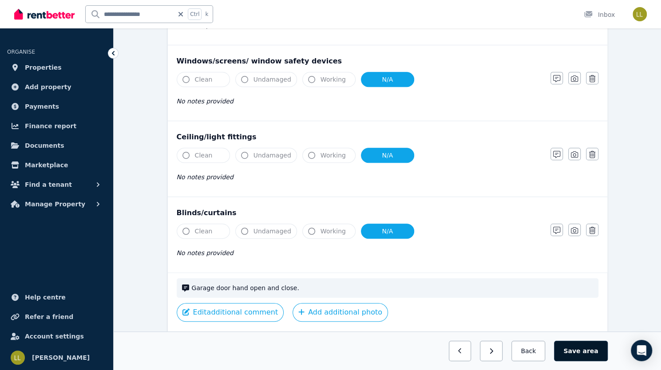
click at [608, 350] on button "Save area" at bounding box center [580, 351] width 53 height 20
click at [549, 349] on button "Back" at bounding box center [528, 351] width 41 height 20
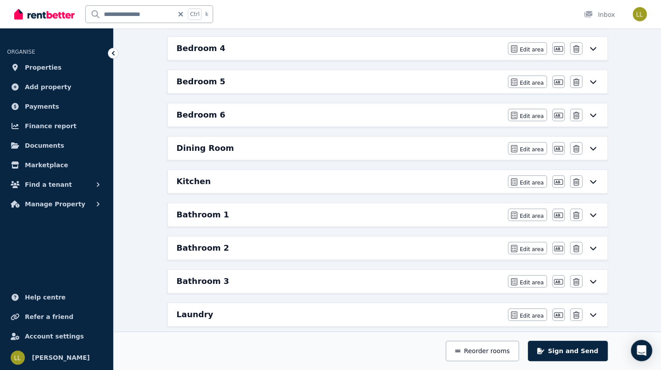
scroll to position [0, 0]
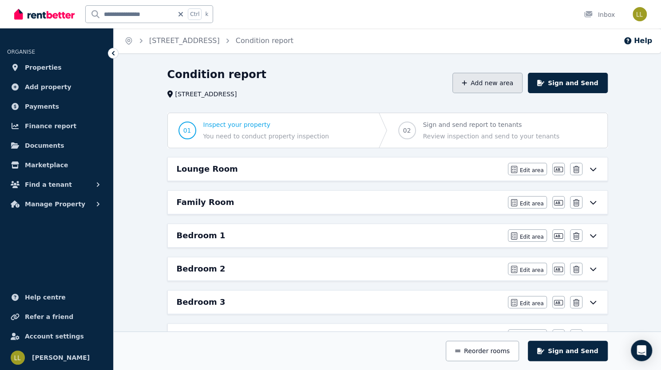
click at [523, 83] on button "Add new area" at bounding box center [488, 83] width 70 height 20
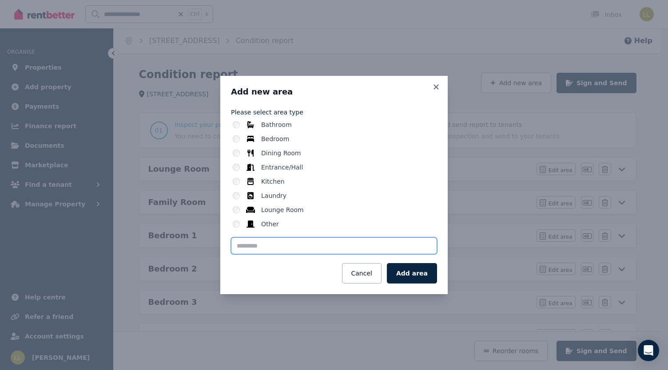
click at [325, 243] on input "text" at bounding box center [334, 246] width 206 height 17
type input "******"
click at [408, 278] on button "Add area" at bounding box center [412, 273] width 50 height 20
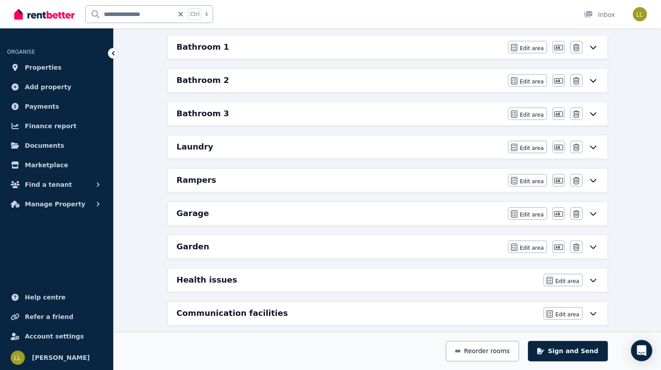
scroll to position [457, 0]
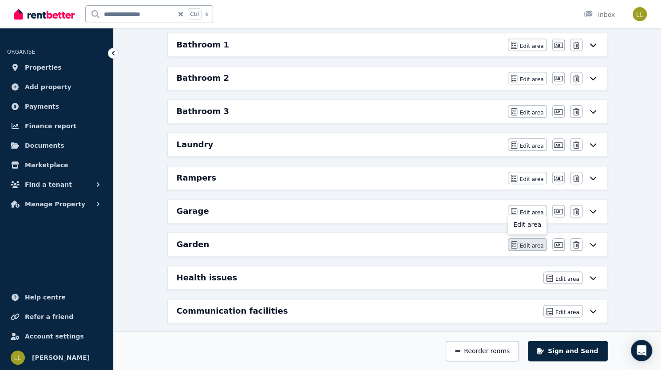
click at [544, 242] on span "Edit area" at bounding box center [532, 245] width 24 height 7
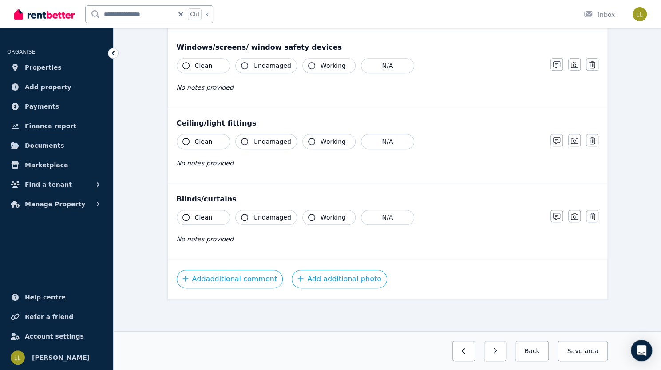
scroll to position [0, 0]
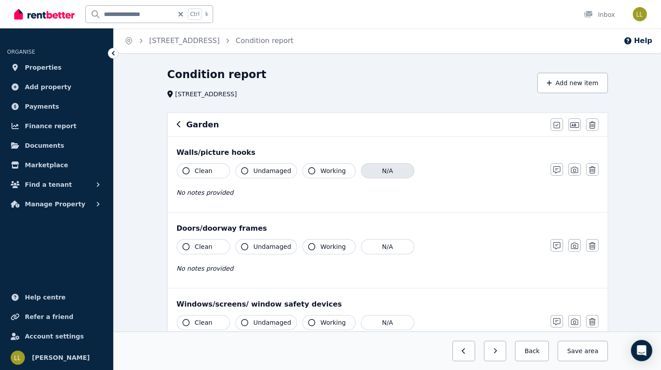
click at [363, 175] on button "N/A" at bounding box center [387, 170] width 53 height 15
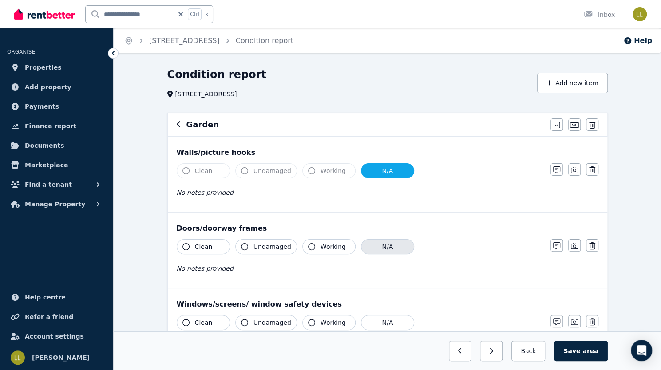
click at [361, 245] on button "N/A" at bounding box center [387, 246] width 53 height 15
click at [361, 320] on button "N/A" at bounding box center [387, 322] width 53 height 15
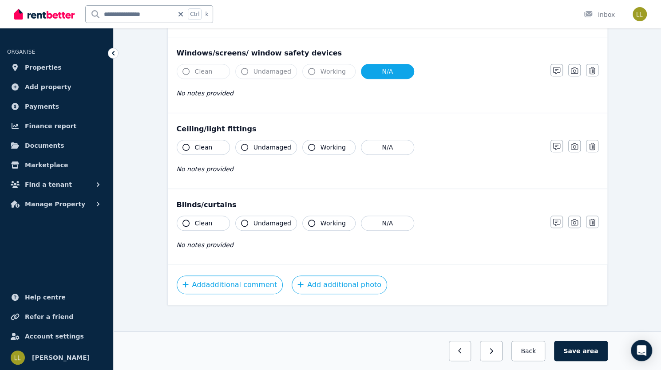
scroll to position [254, 0]
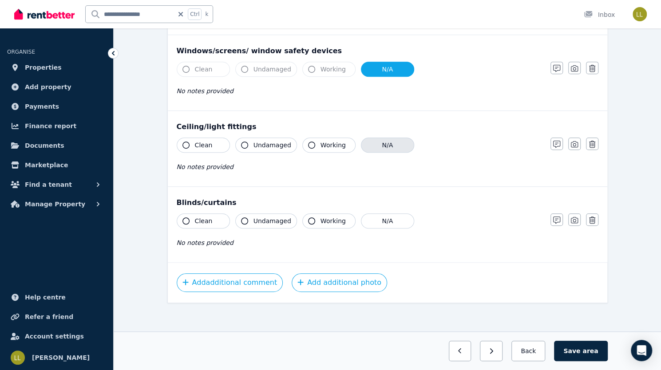
click at [361, 142] on button "N/A" at bounding box center [387, 145] width 53 height 15
click at [361, 219] on button "N/A" at bounding box center [387, 221] width 53 height 15
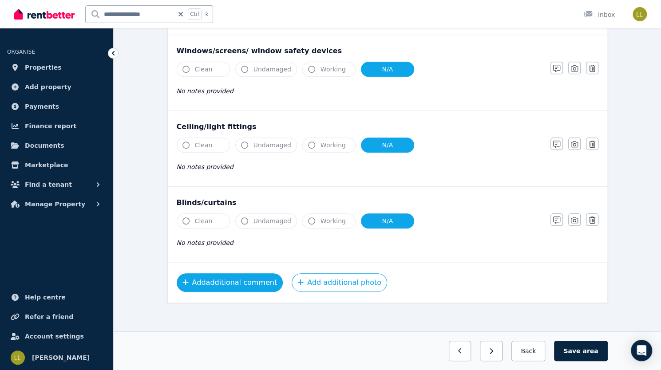
click at [211, 281] on button "Add additional comment" at bounding box center [230, 283] width 107 height 19
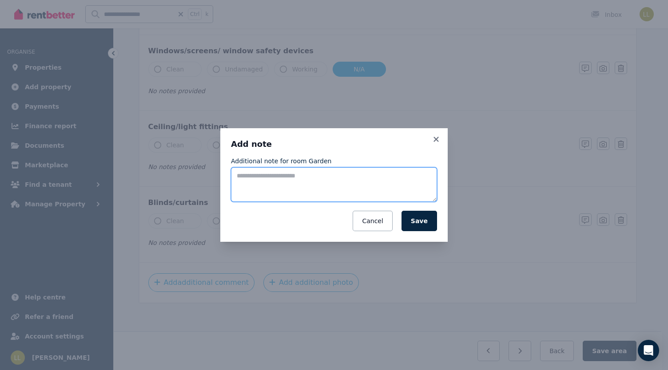
click at [269, 183] on textarea "Additional note for room Garden" at bounding box center [334, 184] width 206 height 35
type textarea "**********"
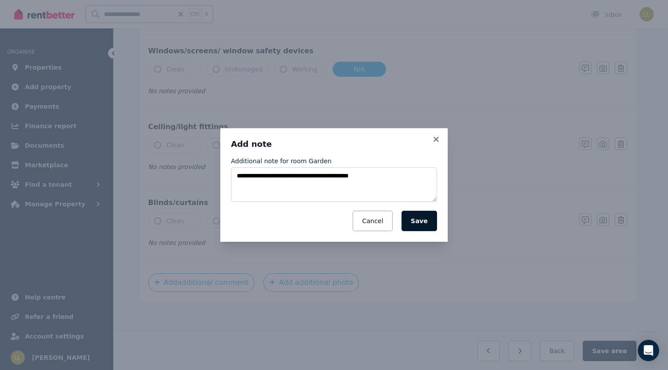
click at [421, 226] on button "Save" at bounding box center [419, 221] width 36 height 20
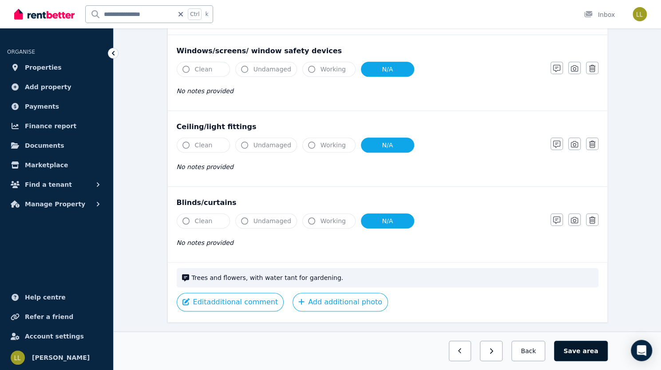
click at [608, 353] on button "Save area" at bounding box center [580, 351] width 53 height 20
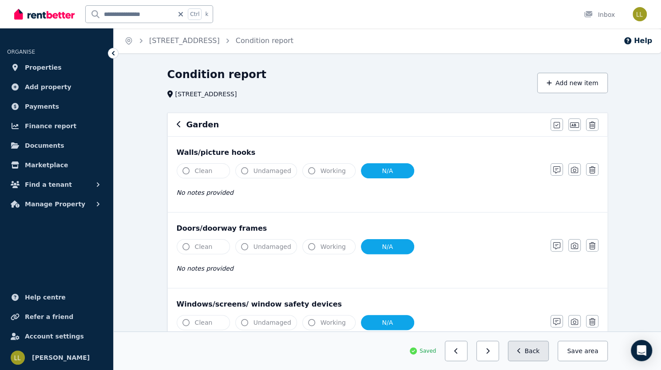
click at [549, 355] on button "Back" at bounding box center [528, 351] width 41 height 20
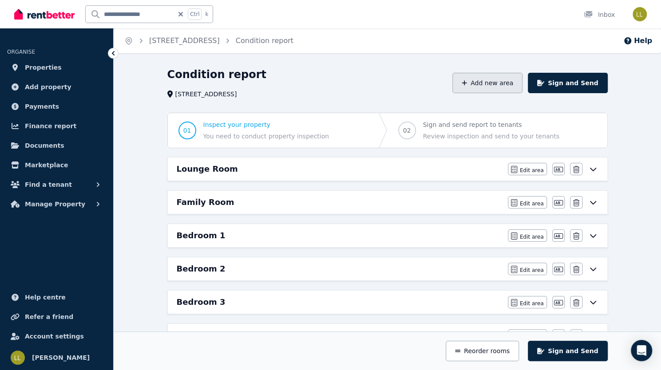
click at [523, 89] on button "Add new area" at bounding box center [488, 83] width 70 height 20
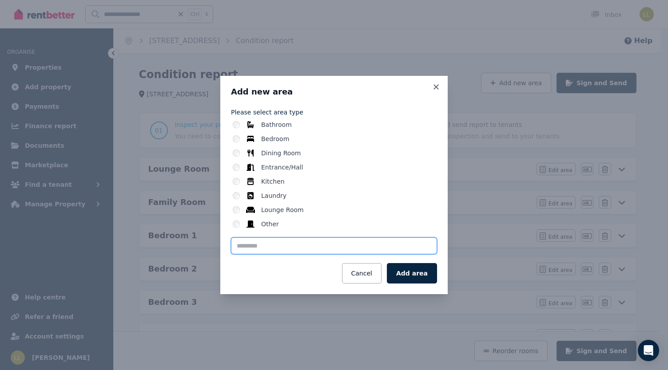
click at [359, 246] on input "text" at bounding box center [334, 246] width 206 height 17
type input "****"
click at [412, 277] on button "Add area" at bounding box center [412, 273] width 50 height 20
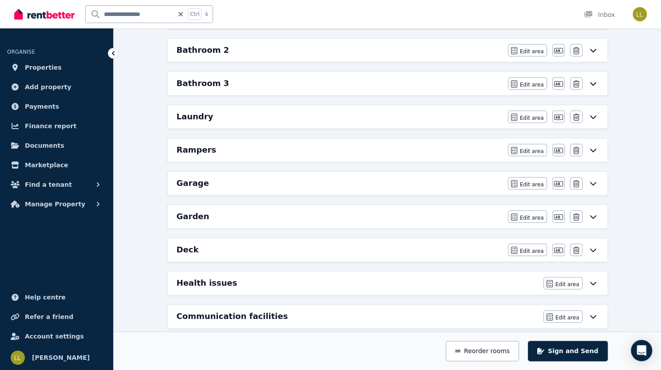
scroll to position [481, 0]
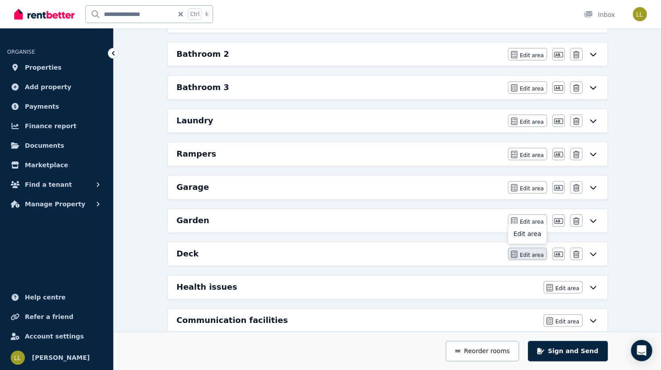
click at [544, 252] on span "Edit area" at bounding box center [532, 255] width 24 height 7
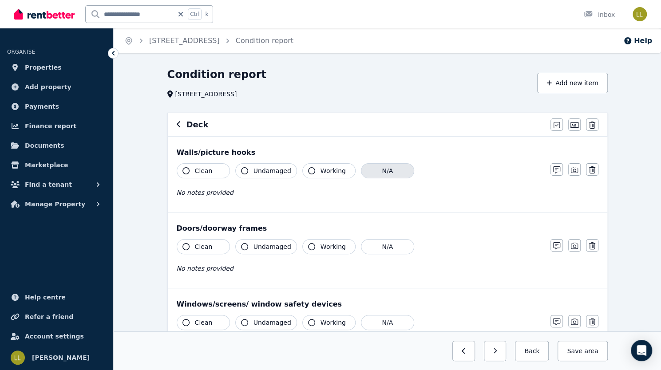
click at [361, 171] on button "N/A" at bounding box center [387, 170] width 53 height 15
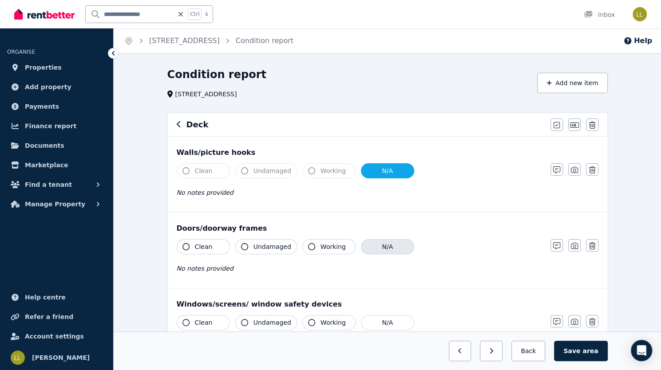
click at [361, 245] on button "N/A" at bounding box center [387, 246] width 53 height 15
click at [364, 322] on button "N/A" at bounding box center [387, 322] width 53 height 15
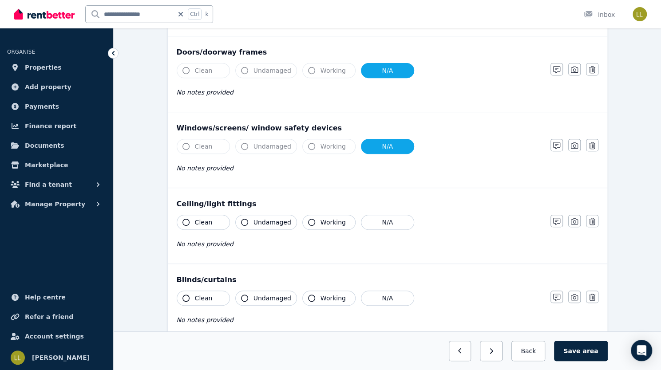
scroll to position [180, 0]
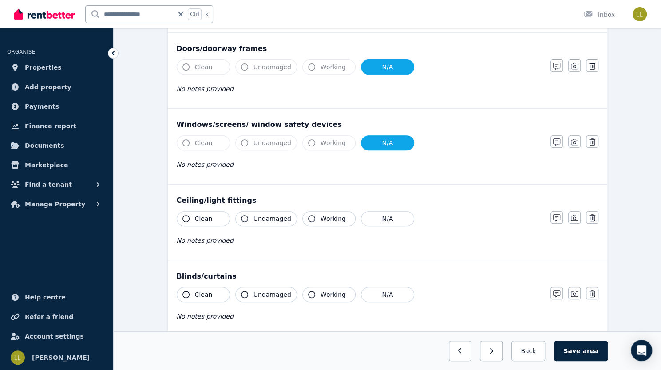
click at [183, 216] on icon "button" at bounding box center [186, 218] width 7 height 7
click at [241, 215] on icon "button" at bounding box center [244, 218] width 7 height 7
click at [308, 215] on icon "button" at bounding box center [311, 218] width 7 height 7
click at [560, 219] on icon "button" at bounding box center [556, 218] width 7 height 7
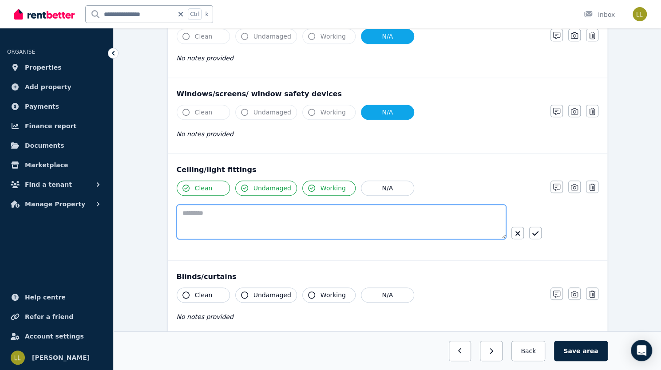
click at [390, 216] on textarea at bounding box center [342, 222] width 330 height 35
type textarea "**********"
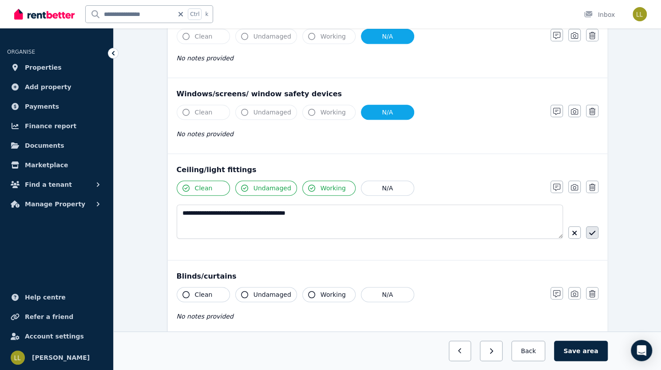
click at [589, 230] on icon "button" at bounding box center [592, 233] width 6 height 7
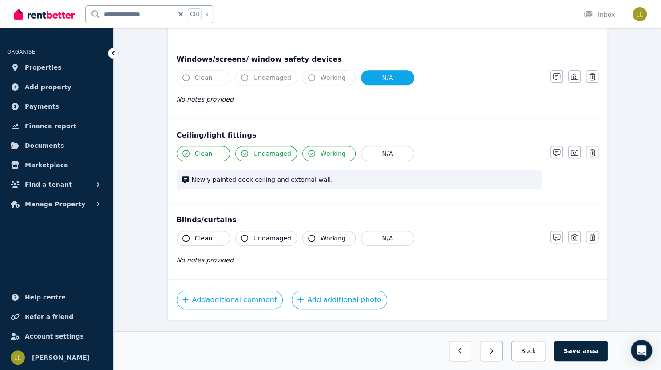
scroll to position [262, 0]
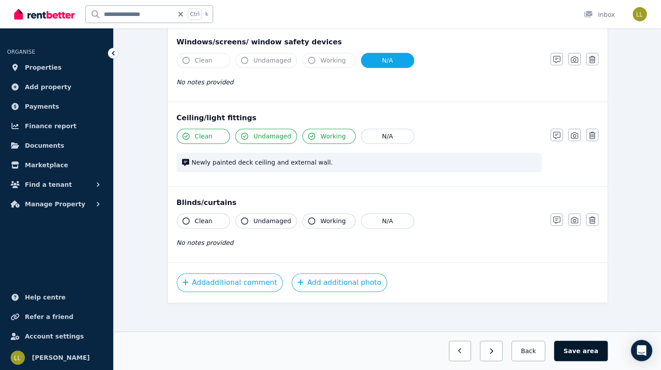
click at [608, 355] on button "Save area" at bounding box center [580, 351] width 53 height 20
click at [608, 354] on button "Save area" at bounding box center [583, 351] width 50 height 20
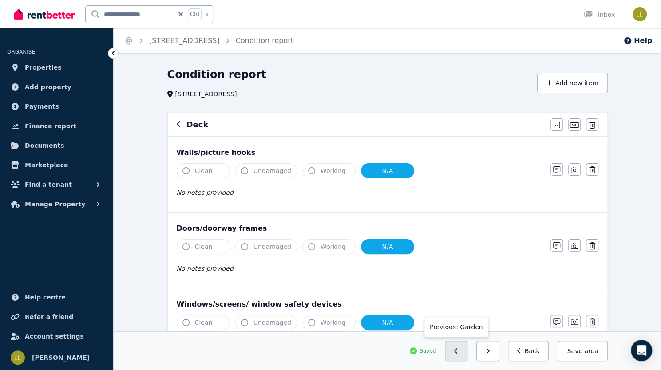
click at [468, 356] on button "button" at bounding box center [456, 351] width 23 height 20
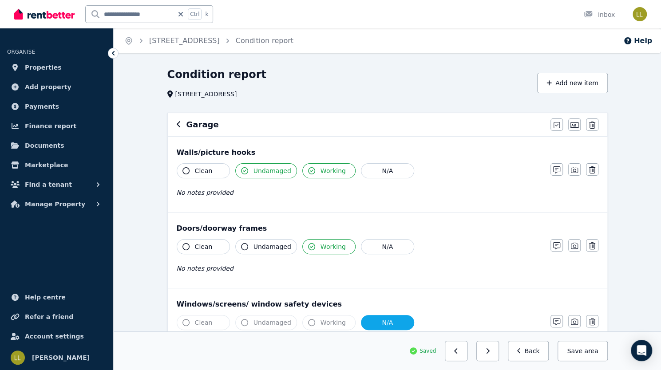
click at [468, 356] on button "button" at bounding box center [456, 351] width 23 height 20
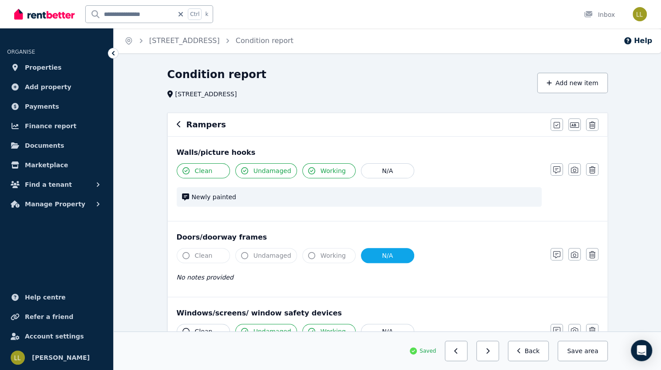
click at [468, 356] on button "button" at bounding box center [456, 351] width 23 height 20
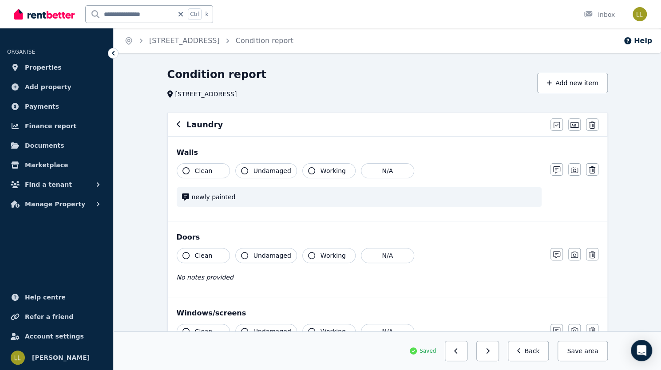
click at [468, 356] on button "button" at bounding box center [456, 351] width 23 height 20
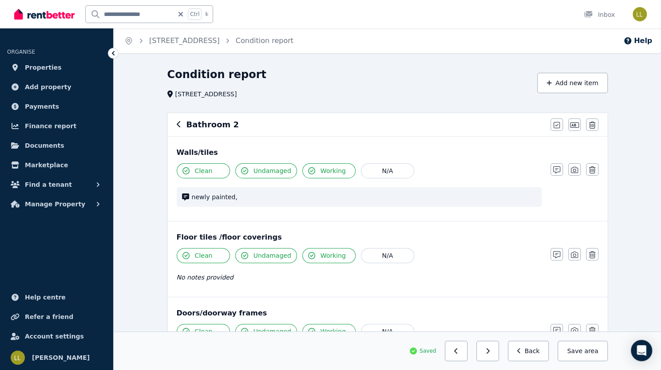
click at [468, 356] on button "button" at bounding box center [456, 351] width 23 height 20
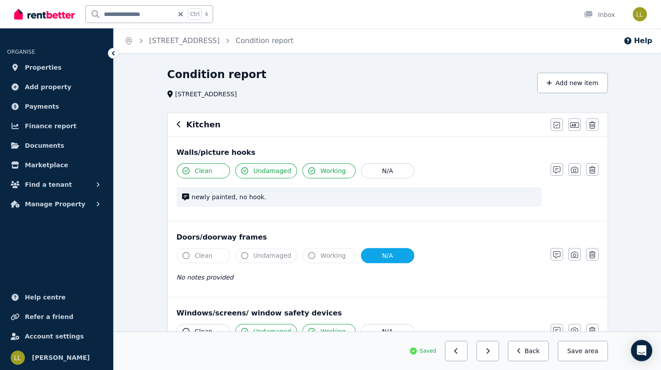
click at [468, 356] on button "button" at bounding box center [456, 351] width 23 height 20
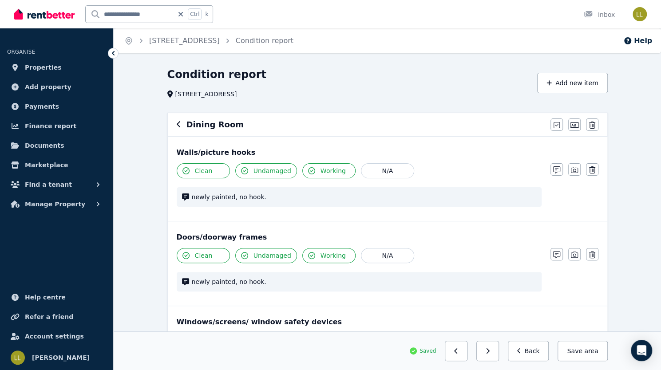
click at [468, 356] on button "button" at bounding box center [456, 351] width 23 height 20
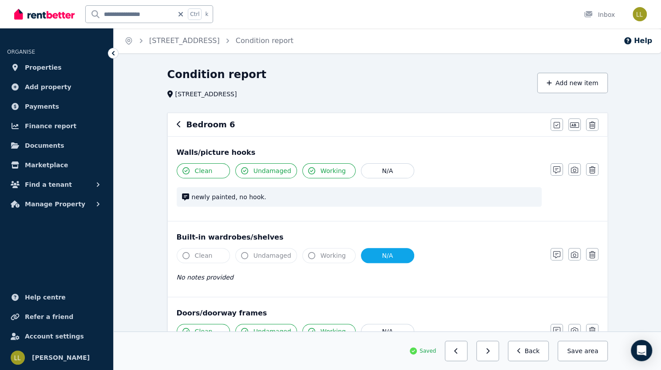
click at [468, 356] on button "button" at bounding box center [456, 351] width 23 height 20
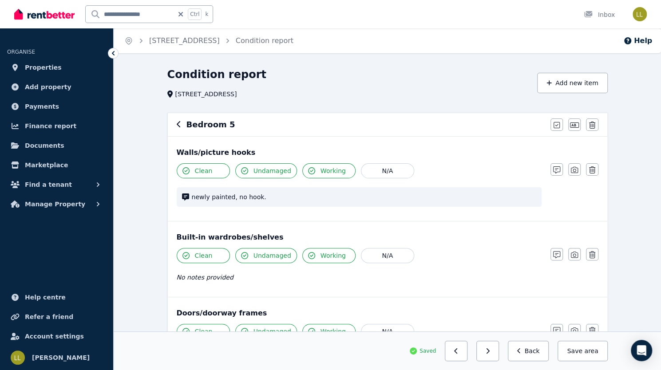
click at [468, 356] on button "button" at bounding box center [456, 351] width 23 height 20
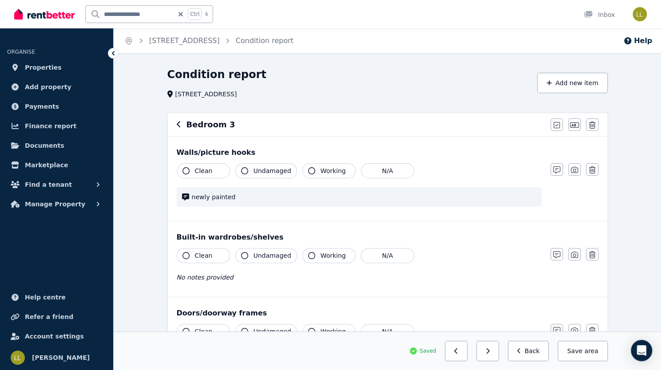
click at [468, 356] on button "button" at bounding box center [456, 351] width 23 height 20
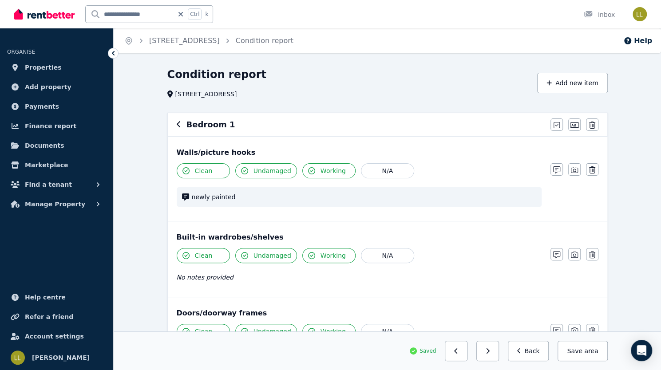
click at [468, 356] on button "button" at bounding box center [456, 351] width 23 height 20
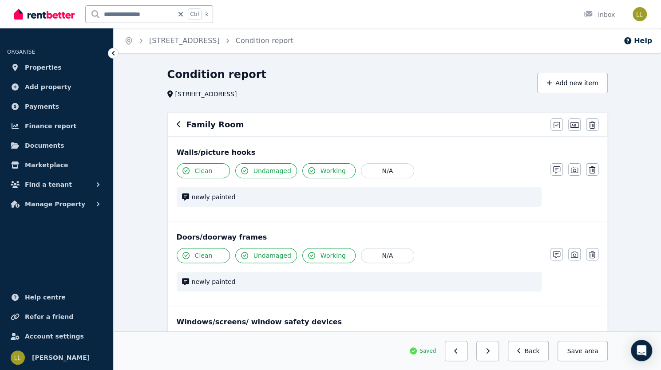
click at [468, 356] on button "button" at bounding box center [456, 351] width 23 height 20
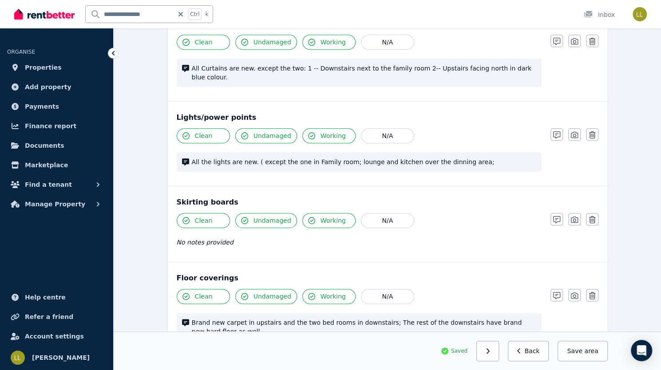
scroll to position [542, 0]
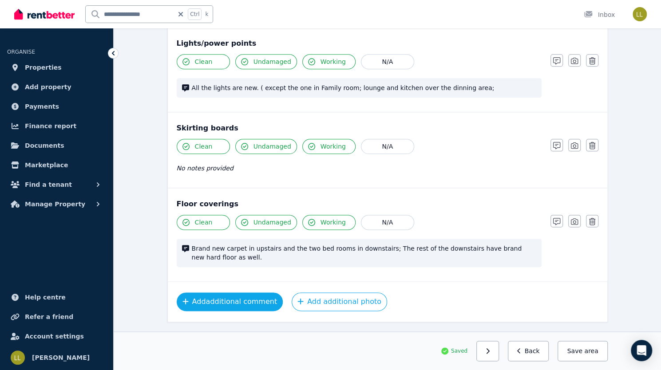
click at [196, 293] on button "Add additional comment" at bounding box center [230, 302] width 107 height 19
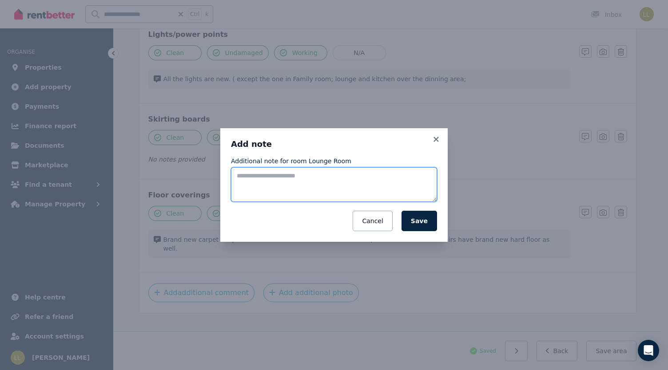
click at [254, 176] on textarea "Additional note for room Lounge Room" at bounding box center [334, 184] width 206 height 35
type textarea "**********"
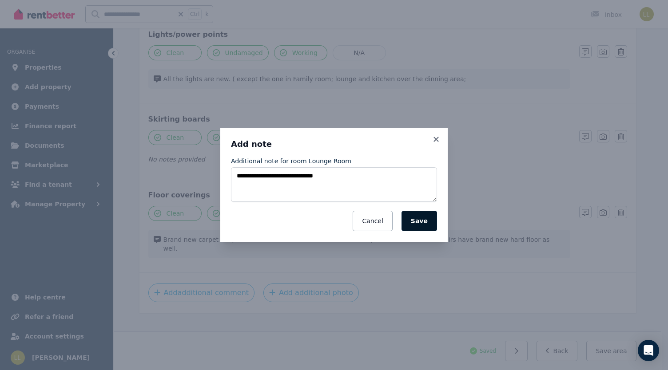
click at [422, 223] on button "Save" at bounding box center [419, 221] width 36 height 20
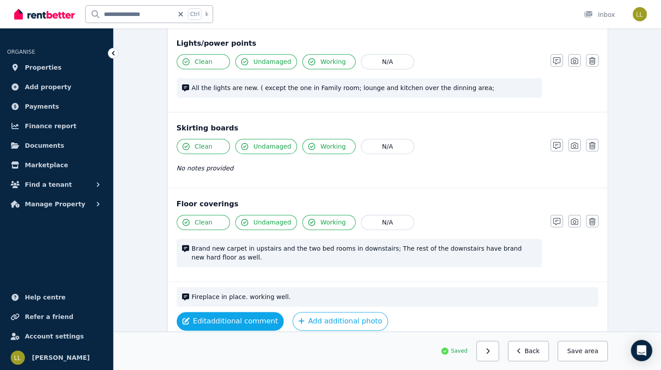
click at [212, 312] on button "Edit additional comment" at bounding box center [230, 321] width 107 height 19
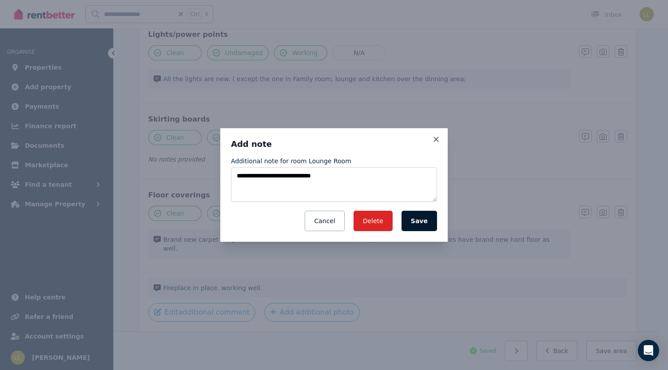
click at [425, 221] on button "Save" at bounding box center [419, 221] width 36 height 20
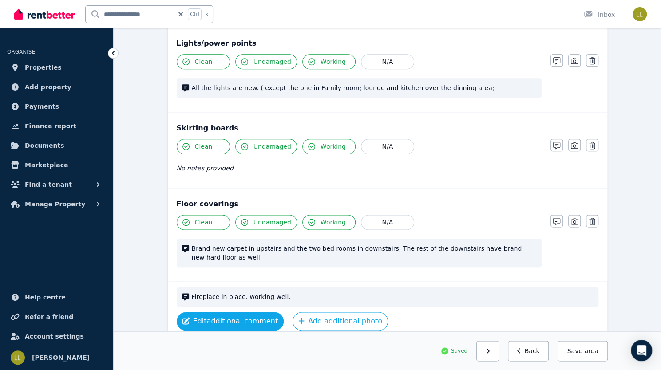
click at [198, 312] on button "Edit additional comment" at bounding box center [230, 321] width 107 height 19
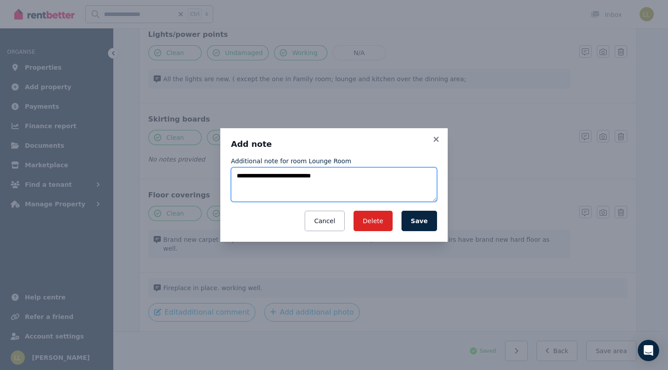
click at [337, 175] on textarea "**********" at bounding box center [334, 184] width 206 height 34
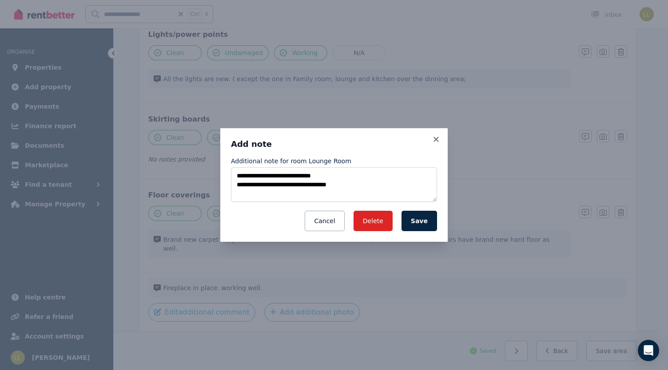
drag, startPoint x: 423, startPoint y: 222, endPoint x: 400, endPoint y: 181, distance: 47.3
click at [400, 181] on div "**********" at bounding box center [334, 194] width 206 height 74
click at [368, 187] on textarea "**********" at bounding box center [334, 184] width 206 height 34
click at [342, 175] on textarea "**********" at bounding box center [334, 184] width 206 height 34
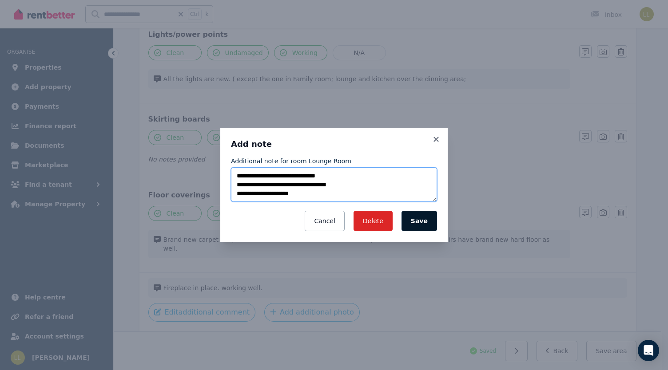
type textarea "**********"
click at [418, 224] on button "Save" at bounding box center [419, 221] width 36 height 20
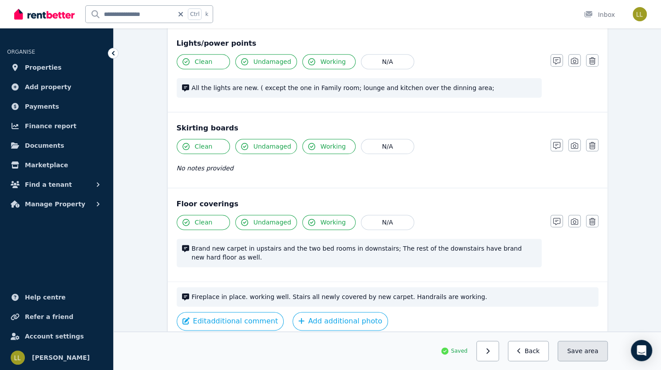
click at [608, 350] on button "Save area" at bounding box center [583, 351] width 50 height 20
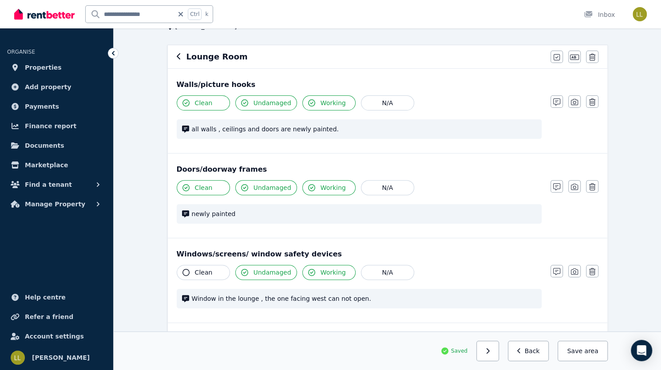
scroll to position [0, 0]
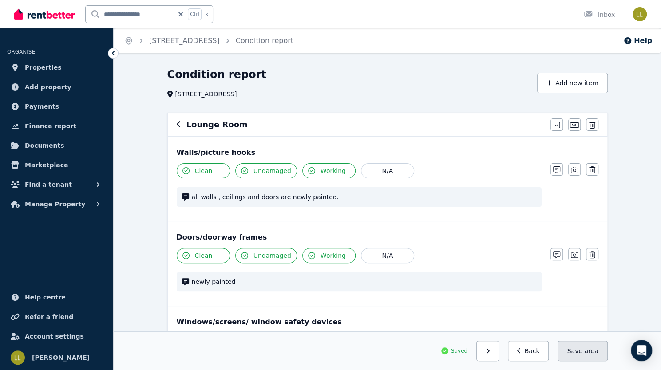
click at [608, 354] on button "Save area" at bounding box center [583, 351] width 50 height 20
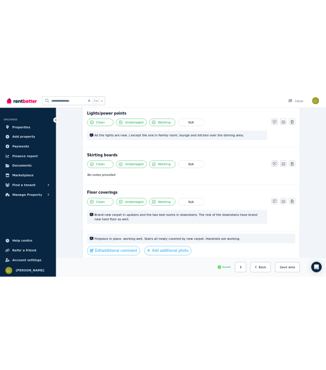
scroll to position [562, 0]
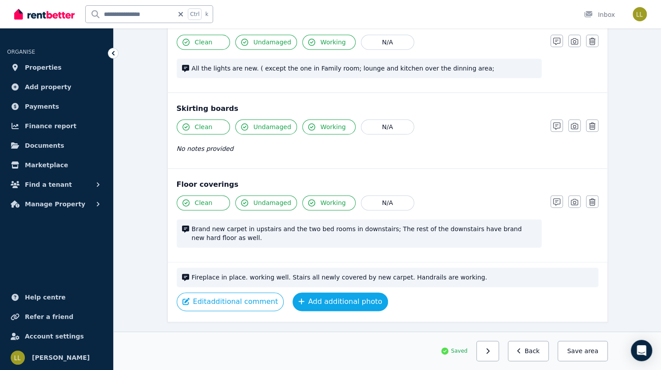
click at [293, 293] on button "Add additional photo" at bounding box center [340, 302] width 95 height 19
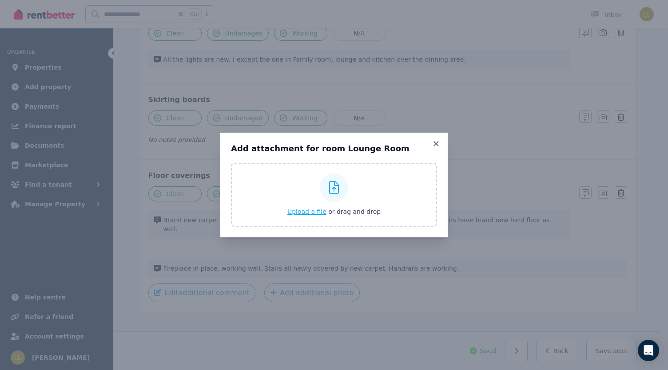
click at [315, 212] on span "Upload a file" at bounding box center [306, 211] width 39 height 7
click at [303, 212] on span "Upload a file" at bounding box center [306, 211] width 39 height 7
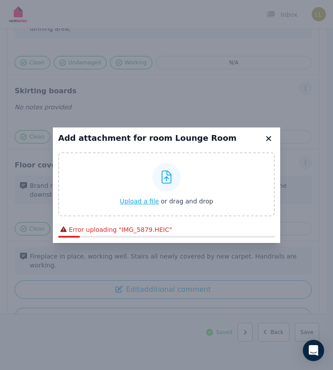
click at [269, 139] on icon at bounding box center [268, 138] width 5 height 5
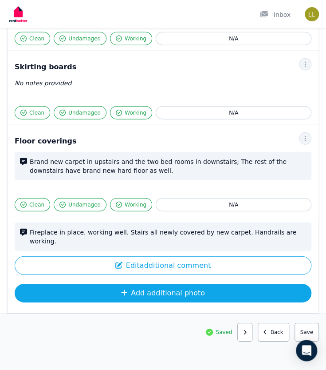
scroll to position [588, 0]
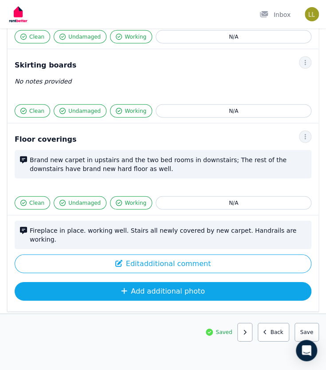
click at [139, 282] on button "Add additional photo" at bounding box center [163, 291] width 297 height 19
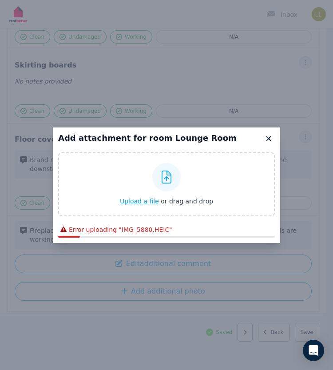
click at [270, 139] on icon at bounding box center [268, 138] width 5 height 5
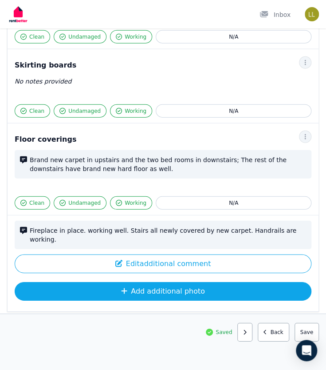
click at [209, 282] on button "Add additional photo" at bounding box center [163, 291] width 297 height 19
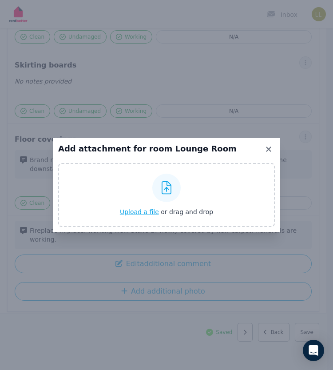
click at [144, 212] on span "Upload a file" at bounding box center [139, 211] width 39 height 7
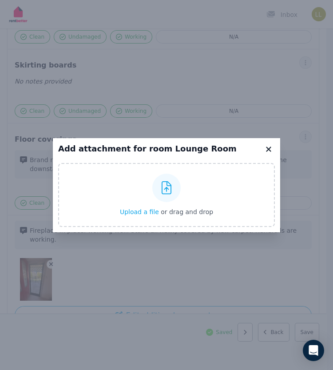
click at [269, 138] on div "Add attachment for room Lounge Room Upload a file or drag and drop Uploaded " E…" at bounding box center [166, 185] width 227 height 94
click at [290, 264] on div "Add attachment for room Lounge Room Upload a file or drag and drop Uploaded " E…" at bounding box center [166, 185] width 333 height 370
click at [270, 152] on icon at bounding box center [268, 149] width 9 height 8
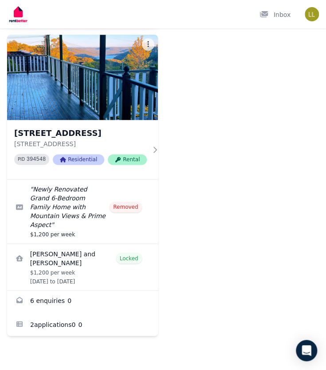
scroll to position [253, 0]
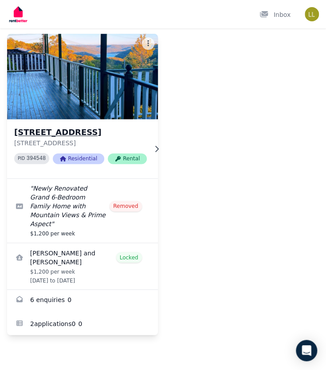
click at [38, 111] on img at bounding box center [83, 77] width 158 height 90
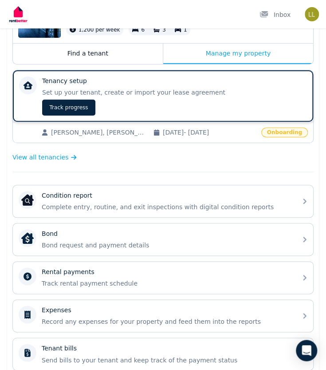
scroll to position [130, 0]
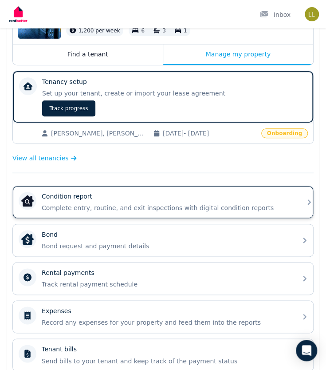
click at [128, 199] on div "Condition report Complete entry, routine, and exit inspections with digital con…" at bounding box center [167, 202] width 250 height 20
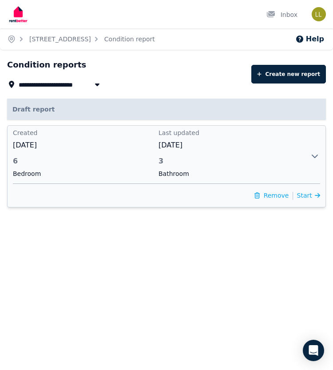
click at [84, 166] on span "6" at bounding box center [83, 161] width 140 height 11
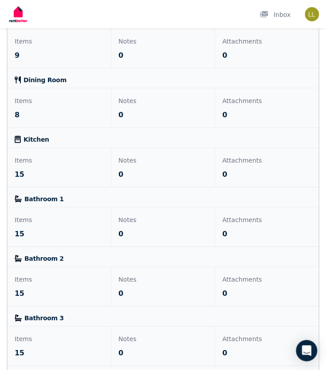
scroll to position [608, 0]
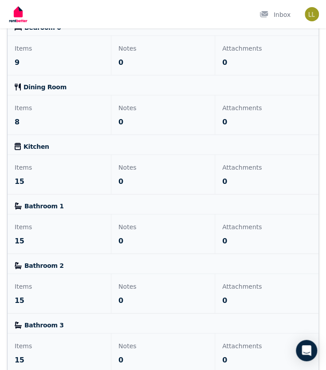
click at [35, 147] on span "Kitchen" at bounding box center [37, 146] width 26 height 9
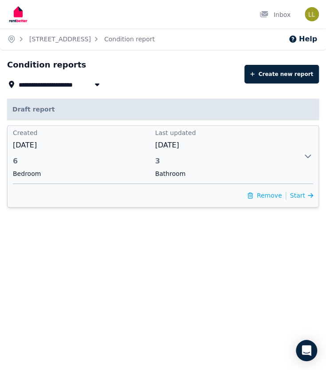
scroll to position [0, 0]
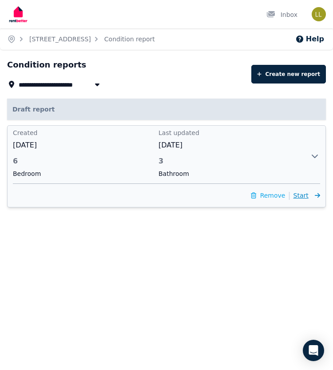
click at [306, 199] on span "Start" at bounding box center [301, 195] width 15 height 7
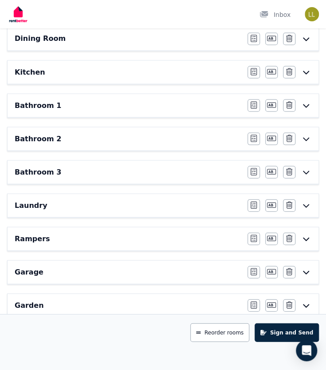
scroll to position [438, 0]
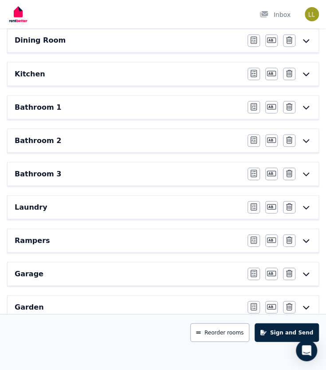
click at [59, 68] on div "Kitchen" at bounding box center [129, 73] width 228 height 11
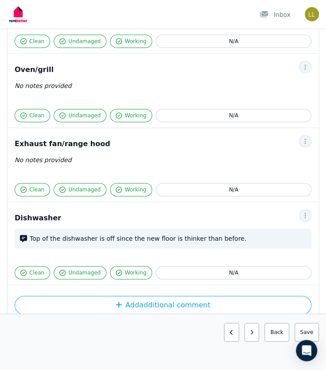
scroll to position [1049, 0]
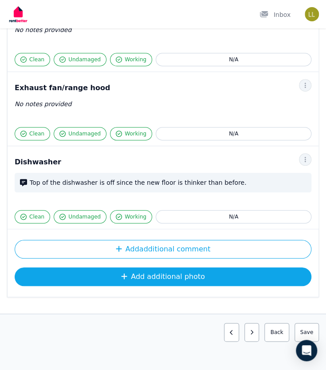
click at [88, 274] on button "Add additional photo" at bounding box center [163, 276] width 297 height 19
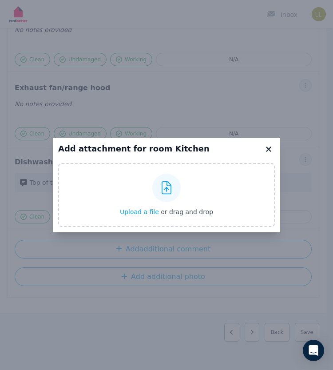
click at [267, 148] on icon at bounding box center [268, 149] width 5 height 5
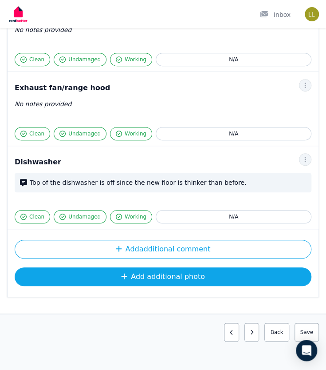
click at [109, 270] on button "Add additional photo" at bounding box center [163, 276] width 297 height 19
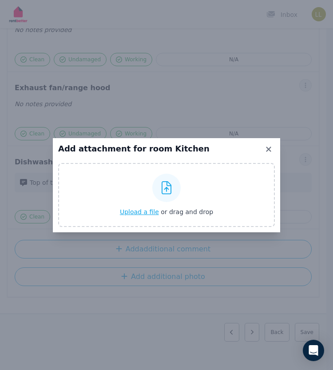
click at [139, 212] on span "Upload a file" at bounding box center [139, 211] width 39 height 7
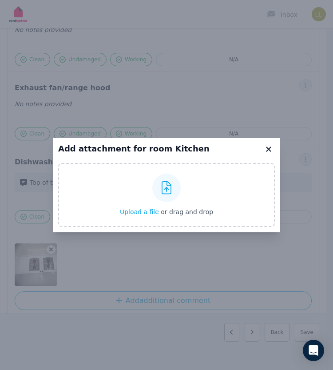
click at [270, 150] on icon at bounding box center [268, 149] width 9 height 8
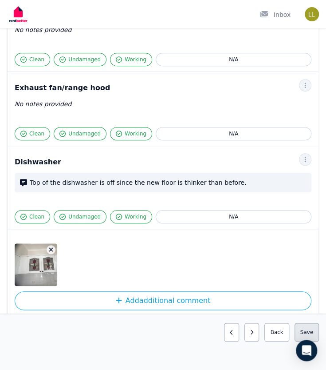
click at [314, 331] on button "Save area" at bounding box center [307, 332] width 24 height 19
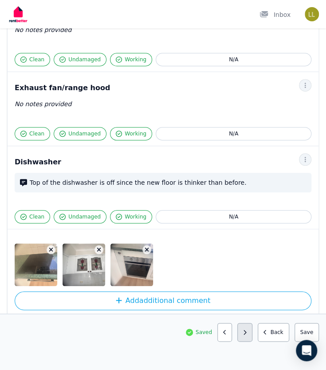
click at [247, 331] on icon "button" at bounding box center [245, 332] width 4 height 5
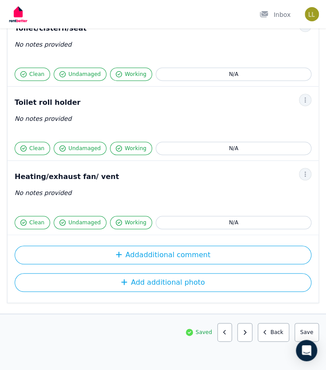
scroll to position [1040, 0]
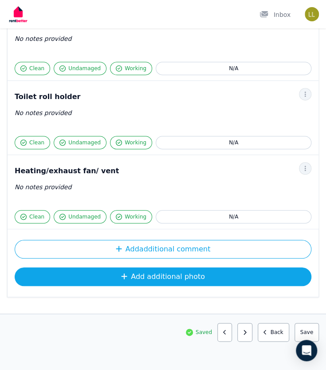
click at [124, 273] on icon "button" at bounding box center [124, 276] width 6 height 7
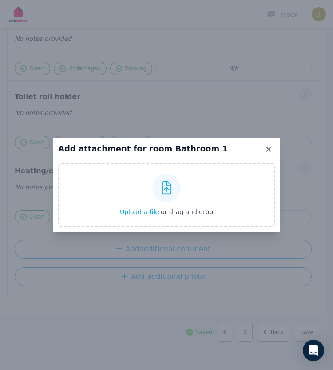
click at [137, 210] on span "Upload a file" at bounding box center [139, 211] width 39 height 7
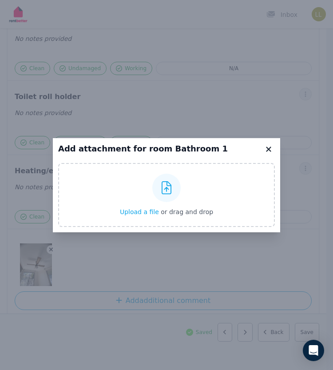
click at [270, 151] on icon at bounding box center [268, 149] width 9 height 8
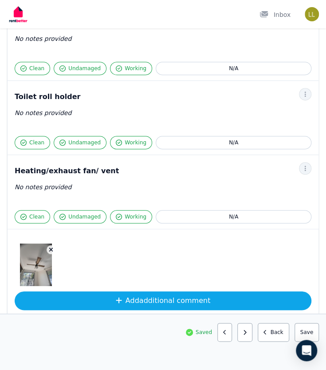
click at [143, 294] on button "Add additional comment" at bounding box center [163, 300] width 297 height 19
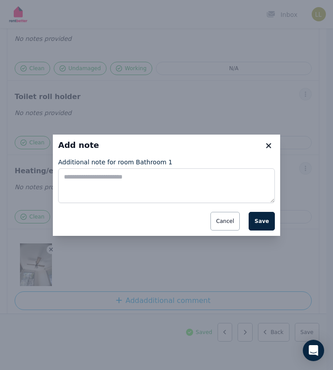
click at [266, 150] on icon at bounding box center [268, 146] width 9 height 8
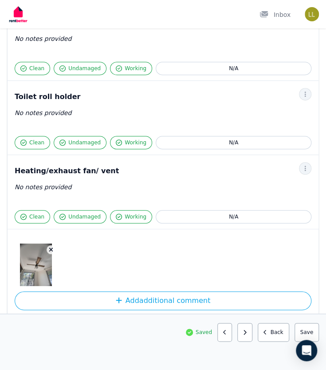
scroll to position [1091, 0]
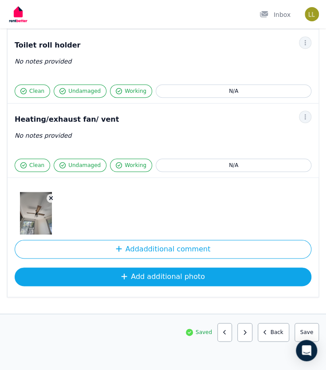
click at [154, 270] on button "Add additional photo" at bounding box center [163, 276] width 297 height 19
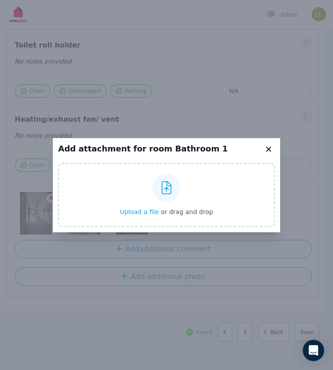
click at [269, 147] on icon at bounding box center [268, 149] width 9 height 8
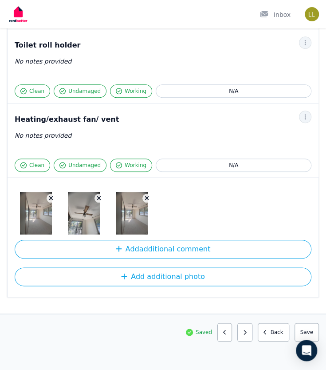
click at [145, 195] on icon "button" at bounding box center [147, 198] width 5 height 6
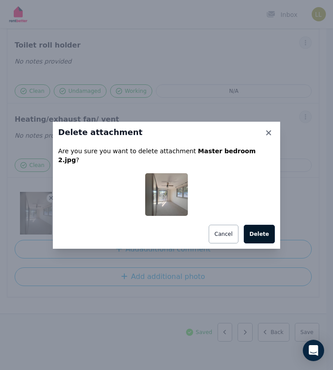
click at [258, 230] on button "Delete" at bounding box center [259, 234] width 31 height 19
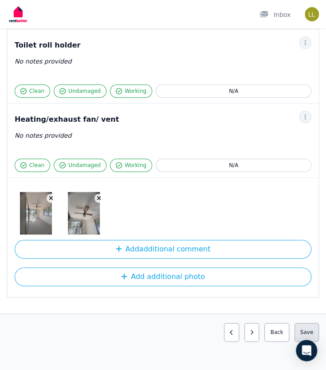
click at [309, 329] on button "Save area" at bounding box center [307, 332] width 24 height 19
click at [252, 334] on button "button" at bounding box center [245, 332] width 15 height 19
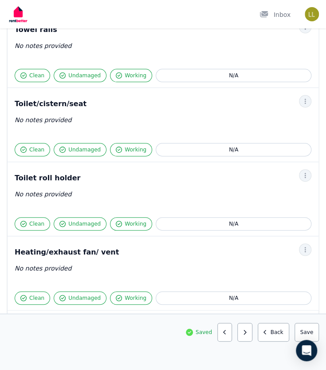
scroll to position [1031, 0]
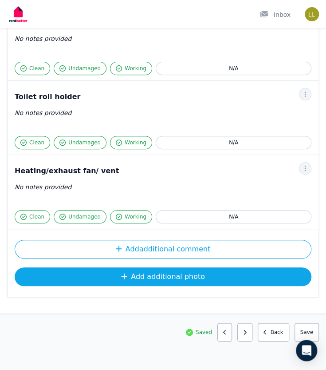
click at [132, 268] on button "Add additional photo" at bounding box center [163, 276] width 297 height 19
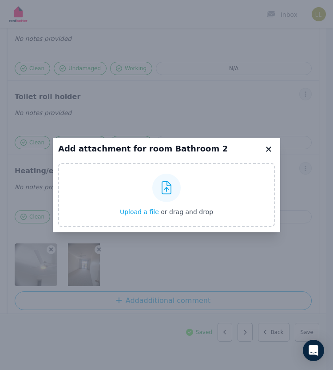
click at [269, 148] on icon at bounding box center [268, 149] width 5 height 5
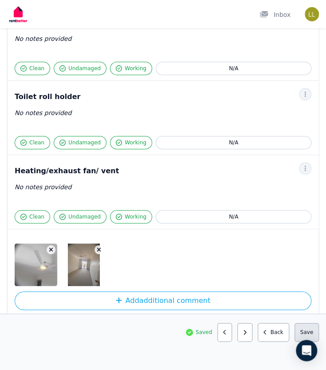
click at [312, 330] on button "Save area" at bounding box center [307, 332] width 24 height 19
click at [247, 333] on icon "button" at bounding box center [245, 332] width 4 height 5
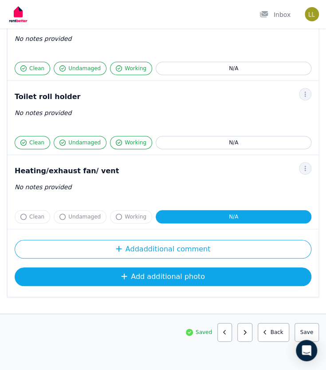
click at [190, 272] on button "Add additional photo" at bounding box center [163, 276] width 297 height 19
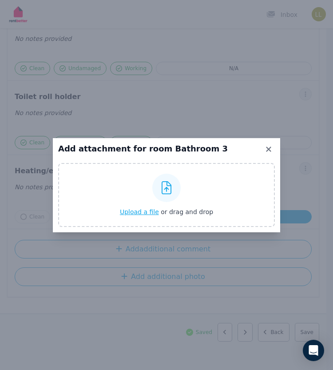
click at [139, 214] on span "Upload a file" at bounding box center [139, 211] width 39 height 7
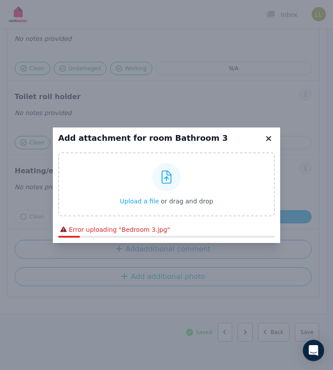
click at [270, 137] on icon at bounding box center [268, 138] width 5 height 5
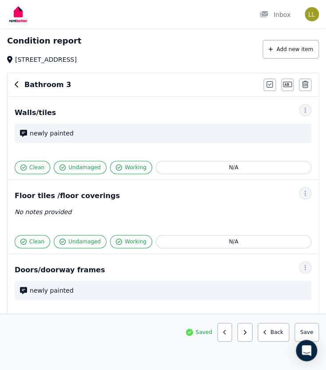
scroll to position [20, 0]
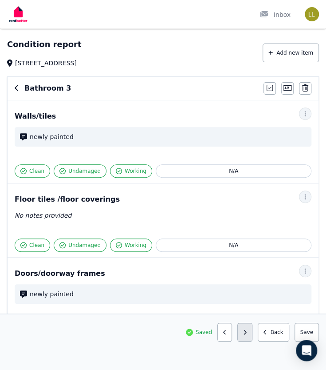
click at [247, 337] on button "button" at bounding box center [245, 332] width 15 height 19
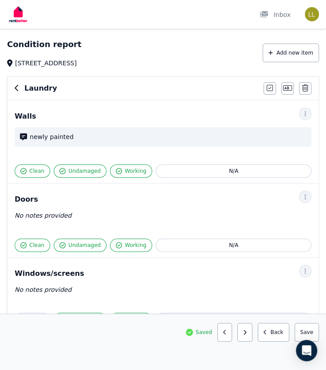
click at [247, 337] on button "button" at bounding box center [245, 332] width 15 height 19
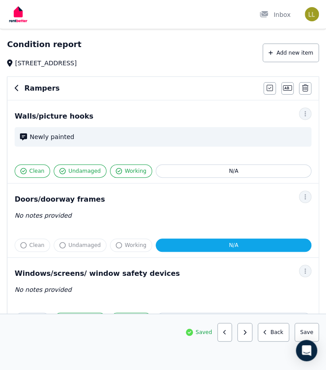
click at [247, 337] on button "button" at bounding box center [245, 332] width 15 height 19
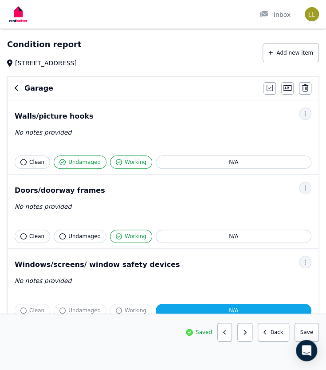
click at [247, 337] on button "button" at bounding box center [245, 332] width 15 height 19
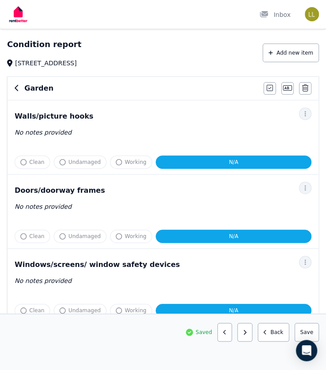
click at [247, 337] on button "button" at bounding box center [245, 332] width 15 height 19
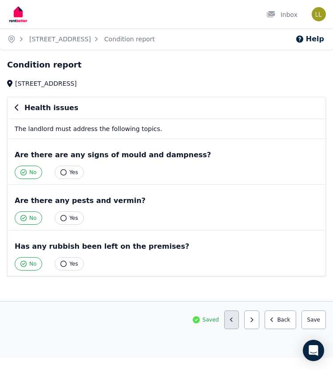
click at [238, 321] on button "button" at bounding box center [231, 319] width 15 height 19
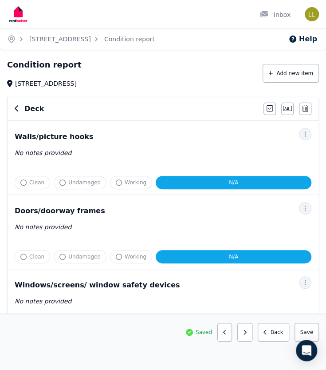
click at [238, 321] on div "Saved Previous: Garden Next: Health issues Back Save area" at bounding box center [163, 342] width 326 height 56
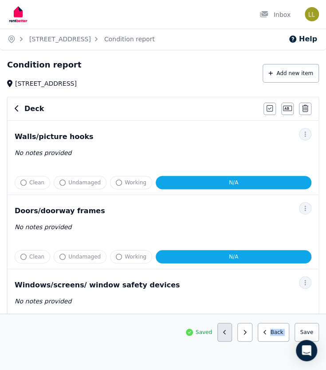
click at [227, 331] on icon "button" at bounding box center [225, 332] width 4 height 5
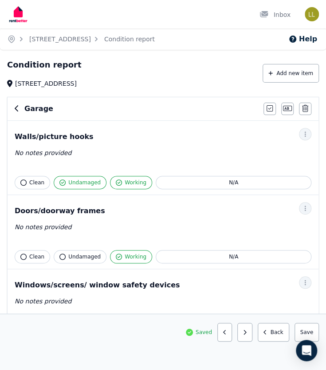
click at [227, 331] on icon "button" at bounding box center [225, 332] width 4 height 5
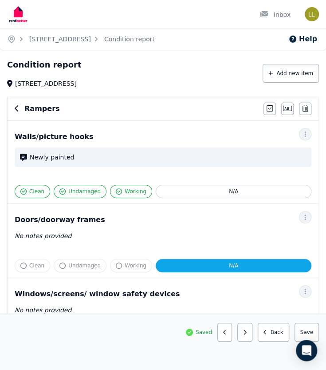
click at [227, 331] on icon "button" at bounding box center [225, 332] width 4 height 5
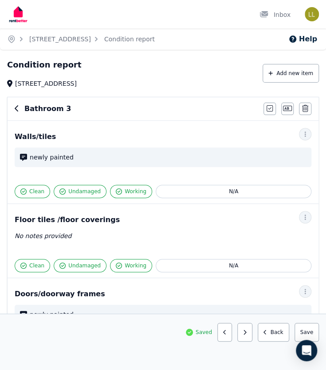
click at [227, 331] on icon "button" at bounding box center [225, 332] width 4 height 5
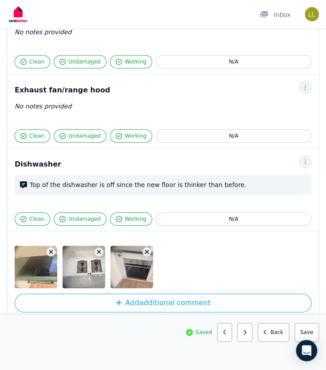
scroll to position [1100, 0]
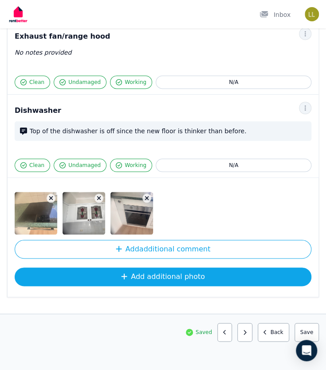
click at [179, 270] on button "Add additional photo" at bounding box center [163, 276] width 297 height 19
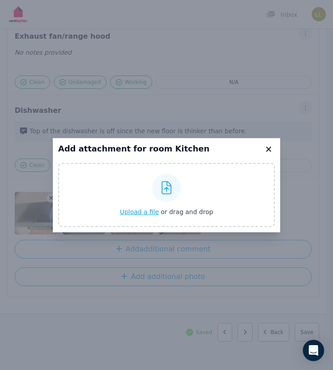
click at [268, 147] on icon at bounding box center [268, 149] width 9 height 8
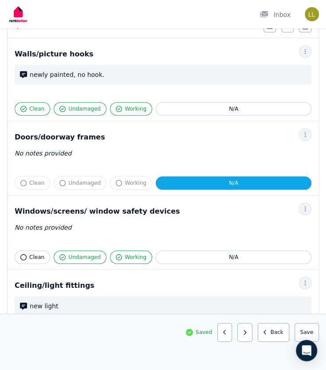
scroll to position [0, 0]
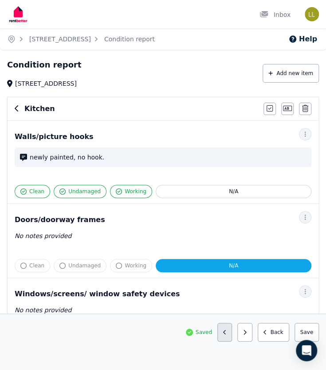
click at [227, 335] on icon "button" at bounding box center [225, 332] width 4 height 5
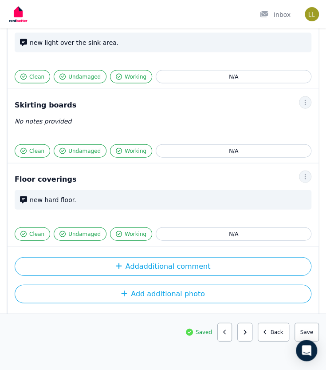
scroll to position [524, 0]
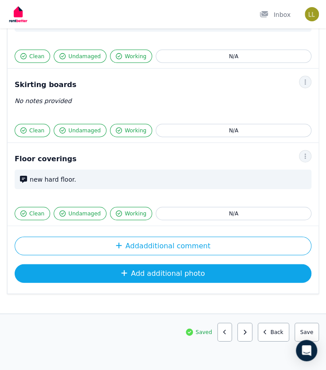
click at [205, 269] on button "Add additional photo" at bounding box center [163, 273] width 297 height 19
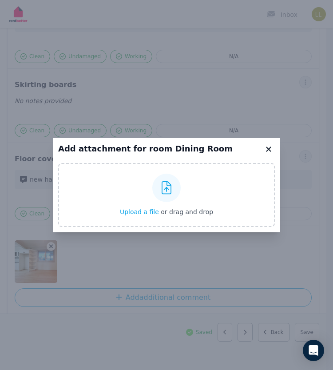
click at [269, 148] on icon at bounding box center [268, 149] width 5 height 5
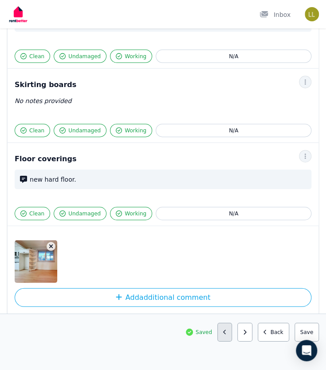
click at [227, 334] on icon "button" at bounding box center [225, 332] width 4 height 5
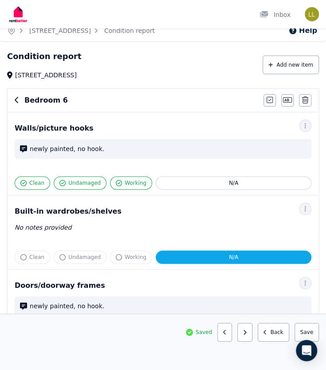
scroll to position [0, 0]
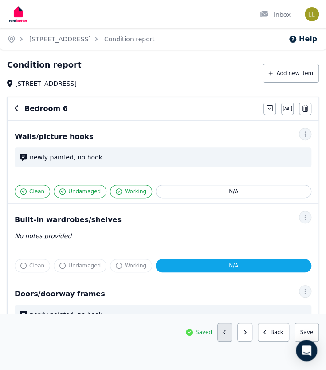
click at [227, 337] on button "button" at bounding box center [225, 332] width 15 height 19
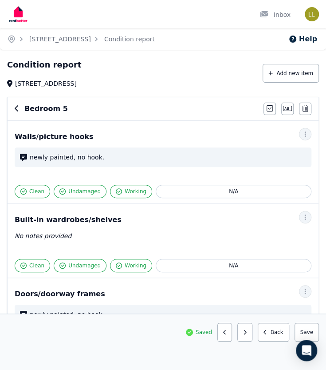
click at [227, 337] on button "button" at bounding box center [225, 332] width 15 height 19
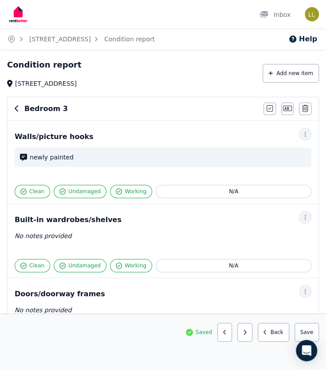
click at [227, 337] on button "button" at bounding box center [225, 332] width 15 height 19
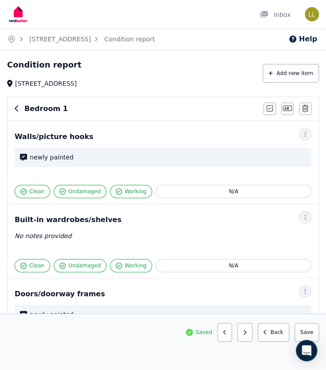
click at [227, 337] on button "button" at bounding box center [225, 332] width 15 height 19
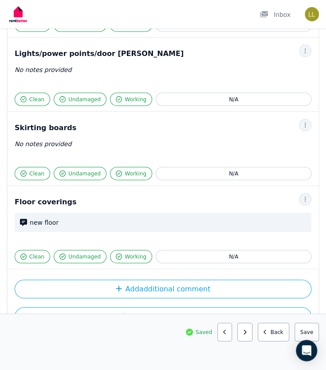
scroll to position [541, 0]
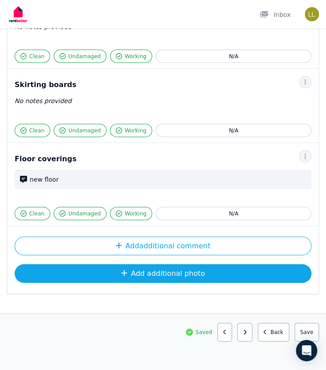
click at [179, 274] on button "Add additional photo" at bounding box center [163, 273] width 297 height 19
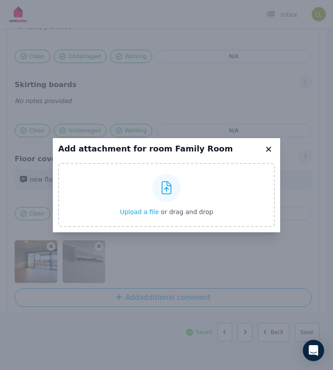
click at [270, 147] on icon at bounding box center [268, 149] width 5 height 5
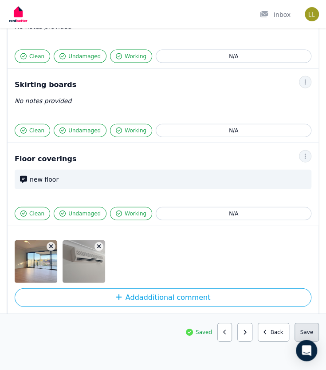
click at [302, 333] on button "Save area" at bounding box center [307, 332] width 24 height 19
click at [233, 335] on button "button" at bounding box center [225, 332] width 15 height 19
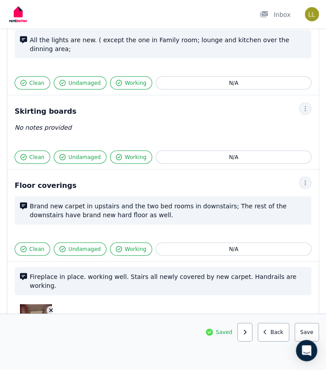
scroll to position [568, 0]
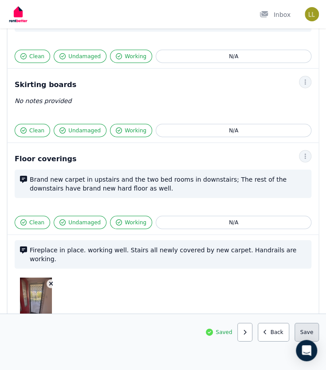
click at [306, 333] on button "Save area" at bounding box center [307, 332] width 24 height 19
click at [247, 334] on icon "button" at bounding box center [245, 332] width 4 height 5
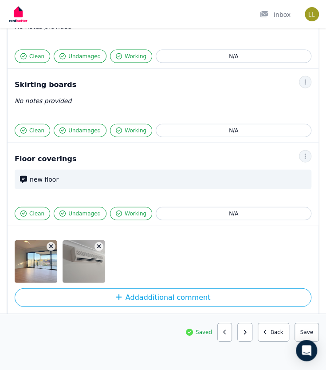
click at [247, 334] on icon "button" at bounding box center [245, 332] width 4 height 5
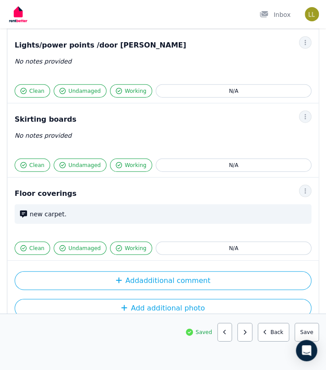
scroll to position [615, 0]
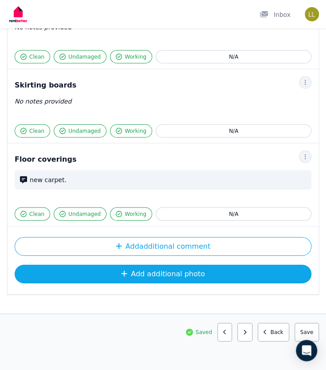
click at [47, 270] on button "Add additional photo" at bounding box center [163, 274] width 297 height 19
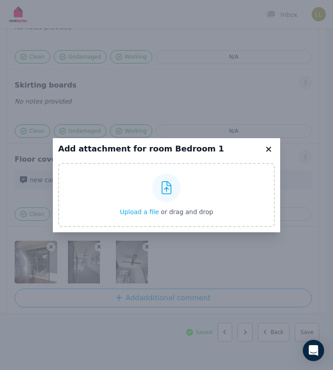
click at [267, 147] on icon at bounding box center [268, 149] width 9 height 8
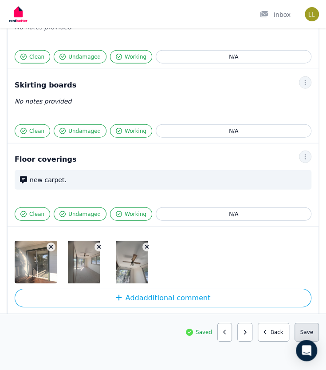
click at [307, 334] on button "Save area" at bounding box center [307, 332] width 24 height 19
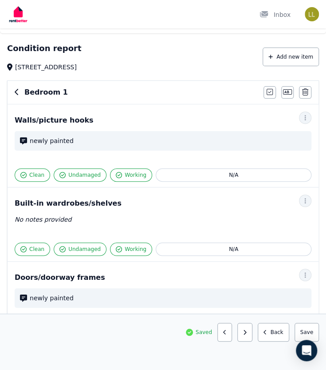
scroll to position [0, 0]
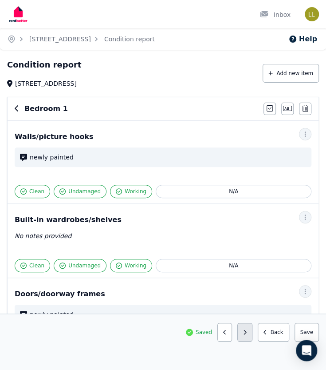
click at [247, 330] on icon "button" at bounding box center [245, 332] width 4 height 5
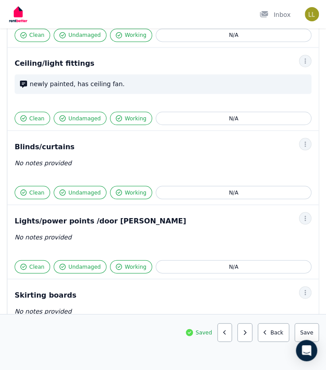
scroll to position [588, 0]
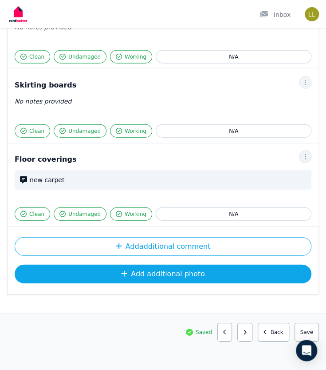
click at [171, 272] on button "Add additional photo" at bounding box center [163, 274] width 297 height 19
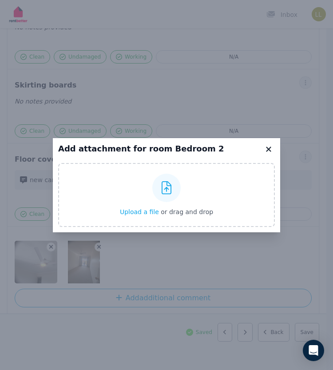
click at [268, 137] on div "Add attachment for room Bedroom 2 Upload a file or drag and drop Uploaded " Bed…" at bounding box center [166, 185] width 333 height 370
click at [269, 148] on icon at bounding box center [268, 149] width 5 height 5
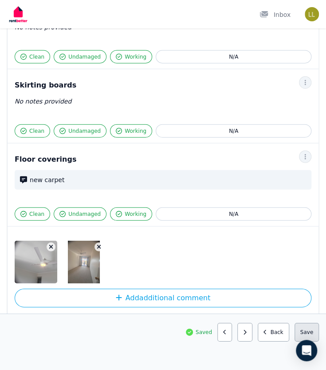
click at [308, 332] on button "Save area" at bounding box center [307, 332] width 24 height 19
click at [227, 334] on icon "button" at bounding box center [225, 332] width 4 height 5
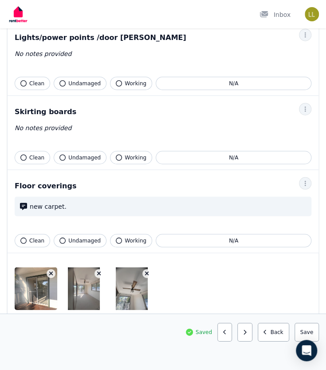
scroll to position [615, 0]
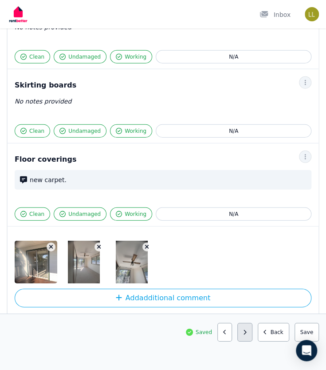
click at [249, 337] on button "button" at bounding box center [245, 332] width 15 height 19
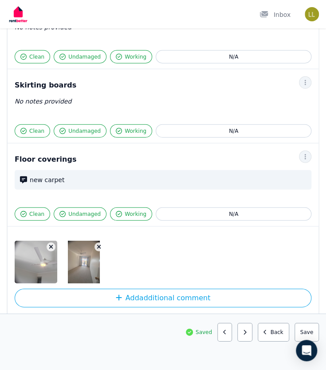
click at [249, 337] on button "button" at bounding box center [245, 332] width 15 height 19
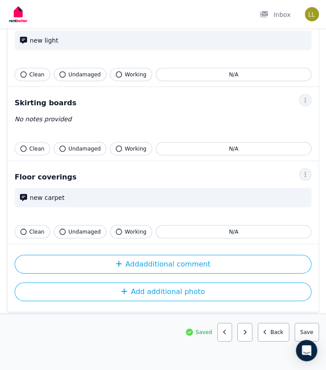
scroll to position [606, 0]
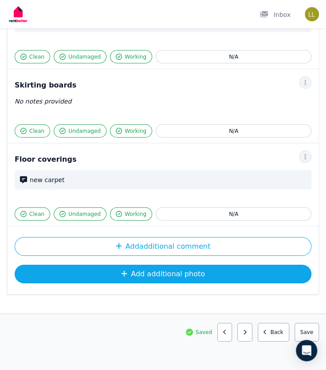
click at [179, 267] on button "Add additional photo" at bounding box center [163, 274] width 297 height 19
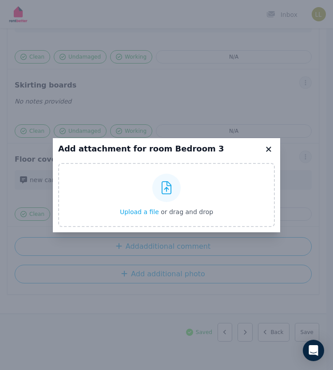
click at [266, 151] on icon at bounding box center [268, 149] width 9 height 8
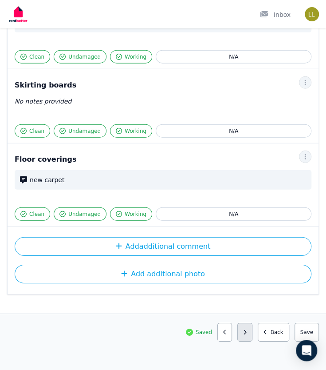
click at [247, 332] on icon "button" at bounding box center [245, 332] width 4 height 5
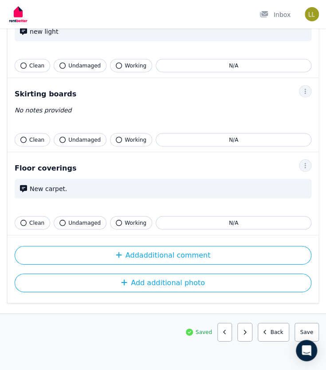
scroll to position [615, 0]
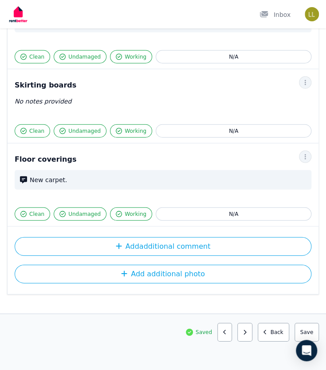
click at [247, 332] on icon "button" at bounding box center [245, 332] width 4 height 5
click at [246, 335] on button "button" at bounding box center [245, 332] width 15 height 19
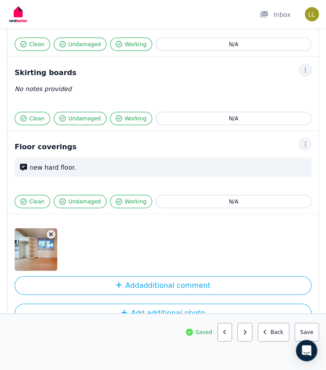
scroll to position [546, 0]
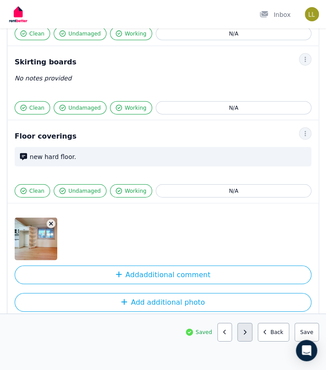
click at [247, 334] on button "button" at bounding box center [245, 332] width 15 height 19
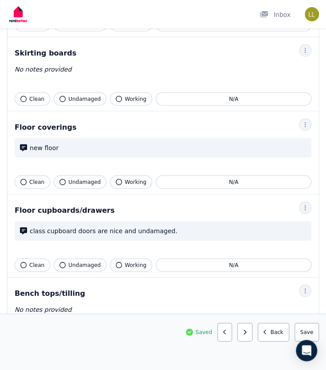
scroll to position [1071, 0]
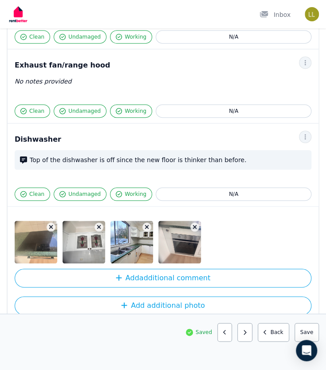
click at [247, 334] on button "button" at bounding box center [245, 332] width 15 height 19
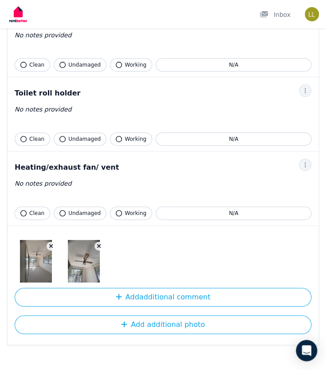
scroll to position [1062, 0]
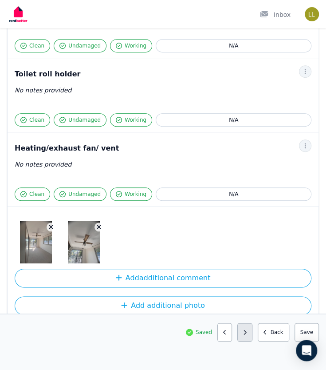
click at [250, 337] on button "button" at bounding box center [245, 332] width 15 height 19
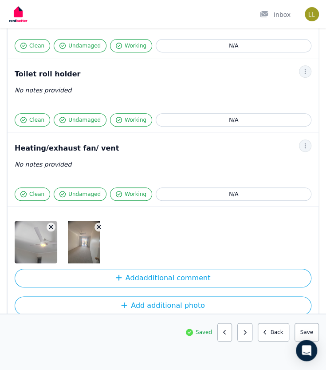
click at [250, 337] on button "button" at bounding box center [245, 332] width 15 height 19
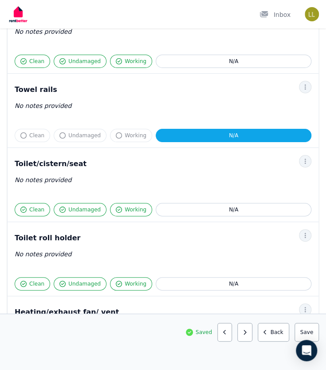
scroll to position [1031, 0]
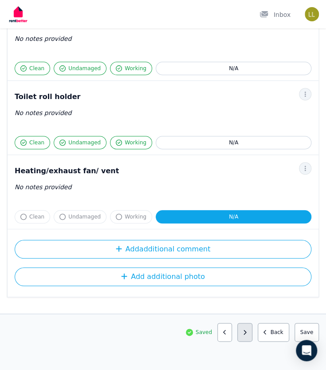
click at [247, 334] on icon "button" at bounding box center [245, 332] width 4 height 5
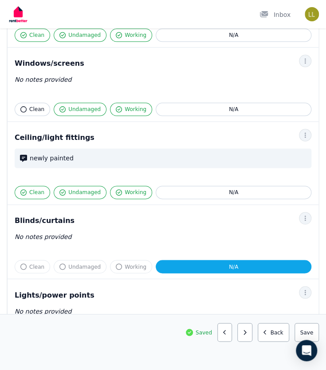
scroll to position [0, 0]
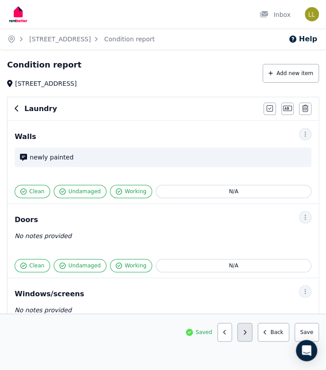
click at [249, 336] on button "button" at bounding box center [245, 332] width 15 height 19
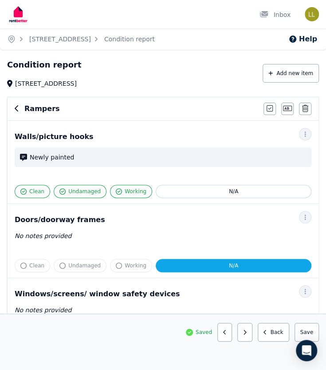
click at [249, 336] on button "button" at bounding box center [245, 332] width 15 height 19
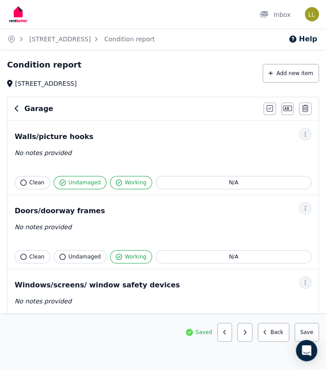
click at [249, 336] on button "button" at bounding box center [245, 332] width 15 height 19
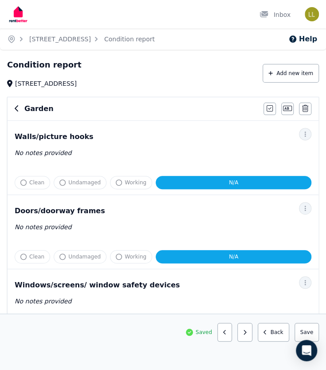
click at [249, 336] on button "button" at bounding box center [245, 332] width 15 height 19
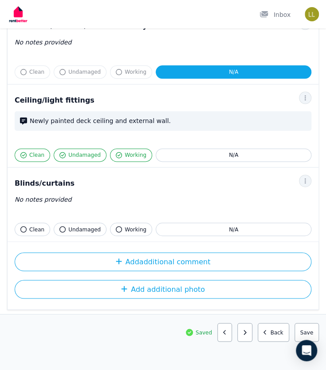
scroll to position [276, 0]
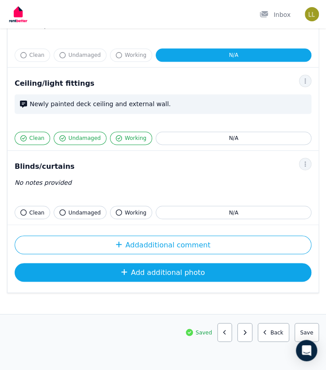
click at [194, 271] on button "Add additional photo" at bounding box center [163, 272] width 297 height 19
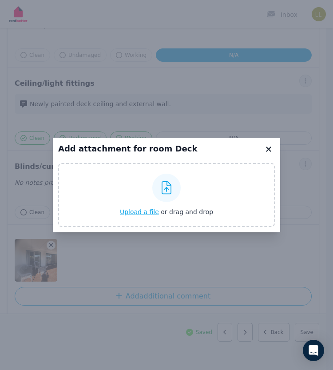
click at [268, 147] on icon at bounding box center [268, 149] width 9 height 8
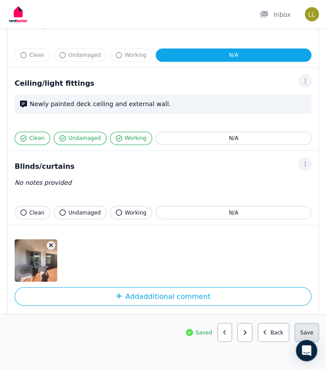
click at [307, 332] on button "Save area" at bounding box center [307, 332] width 24 height 19
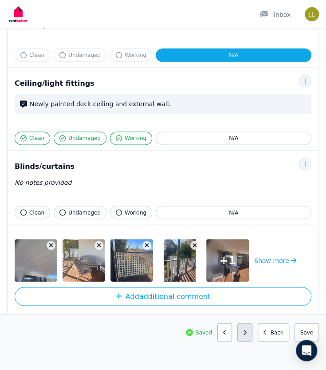
click at [247, 335] on icon "button" at bounding box center [245, 332] width 4 height 5
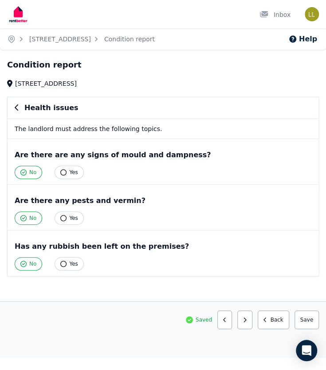
scroll to position [0, 0]
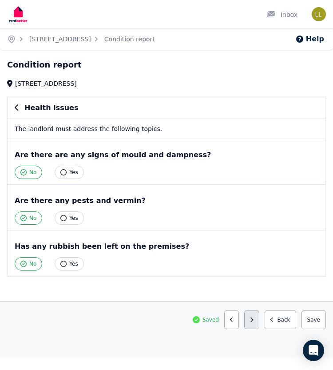
click at [254, 317] on icon "button" at bounding box center [252, 319] width 4 height 5
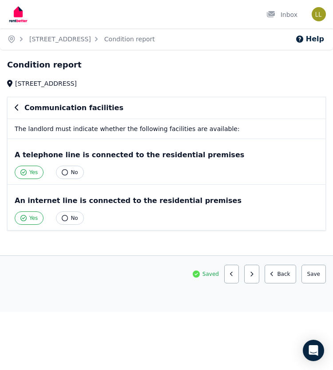
click at [258, 315] on div "Home 20 Yallambee Rd, Berowra Condition report Help Condition report 20 Yallamb…" at bounding box center [166, 185] width 333 height 370
click at [254, 272] on icon "button" at bounding box center [252, 273] width 4 height 5
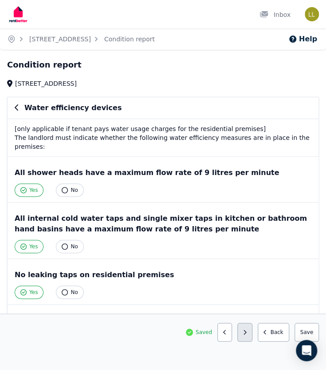
click at [247, 329] on button "button" at bounding box center [245, 332] width 15 height 19
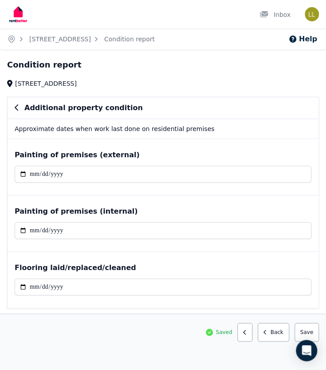
click at [247, 329] on button "button" at bounding box center [245, 332] width 15 height 19
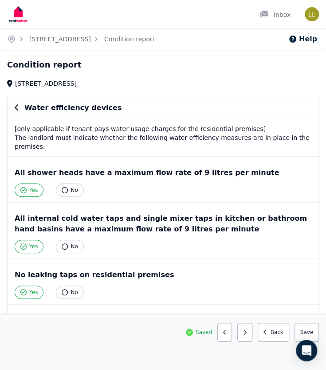
click at [247, 329] on button "button" at bounding box center [245, 332] width 15 height 19
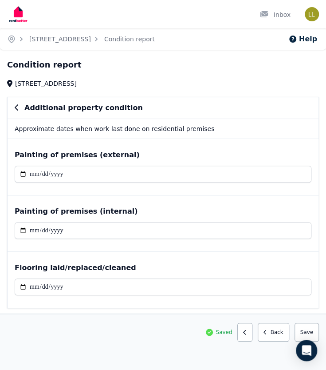
click at [247, 329] on button "button" at bounding box center [245, 332] width 15 height 19
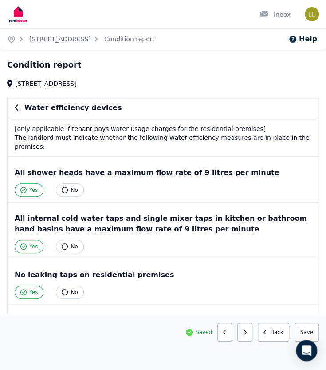
click at [247, 329] on button "button" at bounding box center [245, 332] width 15 height 19
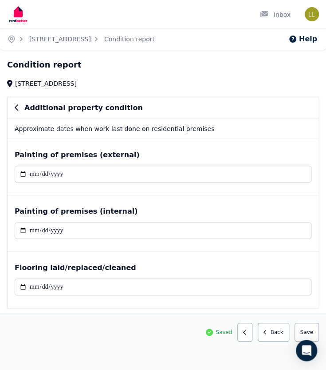
click at [247, 329] on button "button" at bounding box center [245, 332] width 15 height 19
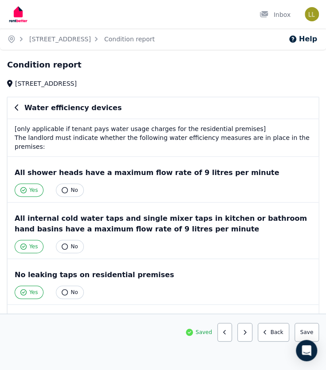
click at [247, 329] on button "button" at bounding box center [245, 332] width 15 height 19
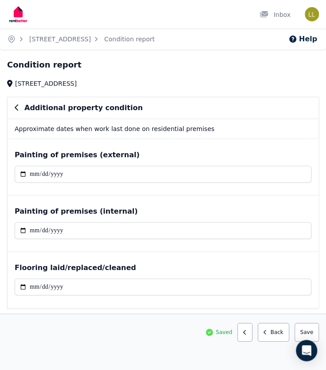
click at [247, 329] on button "button" at bounding box center [245, 332] width 15 height 19
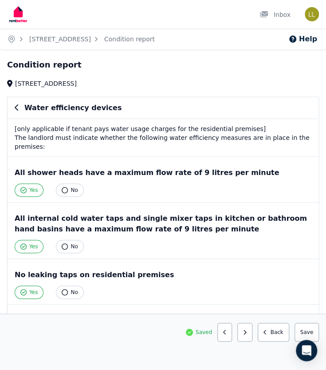
click at [247, 329] on button "button" at bounding box center [245, 332] width 15 height 19
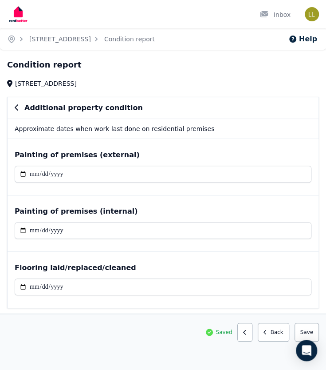
click at [247, 329] on button "button" at bounding box center [245, 332] width 15 height 19
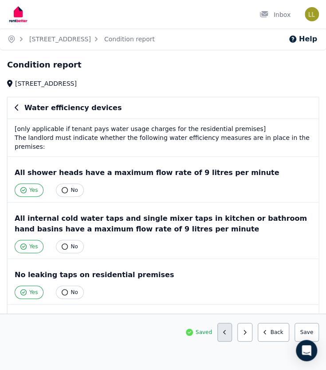
click at [230, 336] on button "button" at bounding box center [225, 332] width 15 height 19
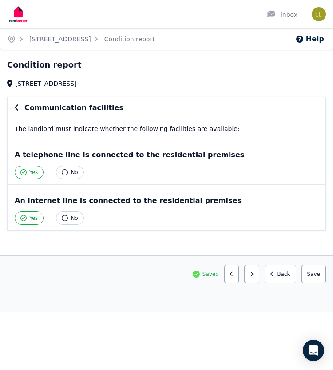
click at [230, 336] on div "Home 20 Yallambee Rd, Berowra Condition report Help Condition report 20 Yallamb…" at bounding box center [166, 185] width 333 height 370
click at [236, 277] on button "button" at bounding box center [231, 274] width 15 height 19
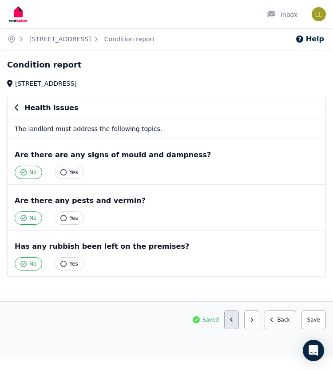
click at [232, 318] on button "button" at bounding box center [231, 319] width 15 height 19
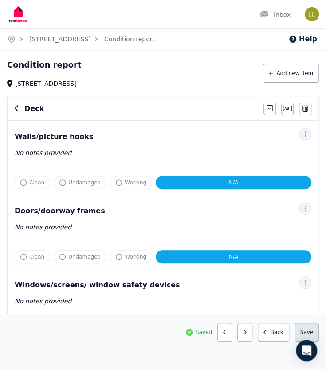
click at [309, 332] on button "Save area" at bounding box center [307, 332] width 24 height 19
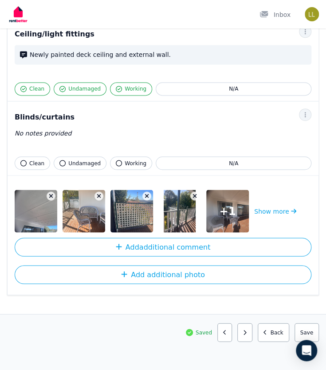
scroll to position [327, 0]
